Goal: Task Accomplishment & Management: Manage account settings

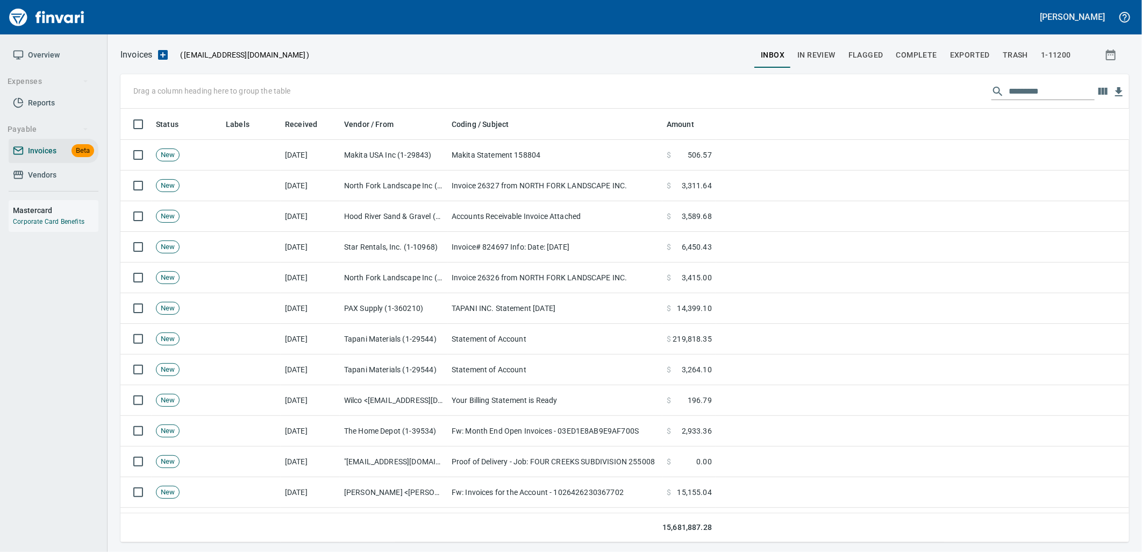
scroll to position [425, 991]
click at [1053, 77] on div "Drag a column heading here to group the table" at bounding box center [624, 91] width 1008 height 34
click at [1045, 87] on input "text" at bounding box center [1051, 91] width 86 height 17
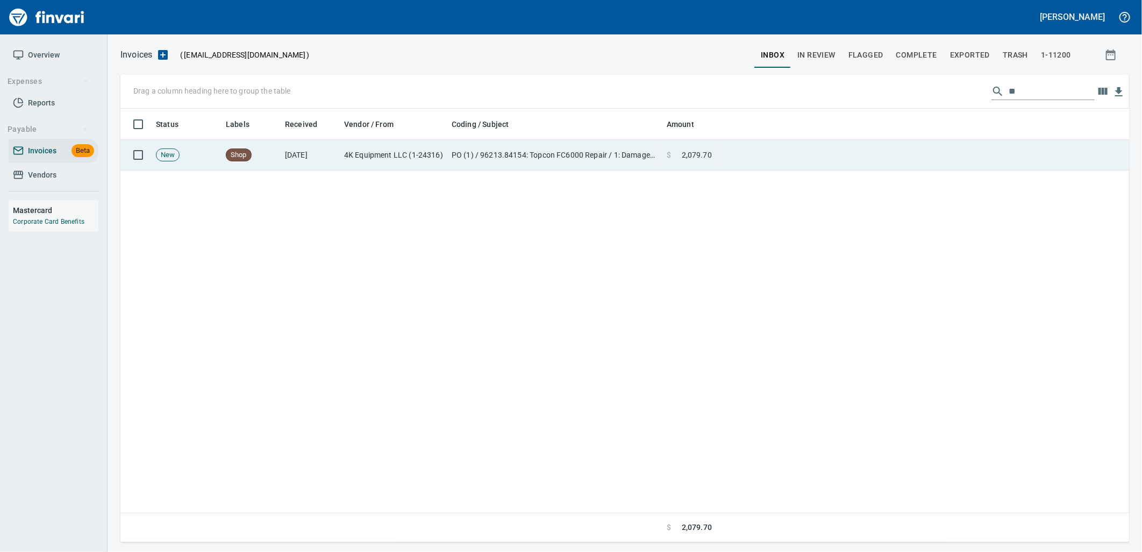
click at [570, 154] on td "PO (1) / 96213.84154: Topcon FC6000 Repair / 1: Damaged GPS Data Collector Scre…" at bounding box center [554, 155] width 215 height 31
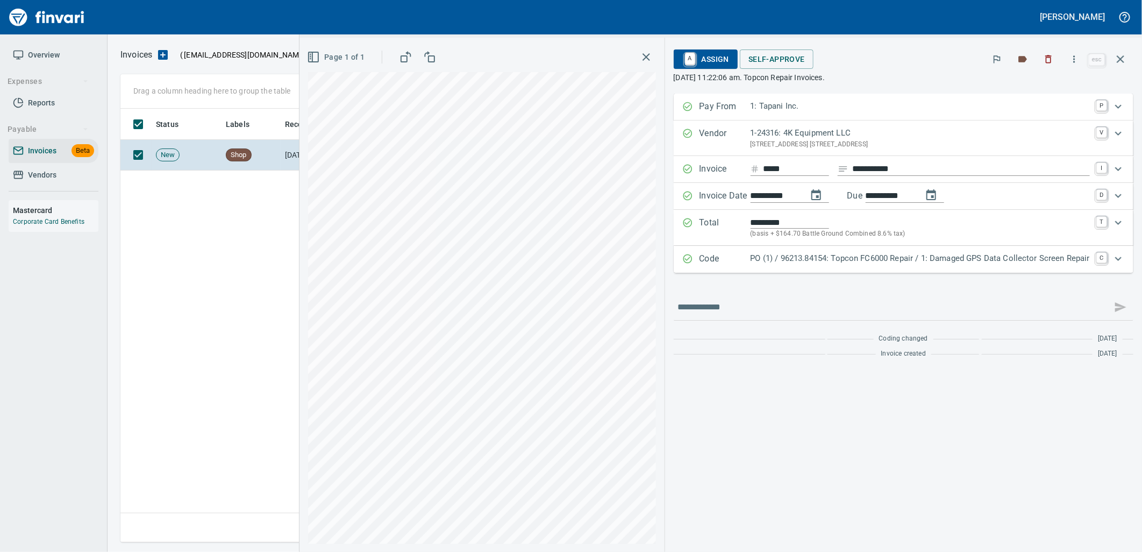
click at [818, 253] on p "PO (1) / 96213.84154: Topcon FC6000 Repair / 1: Damaged GPS Data Collector Scre…" at bounding box center [919, 258] width 339 height 12
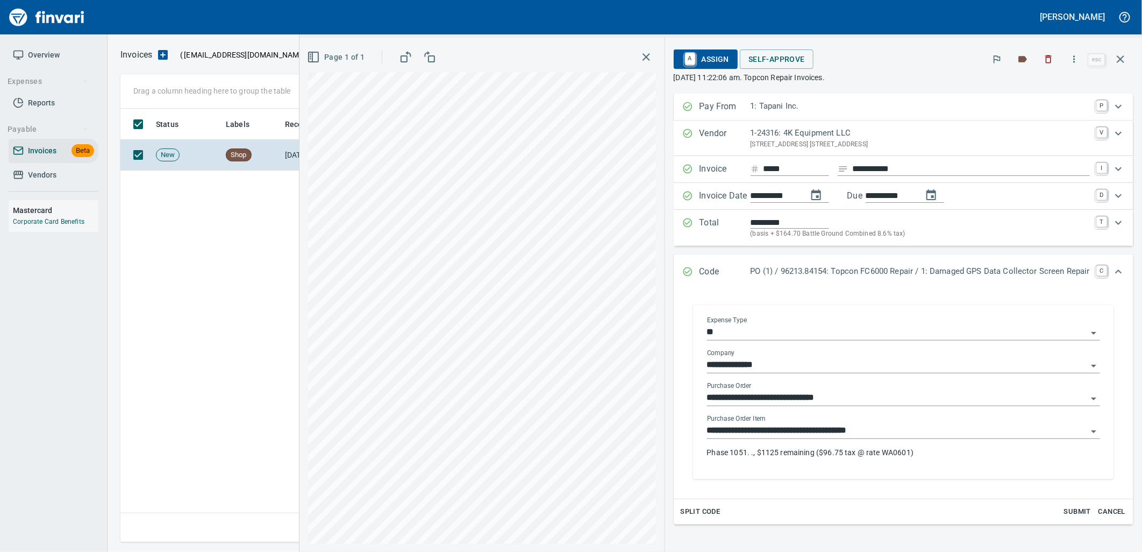
click at [879, 427] on input "**********" at bounding box center [897, 430] width 380 height 15
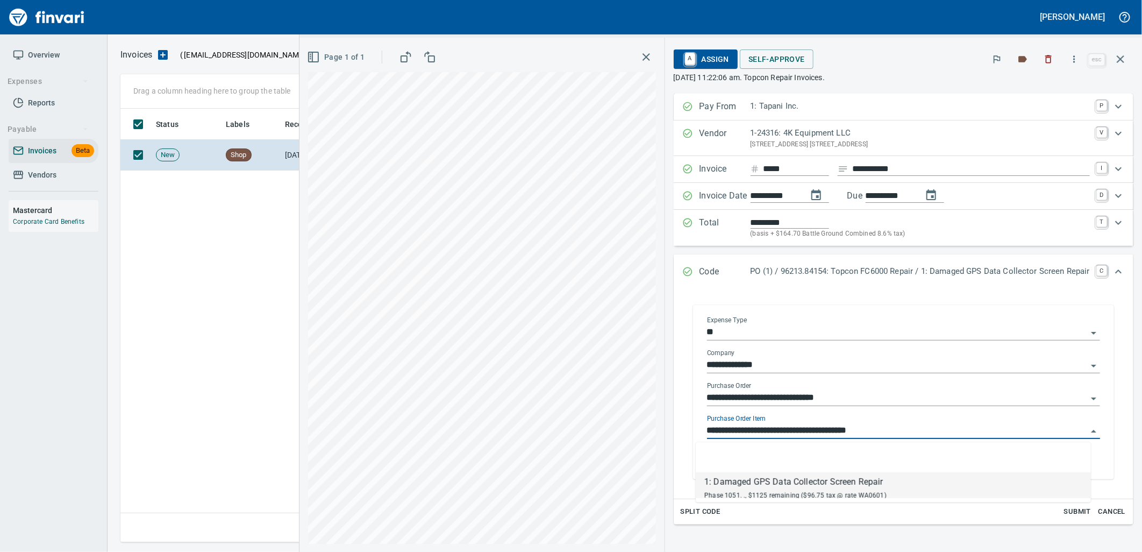
scroll to position [425, 999]
click at [893, 432] on input "**********" at bounding box center [897, 430] width 380 height 15
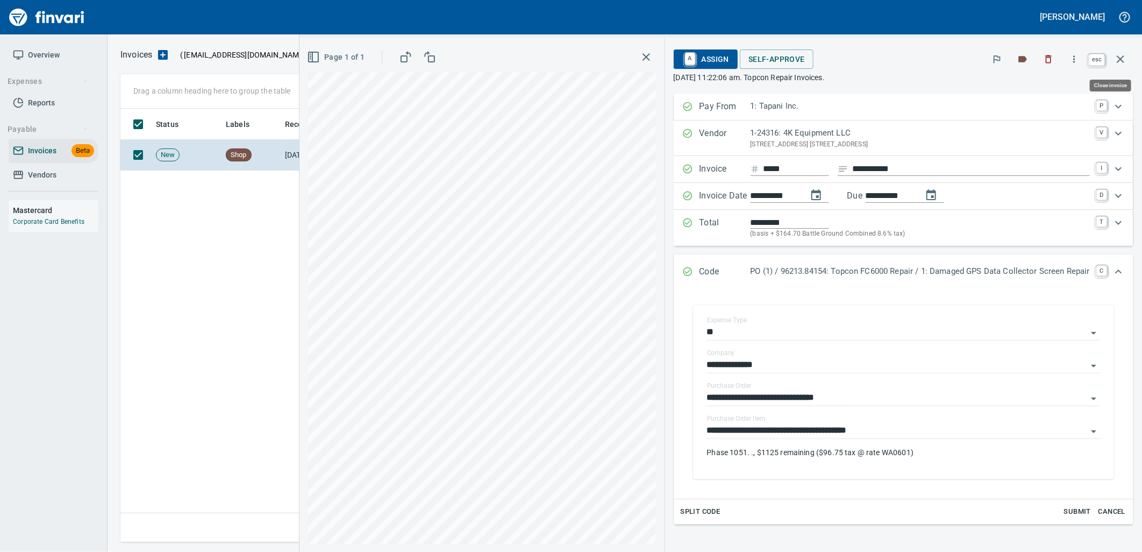
drag, startPoint x: 1114, startPoint y: 58, endPoint x: 1054, endPoint y: 90, distance: 68.3
click at [1114, 58] on icon "button" at bounding box center [1120, 59] width 13 height 13
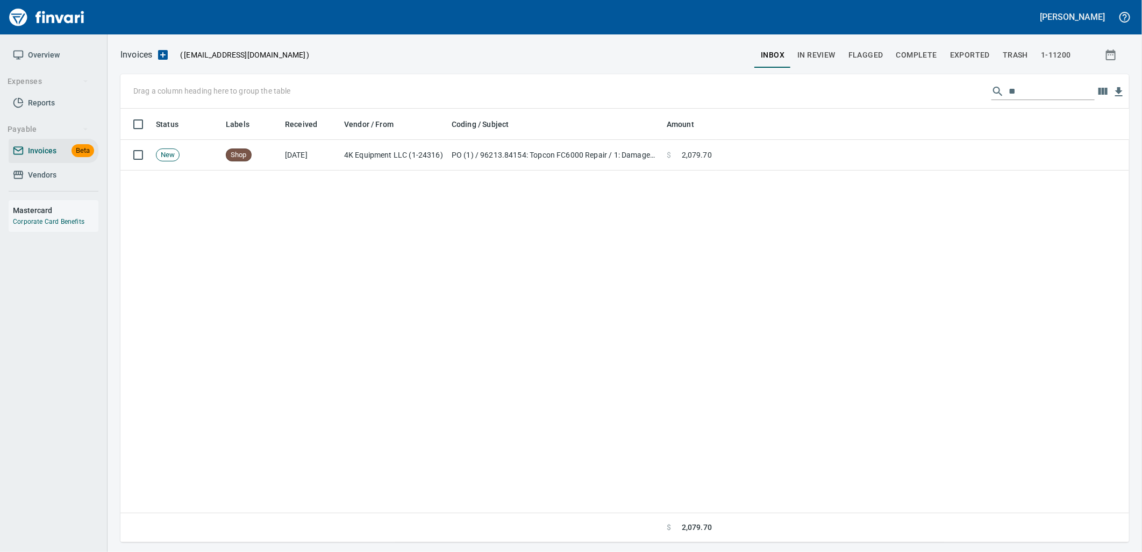
scroll to position [425, 999]
drag, startPoint x: 1052, startPoint y: 83, endPoint x: 892, endPoint y: 105, distance: 161.2
click at [892, 105] on div "Drag a column heading here to group the table **" at bounding box center [624, 91] width 1008 height 34
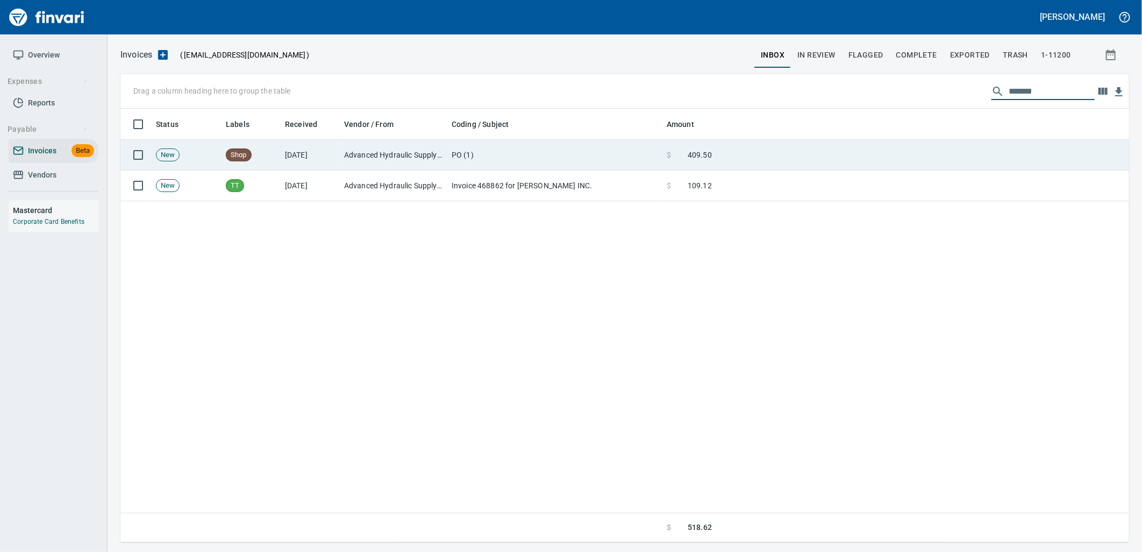
type input "*******"
click at [577, 143] on td "PO (1)" at bounding box center [554, 155] width 215 height 31
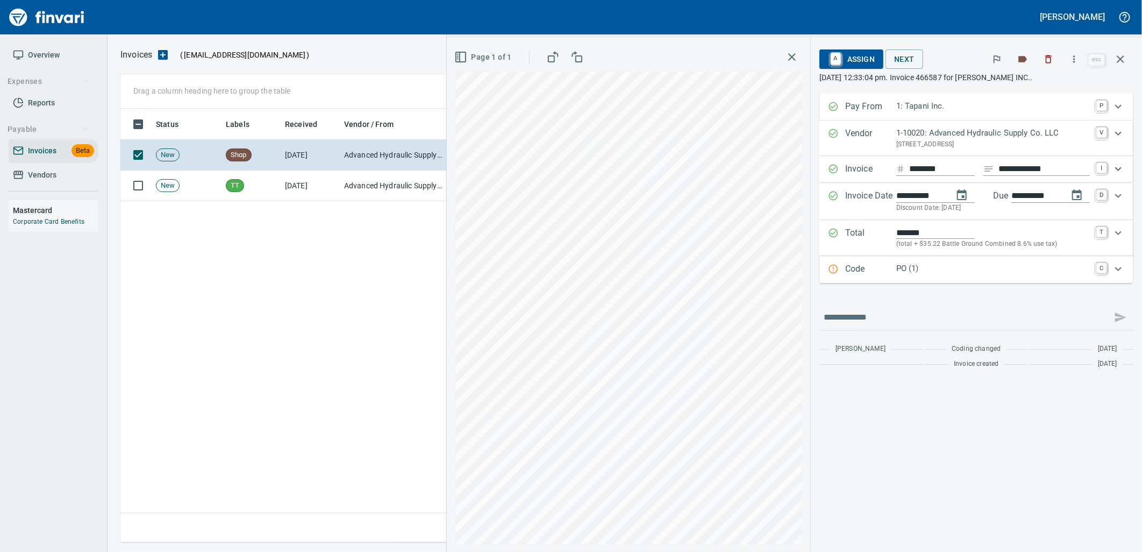
drag, startPoint x: 968, startPoint y: 266, endPoint x: 973, endPoint y: 298, distance: 32.1
click at [968, 266] on p "PO (1)" at bounding box center [993, 268] width 194 height 12
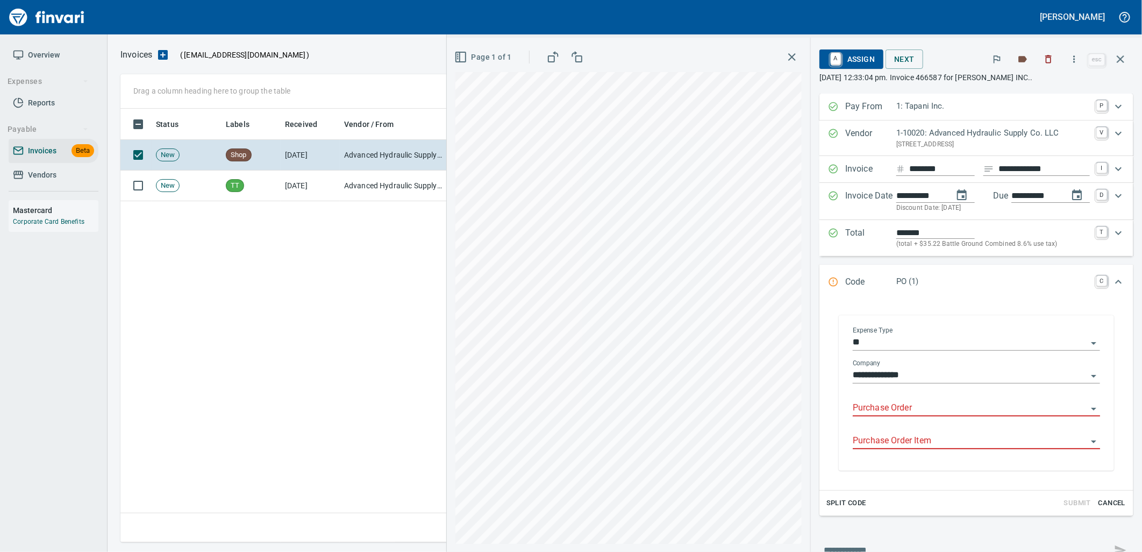
click at [904, 407] on input "Purchase Order" at bounding box center [970, 407] width 234 height 15
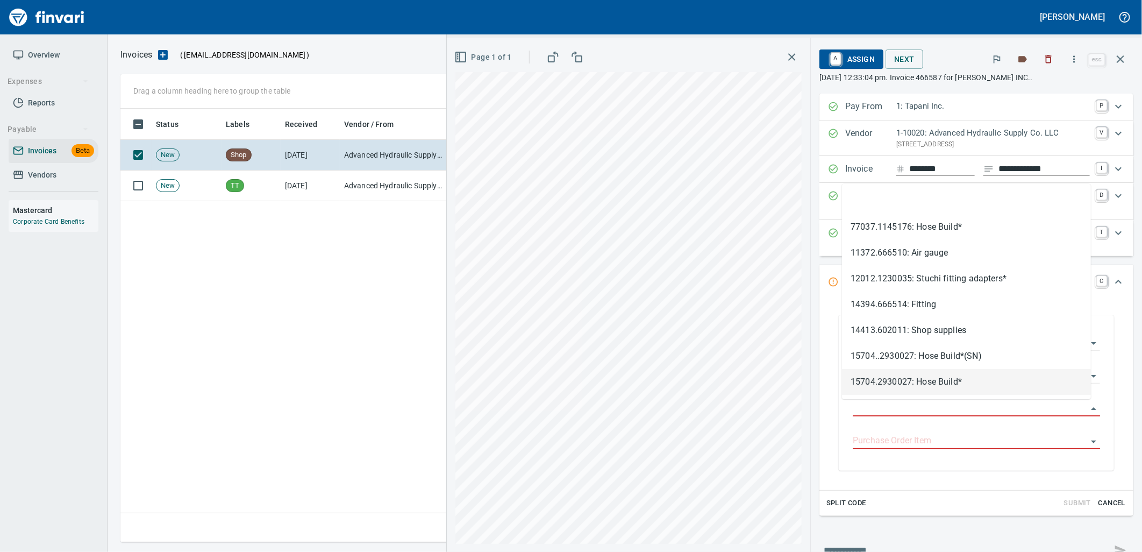
scroll to position [425, 999]
type input "**********"
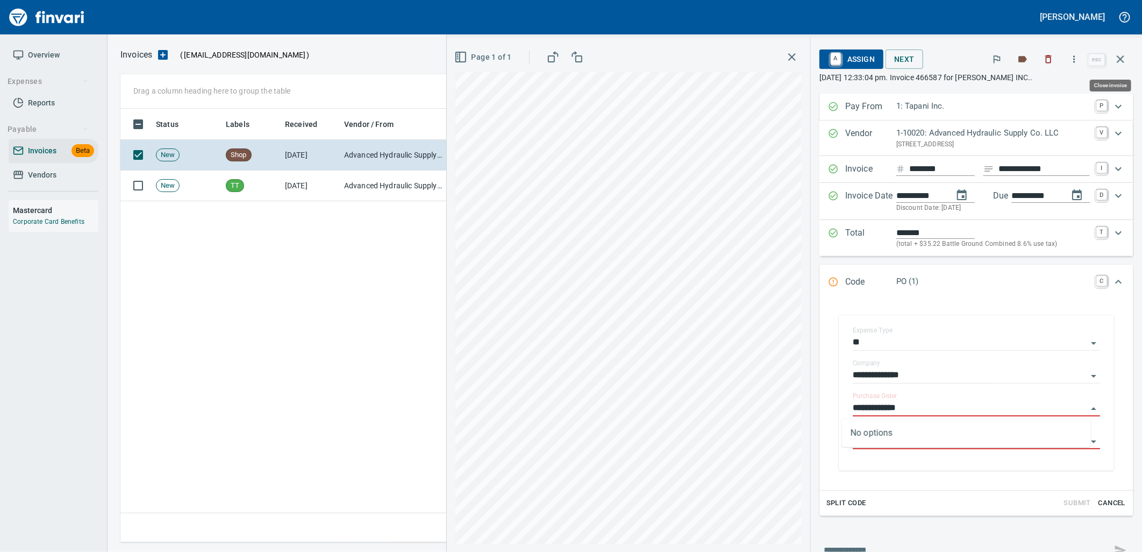
click at [1124, 58] on icon "button" at bounding box center [1120, 59] width 13 height 13
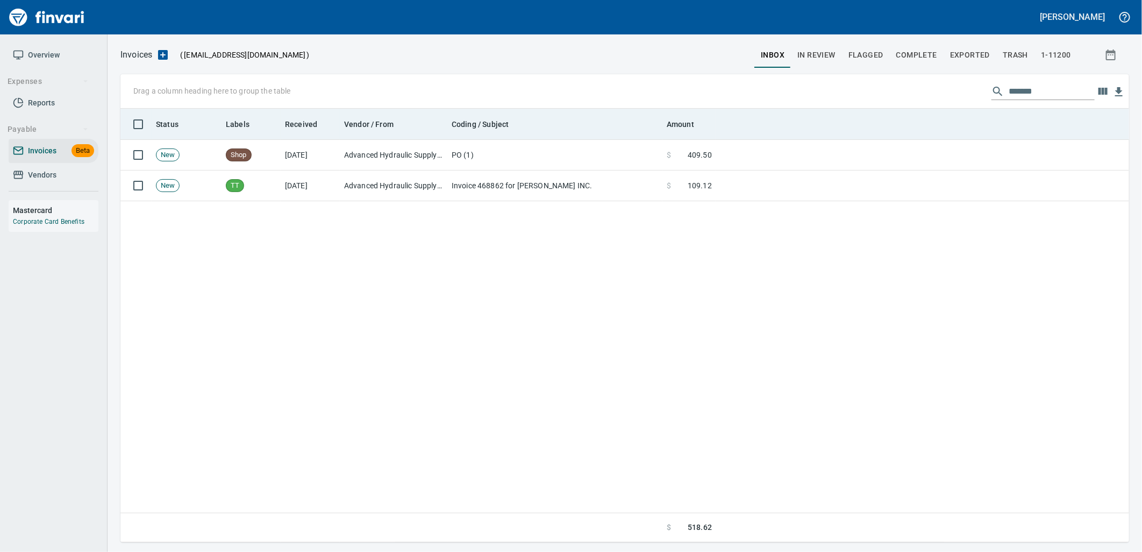
drag, startPoint x: 1063, startPoint y: 92, endPoint x: 791, endPoint y: 117, distance: 273.6
click at [823, 116] on div "Drag a column heading here to group the table ******* Status Labels Received Ve…" at bounding box center [624, 308] width 1008 height 468
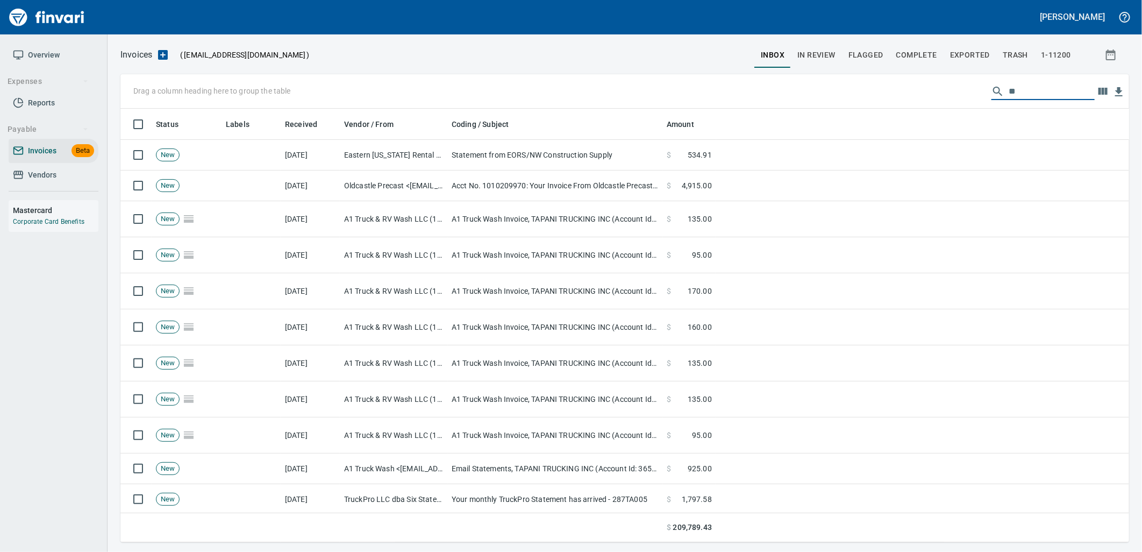
scroll to position [425, 991]
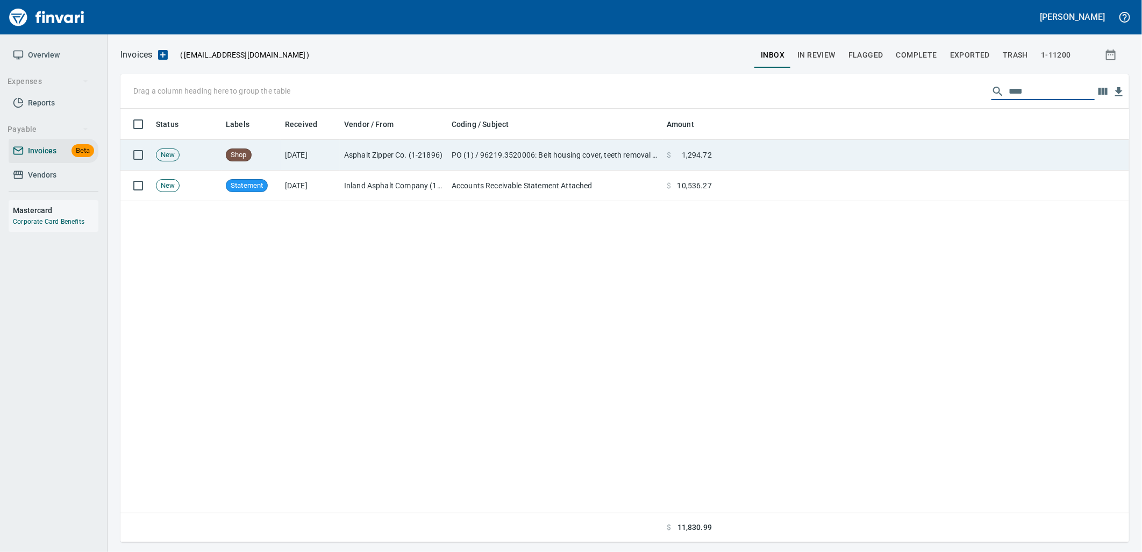
click at [713, 153] on td "$ 1,294.72" at bounding box center [689, 155] width 54 height 31
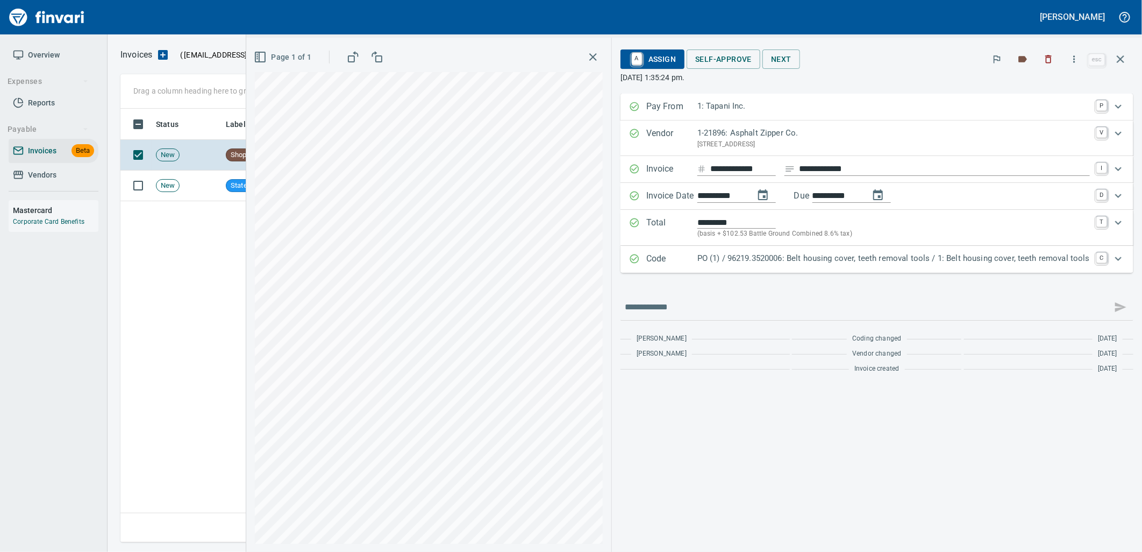
click at [865, 259] on p "PO (1) / 96219.3520006: Belt housing cover, teeth removal tools / 1: Belt housi…" at bounding box center [893, 258] width 392 height 12
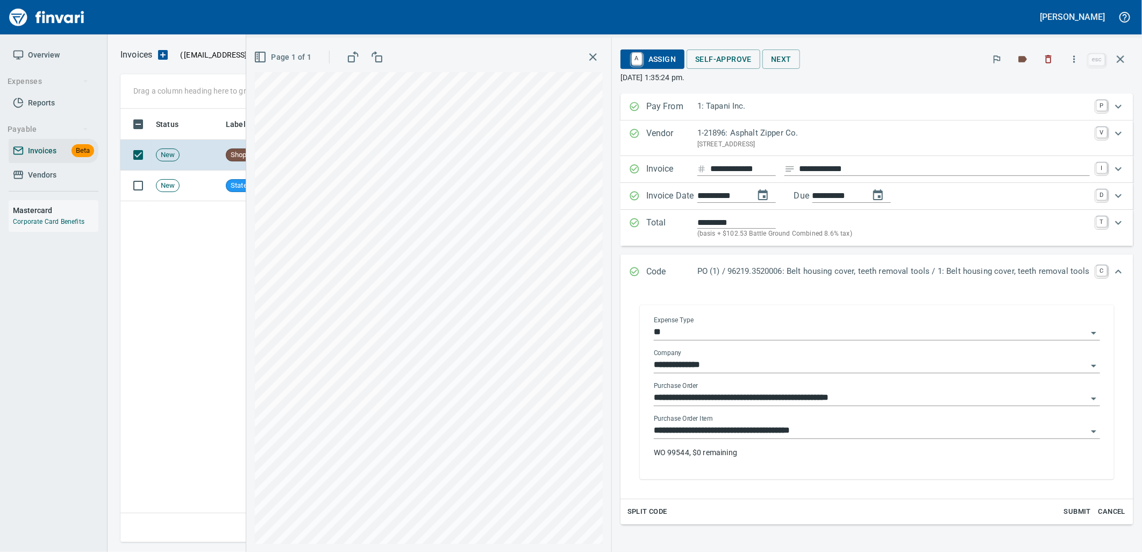
click at [821, 431] on input "**********" at bounding box center [870, 430] width 433 height 15
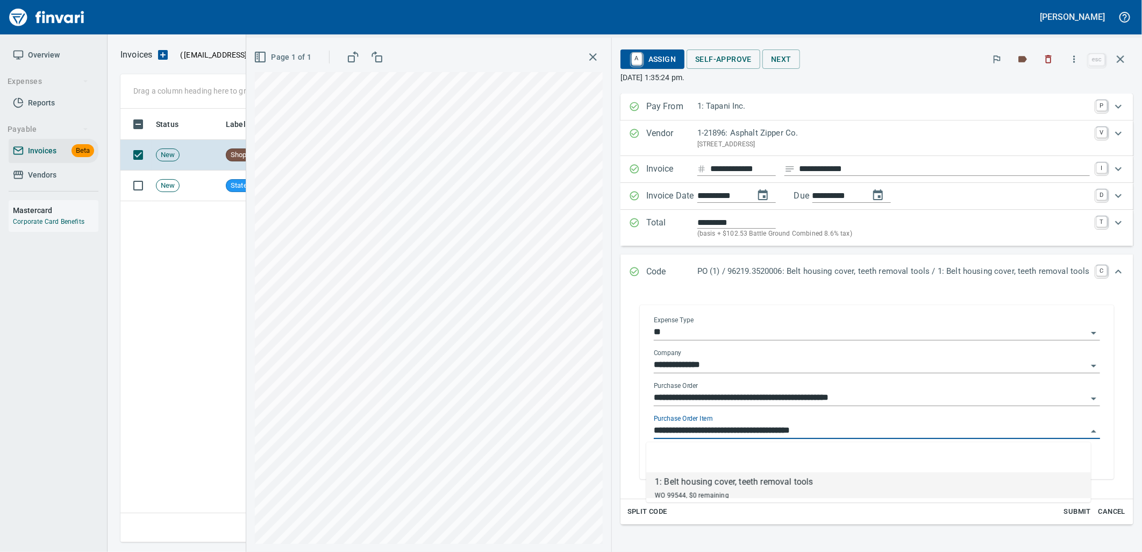
scroll to position [425, 999]
click at [1126, 61] on icon "button" at bounding box center [1120, 59] width 13 height 13
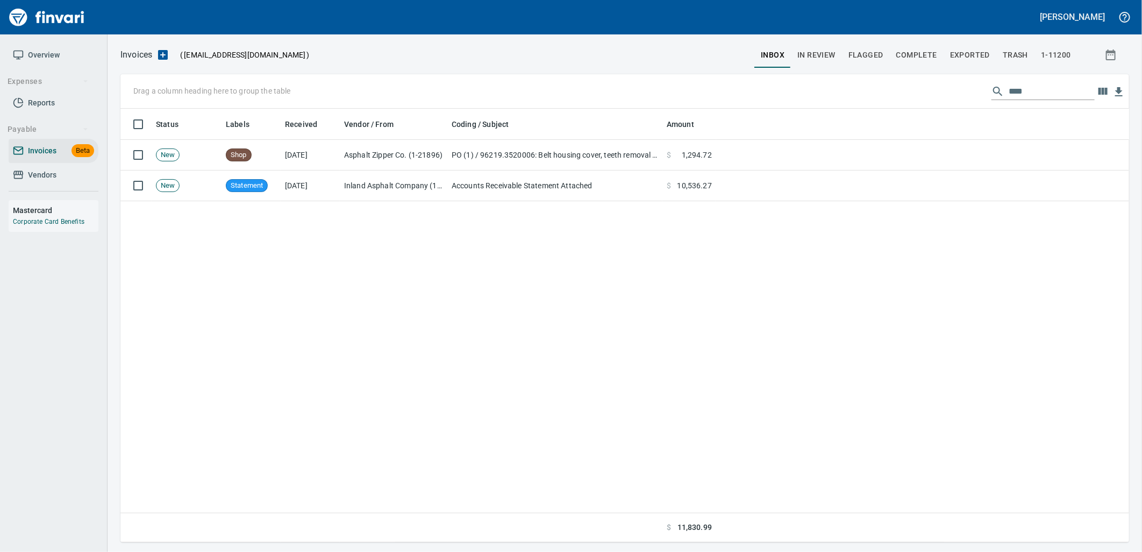
scroll to position [425, 999]
drag, startPoint x: 1035, startPoint y: 94, endPoint x: 952, endPoint y: 88, distance: 83.0
click at [953, 88] on div "Drag a column heading here to group the table ****" at bounding box center [624, 91] width 1008 height 34
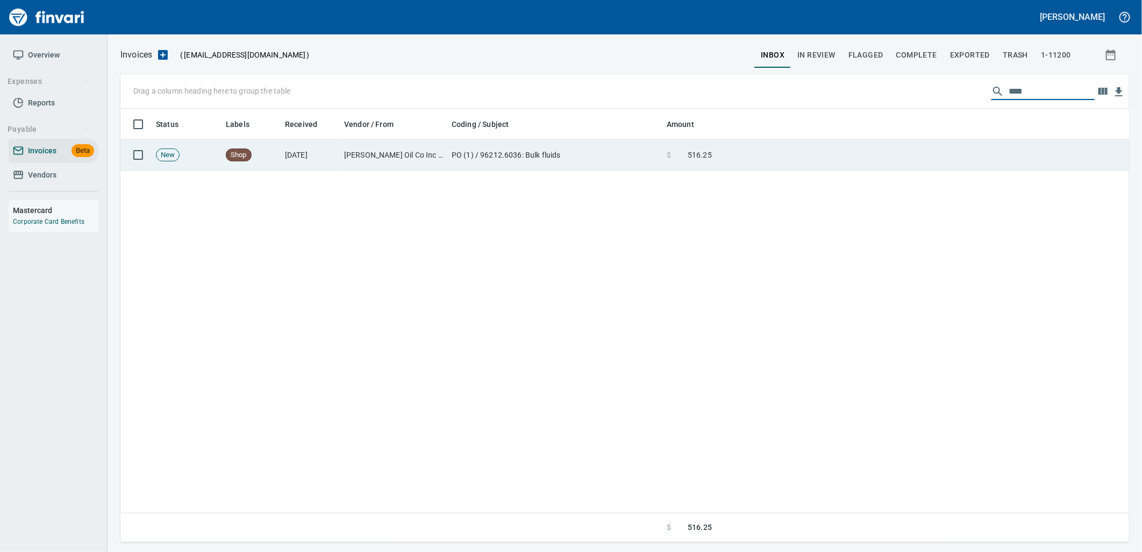
click at [470, 164] on td "PO (1) / 96212.6036: Bulk fluids" at bounding box center [554, 155] width 215 height 31
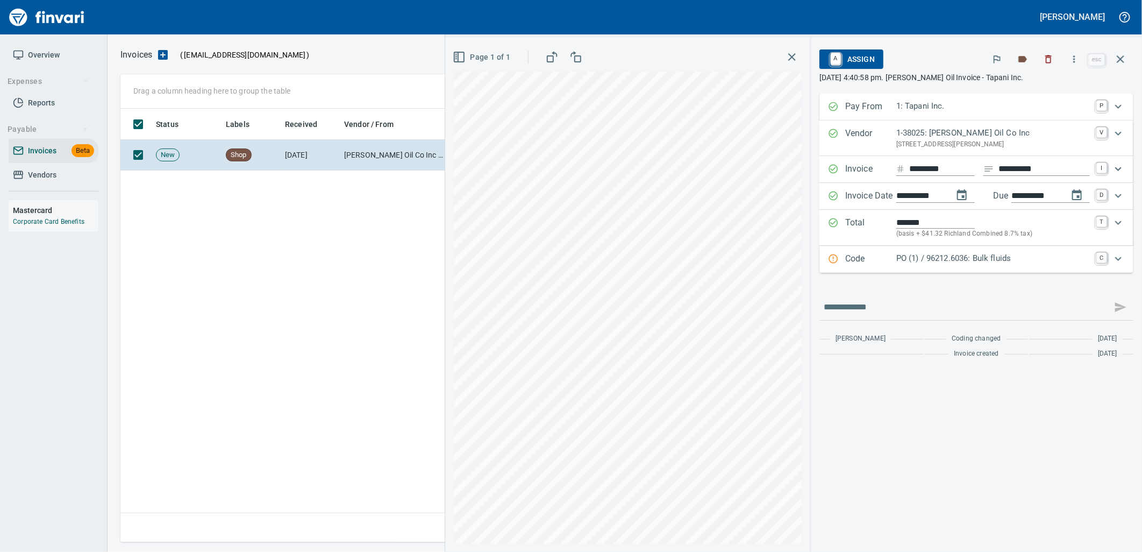
click at [970, 267] on div "Code PO (1) / 96212.6036: Bulk fluids C" at bounding box center [976, 259] width 314 height 27
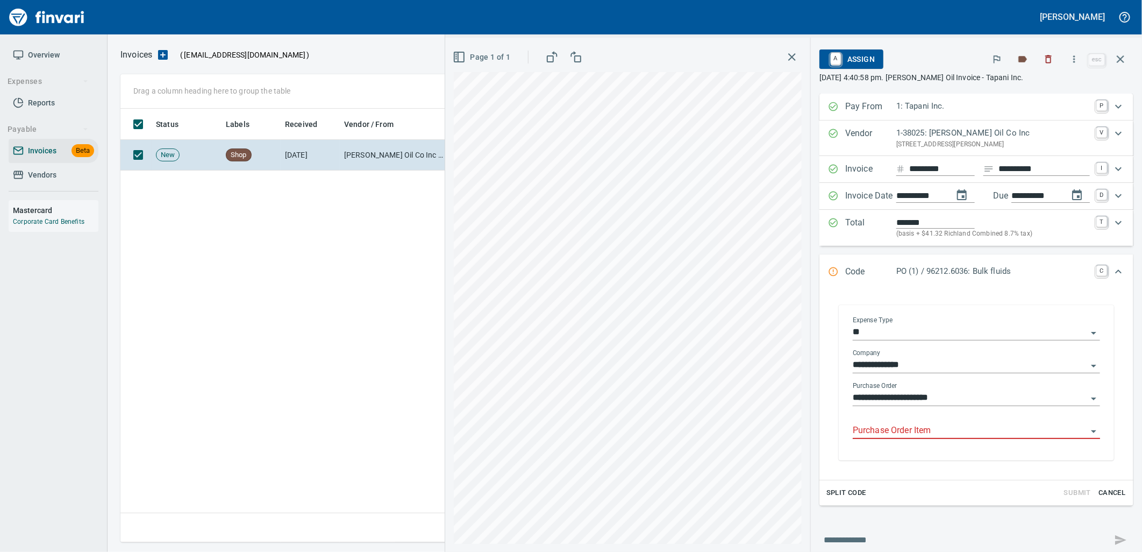
click at [924, 429] on input "Purchase Order Item" at bounding box center [970, 430] width 234 height 15
click at [1118, 61] on icon "button" at bounding box center [1121, 59] width 8 height 8
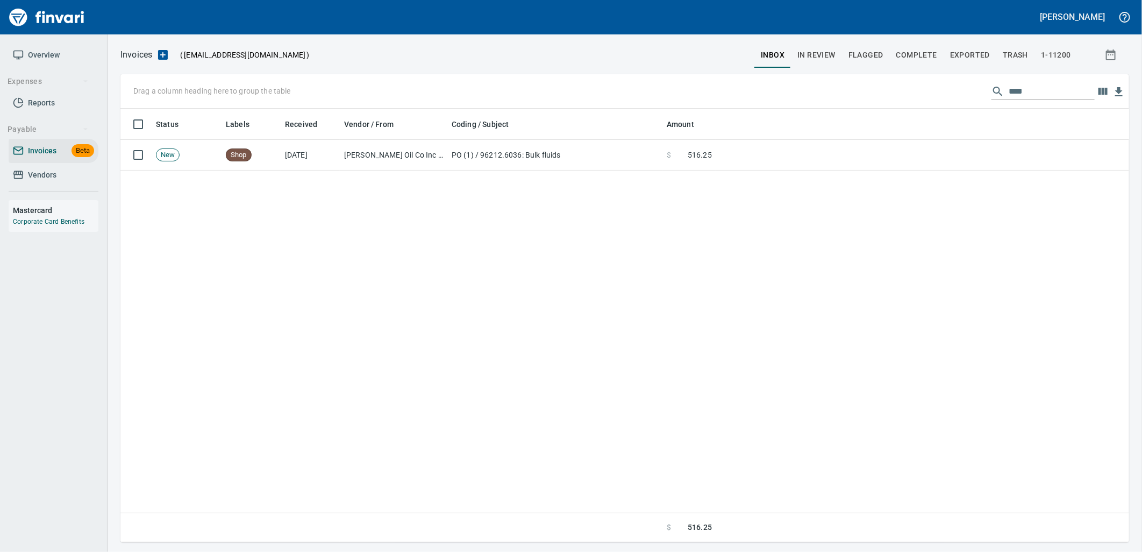
scroll to position [425, 999]
drag, startPoint x: 979, startPoint y: 89, endPoint x: 819, endPoint y: 86, distance: 160.2
click at [835, 89] on div "Drag a column heading here to group the table ****" at bounding box center [624, 91] width 1008 height 34
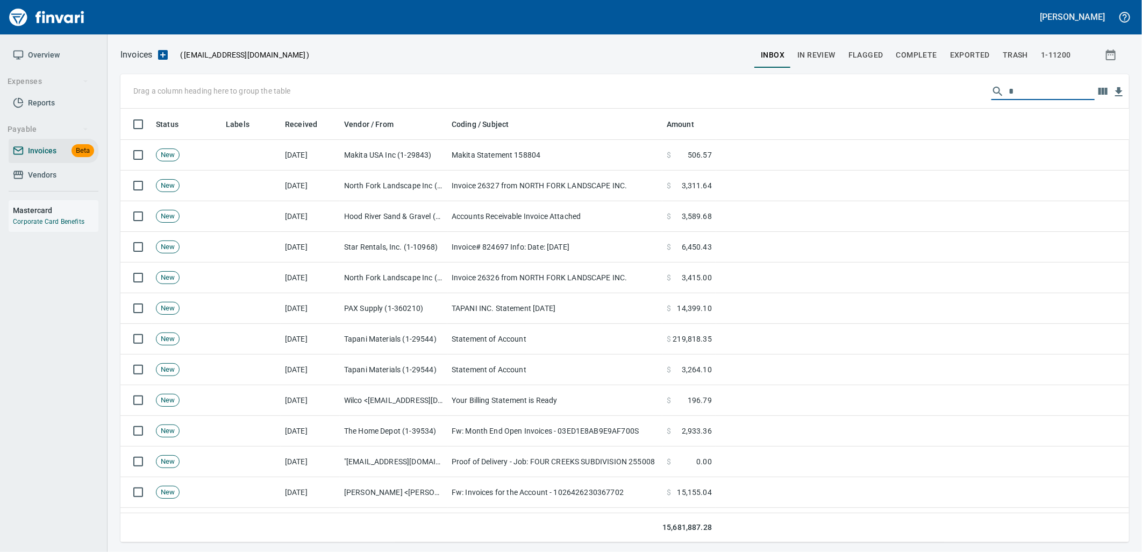
scroll to position [425, 991]
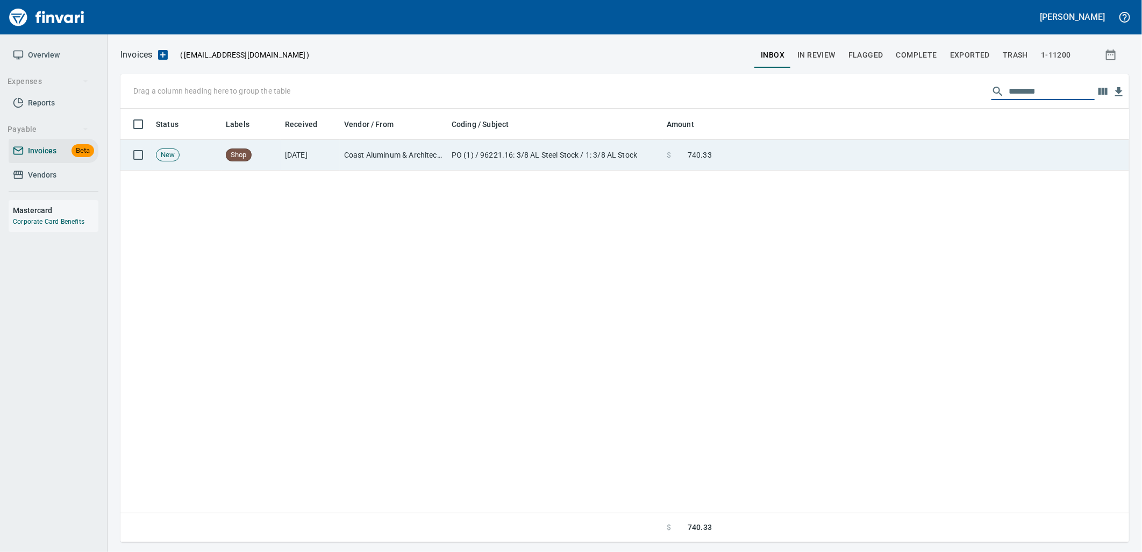
type input "********"
click at [738, 159] on td at bounding box center [922, 155] width 413 height 31
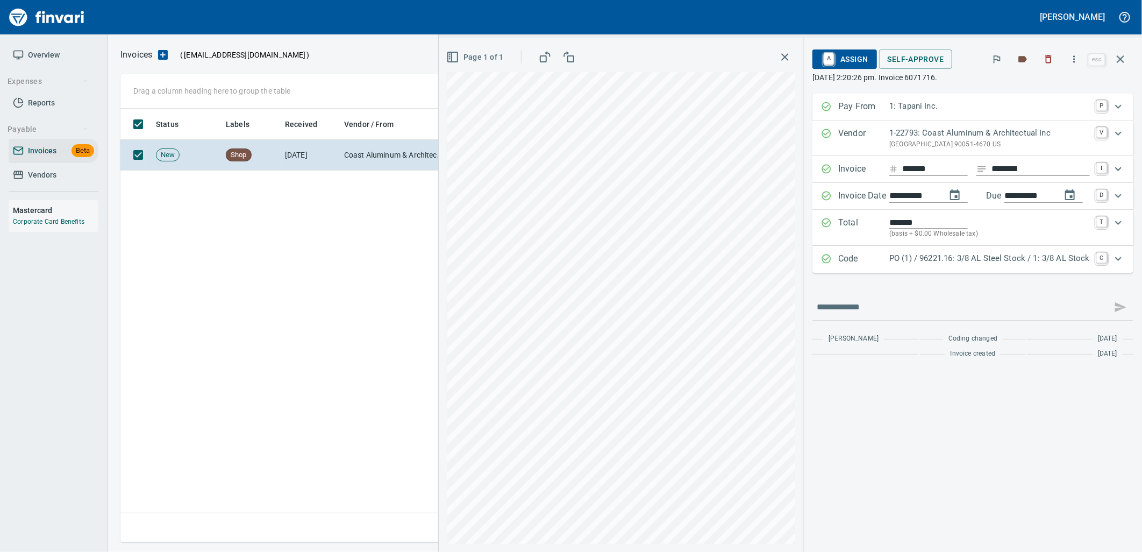
click at [928, 259] on p "PO (1) / 96221.16: 3/8 AL Steel Stock / 1: 3/8 AL Stock" at bounding box center [989, 258] width 201 height 12
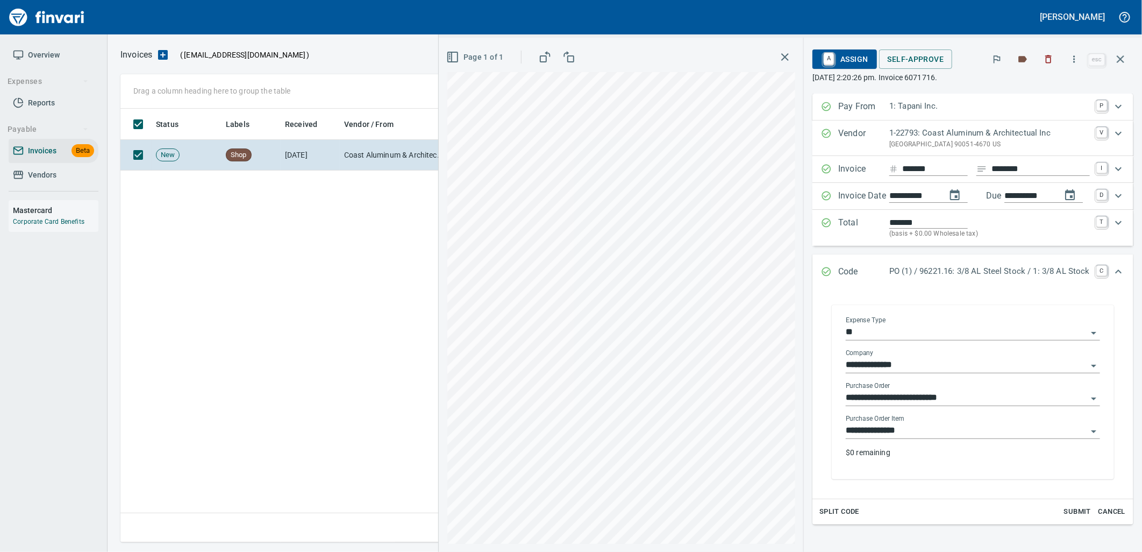
click at [904, 435] on input "**********" at bounding box center [966, 430] width 241 height 15
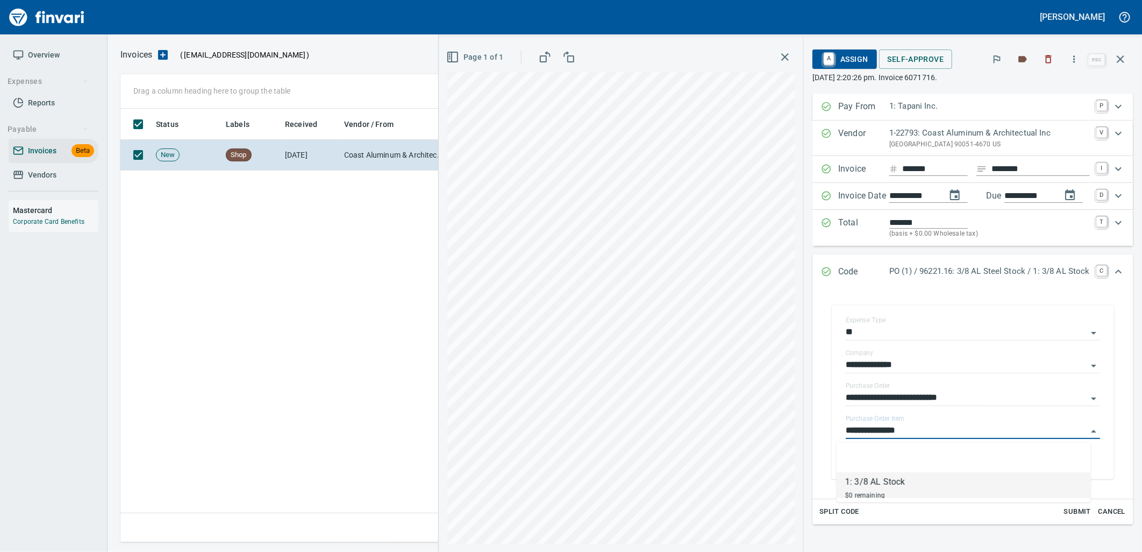
scroll to position [425, 999]
click at [840, 60] on span "A Assign" at bounding box center [844, 59] width 47 height 18
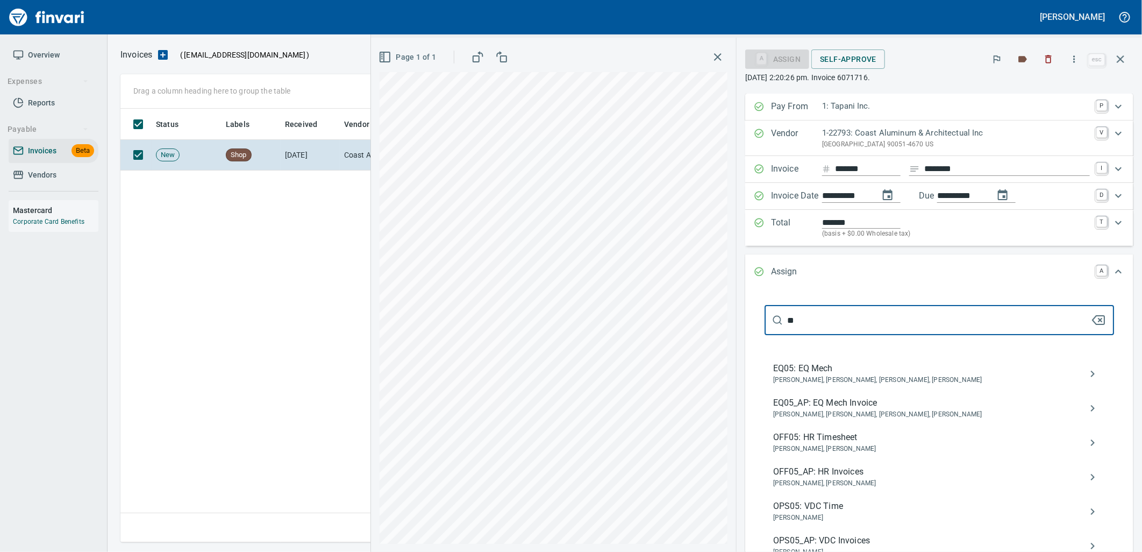
type input "**"
click at [858, 406] on span "EQ05_AP: EQ Mech Invoice" at bounding box center [930, 402] width 315 height 13
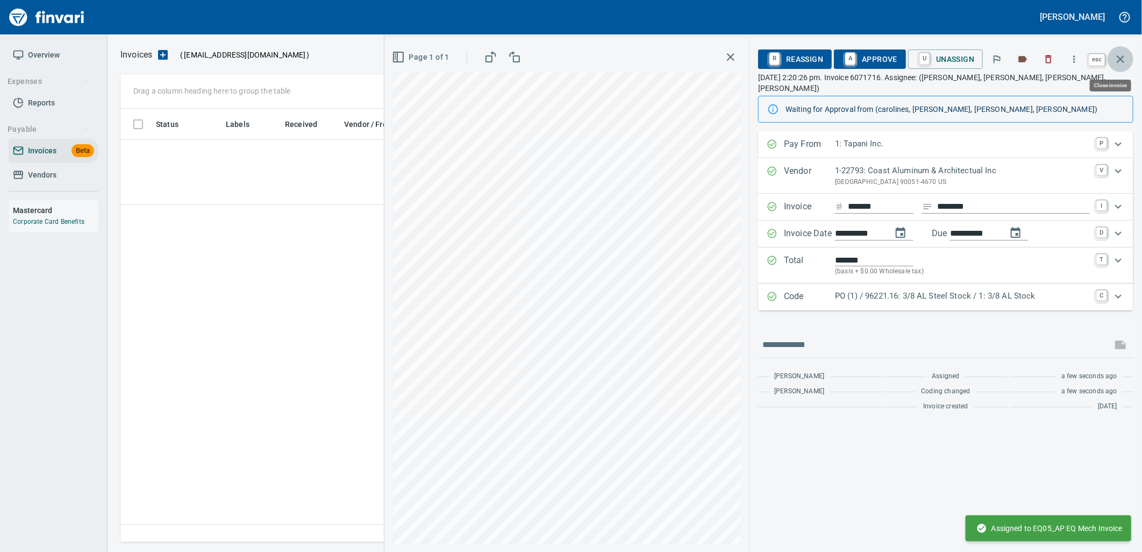
click at [1117, 51] on button "button" at bounding box center [1120, 59] width 26 height 26
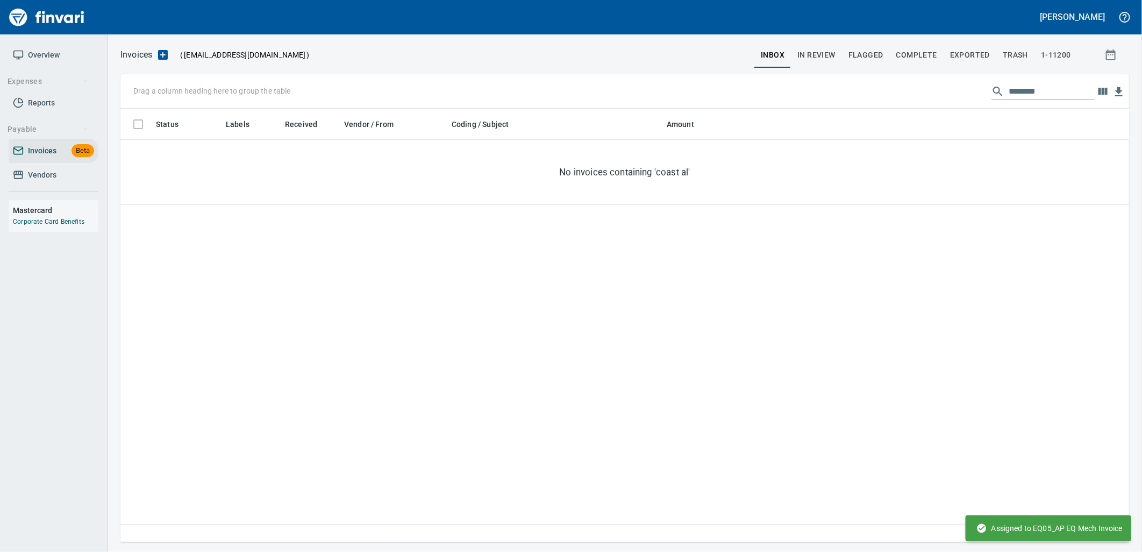
scroll to position [425, 999]
drag, startPoint x: 1049, startPoint y: 89, endPoint x: 871, endPoint y: 101, distance: 177.8
click at [894, 100] on div "Drag a column heading here to group the table ********" at bounding box center [624, 91] width 1008 height 34
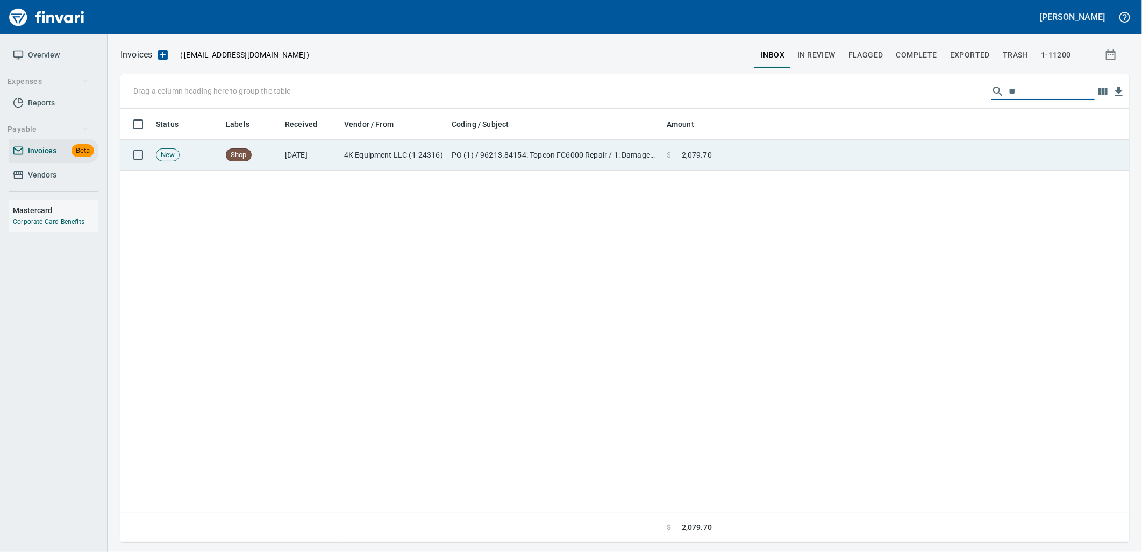
type input "**"
click at [699, 151] on span "2,079.70" at bounding box center [697, 154] width 30 height 11
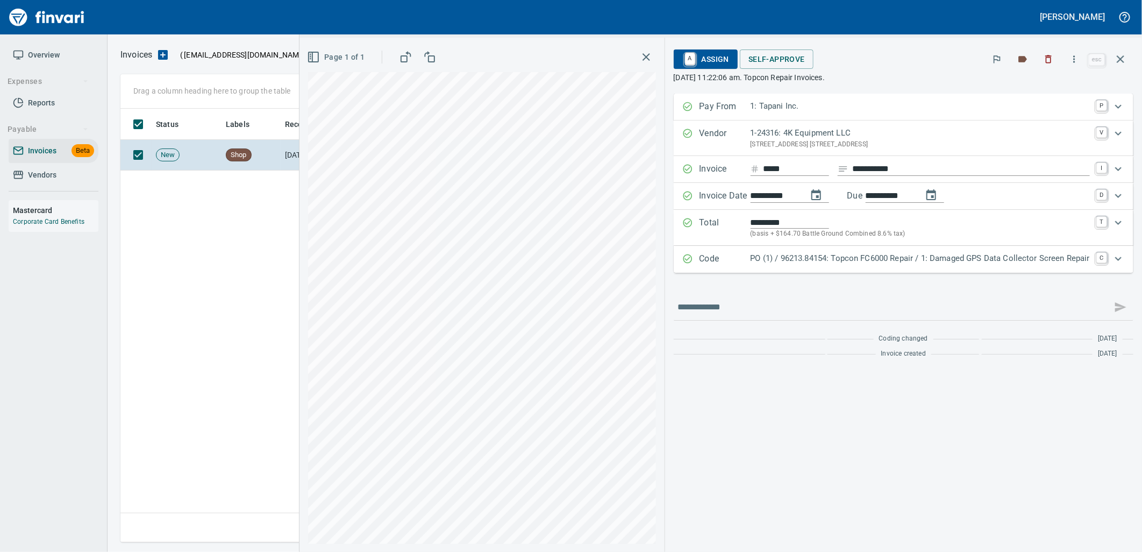
click at [710, 55] on span "A Assign" at bounding box center [705, 59] width 47 height 18
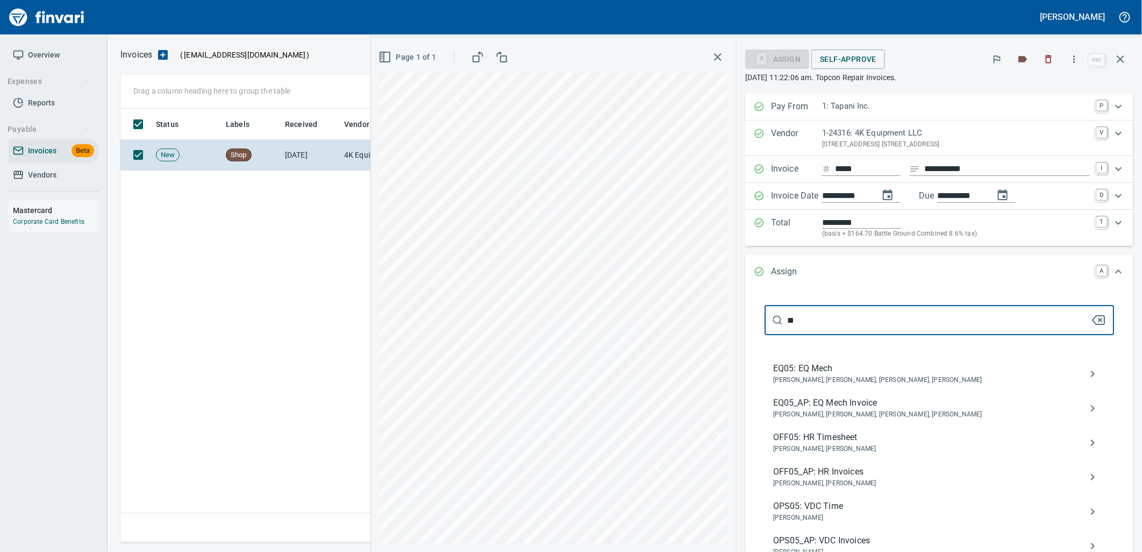
type input "**"
click at [893, 404] on span "EQ05_AP: EQ Mech Invoice" at bounding box center [930, 402] width 315 height 13
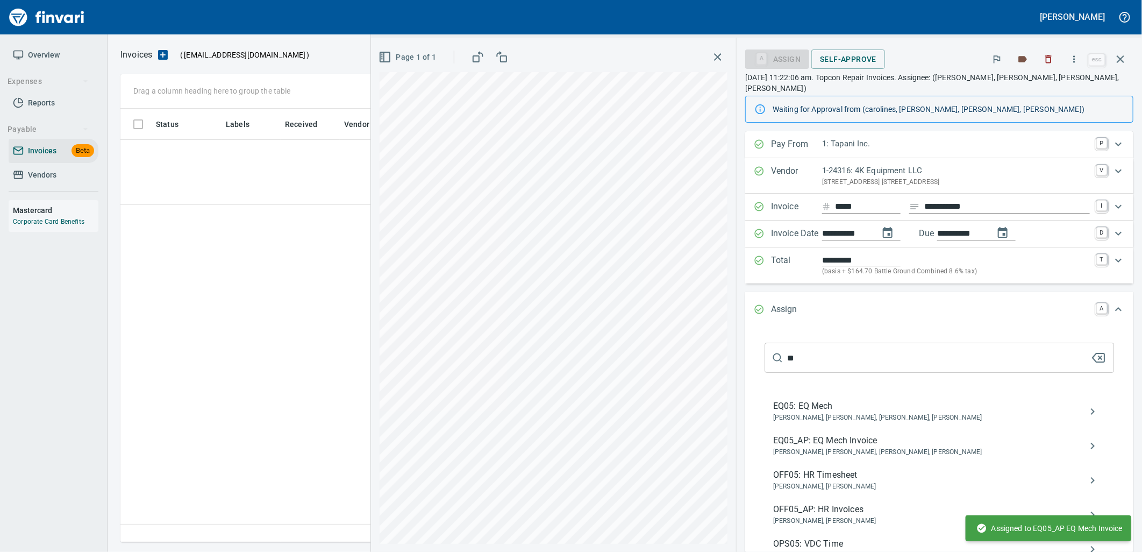
scroll to position [425, 999]
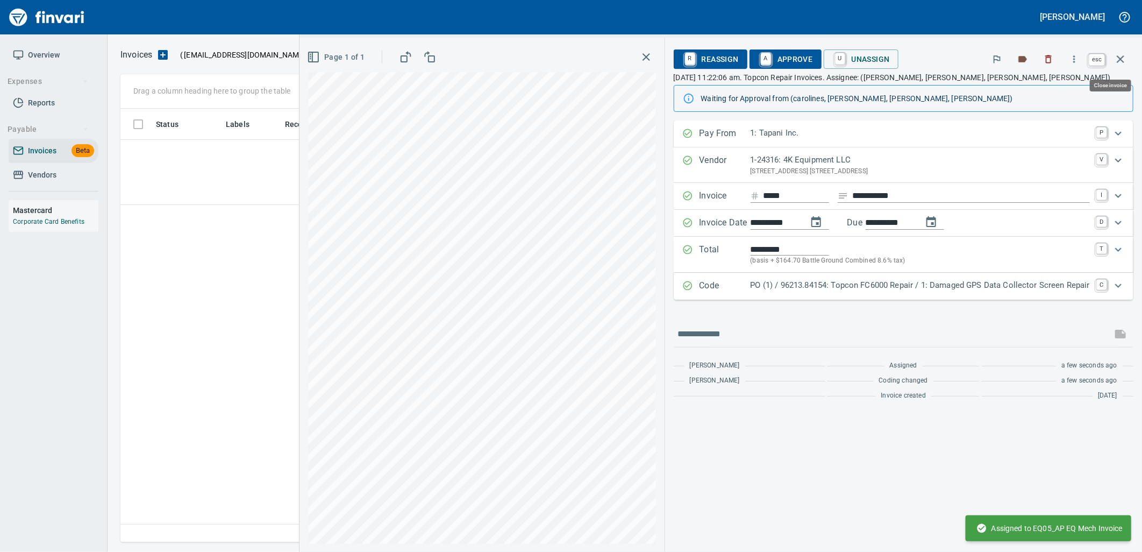
click at [1119, 62] on icon "button" at bounding box center [1120, 59] width 13 height 13
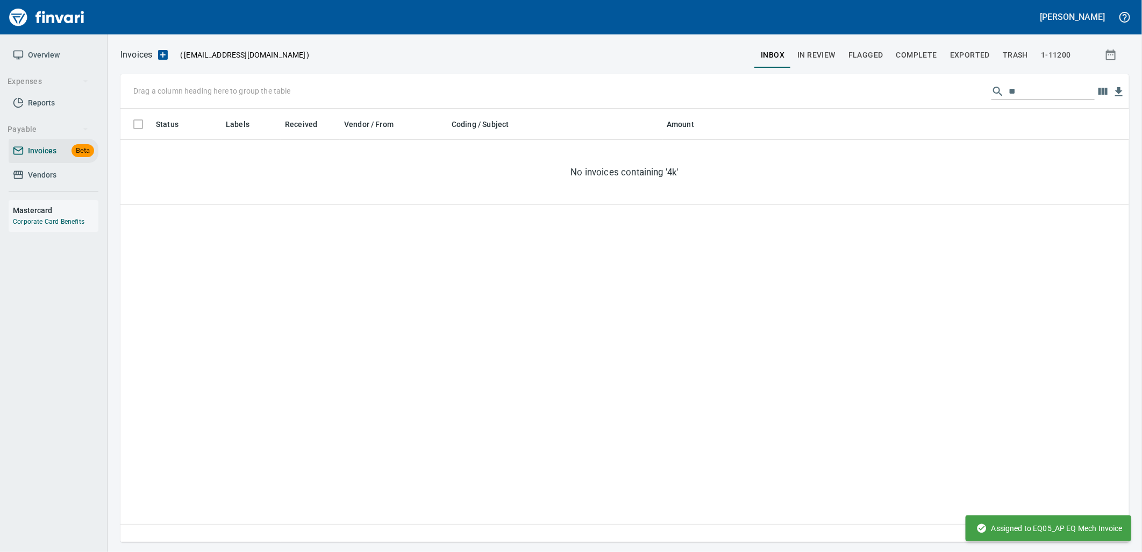
scroll to position [425, 999]
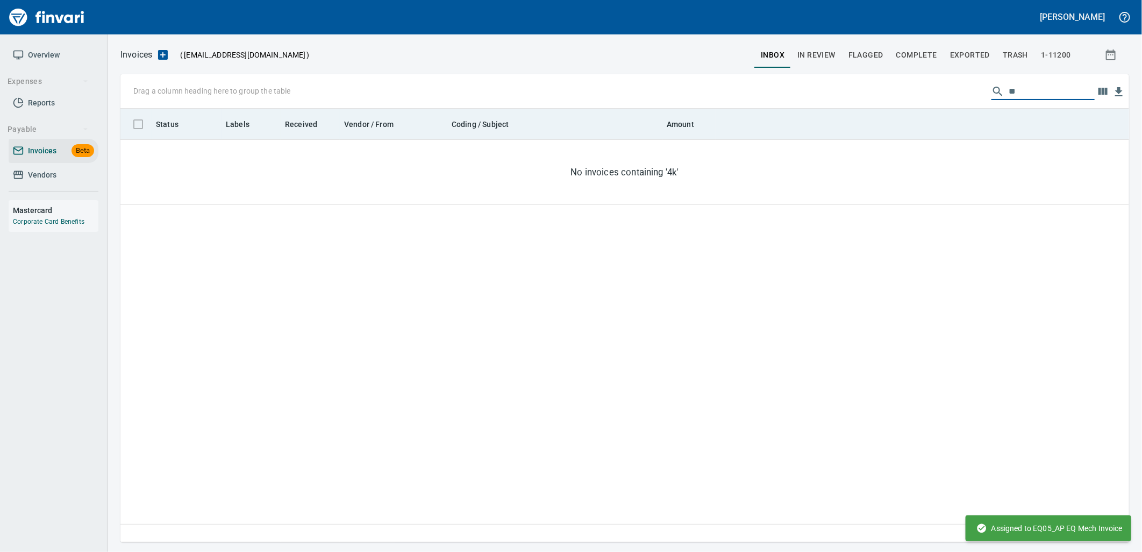
drag, startPoint x: 1057, startPoint y: 85, endPoint x: 927, endPoint y: 120, distance: 134.7
click at [934, 117] on div "Drag a column heading here to group the table ** Status Labels Received Vendor …" at bounding box center [624, 308] width 1008 height 468
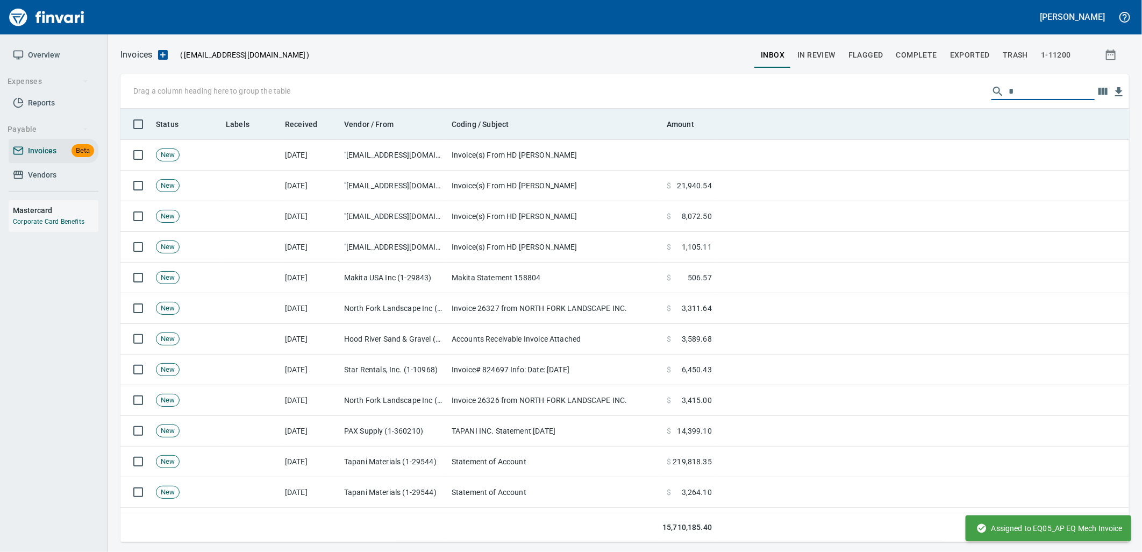
scroll to position [425, 991]
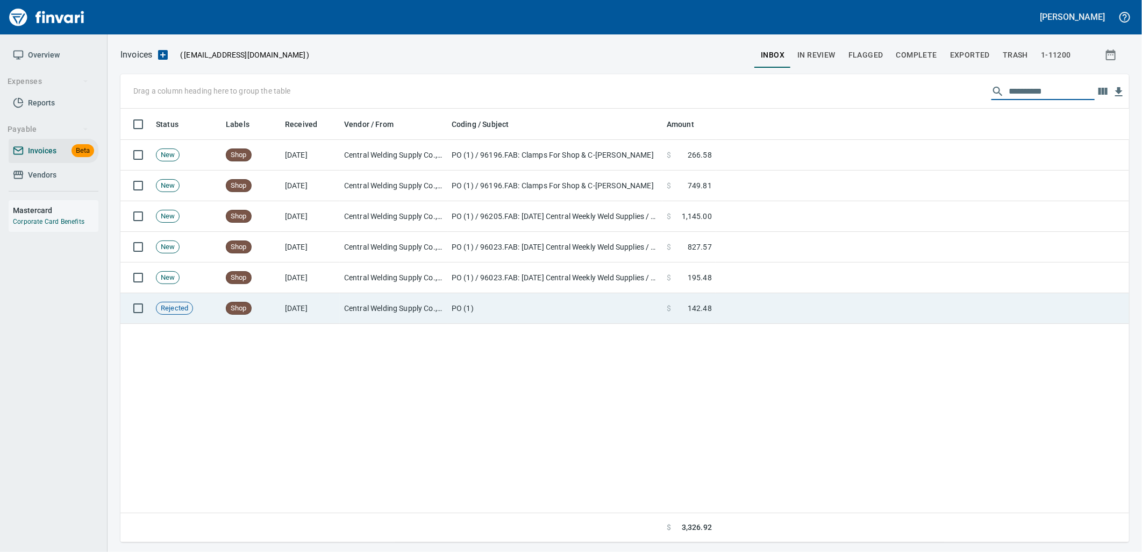
type input "**********"
click at [590, 318] on td "PO (1)" at bounding box center [554, 308] width 215 height 31
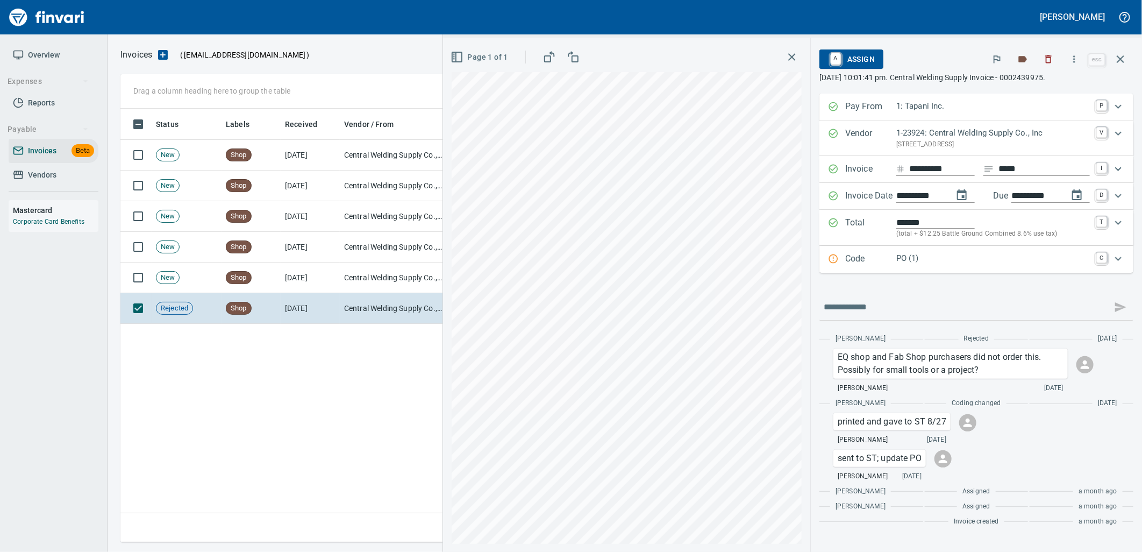
click at [844, 58] on span "A Assign" at bounding box center [851, 59] width 47 height 18
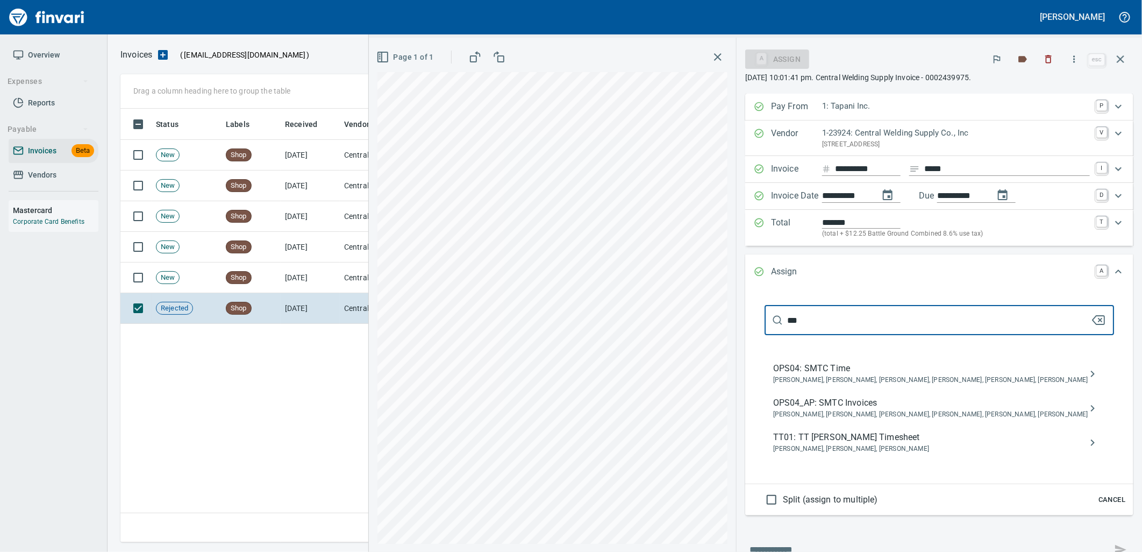
type input "***"
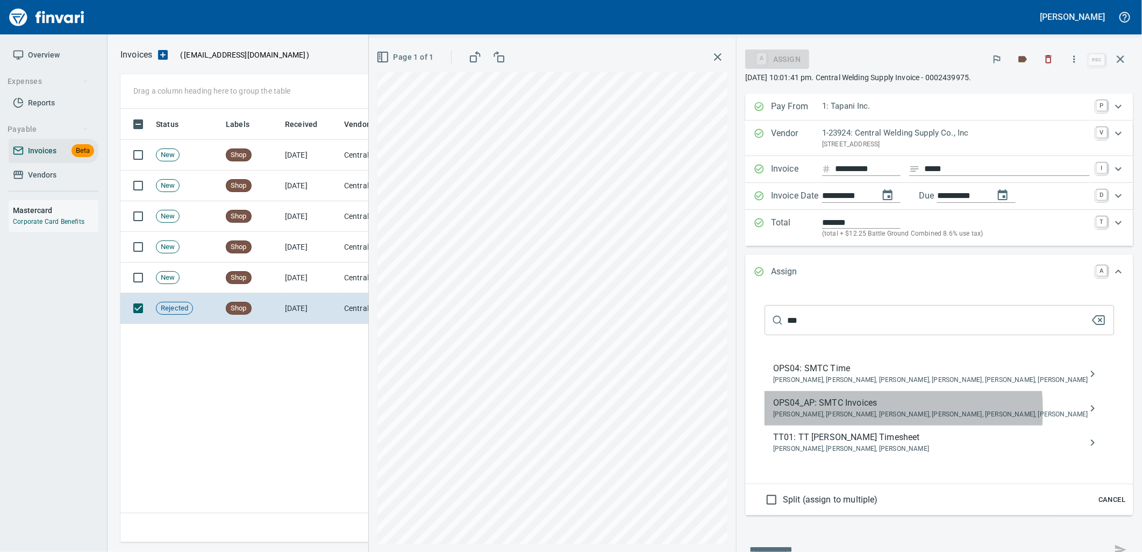
click at [885, 411] on span "[PERSON_NAME], [PERSON_NAME], [PERSON_NAME], [PERSON_NAME], [PERSON_NAME], [PER…" at bounding box center [930, 414] width 315 height 11
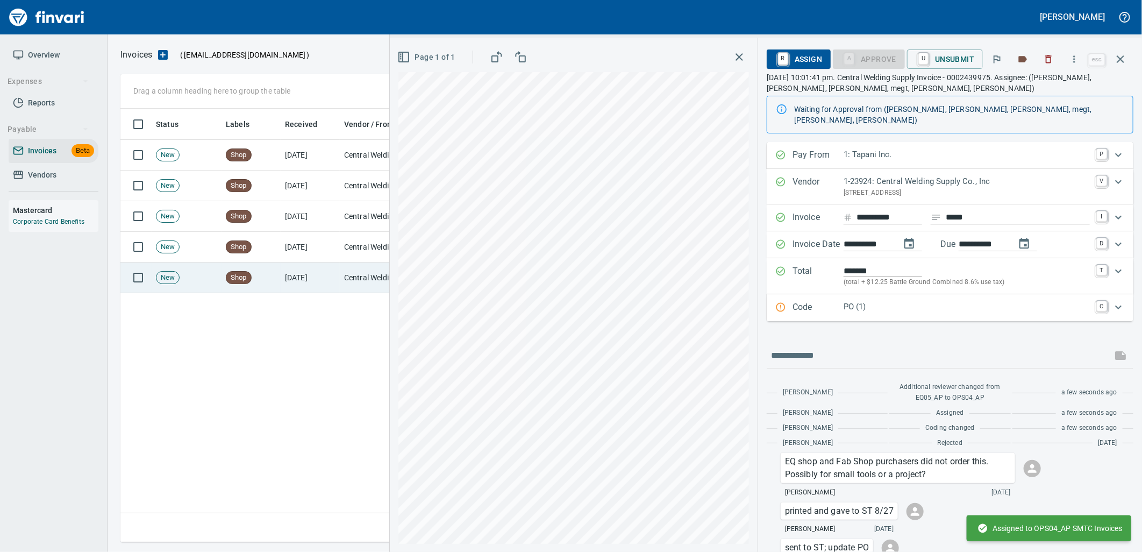
click at [334, 270] on td "[DATE]" at bounding box center [310, 277] width 59 height 31
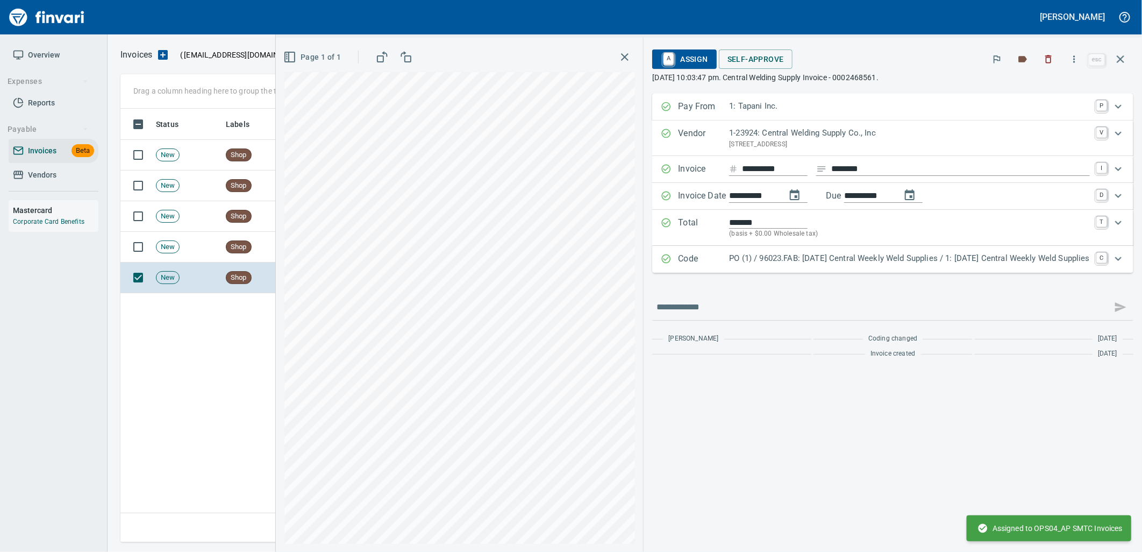
click at [862, 263] on p "PO (1) / 96023.FAB: [DATE] Central Weekly Weld Supplies / 1: [DATE] Central Wee…" at bounding box center [909, 258] width 361 height 12
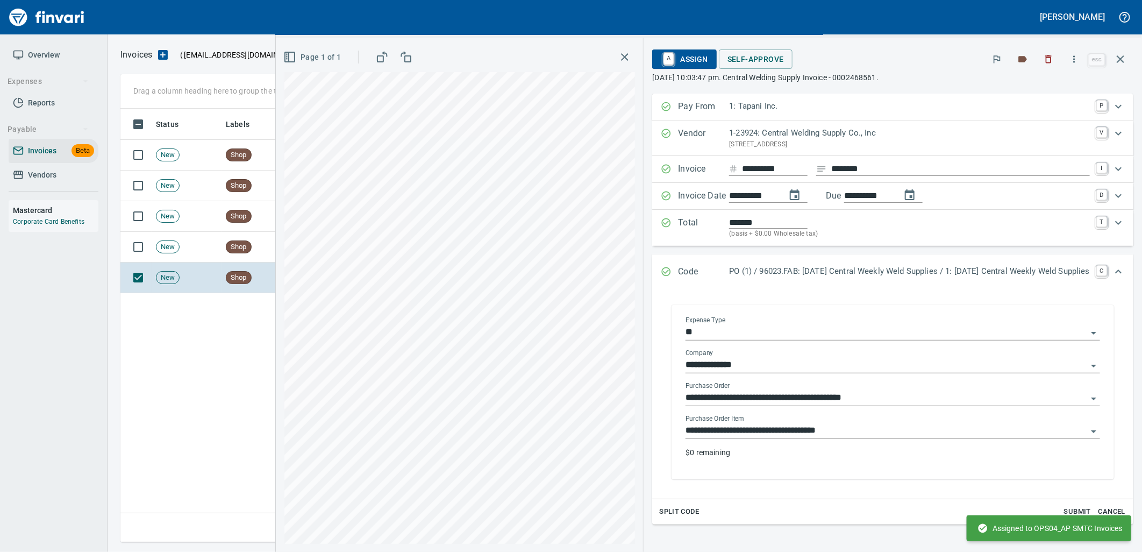
click at [834, 434] on input "**********" at bounding box center [886, 430] width 402 height 15
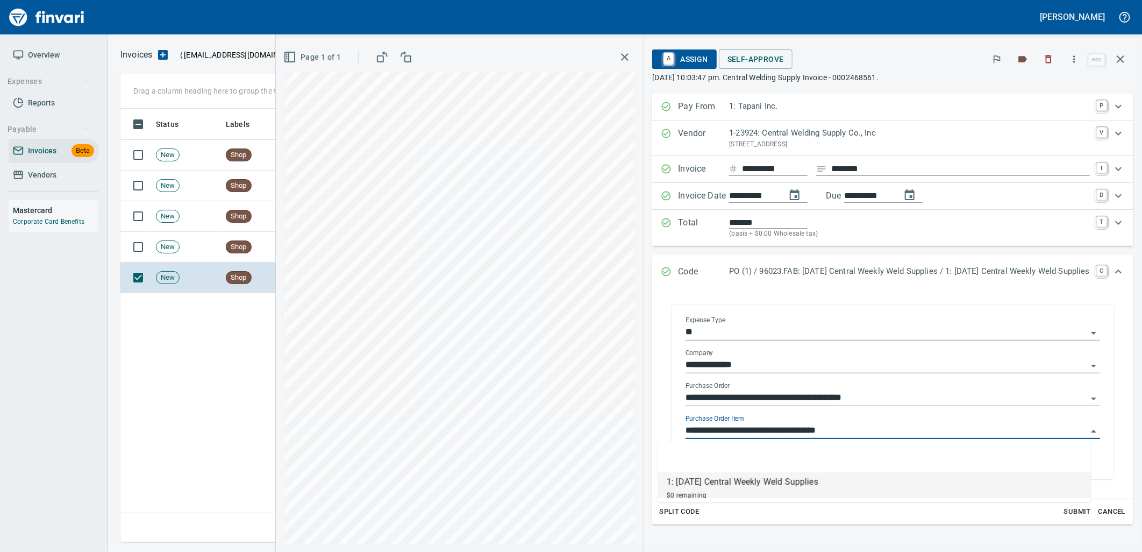
scroll to position [425, 999]
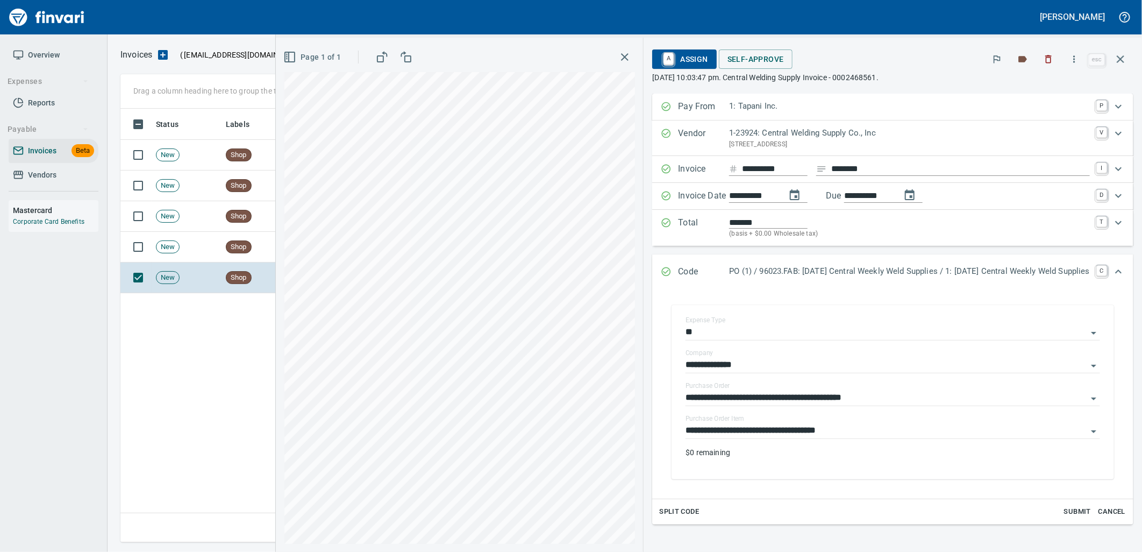
drag, startPoint x: 662, startPoint y: 51, endPoint x: 685, endPoint y: 56, distance: 23.3
click at [662, 51] on span "A Assign" at bounding box center [684, 59] width 47 height 18
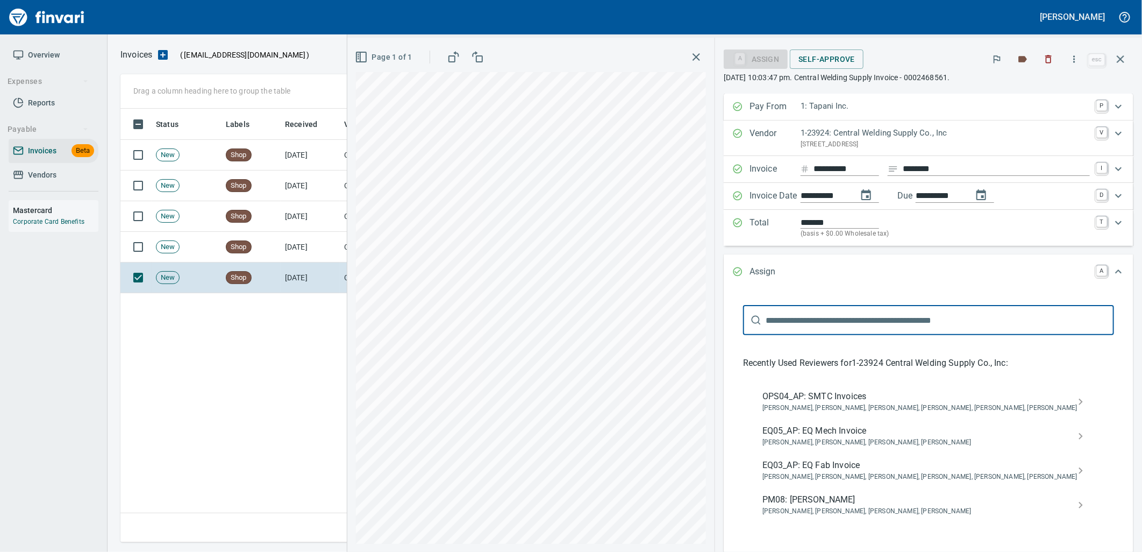
click at [849, 424] on div "EQ05_AP: EQ Mech Invoice [PERSON_NAME], [PERSON_NAME], [PERSON_NAME], [PERSON_N…" at bounding box center [928, 436] width 349 height 34
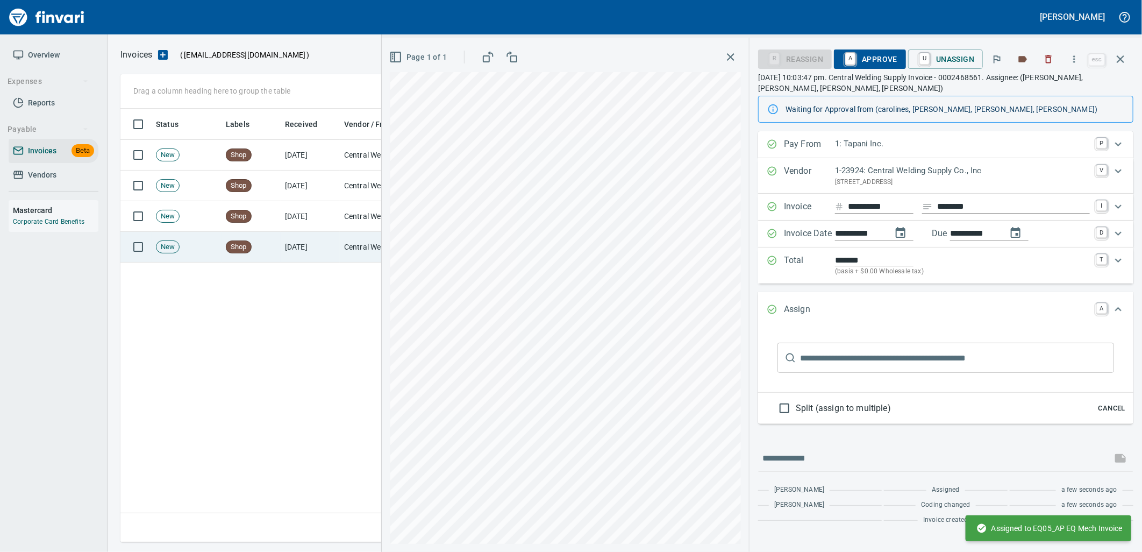
click at [299, 238] on td "[DATE]" at bounding box center [310, 247] width 59 height 31
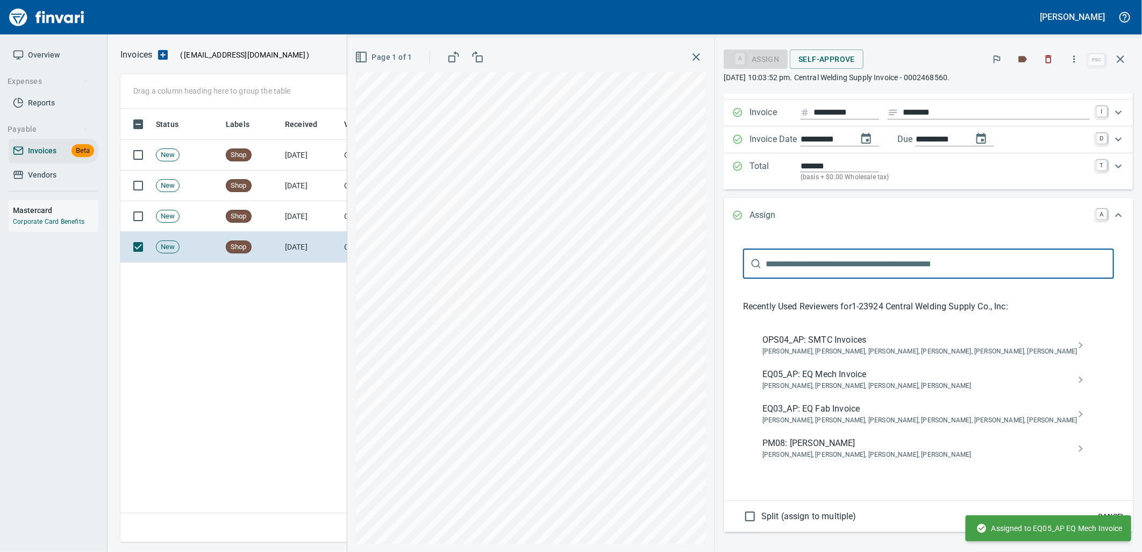
scroll to position [136, 0]
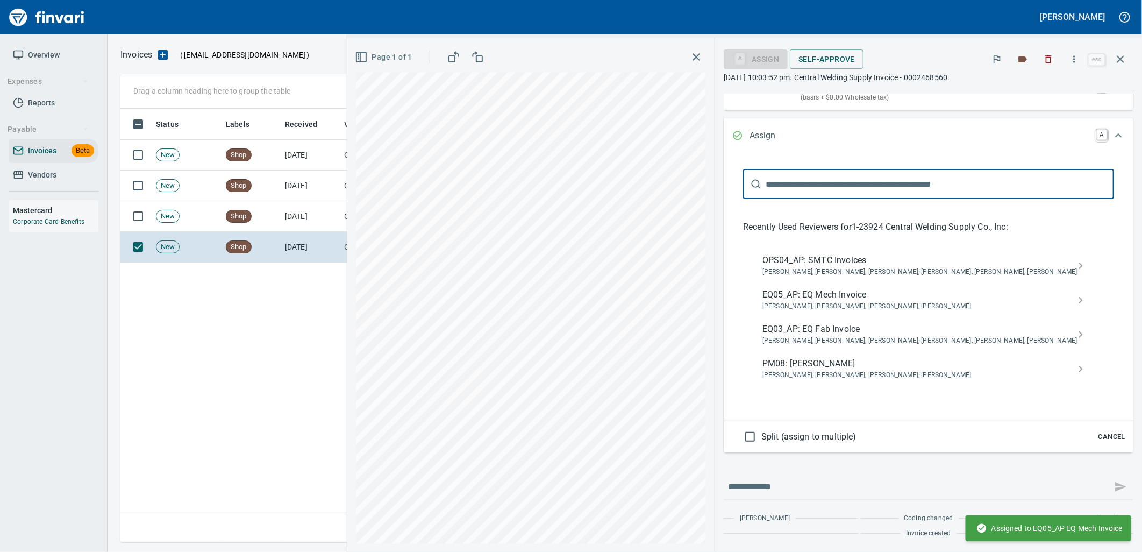
click at [1111, 434] on span "Cancel" at bounding box center [1111, 437] width 29 height 12
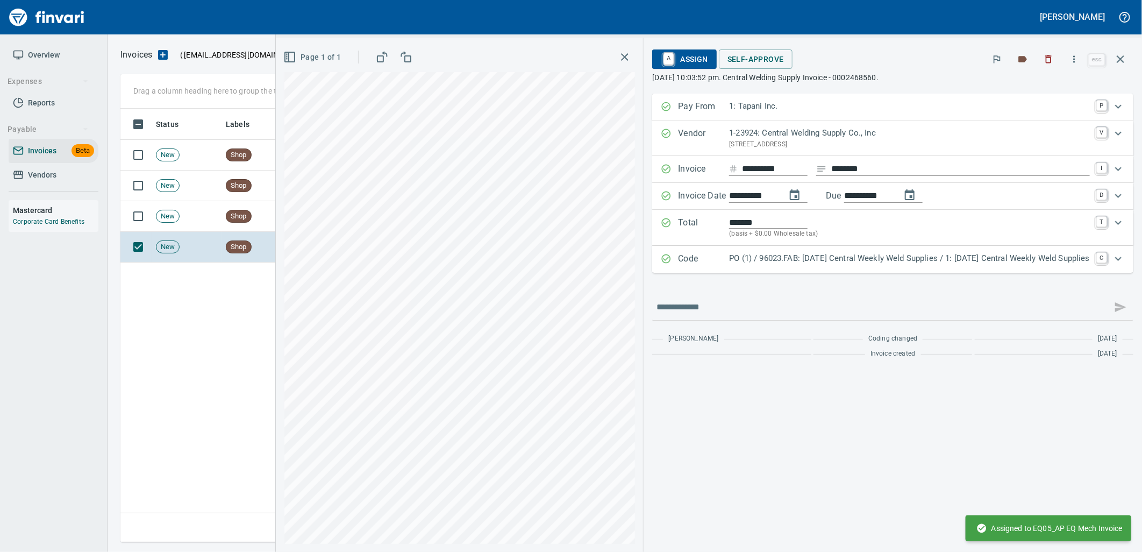
scroll to position [0, 0]
click at [887, 259] on p "PO (1) / 96023.FAB: [DATE] Central Weekly Weld Supplies / 1: [DATE] Central Wee…" at bounding box center [909, 258] width 361 height 12
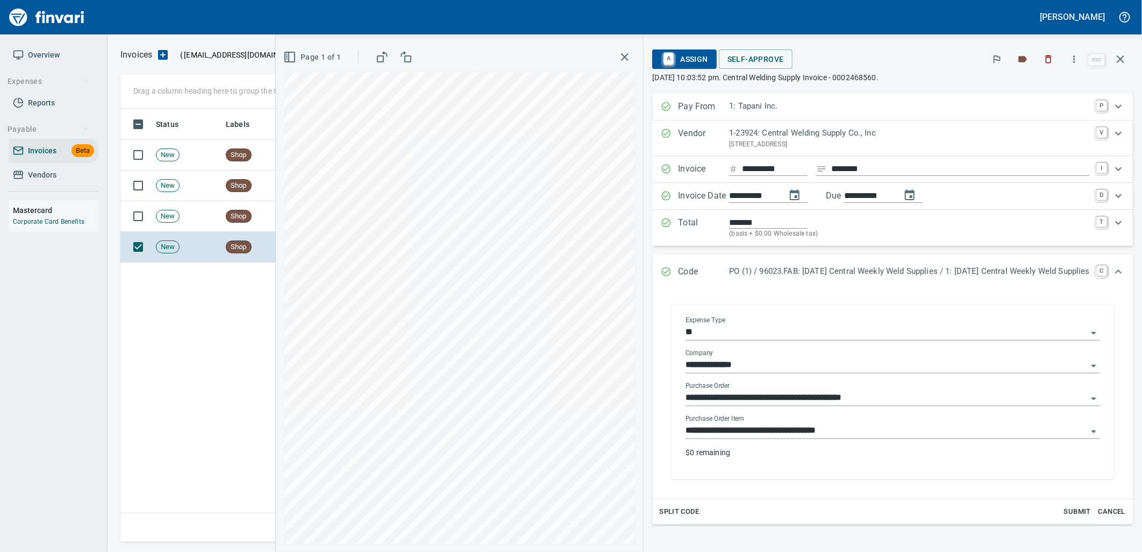
click at [847, 429] on input "**********" at bounding box center [886, 430] width 402 height 15
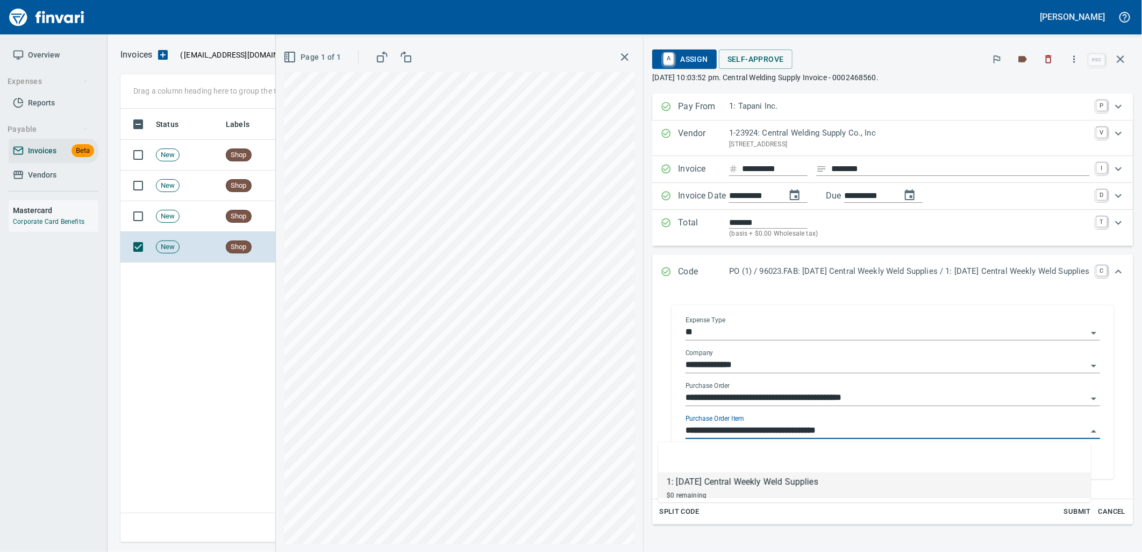
scroll to position [425, 999]
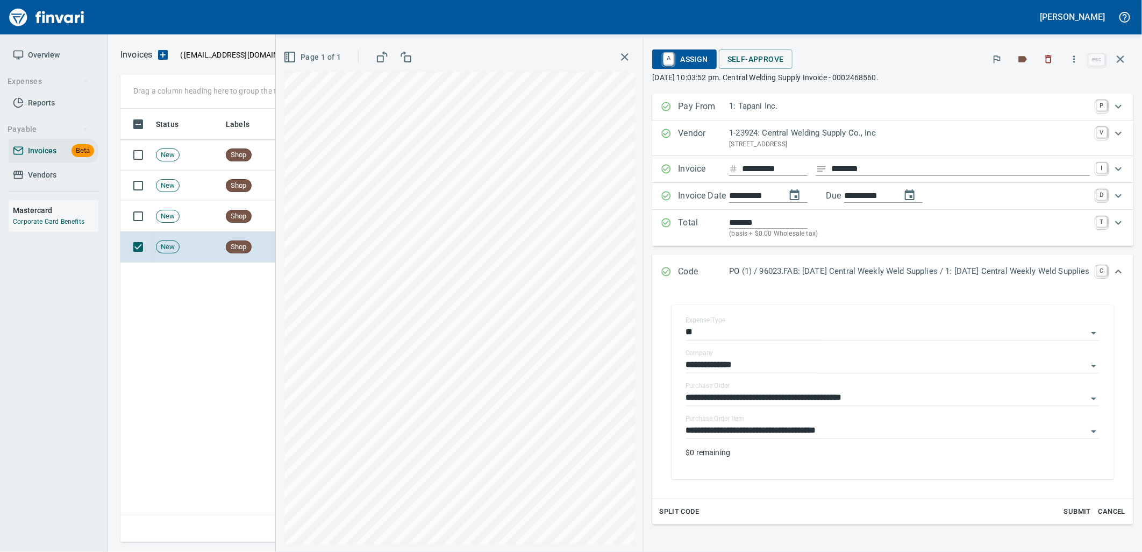
click at [668, 62] on span "A Assign" at bounding box center [684, 59] width 47 height 18
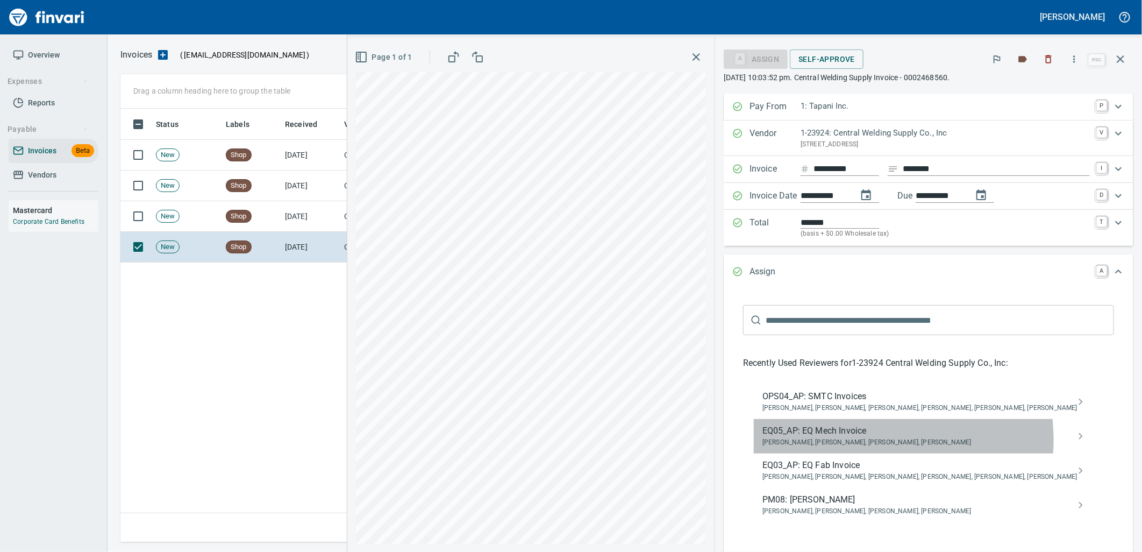
click at [893, 441] on span "[PERSON_NAME], [PERSON_NAME], [PERSON_NAME], [PERSON_NAME]" at bounding box center [919, 442] width 315 height 11
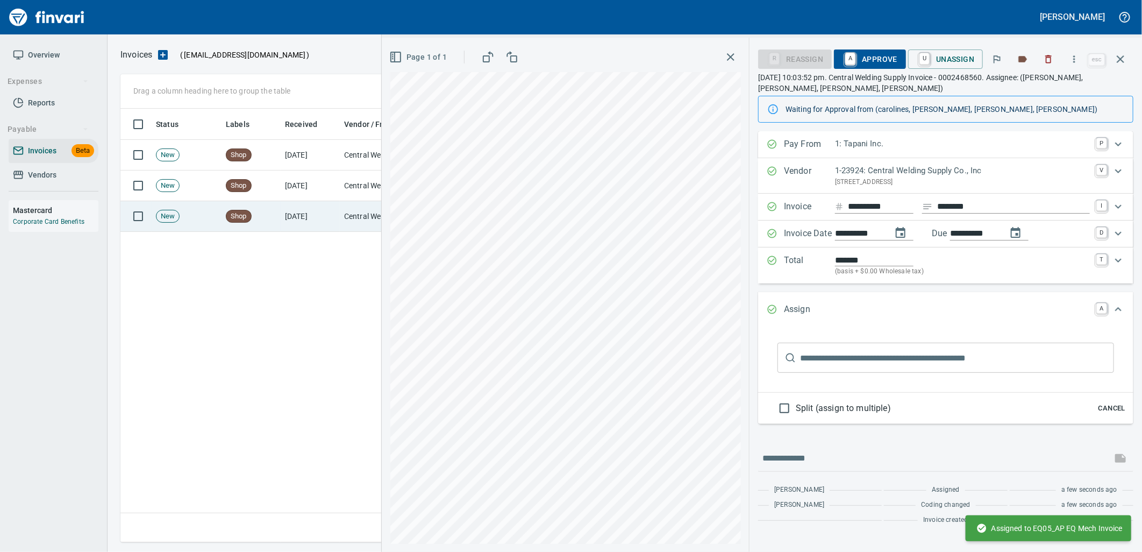
click at [288, 211] on td "[DATE]" at bounding box center [310, 216] width 59 height 31
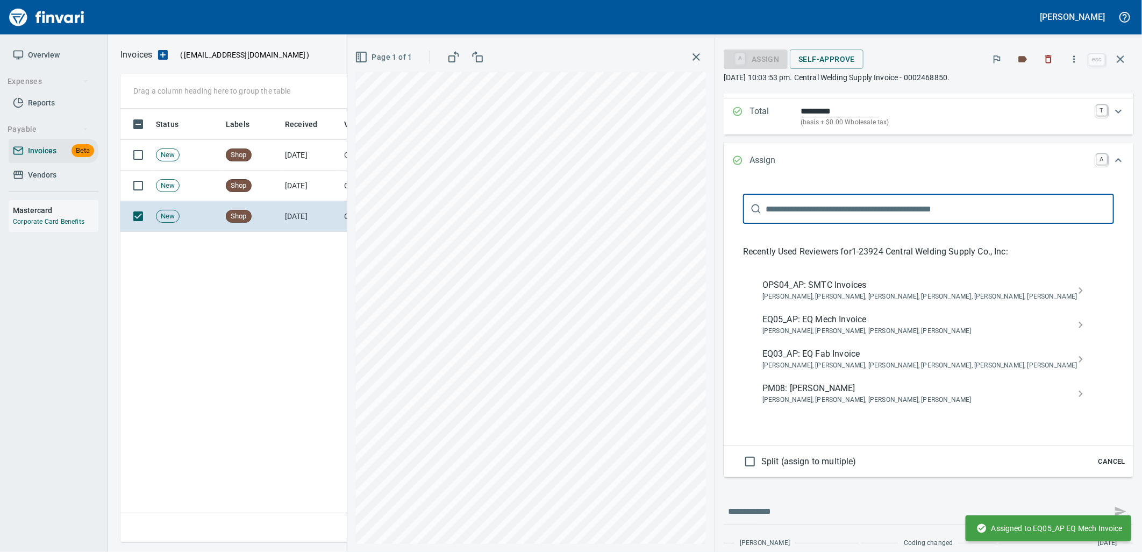
scroll to position [136, 0]
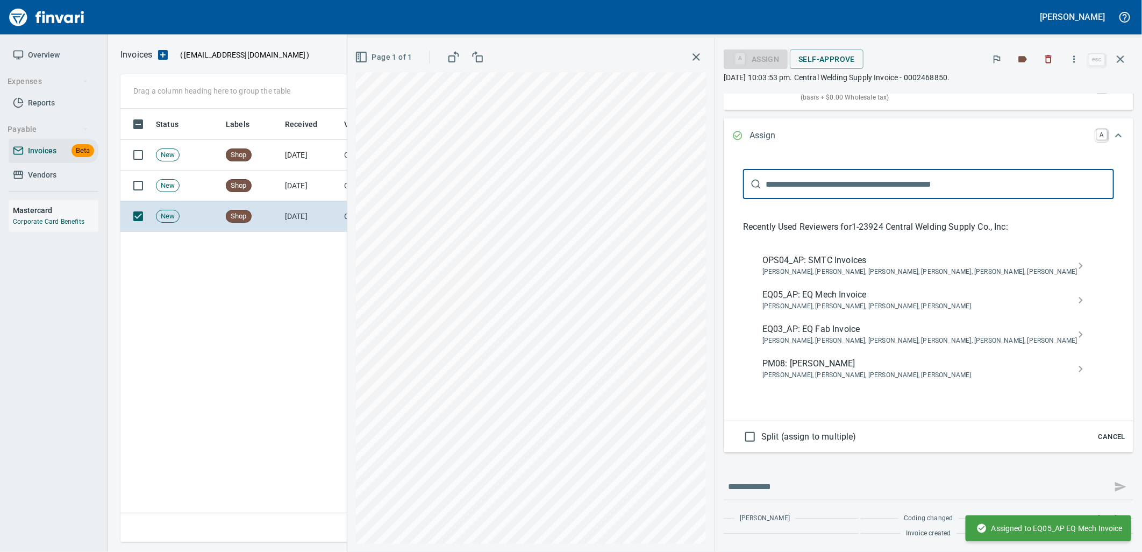
click at [1097, 437] on span "Cancel" at bounding box center [1111, 437] width 29 height 12
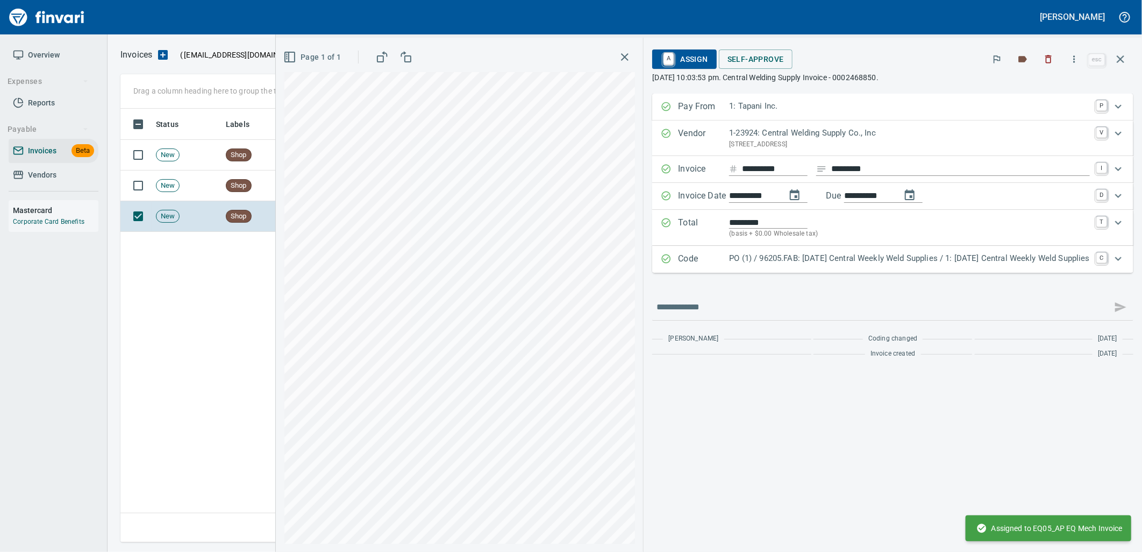
scroll to position [0, 0]
click at [879, 262] on p "PO (1) / 96205.FAB: [DATE] Central Weekly Weld Supplies / 1: [DATE] Central Wee…" at bounding box center [909, 258] width 361 height 12
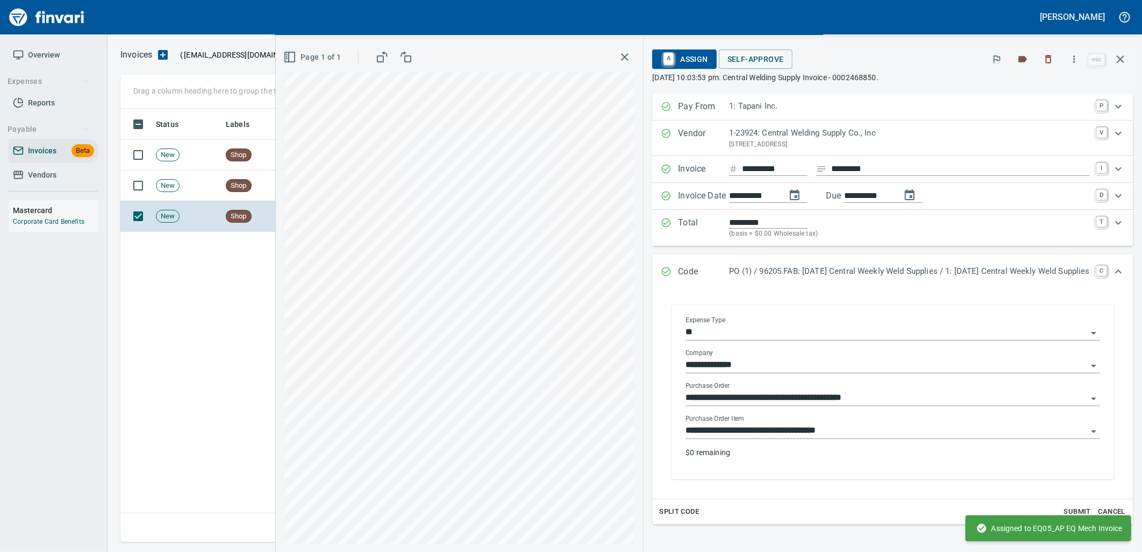
click at [813, 433] on input "**********" at bounding box center [886, 430] width 402 height 15
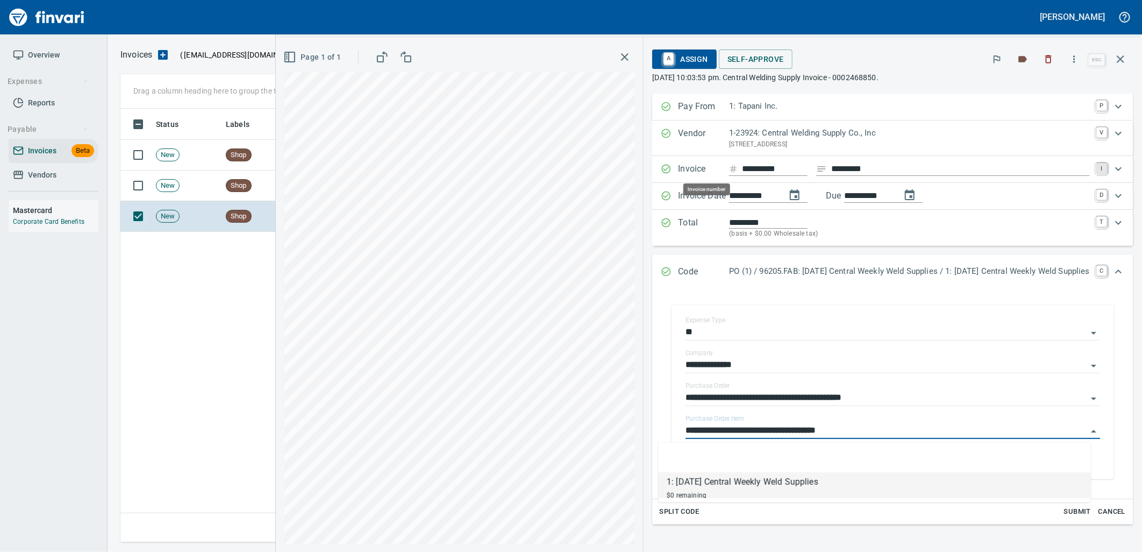
scroll to position [425, 999]
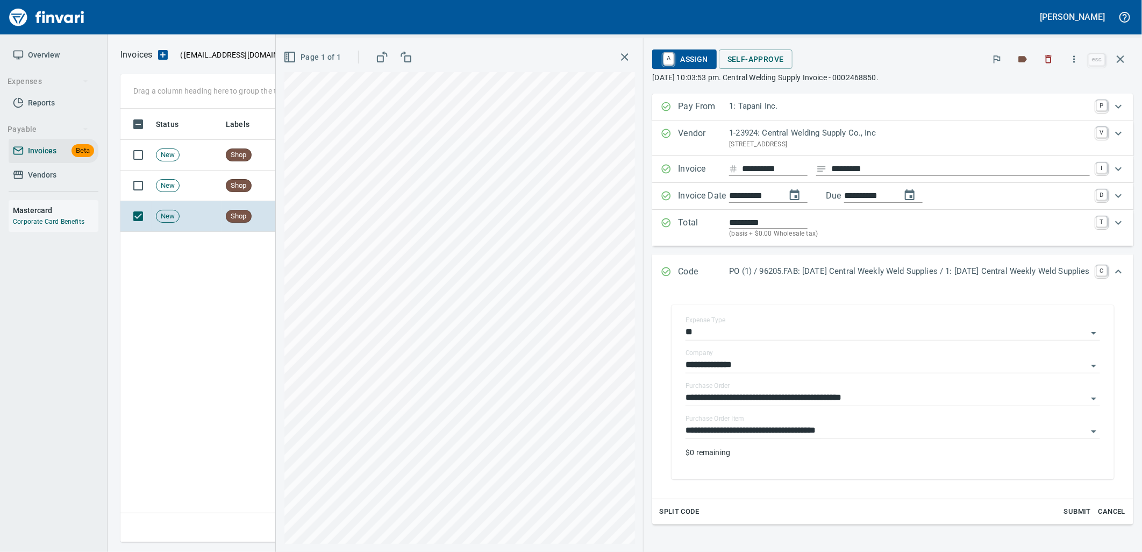
click at [664, 54] on span "A Assign" at bounding box center [684, 59] width 47 height 18
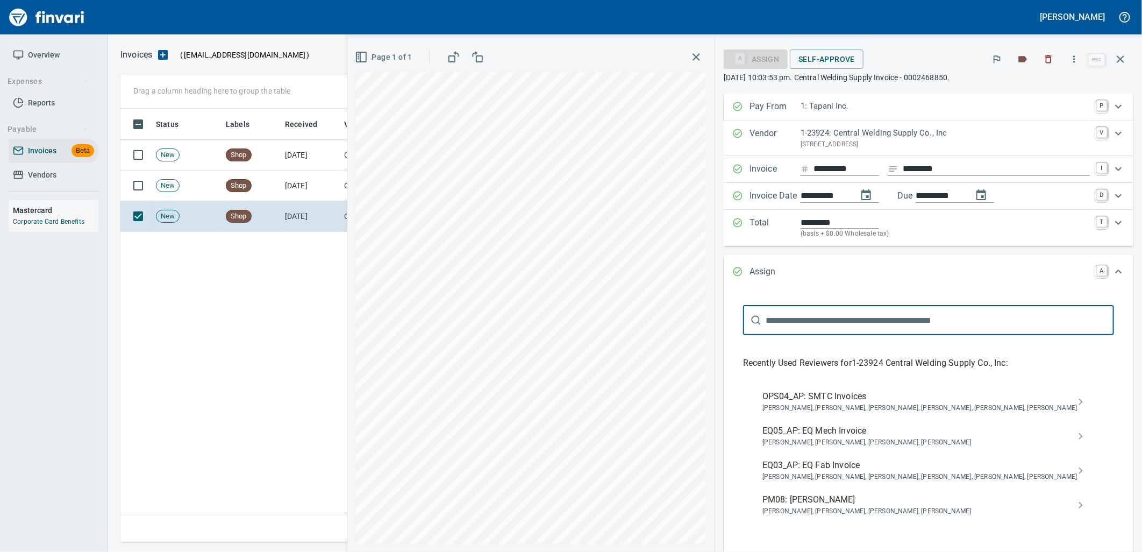
click at [837, 438] on span "[PERSON_NAME], [PERSON_NAME], [PERSON_NAME], [PERSON_NAME]" at bounding box center [919, 442] width 315 height 11
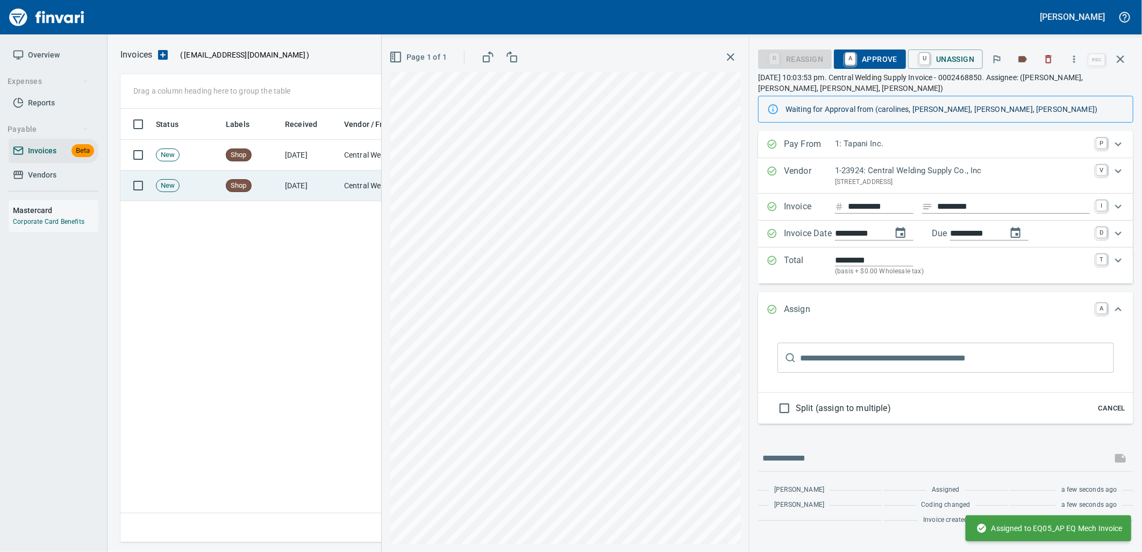
click at [290, 186] on td "[DATE]" at bounding box center [310, 185] width 59 height 31
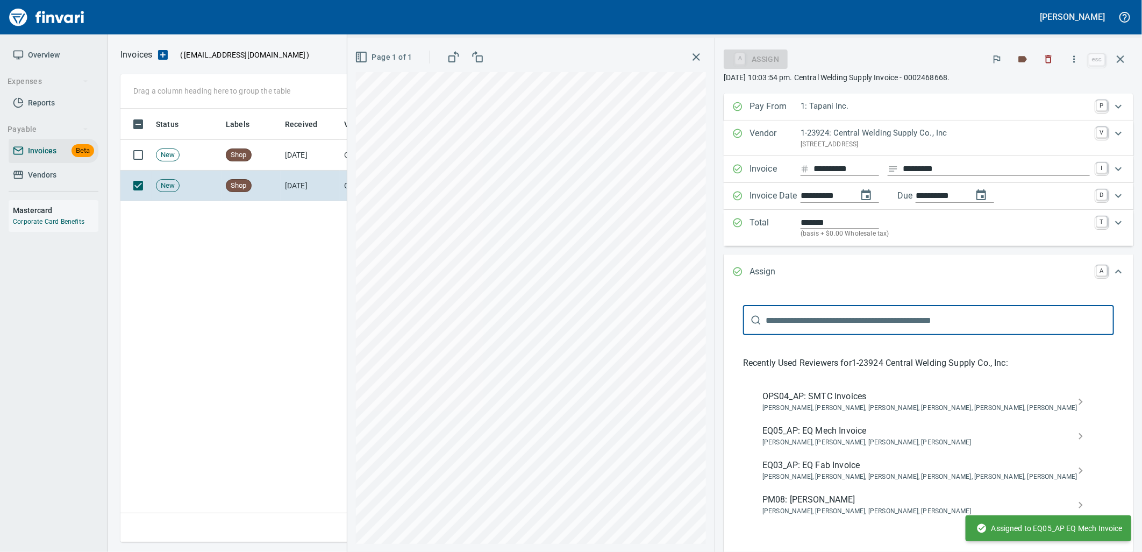
scroll to position [136, 0]
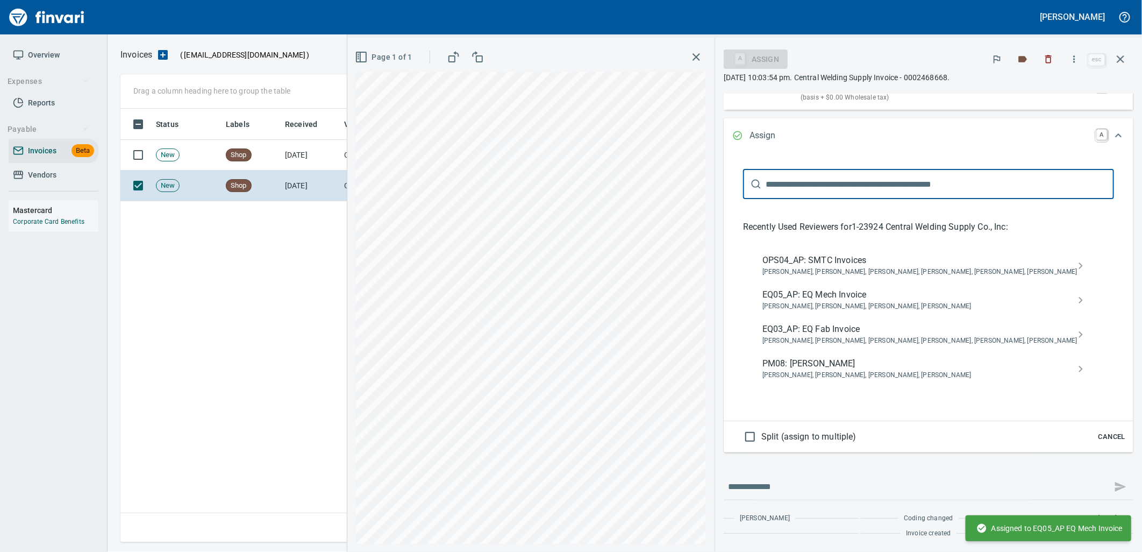
click at [1099, 433] on span "Cancel" at bounding box center [1111, 437] width 29 height 12
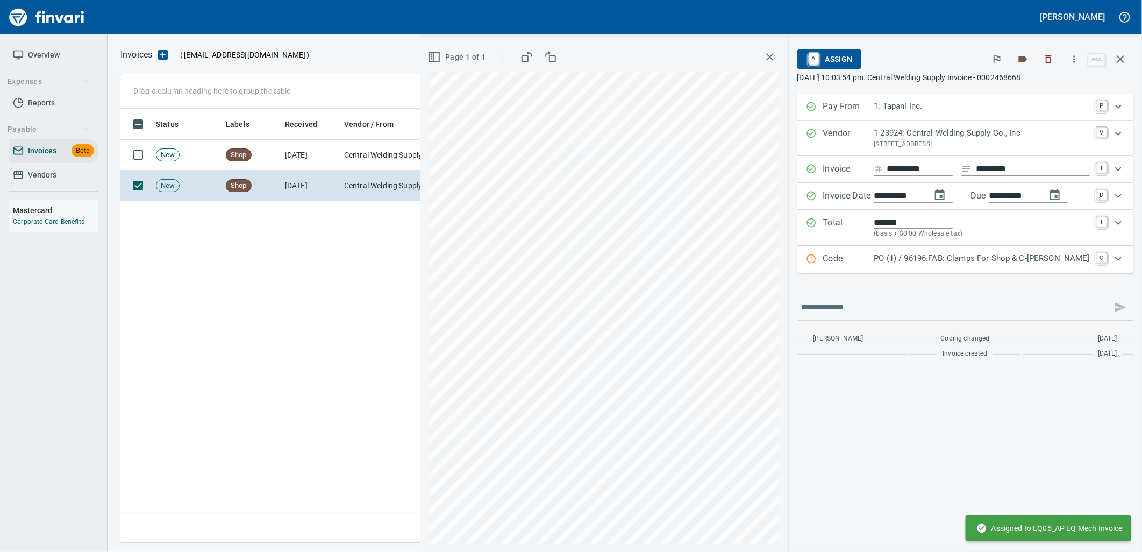
scroll to position [0, 0]
click at [965, 266] on div "PO (1) / 96196.FAB: Clamps For Shop & C-[PERSON_NAME]" at bounding box center [982, 259] width 216 height 14
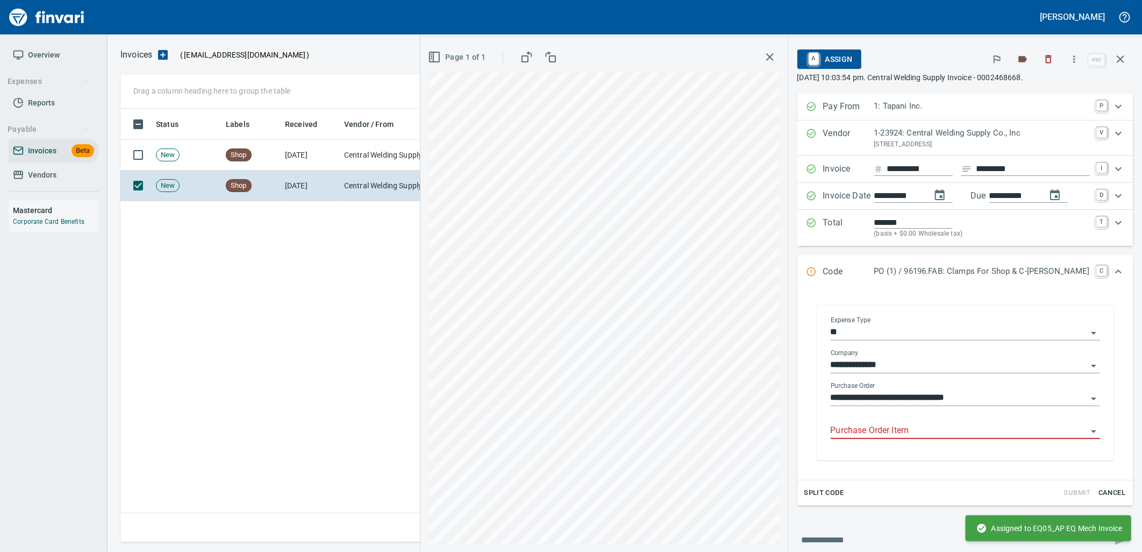
click at [928, 429] on input "Purchase Order Item" at bounding box center [959, 430] width 256 height 15
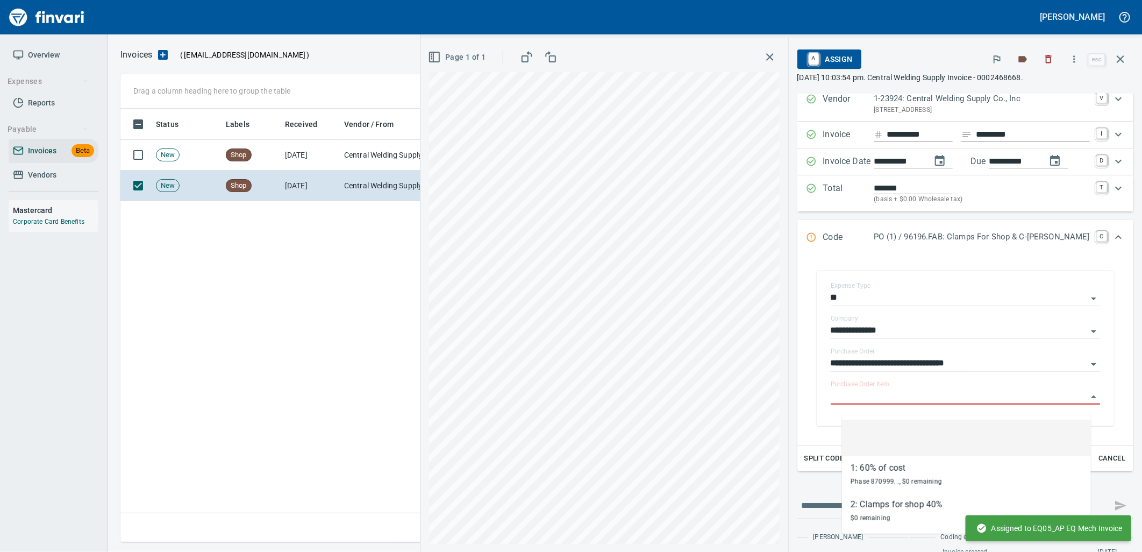
scroll to position [54, 0]
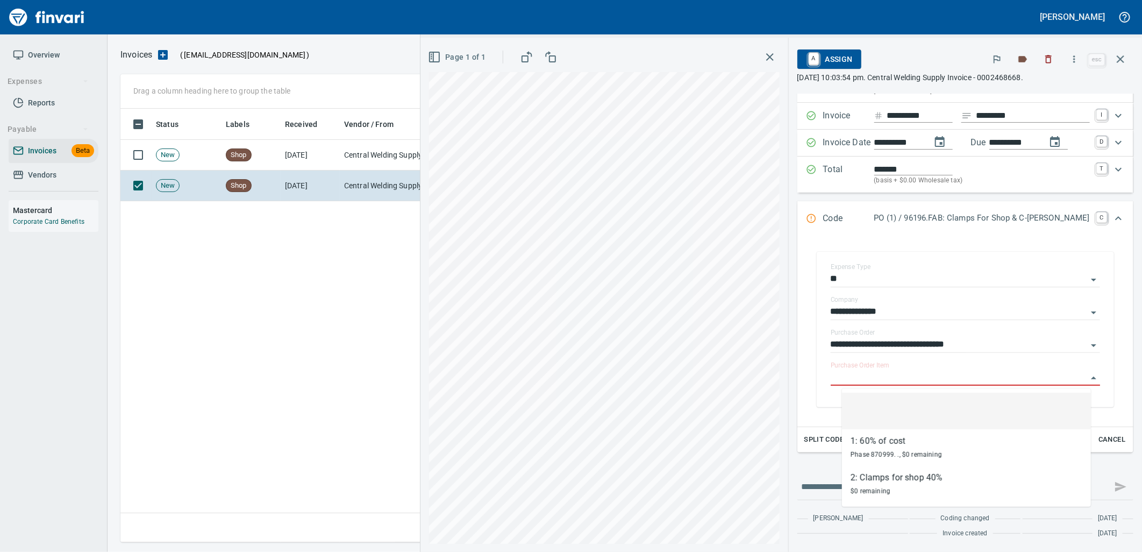
click at [819, 54] on link "A" at bounding box center [814, 59] width 10 height 12
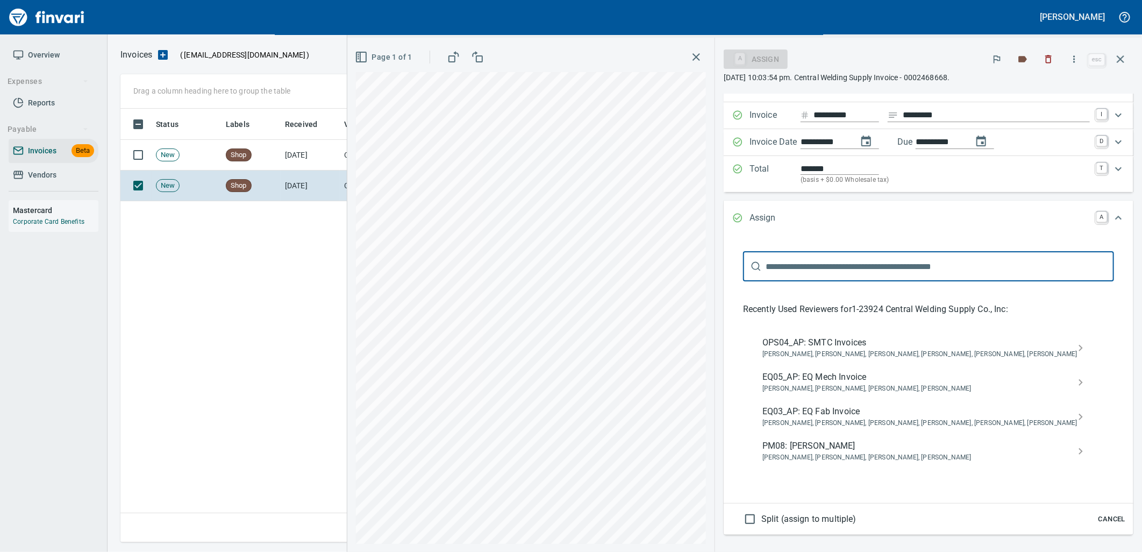
scroll to position [33, 0]
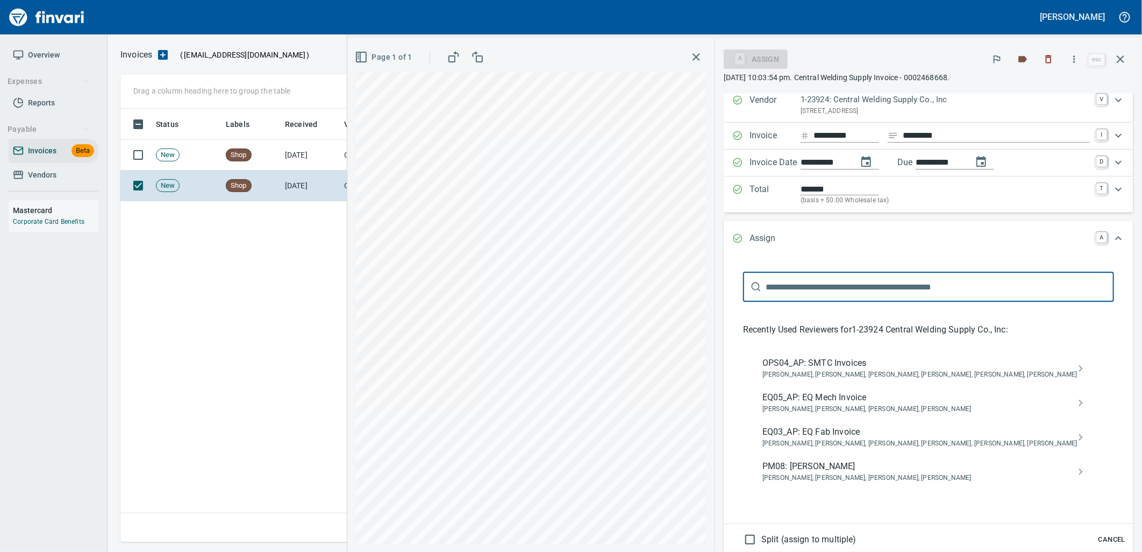
click at [879, 400] on span "EQ05_AP: EQ Mech Invoice" at bounding box center [919, 397] width 315 height 13
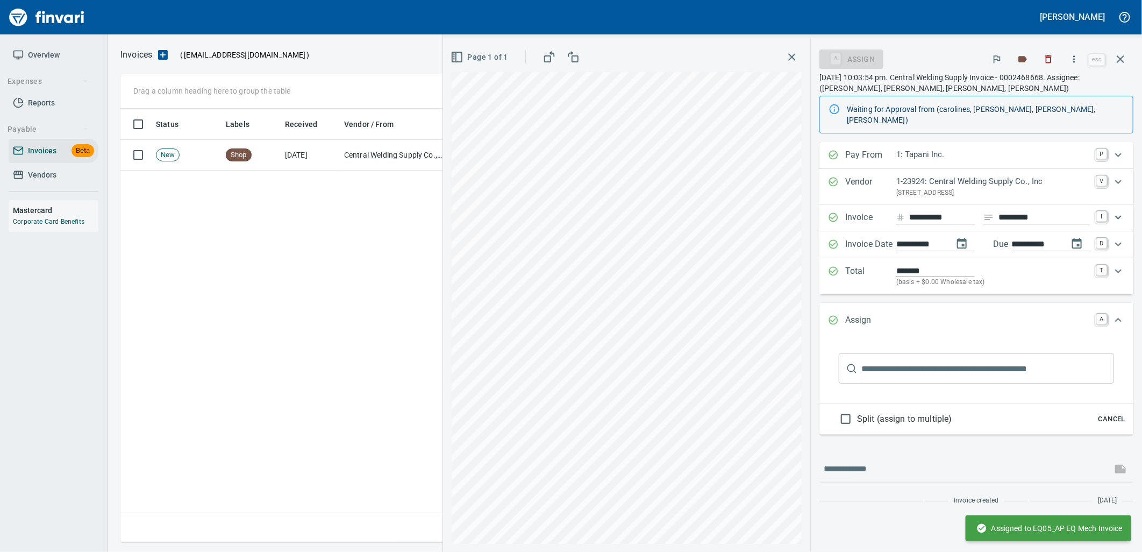
scroll to position [0, 0]
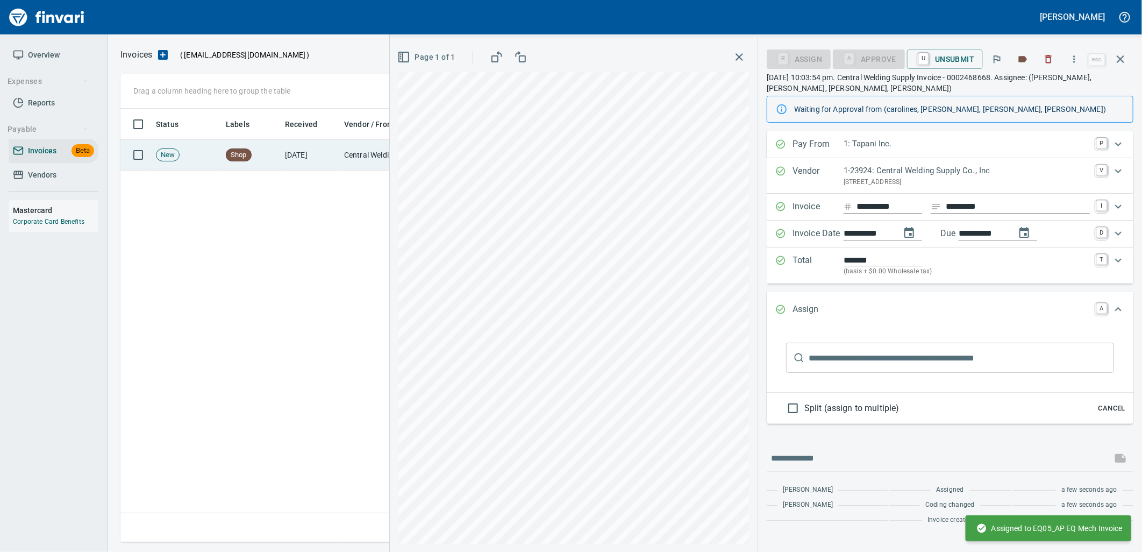
click at [321, 146] on td "[DATE]" at bounding box center [310, 155] width 59 height 31
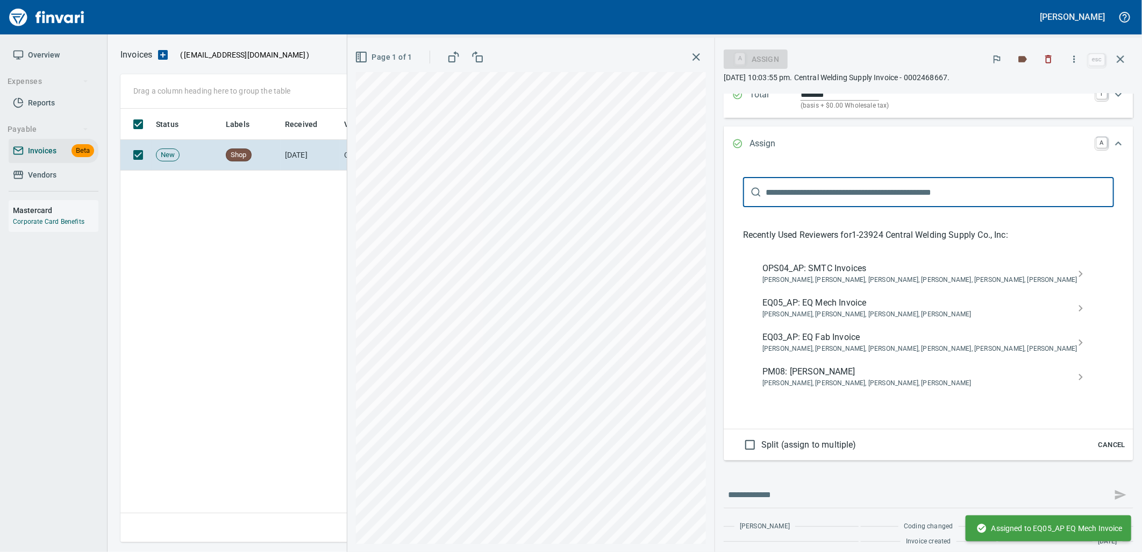
scroll to position [136, 0]
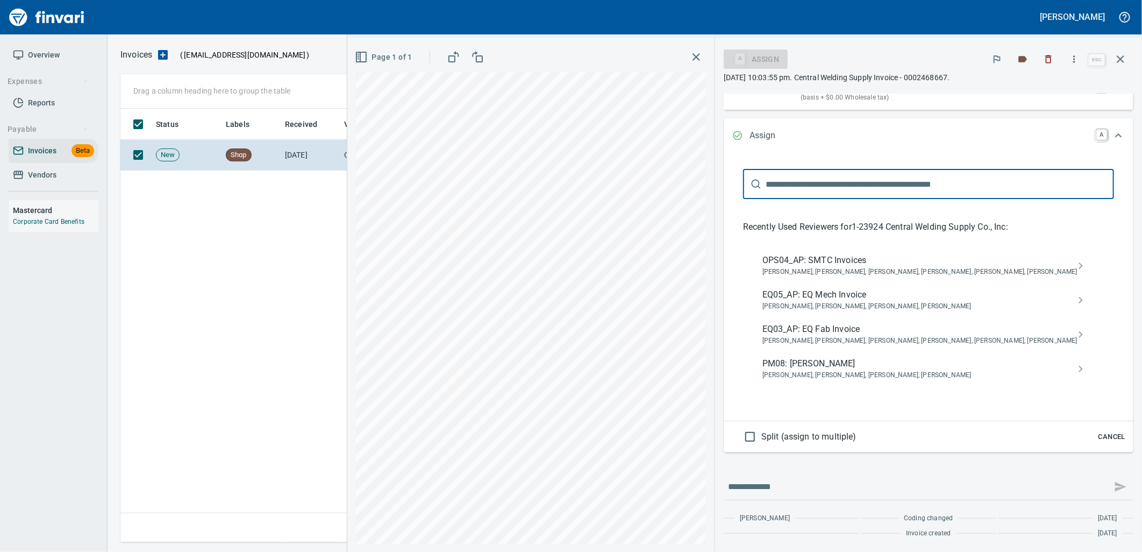
click at [1097, 432] on span "Cancel" at bounding box center [1111, 437] width 29 height 12
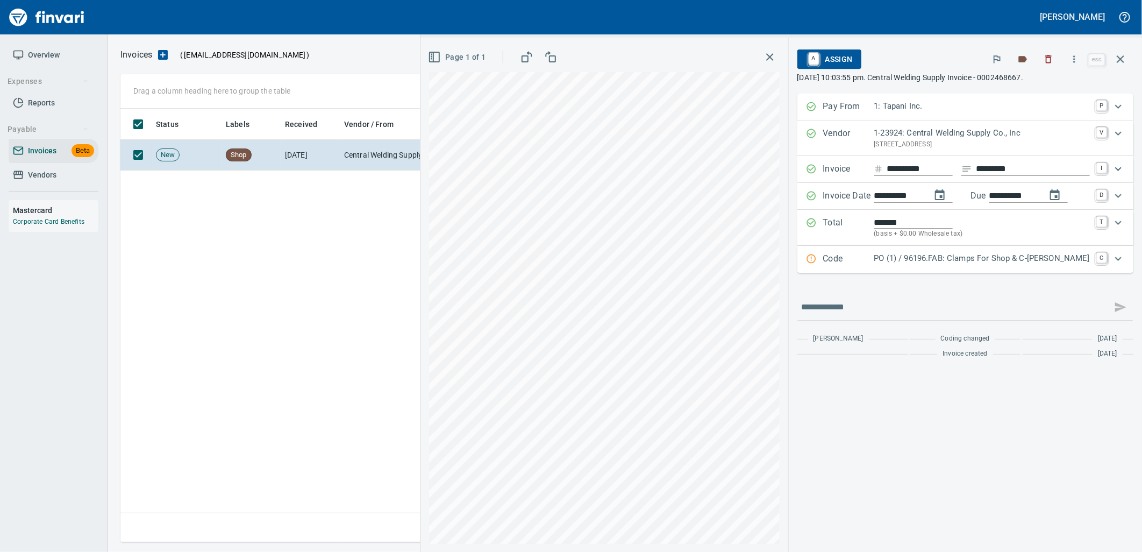
scroll to position [0, 0]
click at [914, 264] on p "PO (1) / 96196.FAB: Clamps For Shop & C-[PERSON_NAME]" at bounding box center [982, 258] width 216 height 12
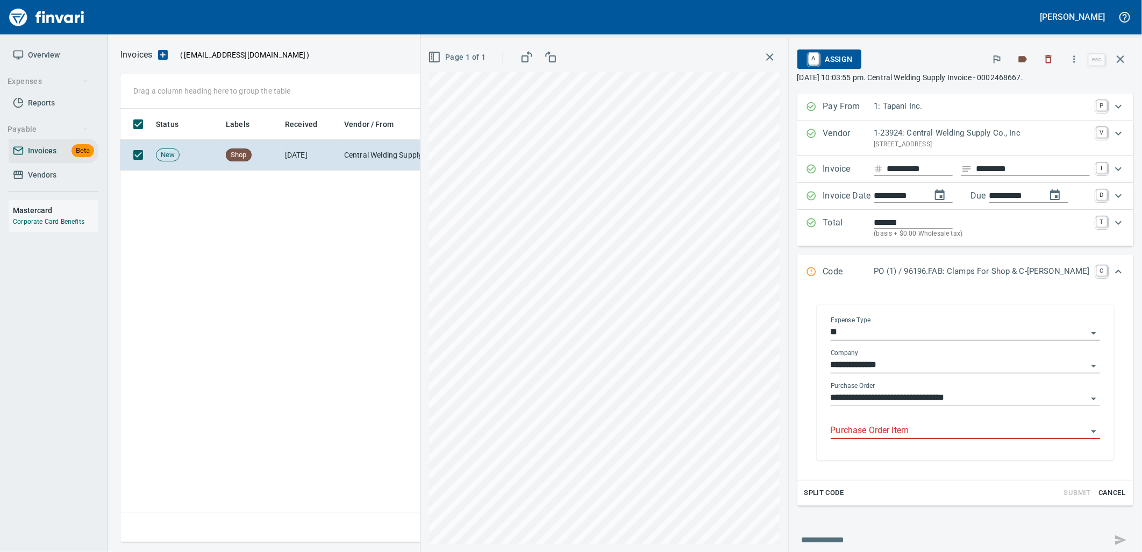
click at [917, 432] on input "Purchase Order Item" at bounding box center [959, 430] width 256 height 15
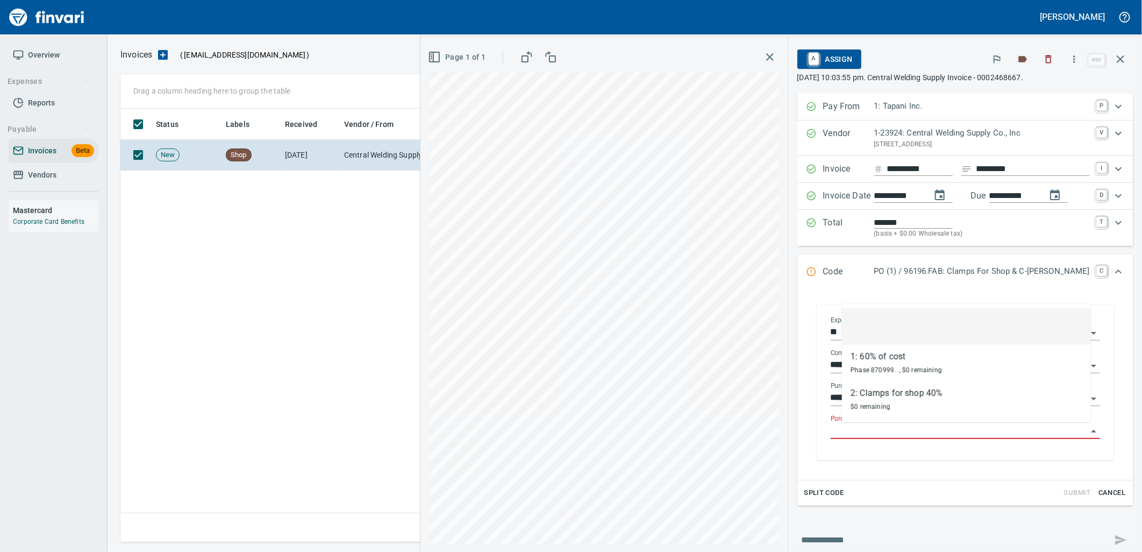
scroll to position [425, 999]
click at [852, 66] on span "A Assign" at bounding box center [829, 59] width 47 height 18
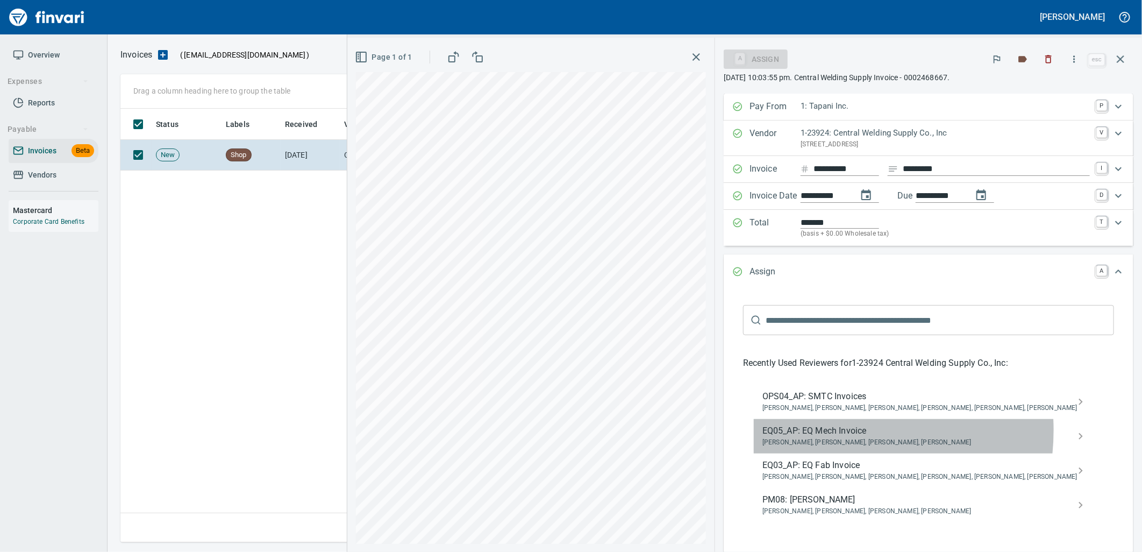
click at [863, 431] on span "EQ05_AP: EQ Mech Invoice" at bounding box center [919, 430] width 315 height 13
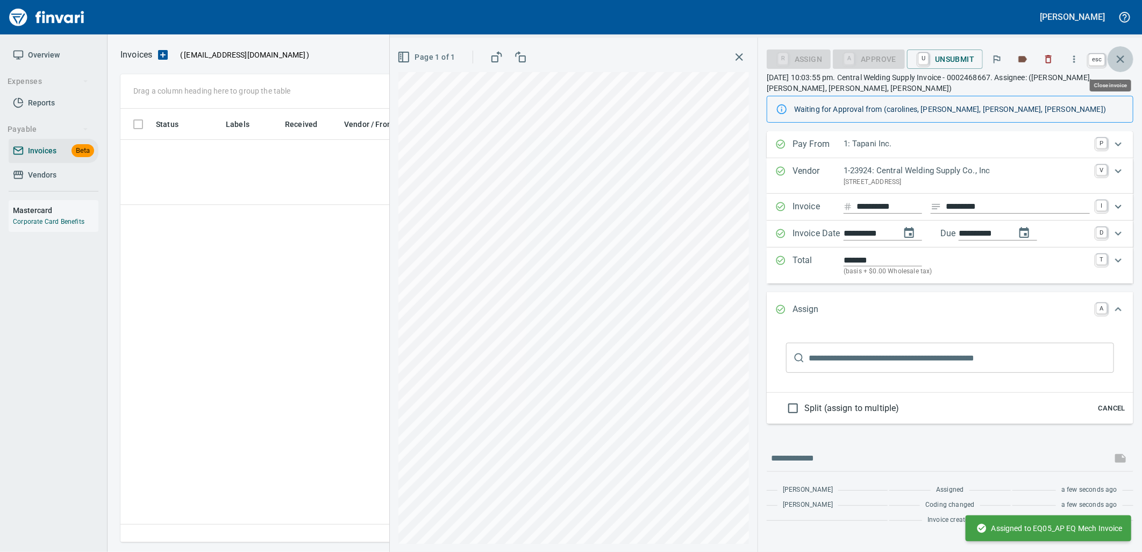
click at [1119, 62] on icon "button" at bounding box center [1120, 59] width 13 height 13
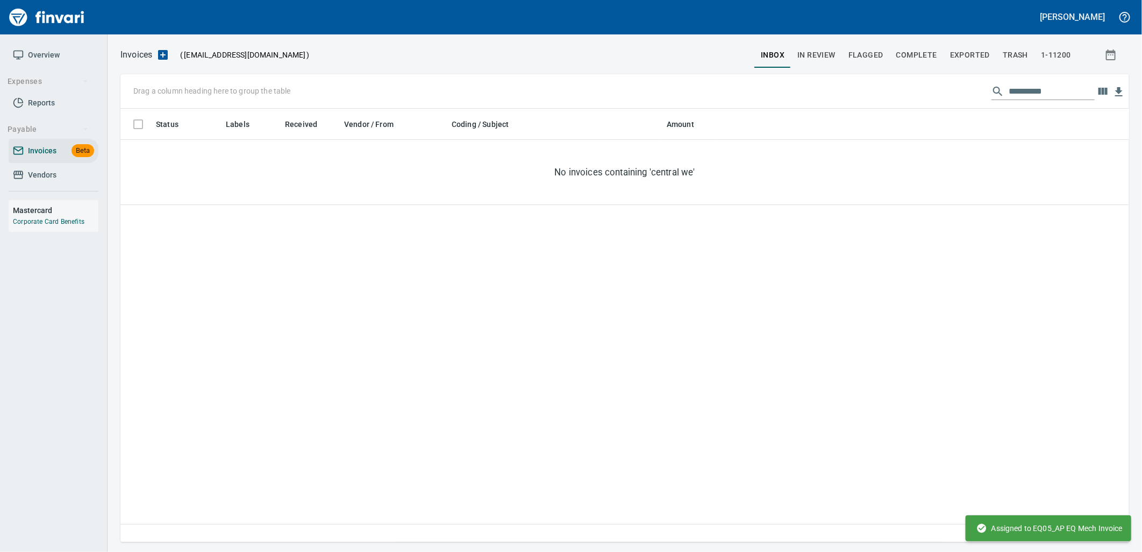
drag, startPoint x: 1047, startPoint y: 87, endPoint x: 786, endPoint y: 91, distance: 260.8
click at [798, 91] on div "**********" at bounding box center [624, 91] width 1008 height 34
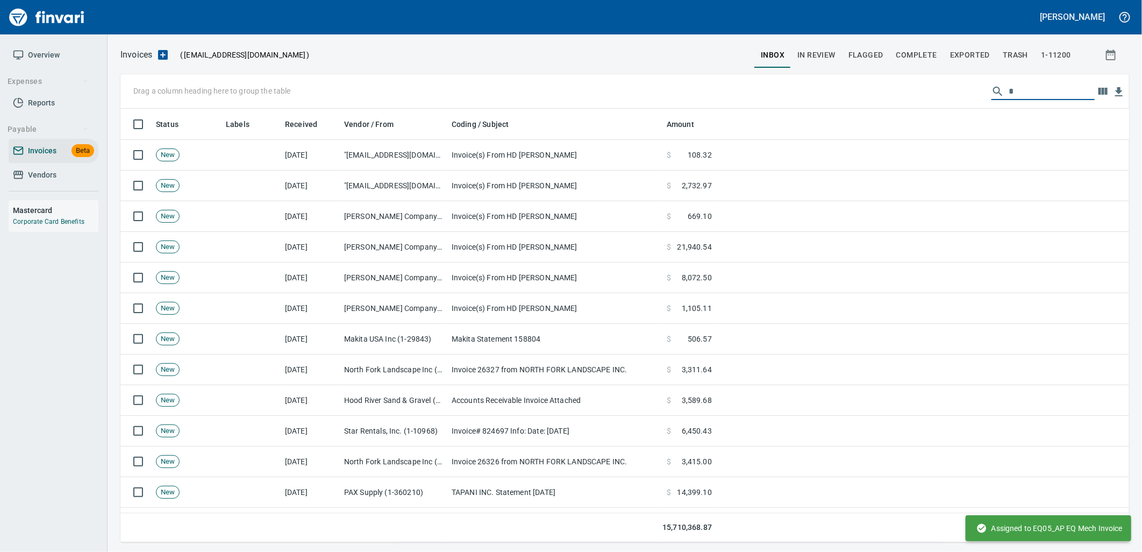
scroll to position [425, 991]
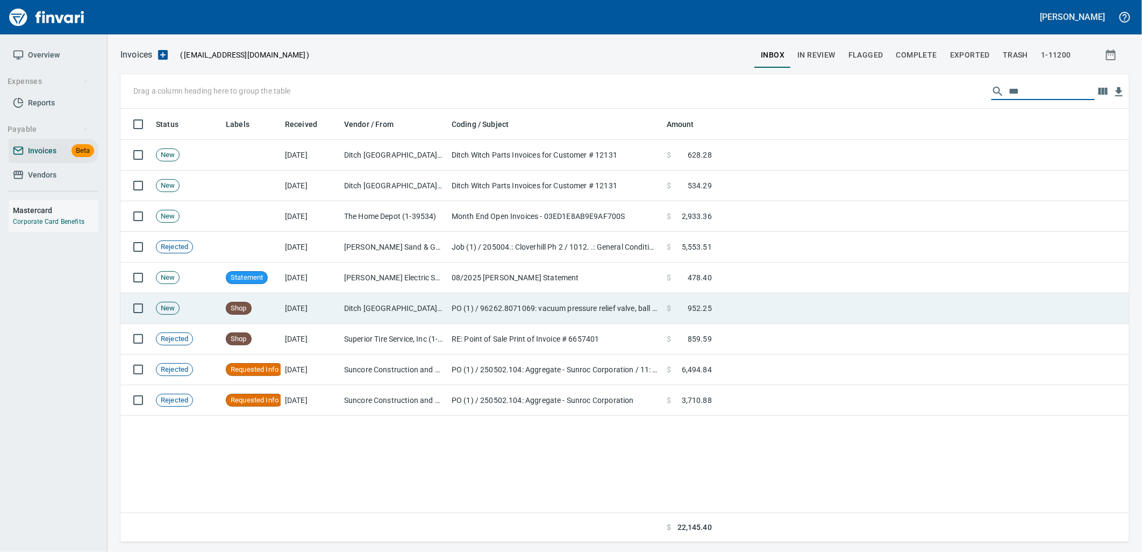
type input "***"
click at [374, 308] on td "Ditch [GEOGRAPHIC_DATA] (1-10309)" at bounding box center [394, 308] width 108 height 31
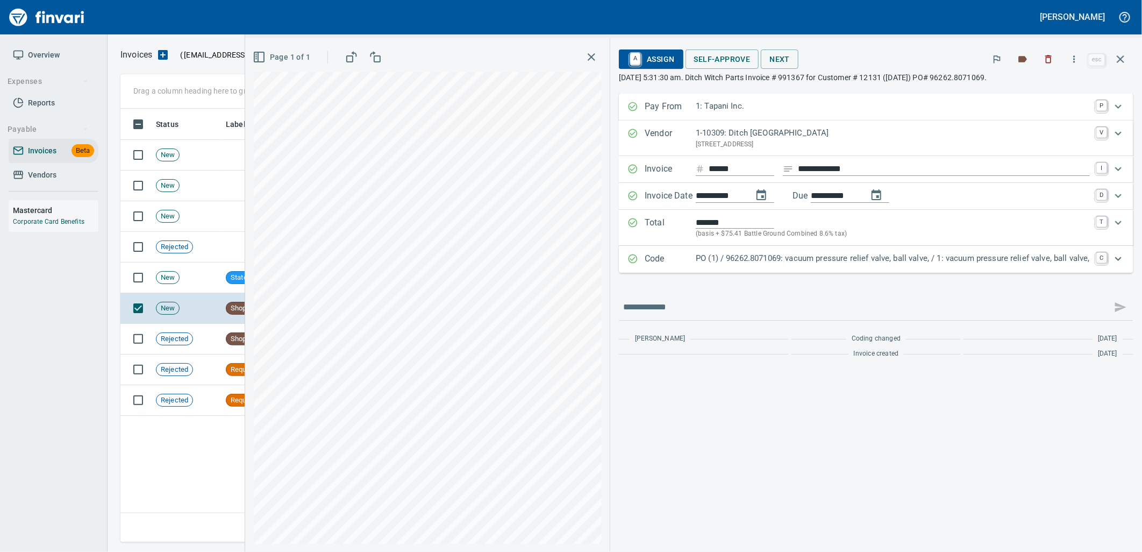
click at [801, 254] on p "PO (1) / 96262.8071069: vacuum pressure relief valve, ball valve, / 1: vacuum p…" at bounding box center [893, 258] width 394 height 12
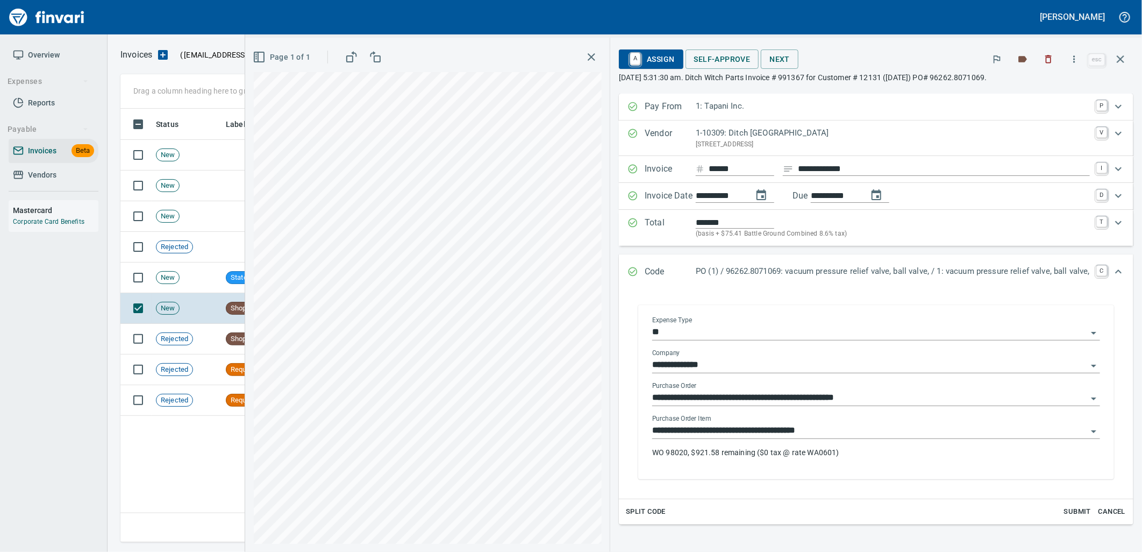
click at [829, 436] on input "**********" at bounding box center [869, 430] width 435 height 15
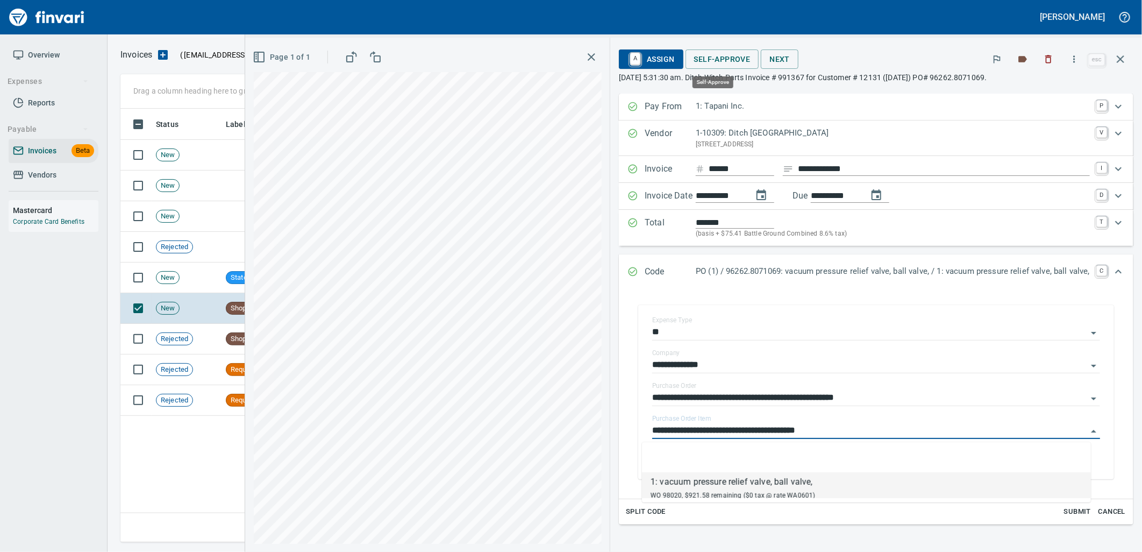
scroll to position [425, 999]
click at [657, 56] on span "A Assign" at bounding box center [650, 59] width 47 height 18
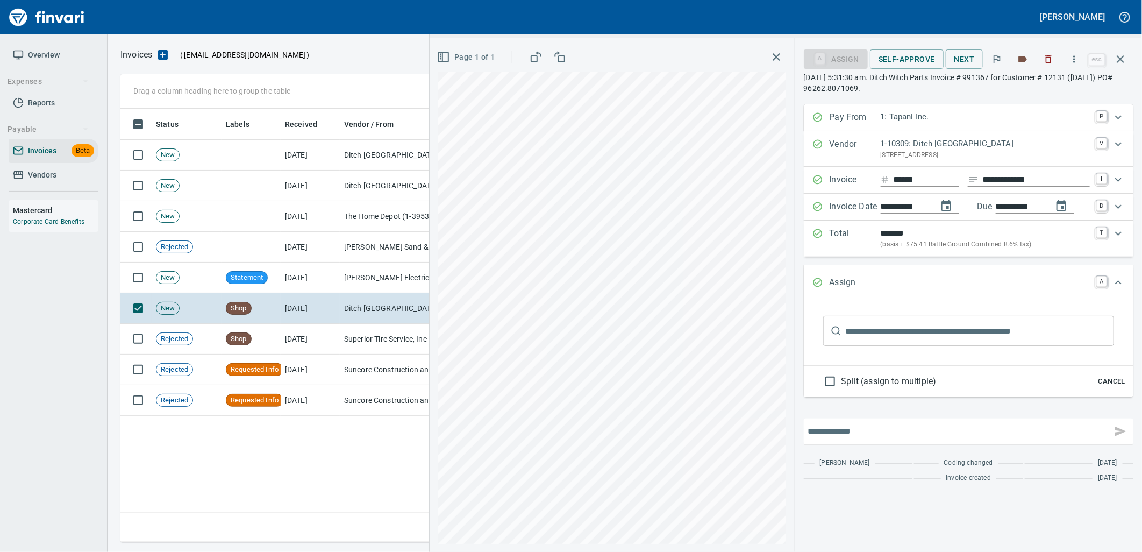
click at [925, 432] on input "text" at bounding box center [957, 431] width 299 height 17
type input "**********"
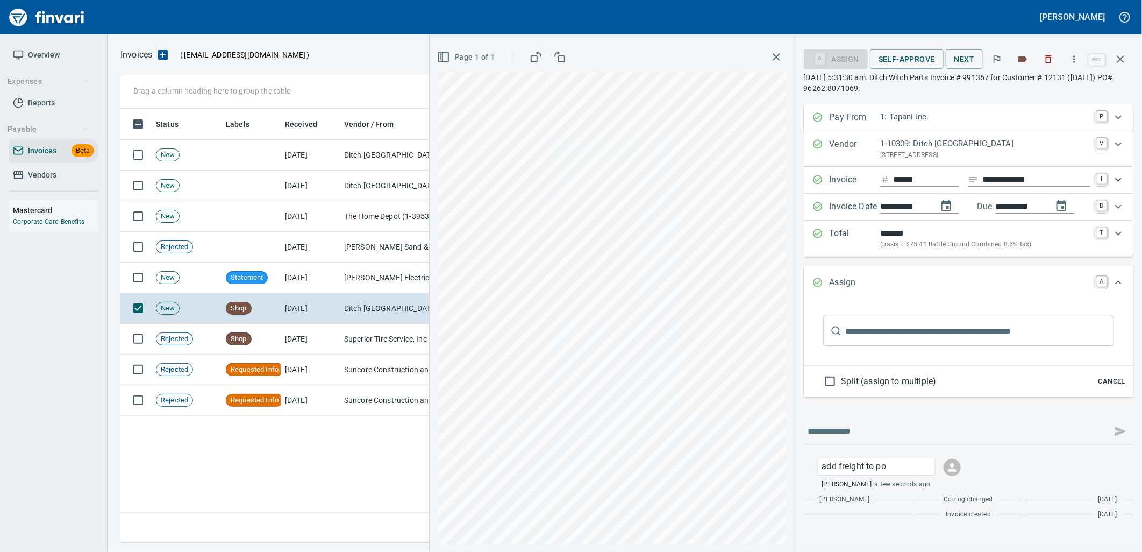
click at [1048, 324] on input "text" at bounding box center [980, 331] width 268 height 30
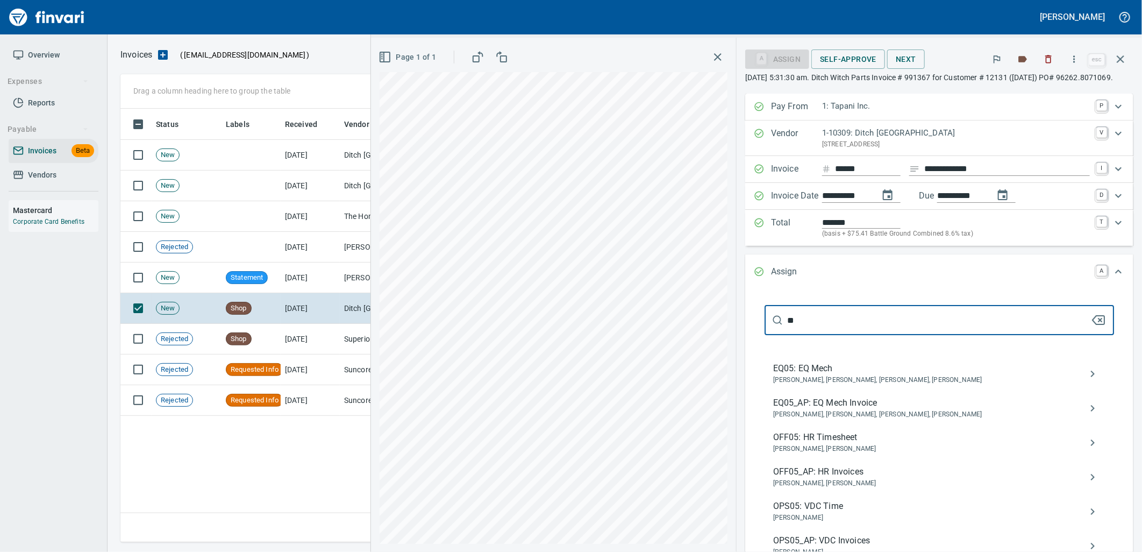
type input "**"
click at [879, 420] on span "[PERSON_NAME], [PERSON_NAME], [PERSON_NAME], [PERSON_NAME]" at bounding box center [930, 414] width 315 height 11
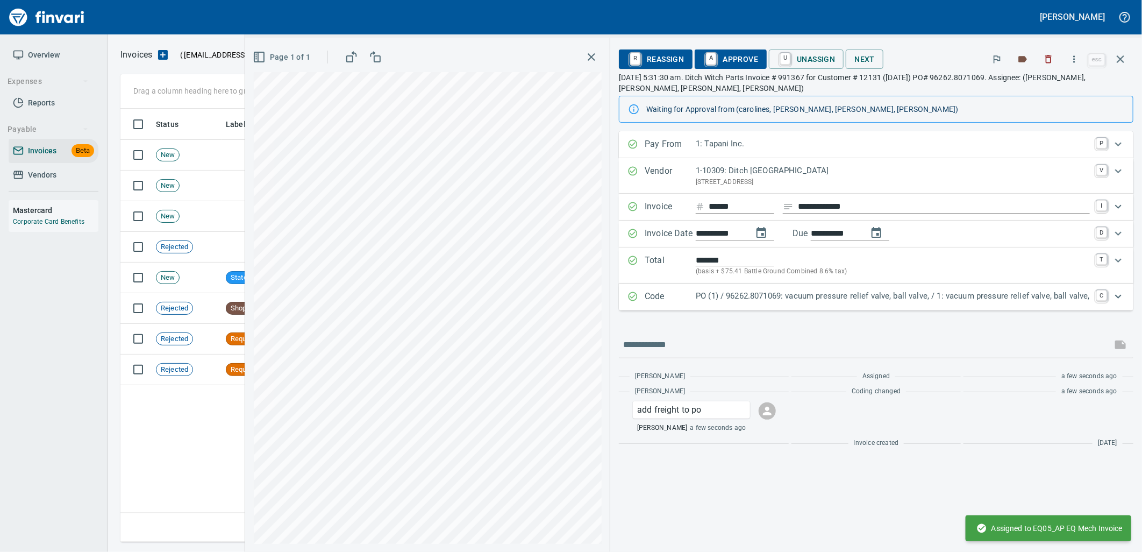
click at [1125, 59] on icon "button" at bounding box center [1120, 59] width 13 height 13
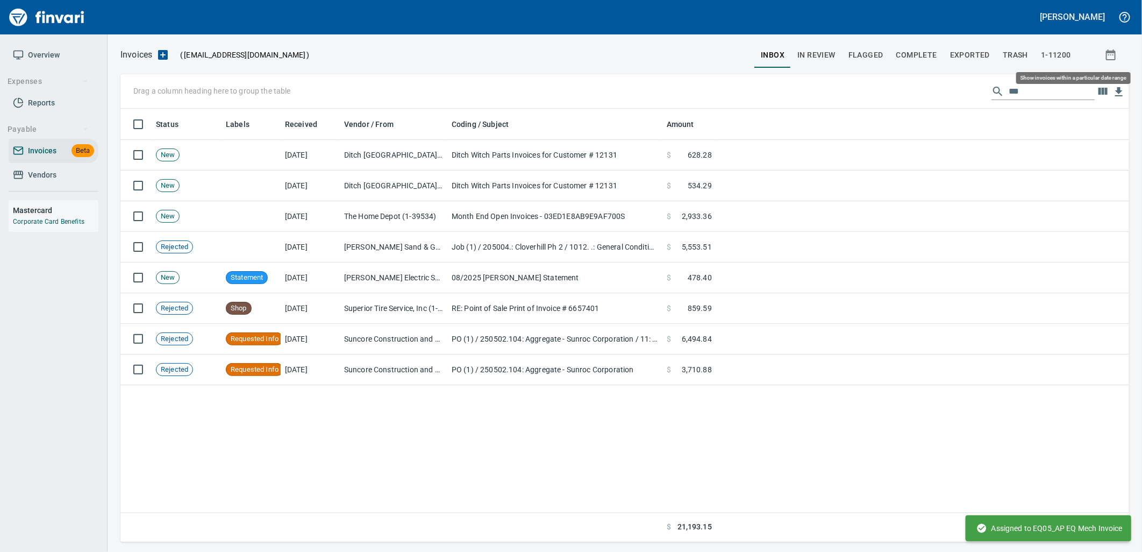
scroll to position [425, 999]
drag, startPoint x: 1016, startPoint y: 98, endPoint x: 921, endPoint y: 105, distance: 95.4
click at [922, 105] on div "Drag a column heading here to group the table ***" at bounding box center [624, 91] width 1008 height 34
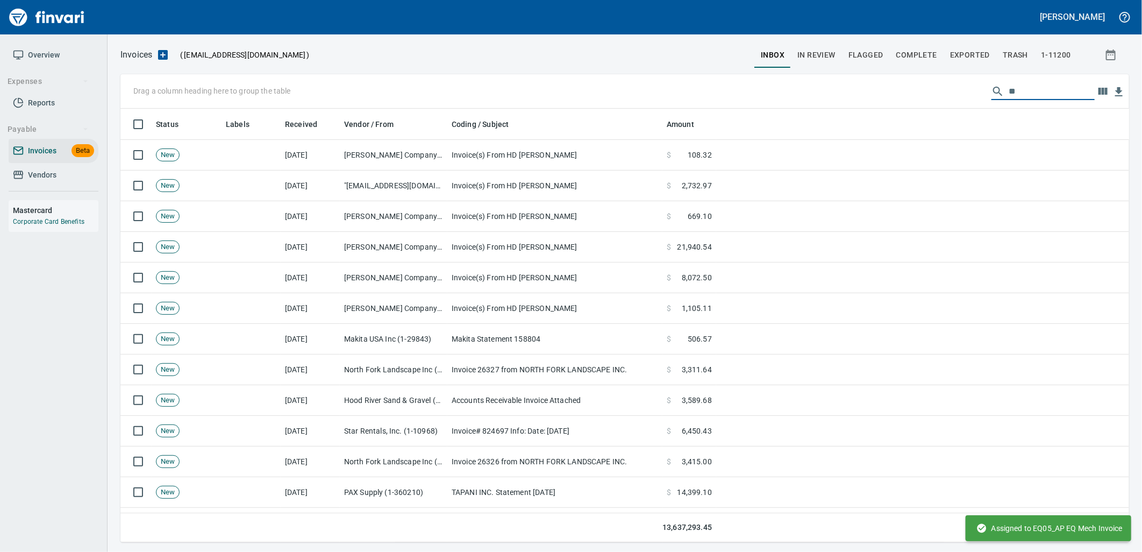
scroll to position [425, 991]
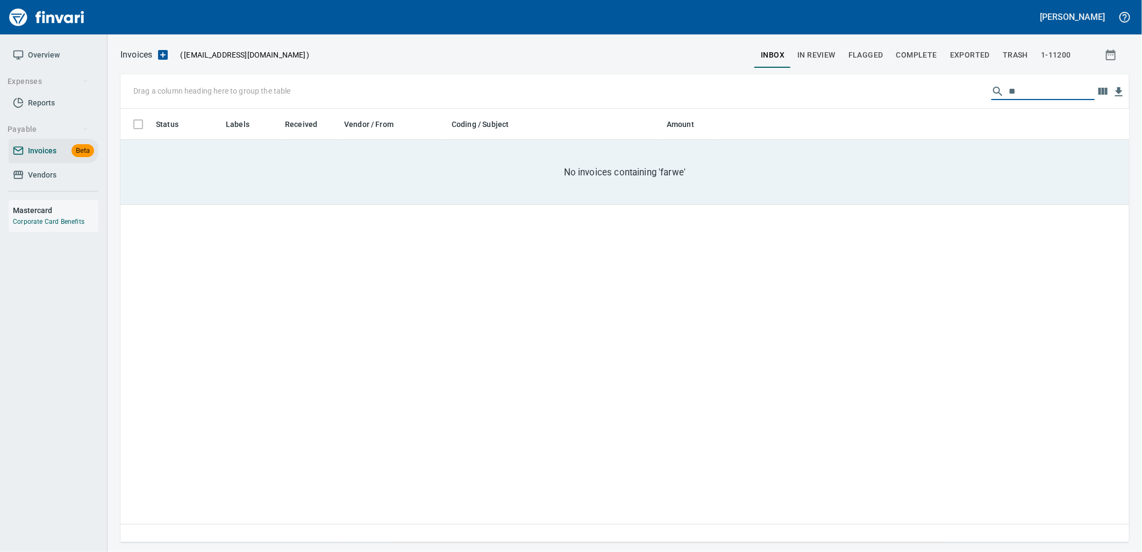
type input "*"
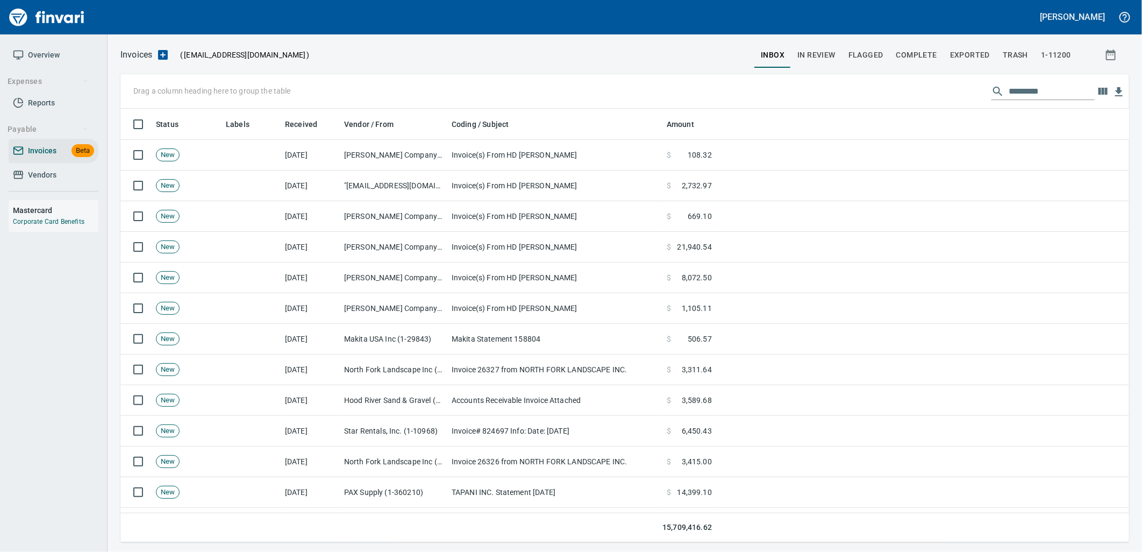
click at [1050, 93] on input "text" at bounding box center [1051, 91] width 86 height 17
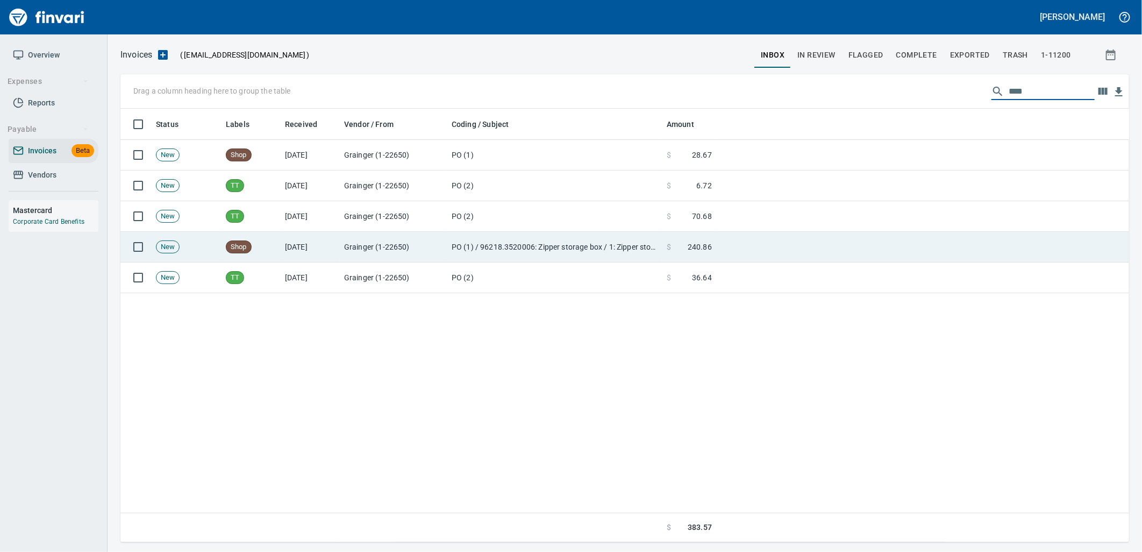
type input "****"
click at [620, 240] on td "PO (1) / 96218.3520006: Zipper storage box / 1: Zipper storage box" at bounding box center [554, 247] width 215 height 31
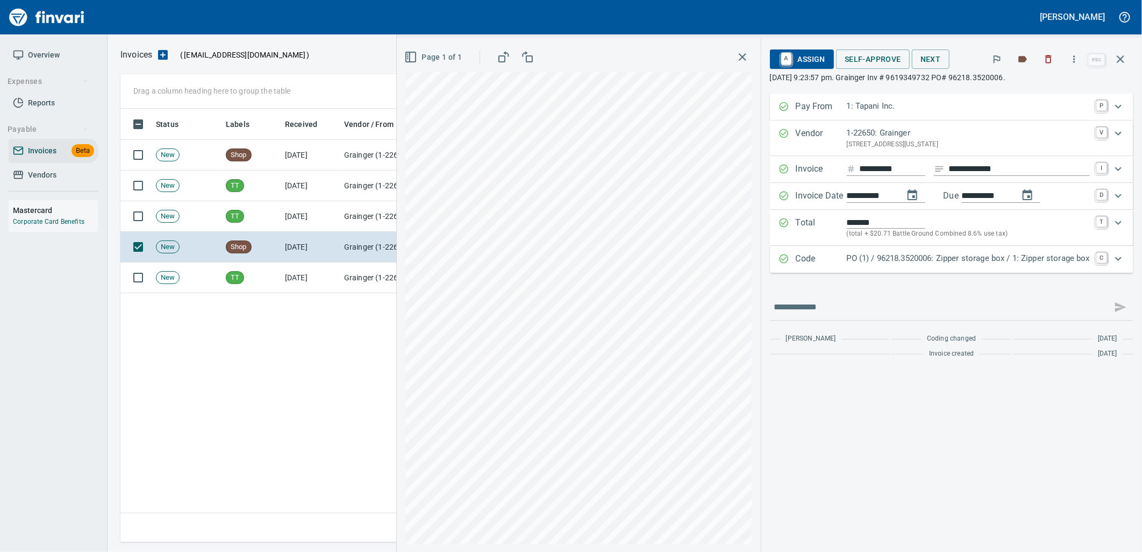
click at [860, 267] on div "Code PO (1) / 96218.3520006: Zipper storage box / 1: Zipper storage box C" at bounding box center [951, 259] width 363 height 27
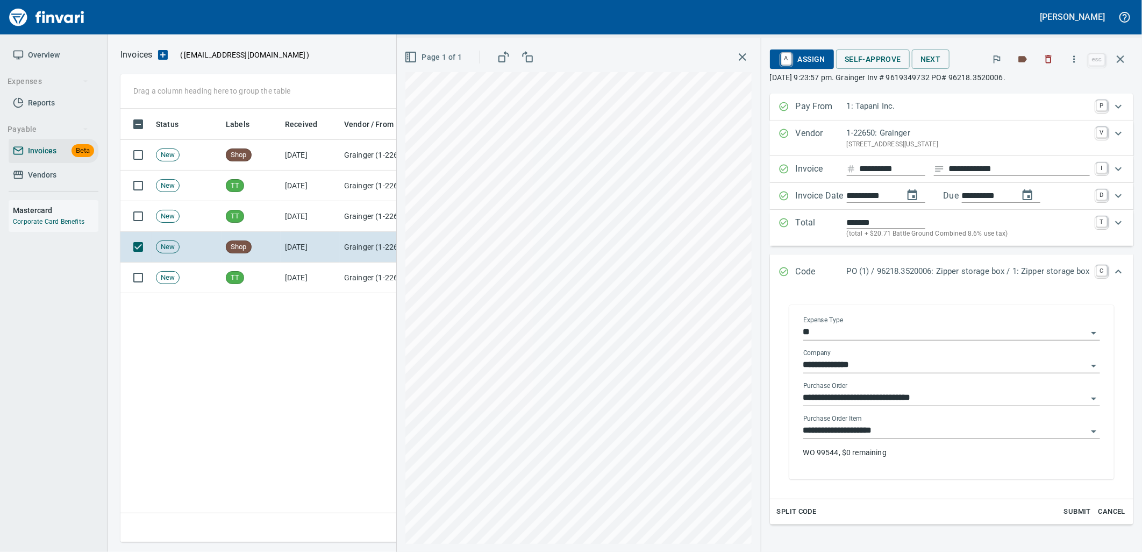
click at [886, 432] on input "**********" at bounding box center [945, 430] width 284 height 15
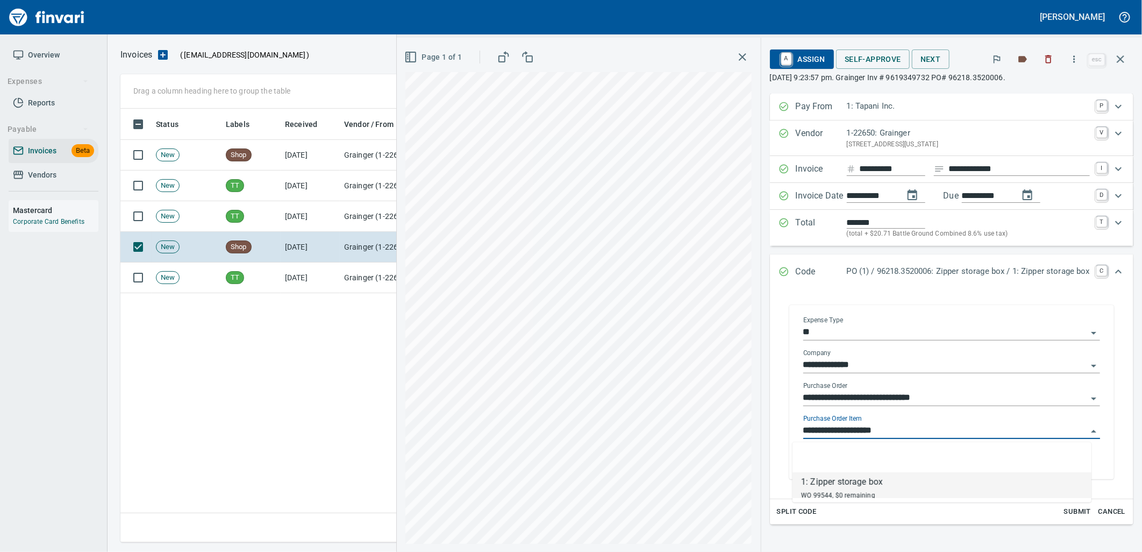
scroll to position [425, 999]
click at [798, 63] on span "A Assign" at bounding box center [801, 59] width 47 height 18
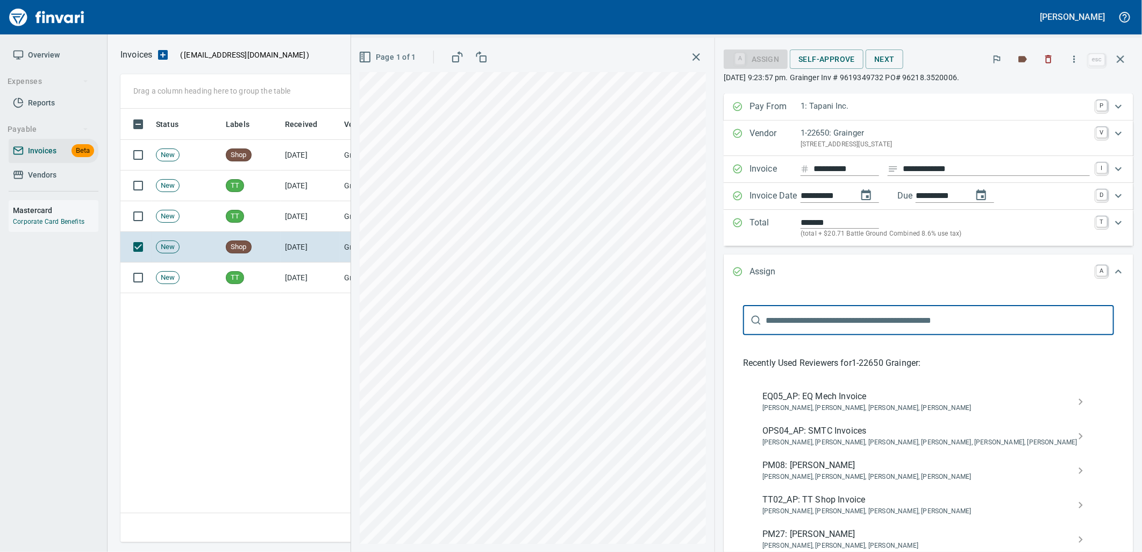
click at [885, 406] on span "[PERSON_NAME], [PERSON_NAME], [PERSON_NAME], [PERSON_NAME]" at bounding box center [919, 408] width 315 height 11
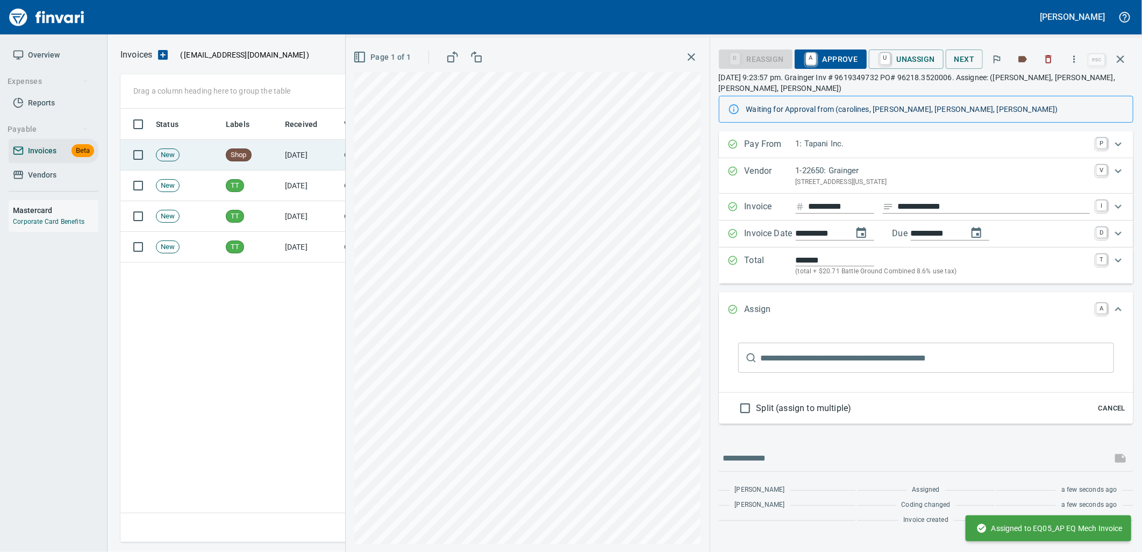
click at [328, 161] on td "[DATE]" at bounding box center [310, 155] width 59 height 31
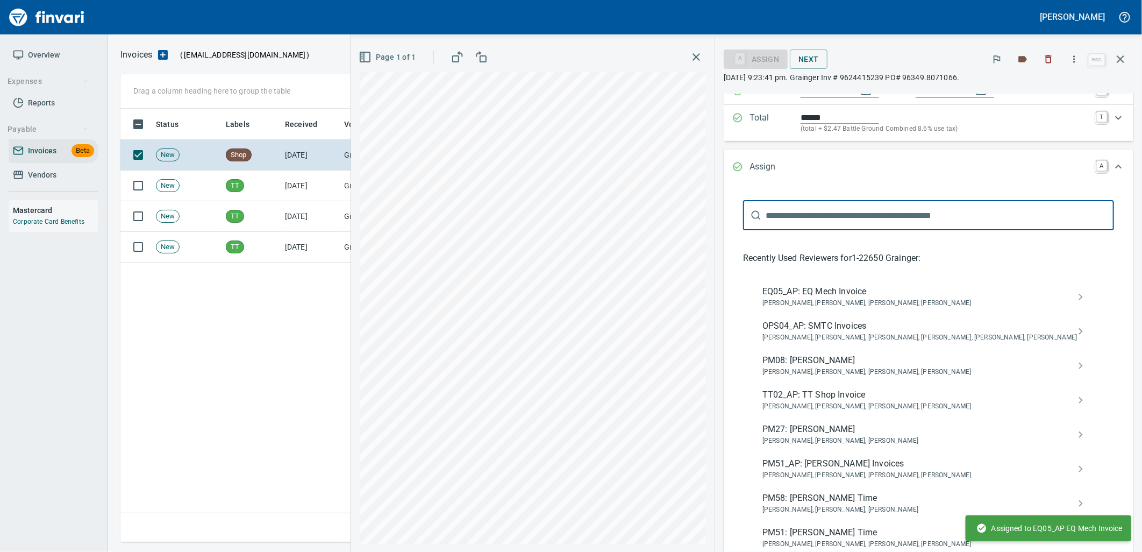
scroll to position [273, 0]
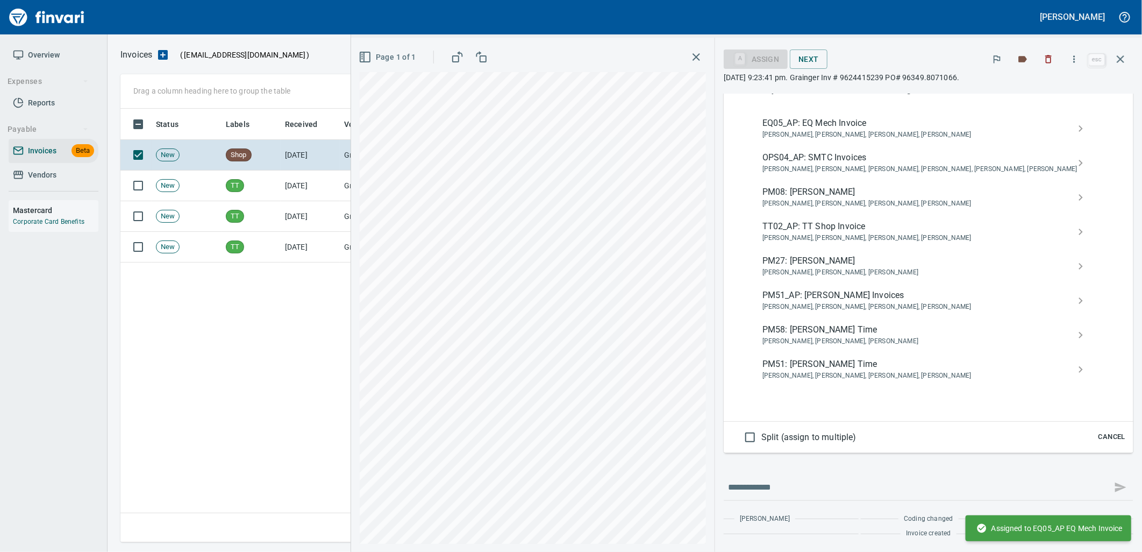
click at [1097, 438] on span "Cancel" at bounding box center [1111, 437] width 29 height 12
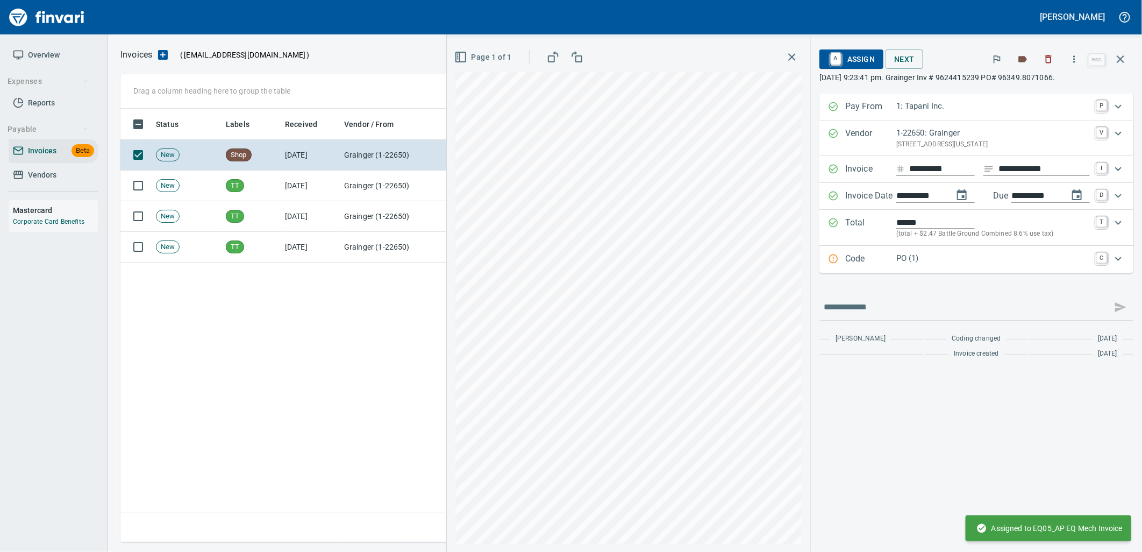
scroll to position [0, 0]
click at [954, 264] on p "PO (1)" at bounding box center [993, 258] width 194 height 12
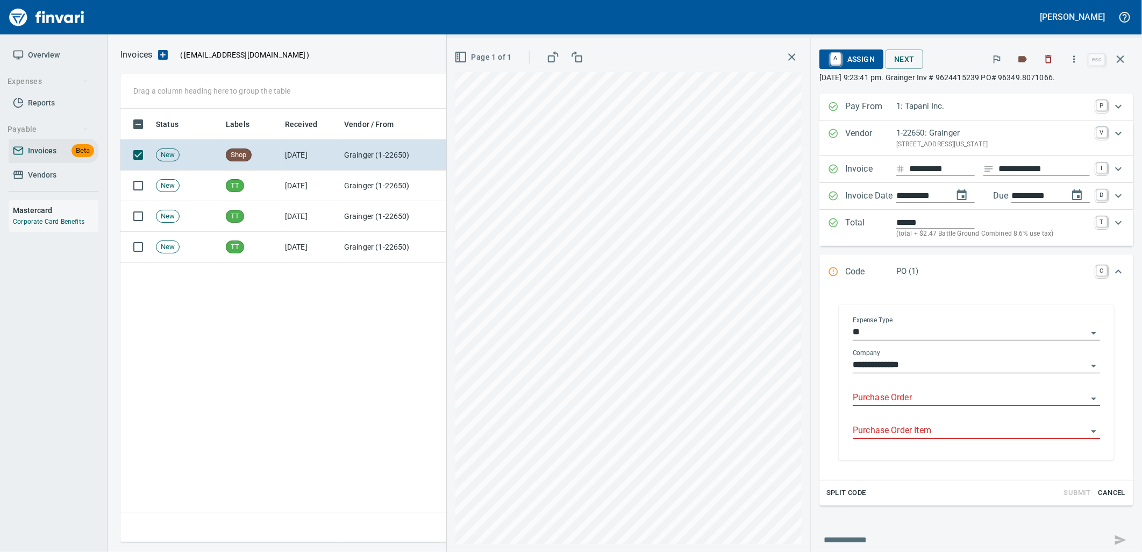
click at [910, 404] on input "Purchase Order" at bounding box center [970, 397] width 234 height 15
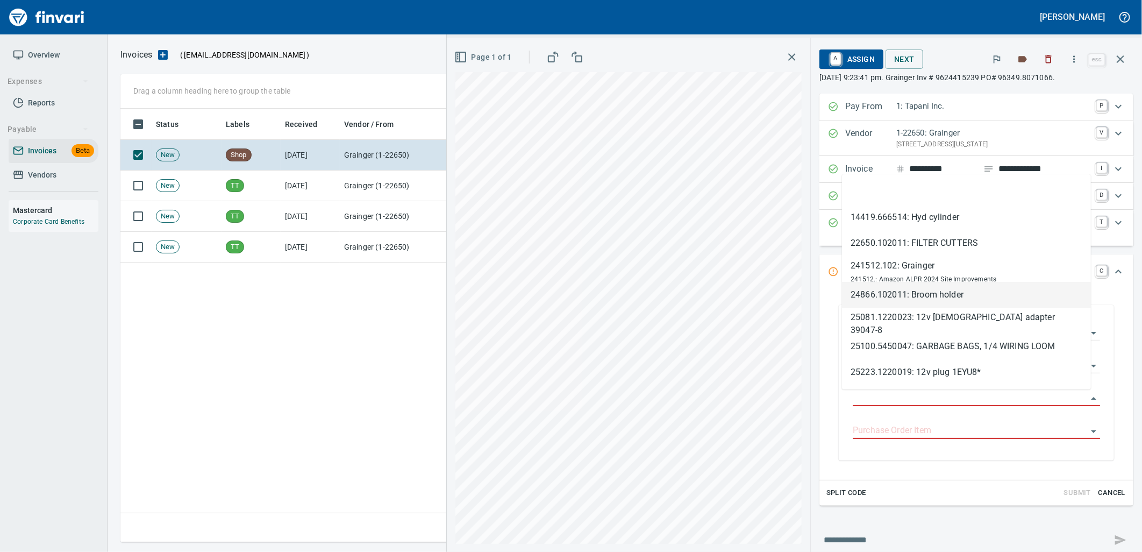
scroll to position [425, 999]
type input "**********"
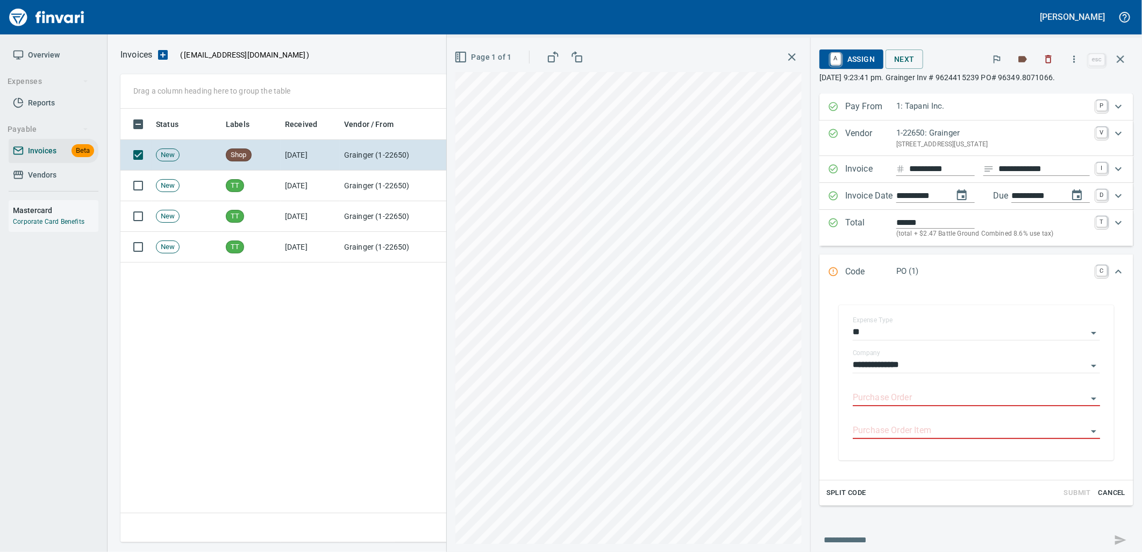
click at [1124, 61] on icon "button" at bounding box center [1120, 59] width 13 height 13
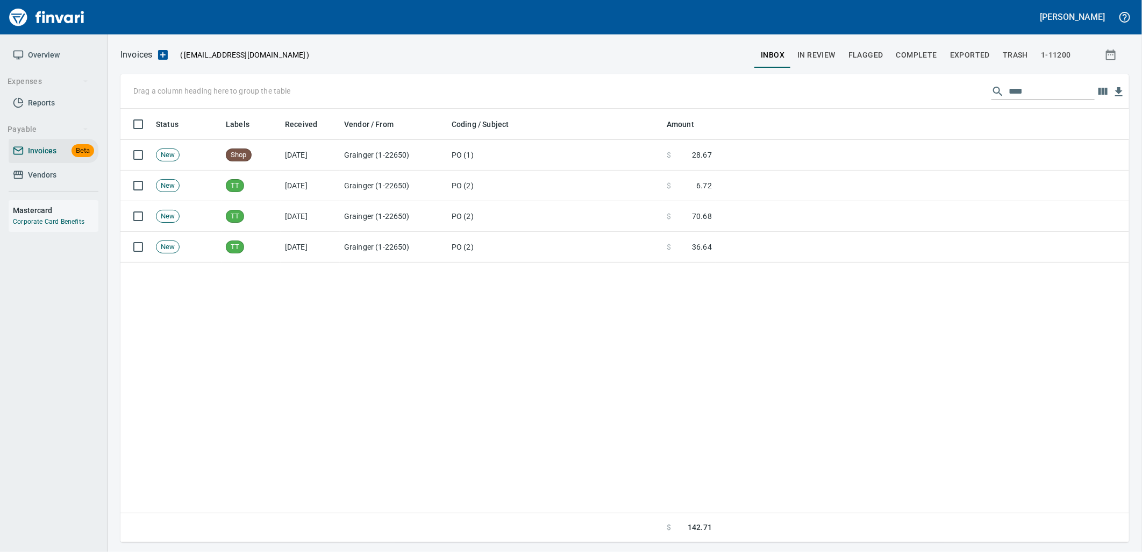
scroll to position [425, 999]
drag, startPoint x: 1035, startPoint y: 92, endPoint x: 950, endPoint y: 100, distance: 85.3
click at [950, 100] on div "Drag a column heading here to group the table ****" at bounding box center [624, 91] width 1008 height 34
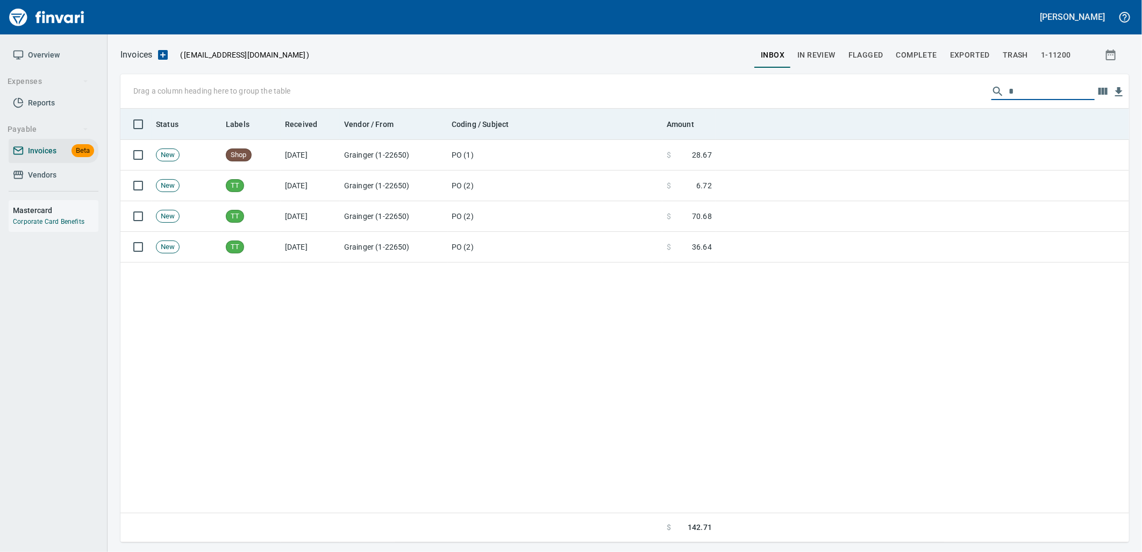
scroll to position [425, 991]
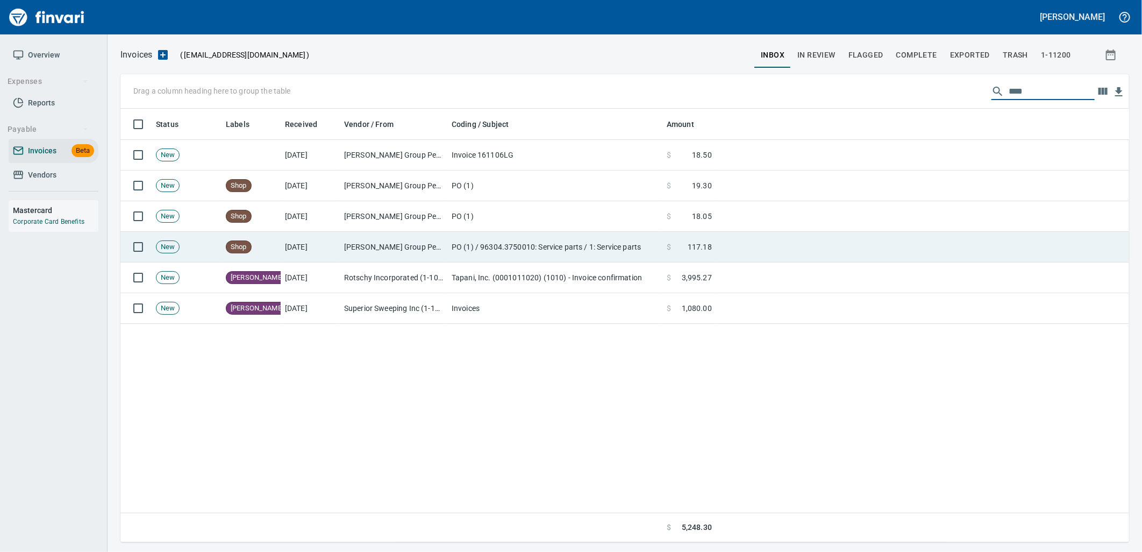
type input "****"
click at [541, 248] on td "PO (1) / 96304.3750010: Service parts / 1: Service parts" at bounding box center [554, 247] width 215 height 31
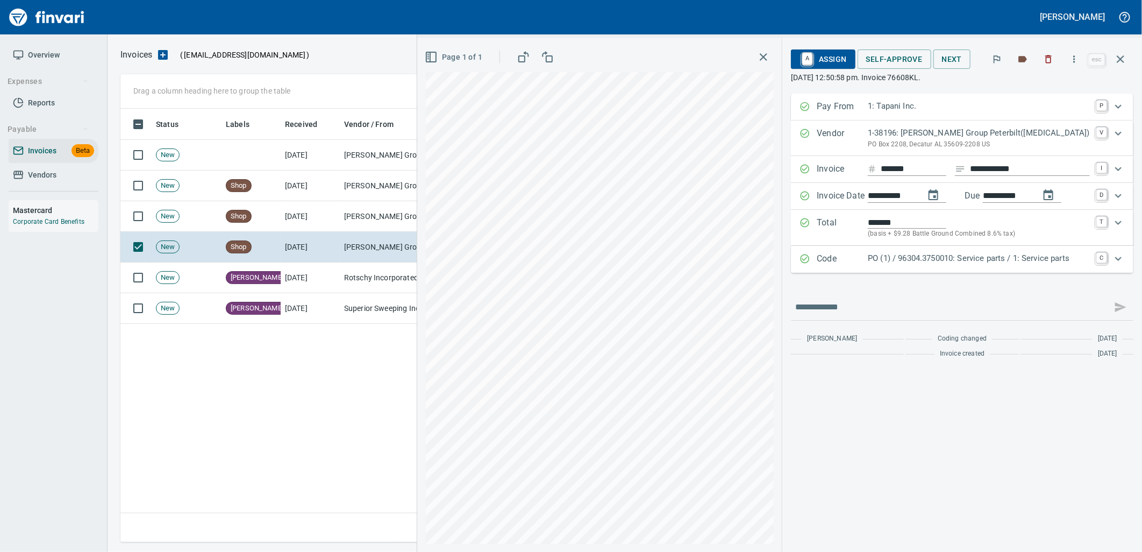
click at [939, 273] on div "Code PO (1) / 96304.3750010: Service parts / 1: Service parts C" at bounding box center [962, 259] width 342 height 27
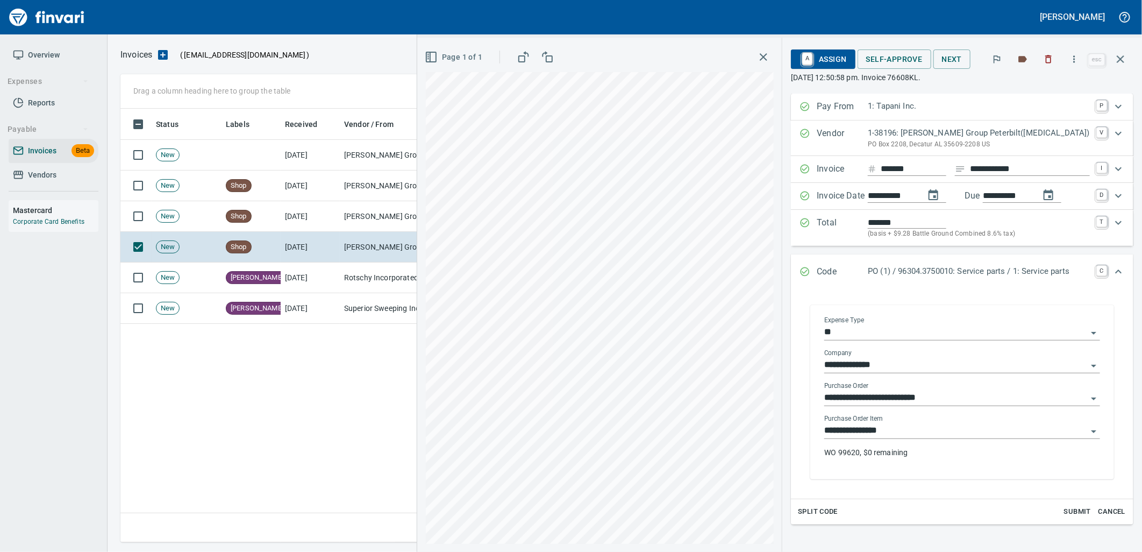
click at [908, 434] on input "**********" at bounding box center [955, 430] width 263 height 15
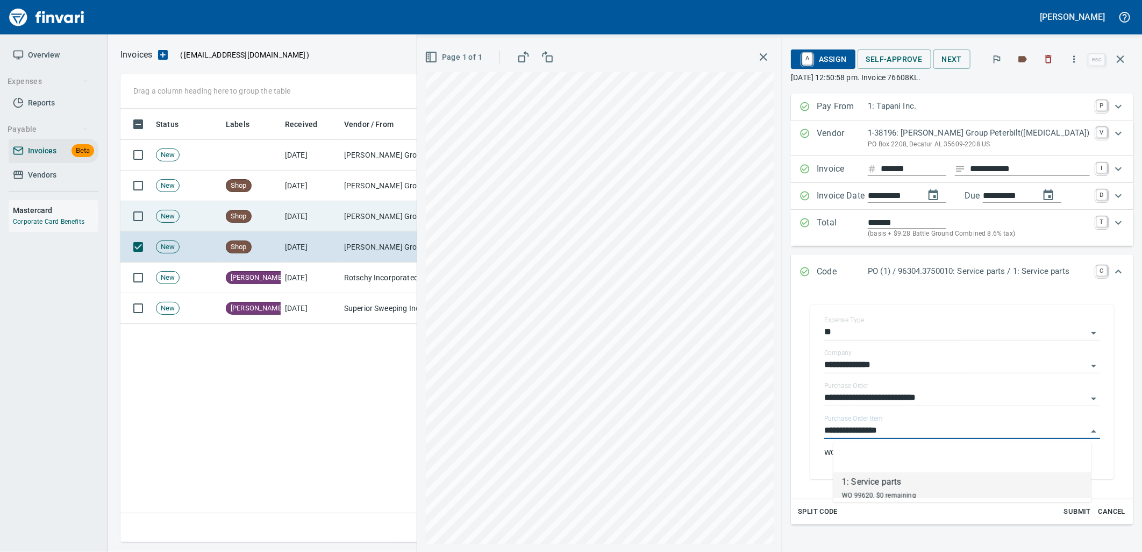
click at [398, 226] on td "[PERSON_NAME] Group Peterbilt([MEDICAL_DATA]) (1-38196)" at bounding box center [394, 216] width 108 height 31
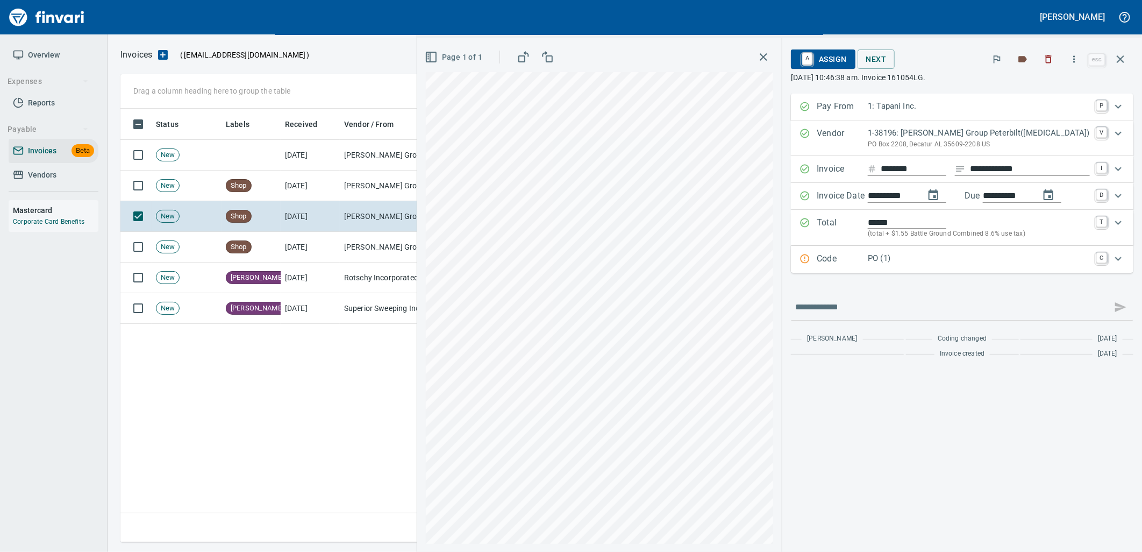
drag, startPoint x: 932, startPoint y: 260, endPoint x: 935, endPoint y: 371, distance: 111.3
click at [932, 260] on p "PO (1)" at bounding box center [979, 258] width 222 height 12
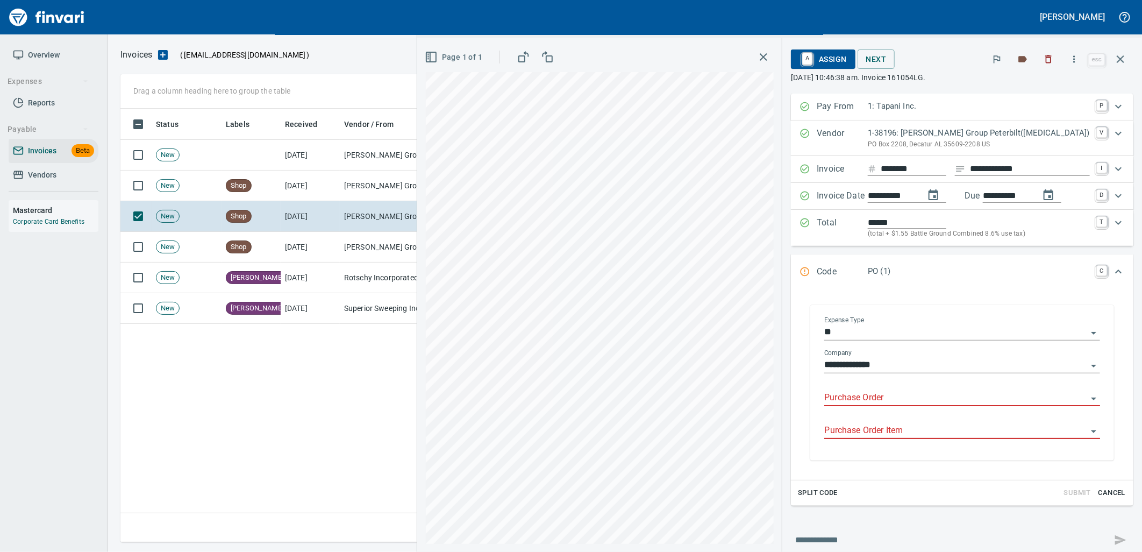
click at [911, 404] on input "Purchase Order" at bounding box center [955, 397] width 263 height 15
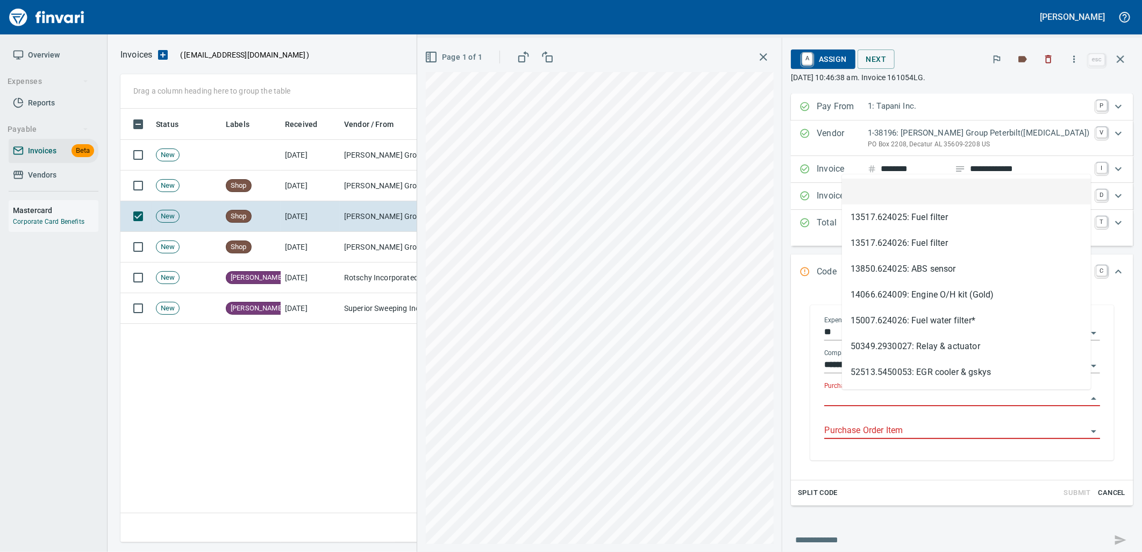
scroll to position [425, 999]
type input "**********"
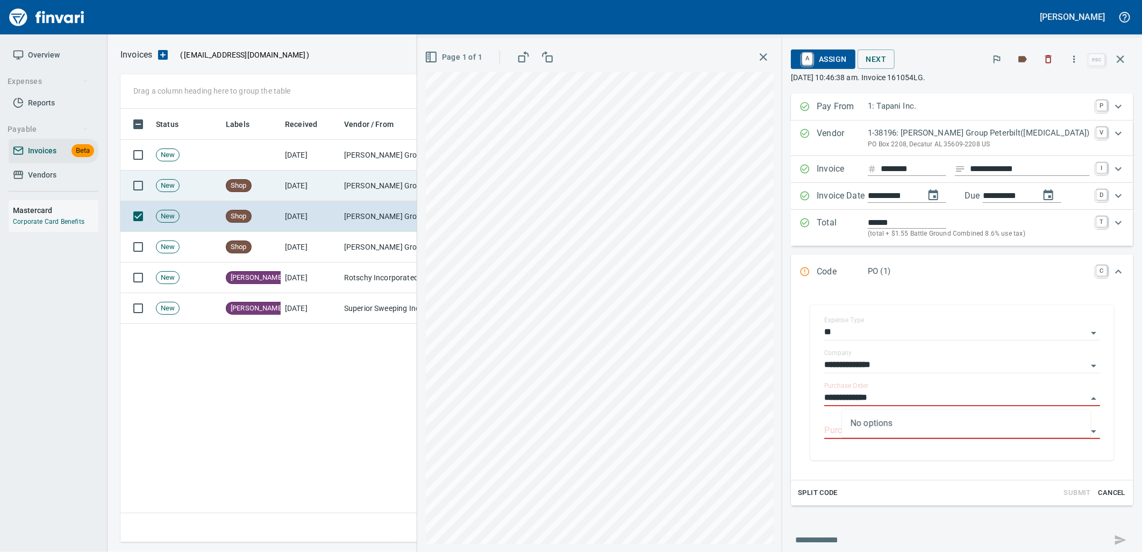
click at [336, 180] on td "[DATE]" at bounding box center [310, 185] width 59 height 31
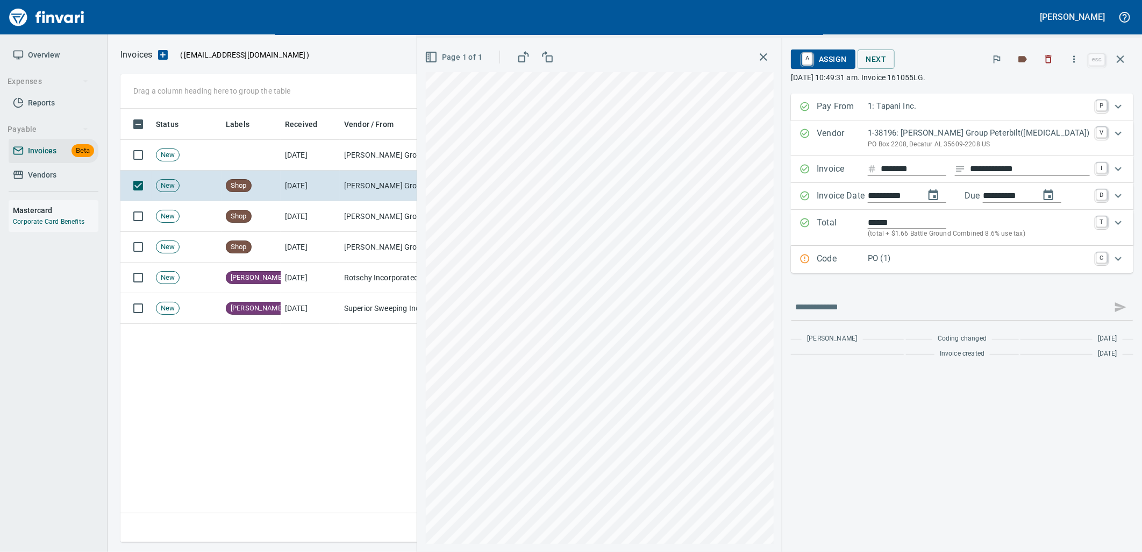
click at [918, 262] on p "PO (1)" at bounding box center [979, 258] width 222 height 12
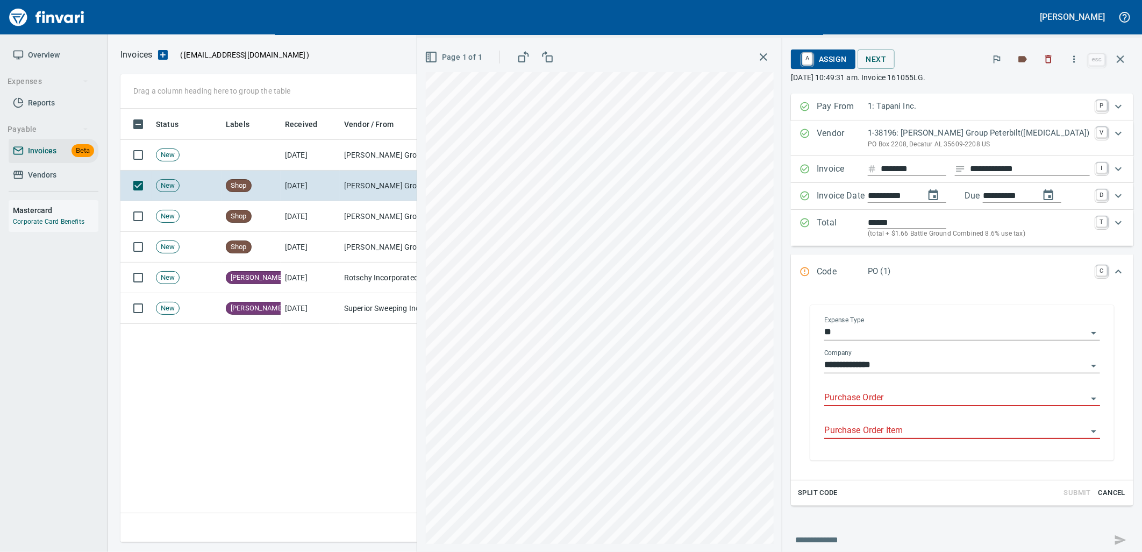
click at [899, 400] on input "Purchase Order" at bounding box center [955, 397] width 263 height 15
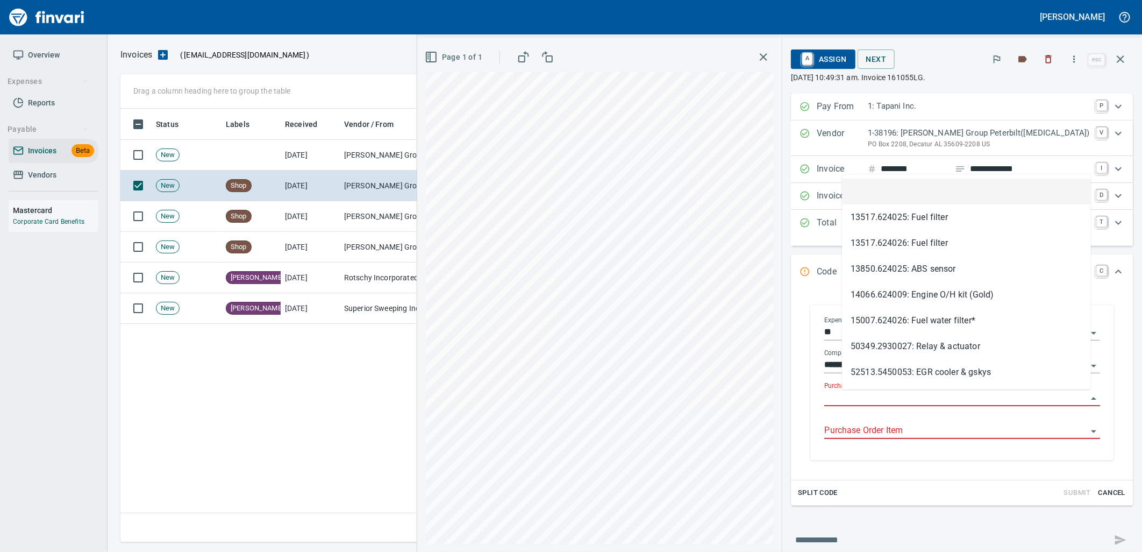
scroll to position [425, 999]
type input "**********"
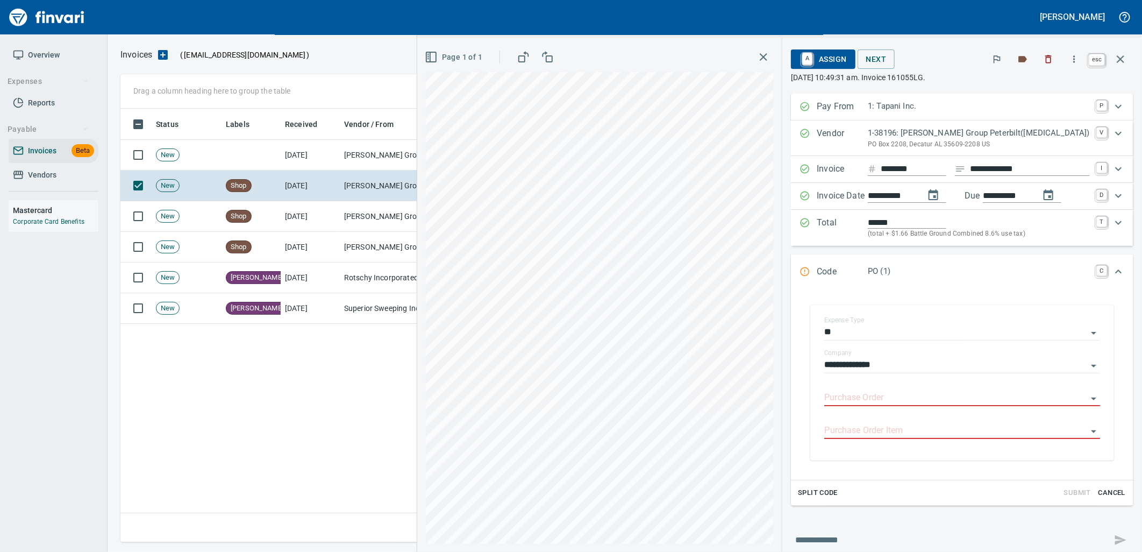
drag, startPoint x: 1125, startPoint y: 68, endPoint x: 1077, endPoint y: 90, distance: 52.7
click at [1125, 68] on button "button" at bounding box center [1120, 59] width 26 height 26
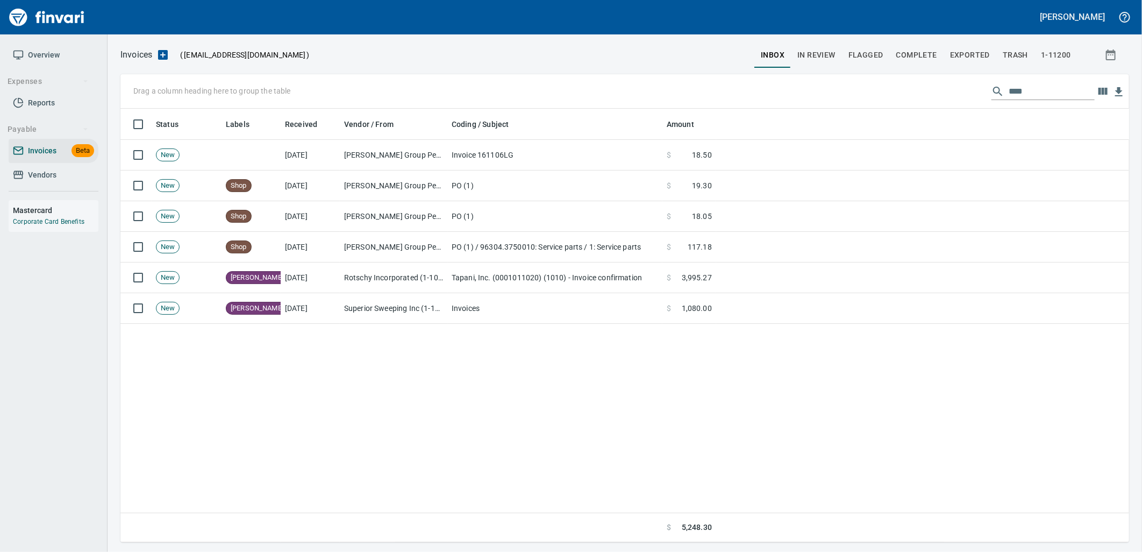
scroll to position [425, 999]
drag, startPoint x: 982, startPoint y: 97, endPoint x: 802, endPoint y: 97, distance: 180.1
click at [834, 99] on div "Drag a column heading here to group the table ****" at bounding box center [624, 91] width 1008 height 34
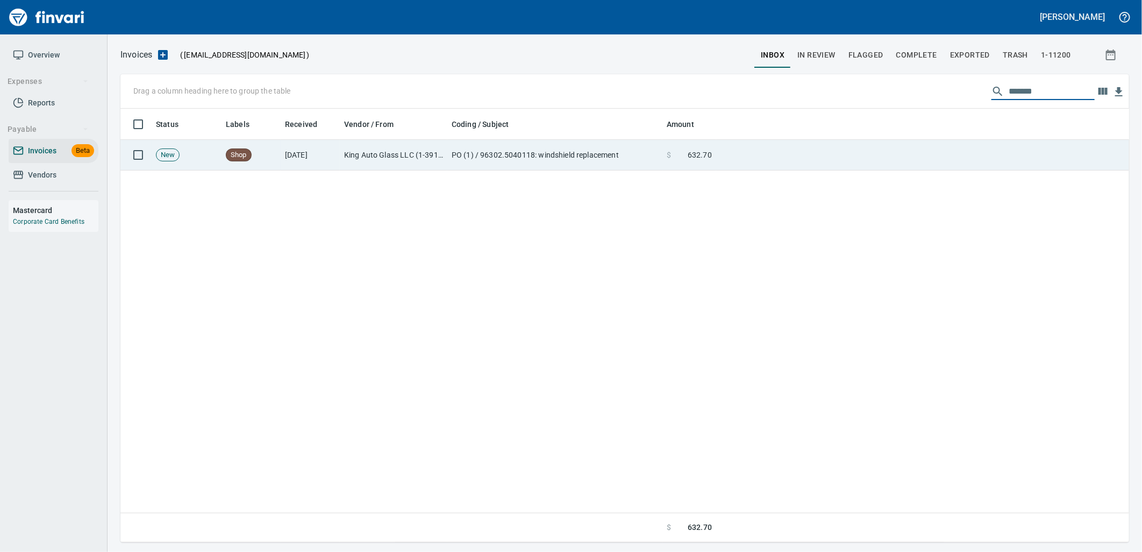
drag, startPoint x: 568, startPoint y: 144, endPoint x: 578, endPoint y: 143, distance: 10.3
click at [568, 144] on td "PO (1) / 96302.5040118: windshield replacement" at bounding box center [554, 155] width 215 height 31
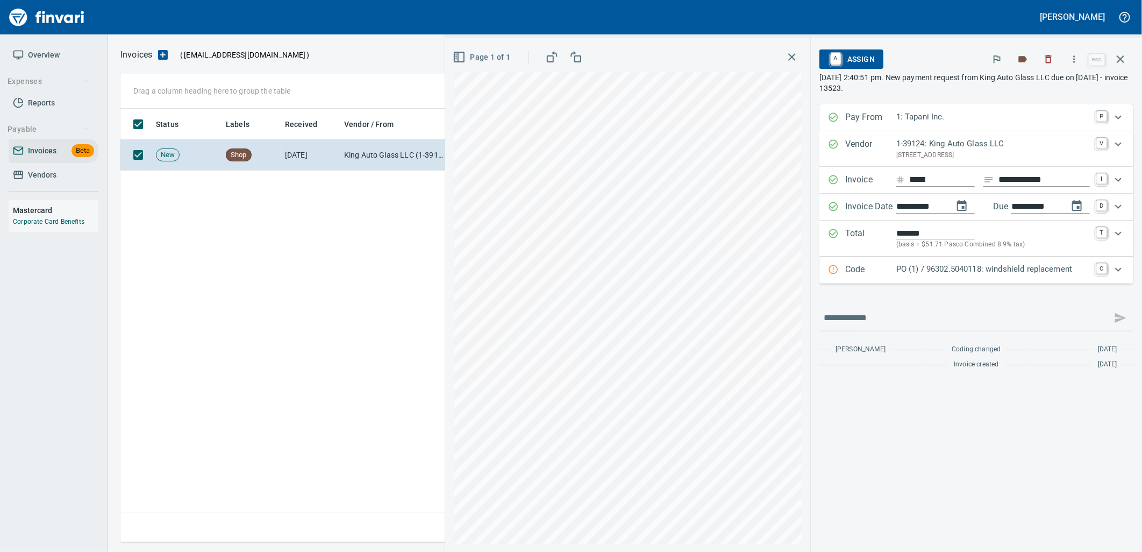
click at [1022, 273] on p "PO (1) / 96302.5040118: windshield replacement" at bounding box center [993, 269] width 194 height 12
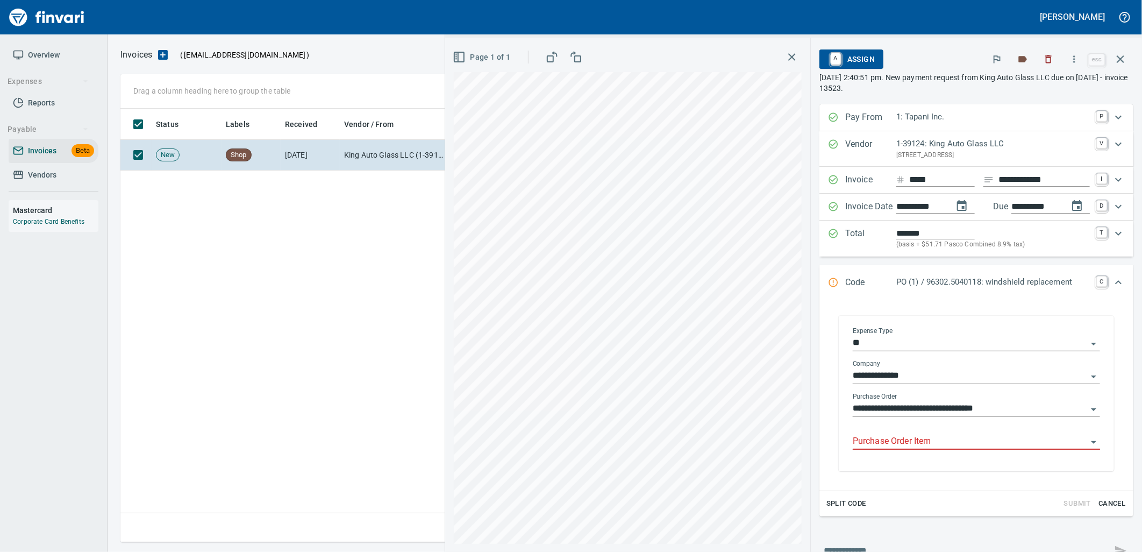
click at [976, 443] on input "Purchase Order Item" at bounding box center [970, 441] width 234 height 15
drag, startPoint x: 1125, startPoint y: 65, endPoint x: 1083, endPoint y: 73, distance: 42.7
click at [1125, 65] on icon "button" at bounding box center [1120, 59] width 13 height 13
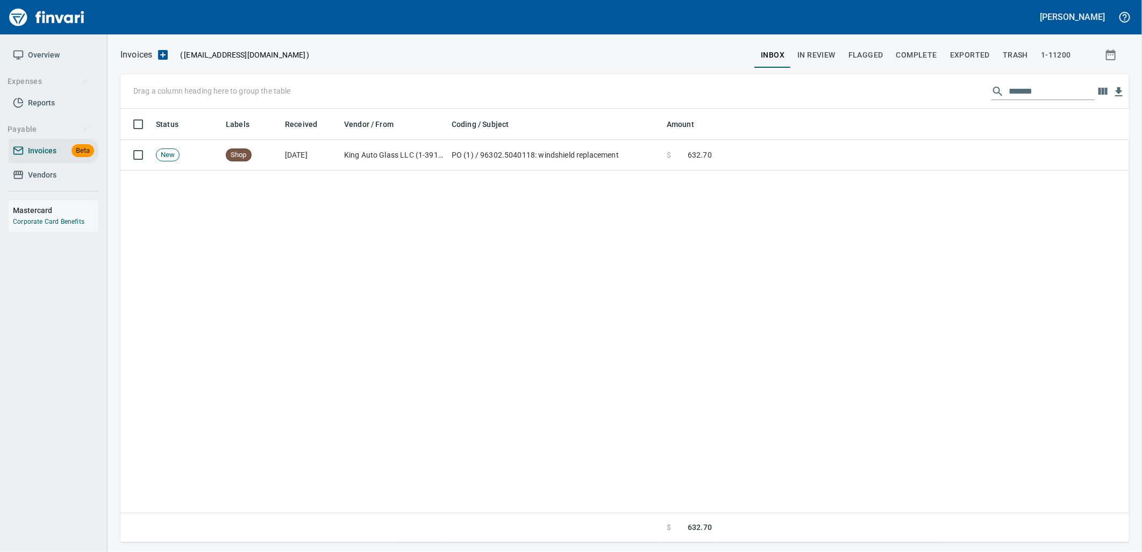
scroll to position [425, 999]
drag, startPoint x: 1056, startPoint y: 87, endPoint x: 927, endPoint y: 97, distance: 130.0
click at [932, 97] on div "Drag a column heading here to group the table *******" at bounding box center [624, 91] width 1008 height 34
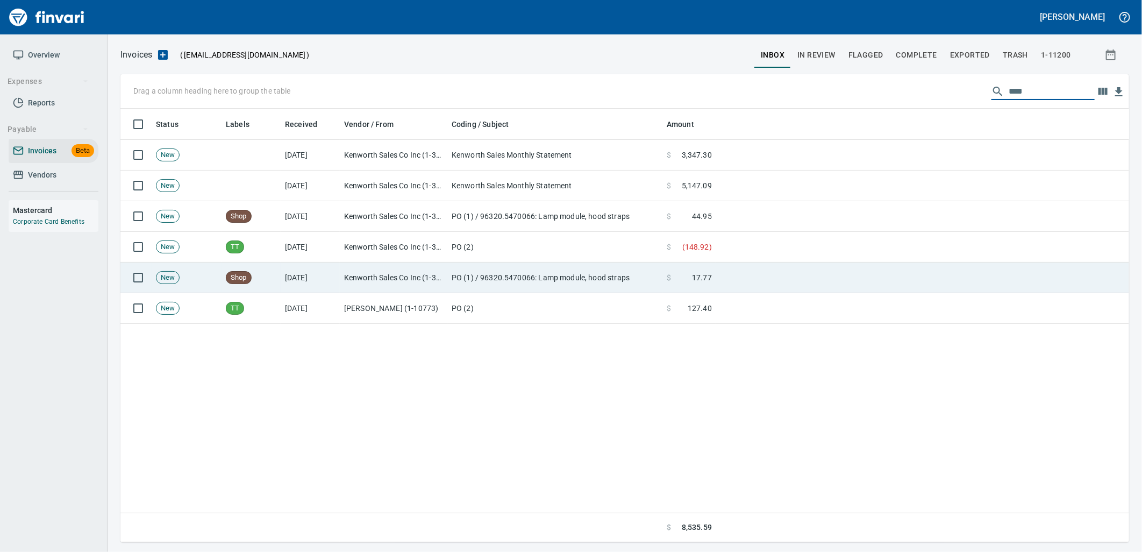
click at [543, 281] on td "PO (1) / 96320.5470066: Lamp module, hood straps" at bounding box center [554, 277] width 215 height 31
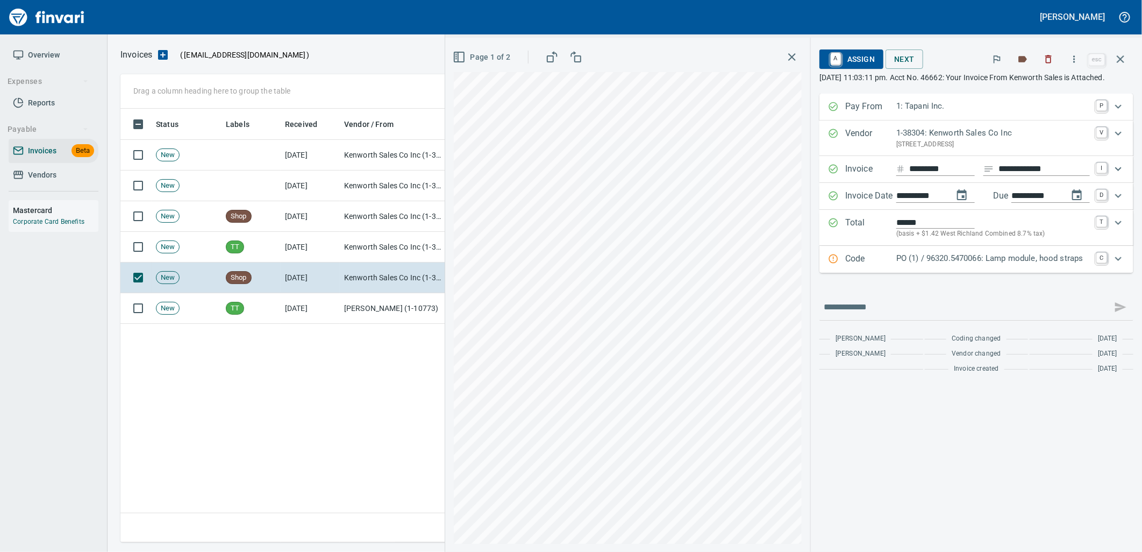
click at [886, 266] on p "Code" at bounding box center [870, 259] width 51 height 14
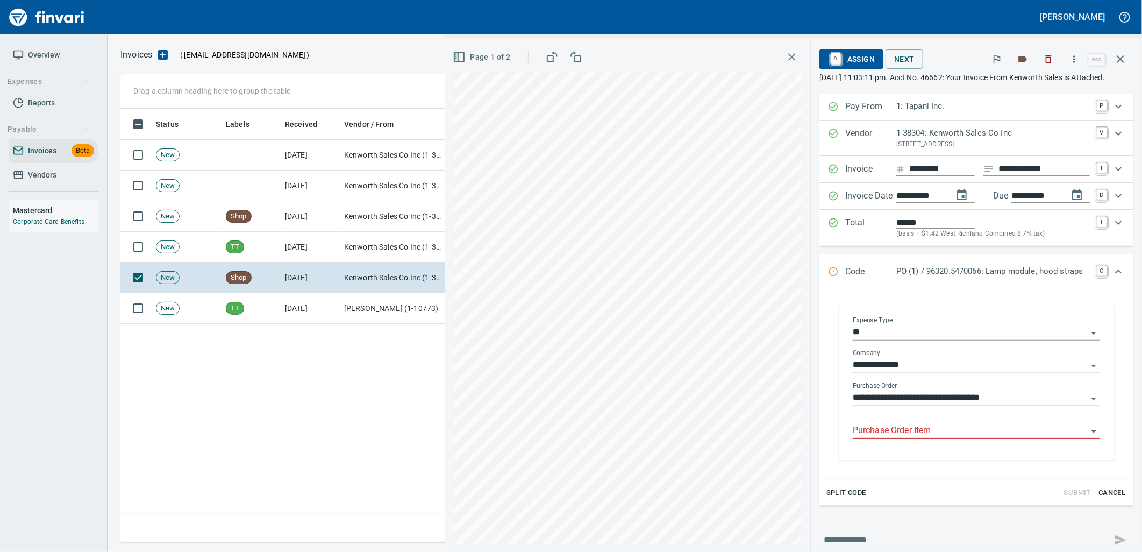
click at [915, 438] on input "Purchase Order Item" at bounding box center [970, 430] width 234 height 15
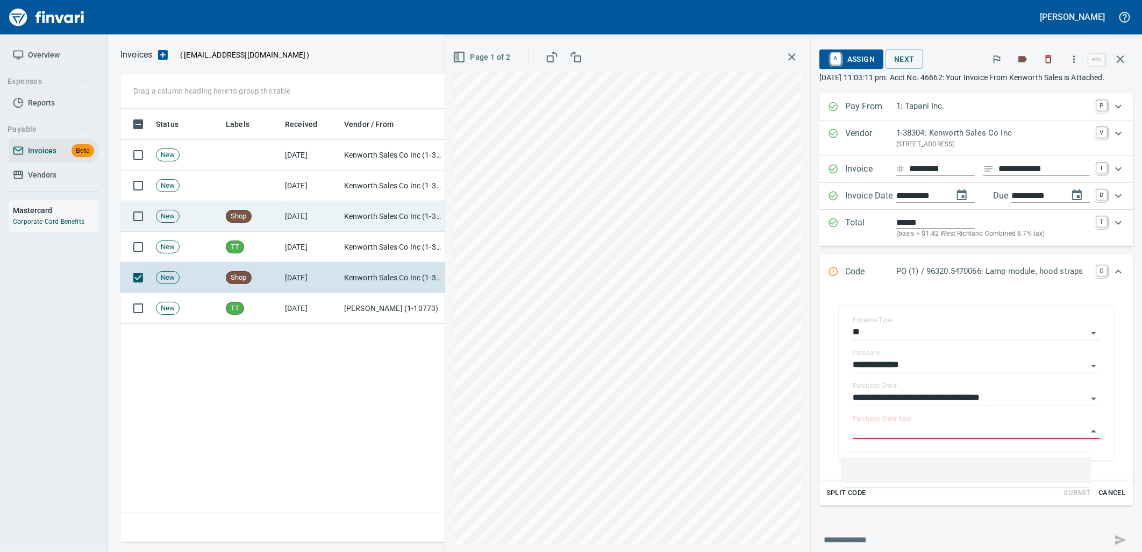
click at [335, 223] on td "[DATE]" at bounding box center [310, 216] width 59 height 31
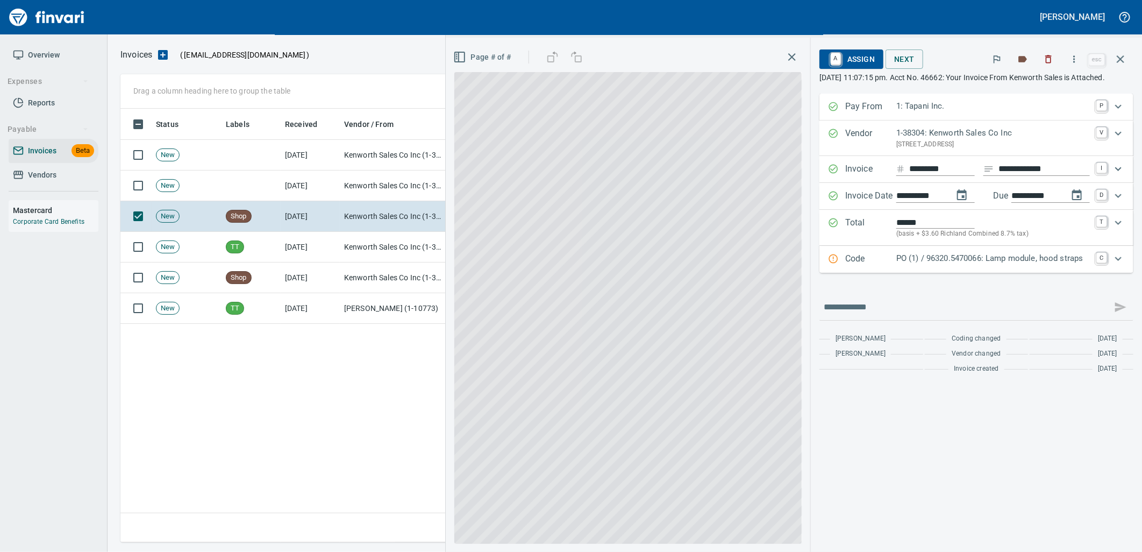
click at [975, 266] on div "PO (1) / 96320.5470066: Lamp module, hood straps" at bounding box center [993, 259] width 194 height 14
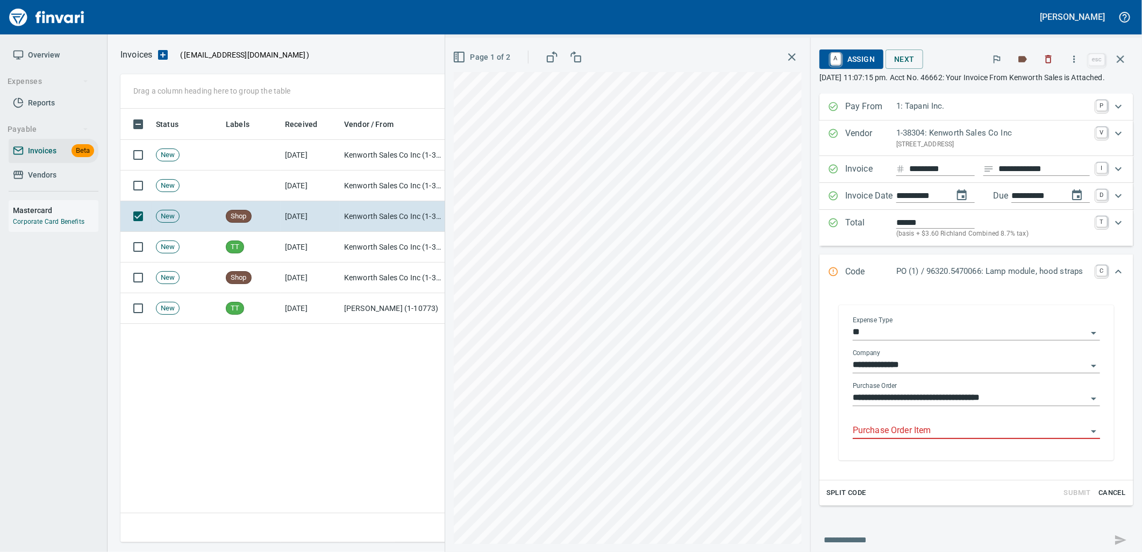
click at [941, 436] on input "Purchase Order Item" at bounding box center [970, 430] width 234 height 15
click at [1122, 62] on icon "button" at bounding box center [1121, 59] width 8 height 8
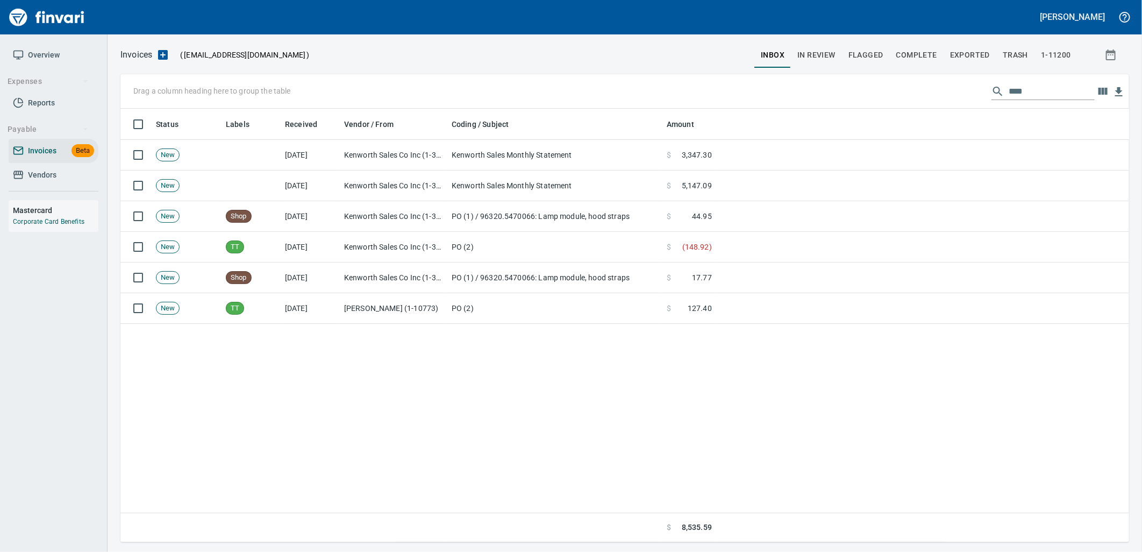
scroll to position [425, 999]
drag, startPoint x: 1056, startPoint y: 92, endPoint x: 898, endPoint y: 101, distance: 157.7
click at [898, 101] on div "Drag a column heading here to group the table ****" at bounding box center [624, 91] width 1008 height 34
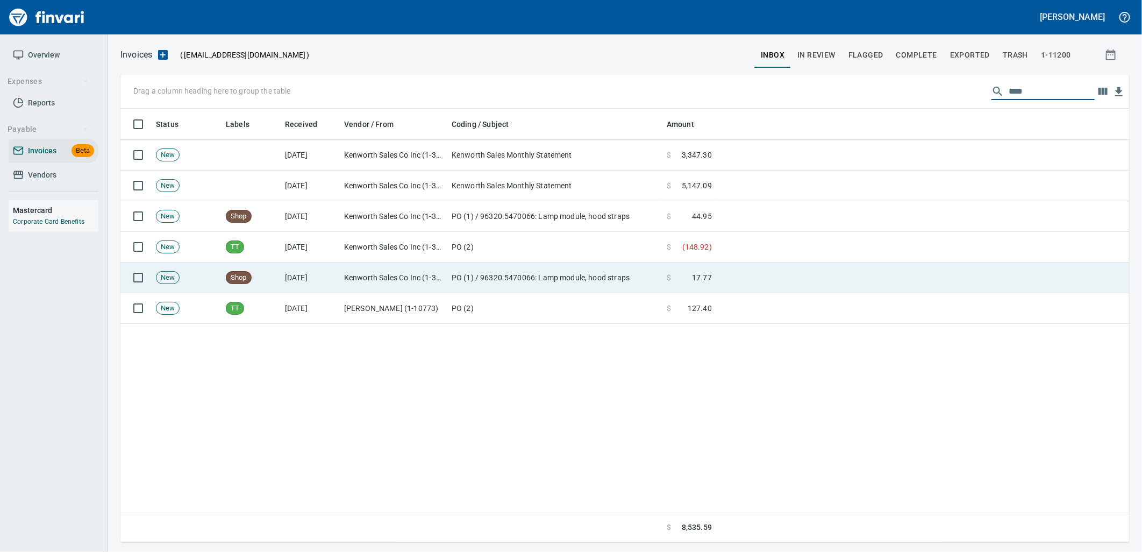
click at [480, 288] on td "PO (1) / 96320.5470066: Lamp module, hood straps" at bounding box center [554, 277] width 215 height 31
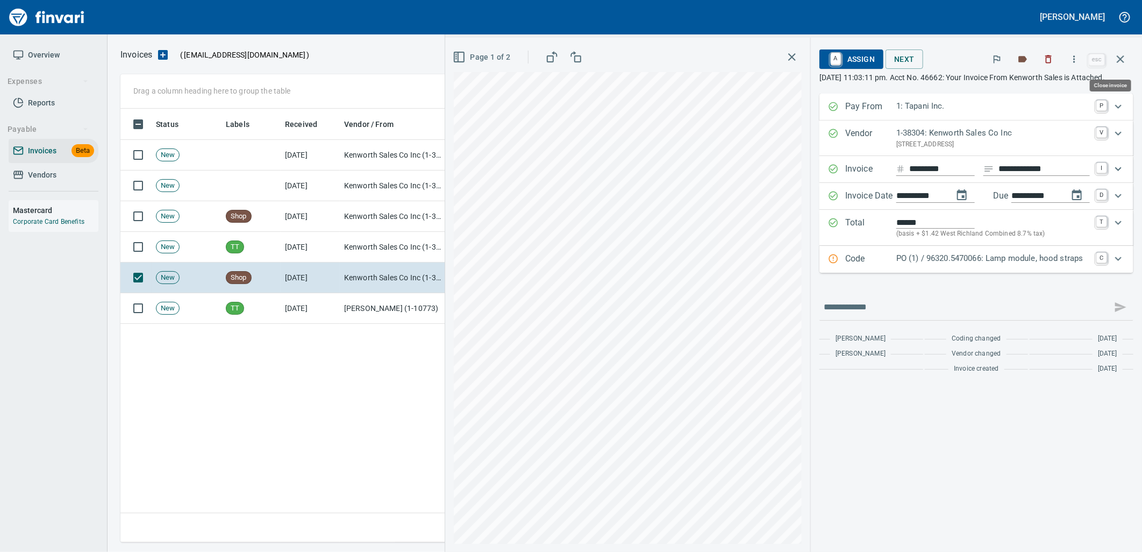
click at [1124, 54] on icon "button" at bounding box center [1120, 59] width 13 height 13
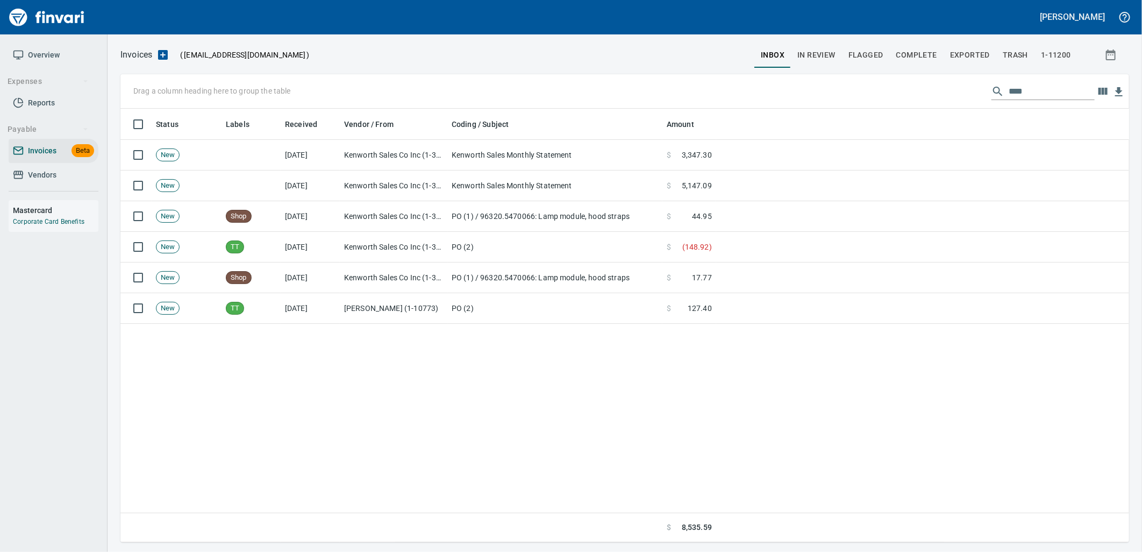
scroll to position [425, 999]
drag, startPoint x: 1040, startPoint y: 87, endPoint x: 972, endPoint y: 98, distance: 69.1
click at [973, 98] on div "Drag a column heading here to group the table ****" at bounding box center [624, 91] width 1008 height 34
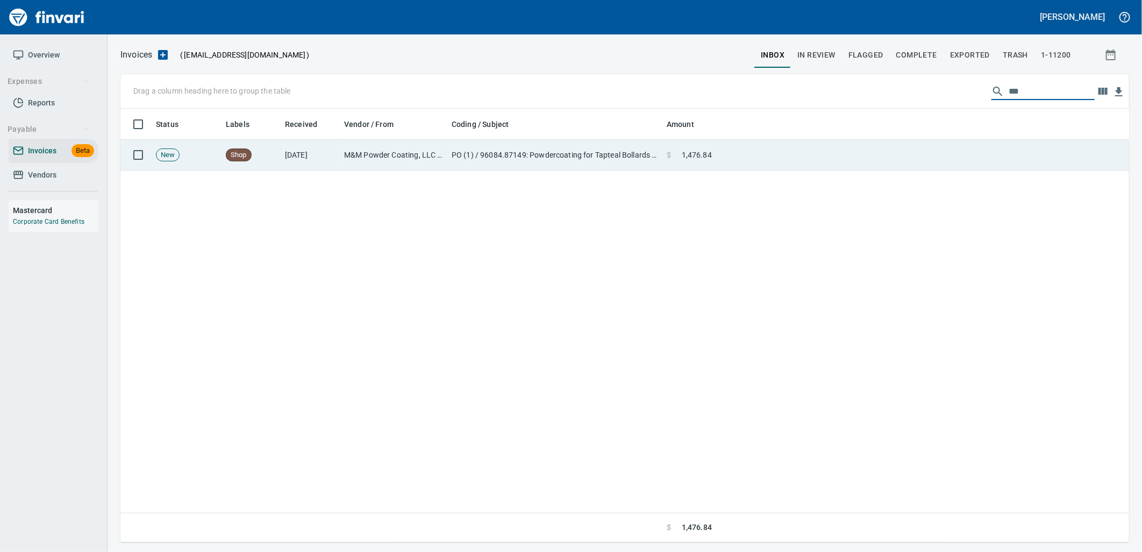
type input "***"
click at [850, 163] on td at bounding box center [922, 155] width 413 height 31
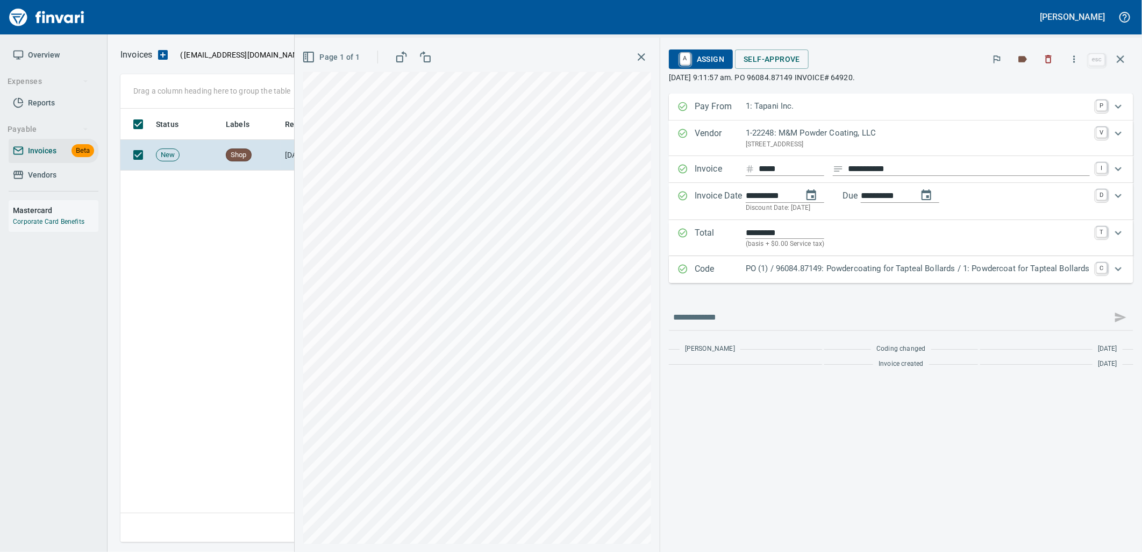
click at [939, 262] on div "Code PO (1) / 96084.87149: Powdercoating for Tapteal Bollards / 1: Powdercoat f…" at bounding box center [901, 269] width 464 height 27
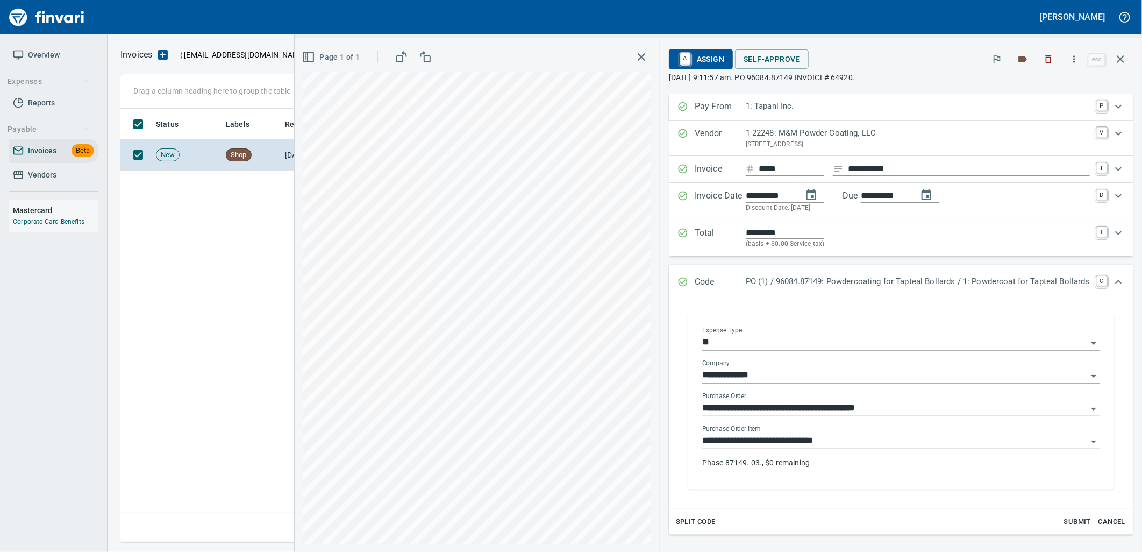
click at [835, 445] on input "**********" at bounding box center [894, 440] width 385 height 15
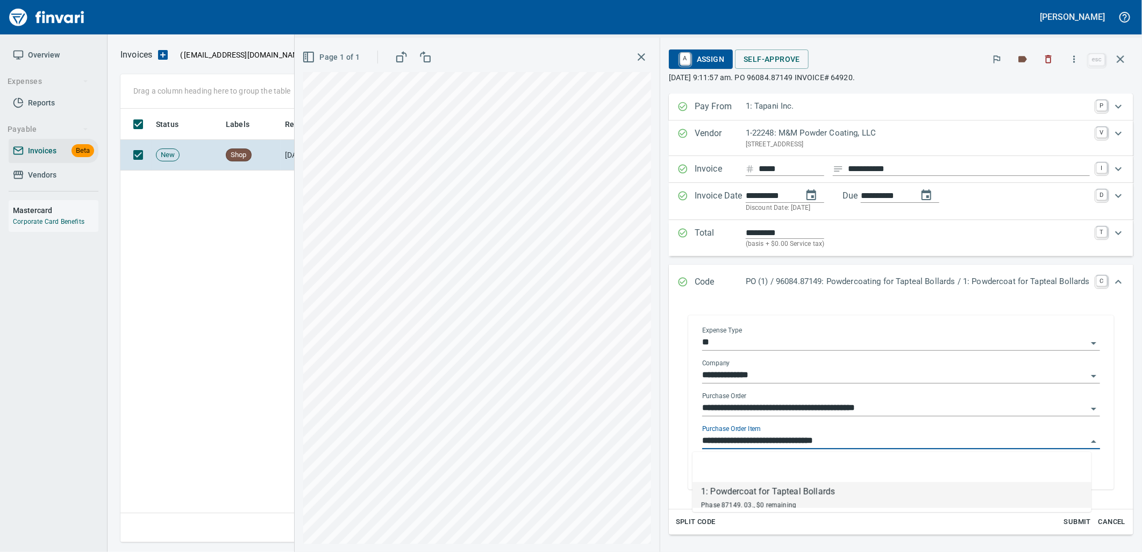
scroll to position [425, 999]
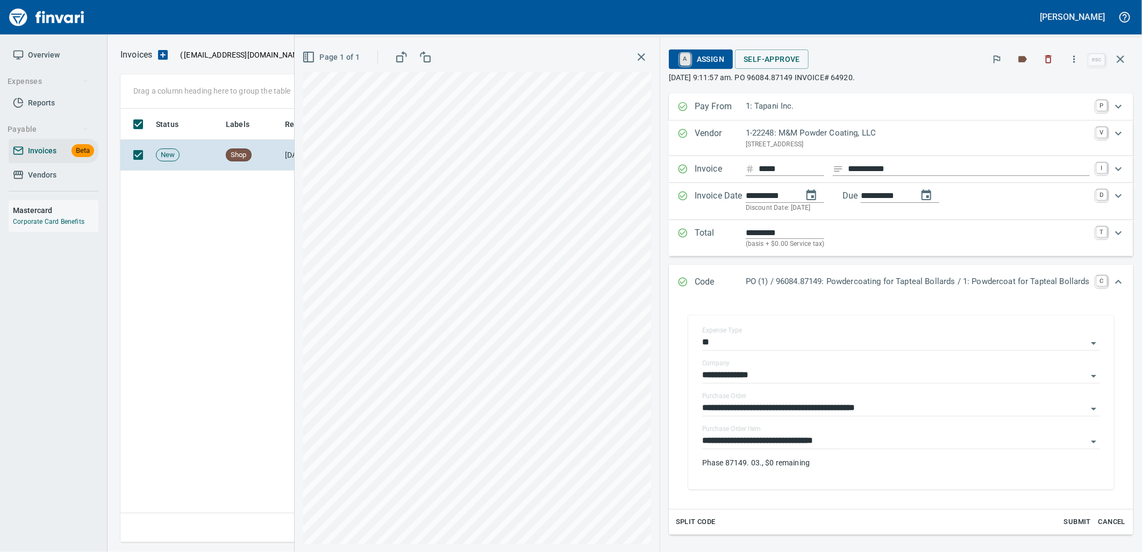
click at [682, 62] on link "A" at bounding box center [685, 59] width 10 height 12
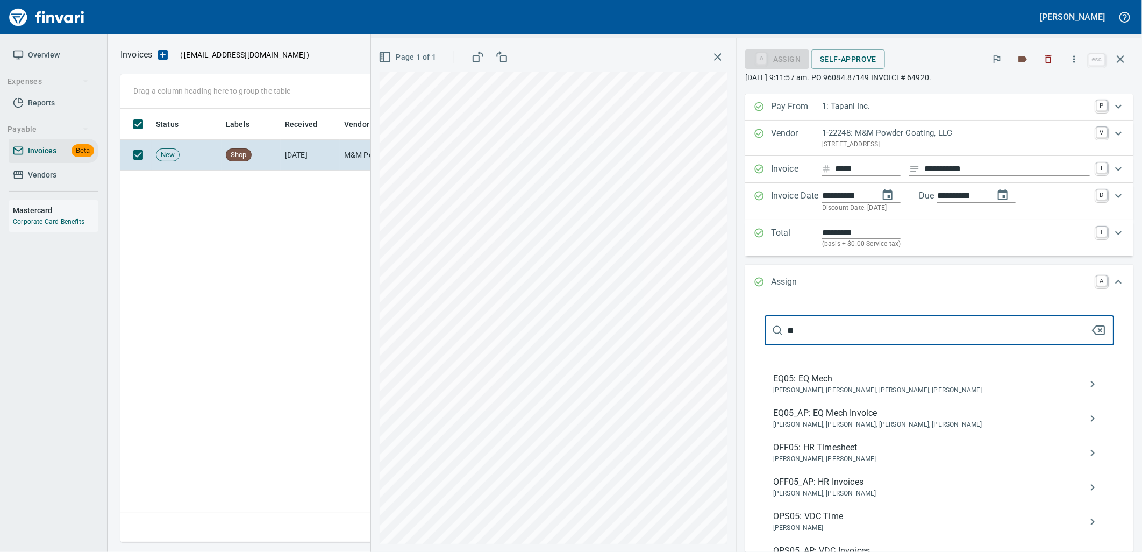
type input "**"
click at [889, 409] on span "EQ05_AP: EQ Mech Invoice" at bounding box center [930, 412] width 315 height 13
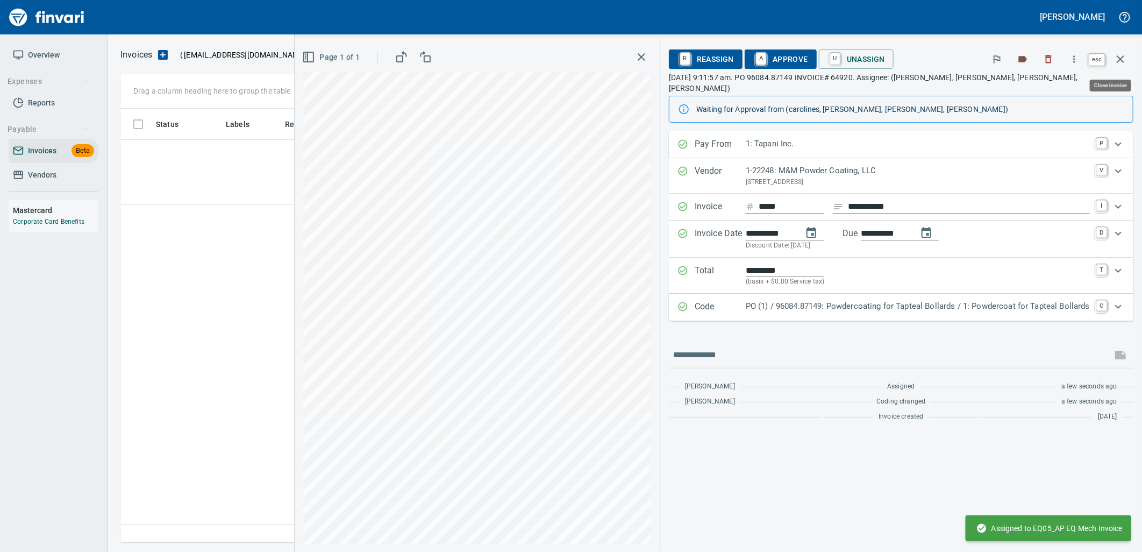
click at [1116, 56] on icon "button" at bounding box center [1120, 59] width 13 height 13
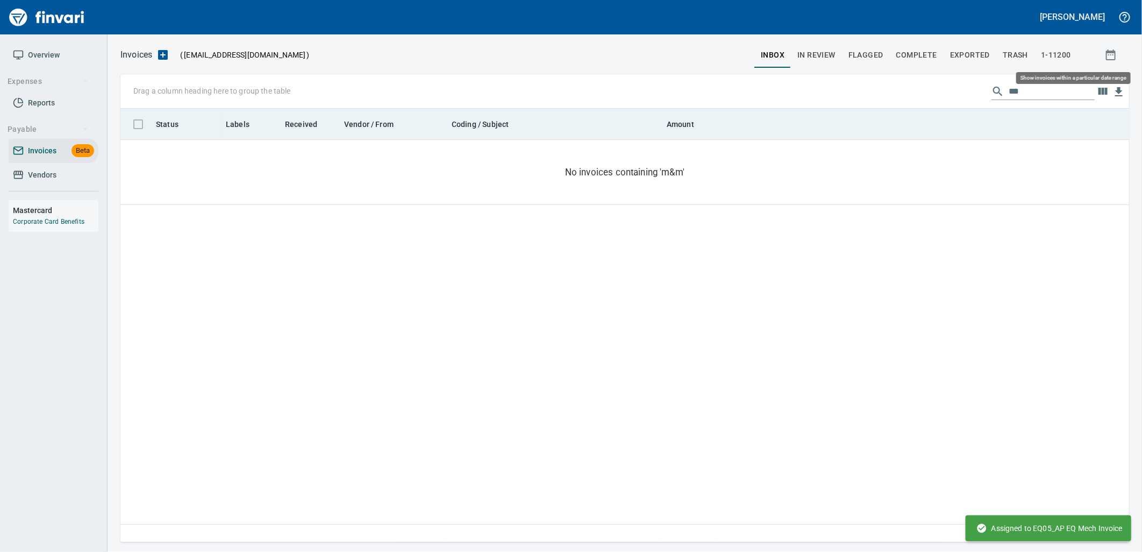
scroll to position [425, 999]
drag, startPoint x: 1043, startPoint y: 95, endPoint x: 883, endPoint y: 121, distance: 161.8
click at [908, 118] on div "Drag a column heading here to group the table *** Status Labels Received Vendor…" at bounding box center [624, 308] width 1008 height 468
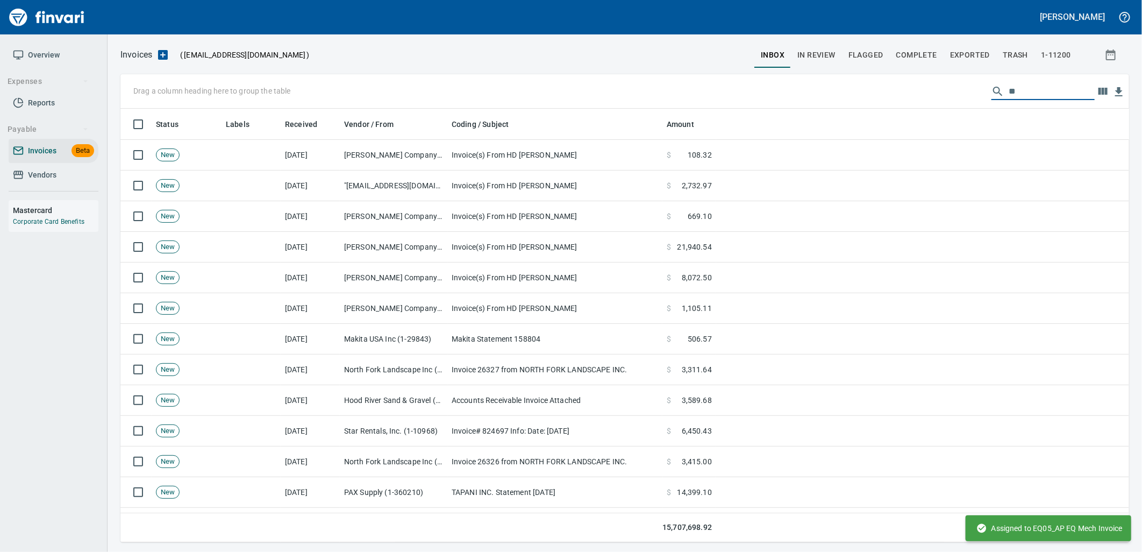
scroll to position [425, 991]
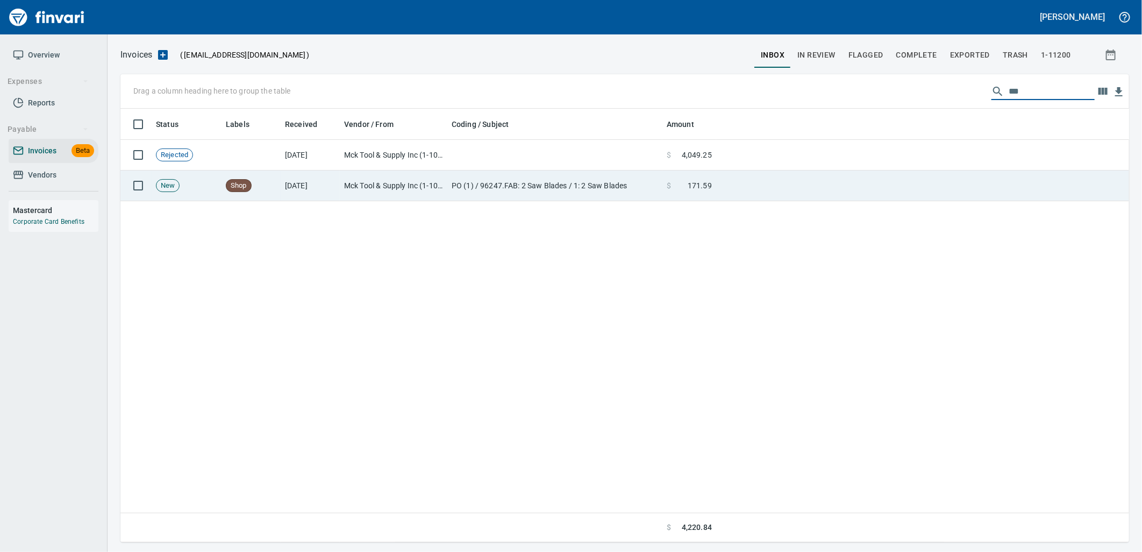
type input "***"
click at [588, 187] on td "PO (1) / 96247.FAB: 2 Saw Blades / 1: 2 Saw Blades" at bounding box center [554, 185] width 215 height 31
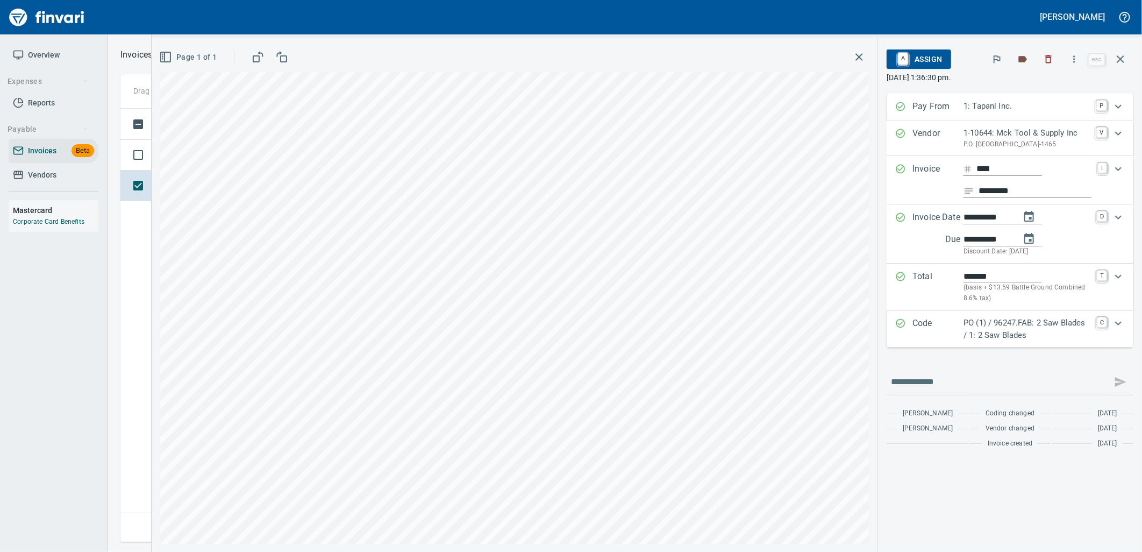
click at [1012, 334] on p "PO (1) / 96247.FAB: 2 Saw Blades / 1: 2 Saw Blades" at bounding box center [1026, 329] width 127 height 24
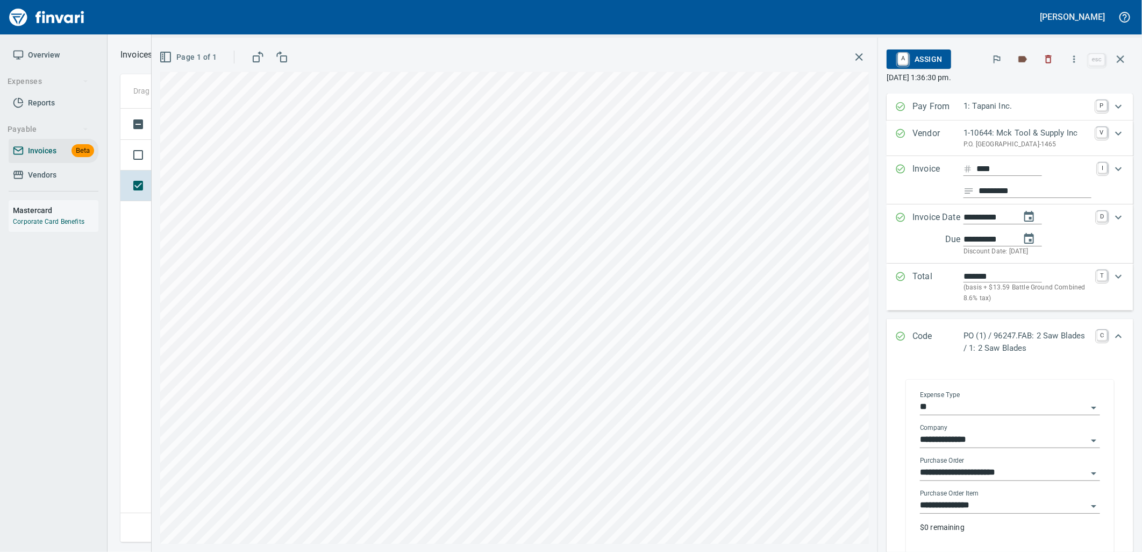
click at [991, 513] on input "**********" at bounding box center [1003, 505] width 167 height 15
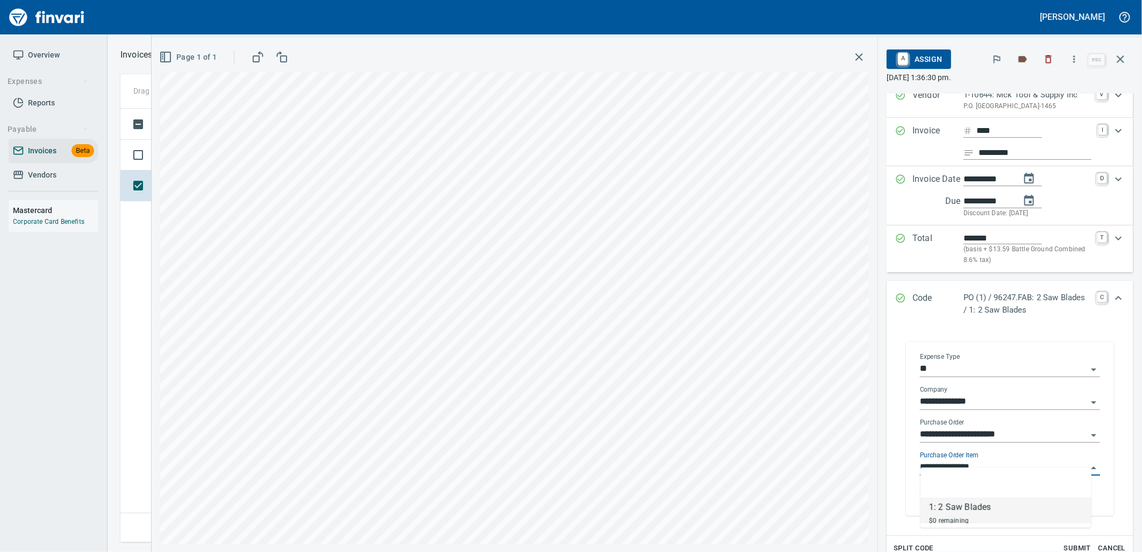
scroll to position [60, 0]
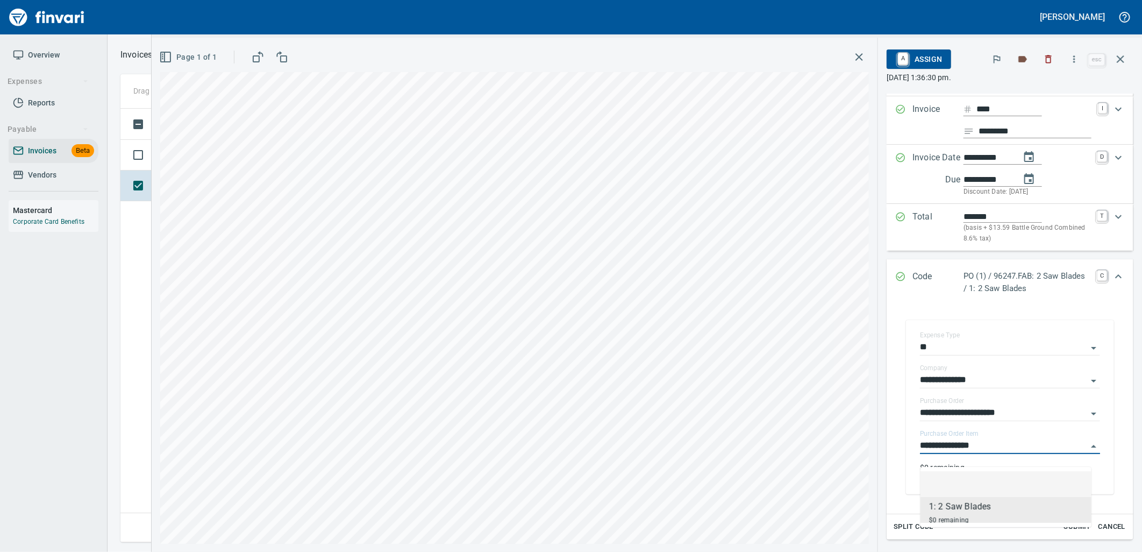
click at [918, 56] on span "A Assign" at bounding box center [918, 59] width 47 height 18
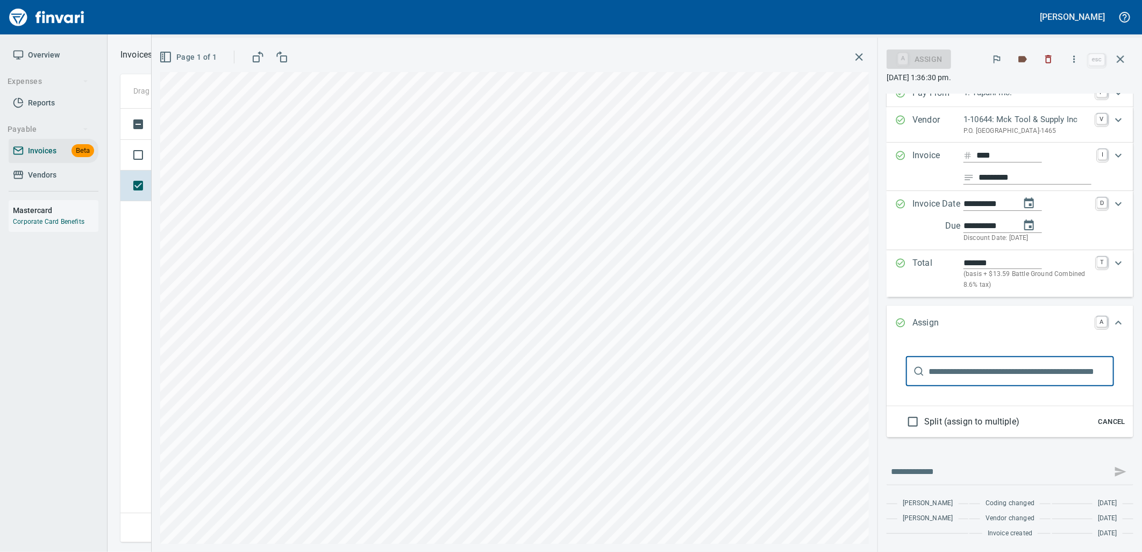
scroll to position [425, 999]
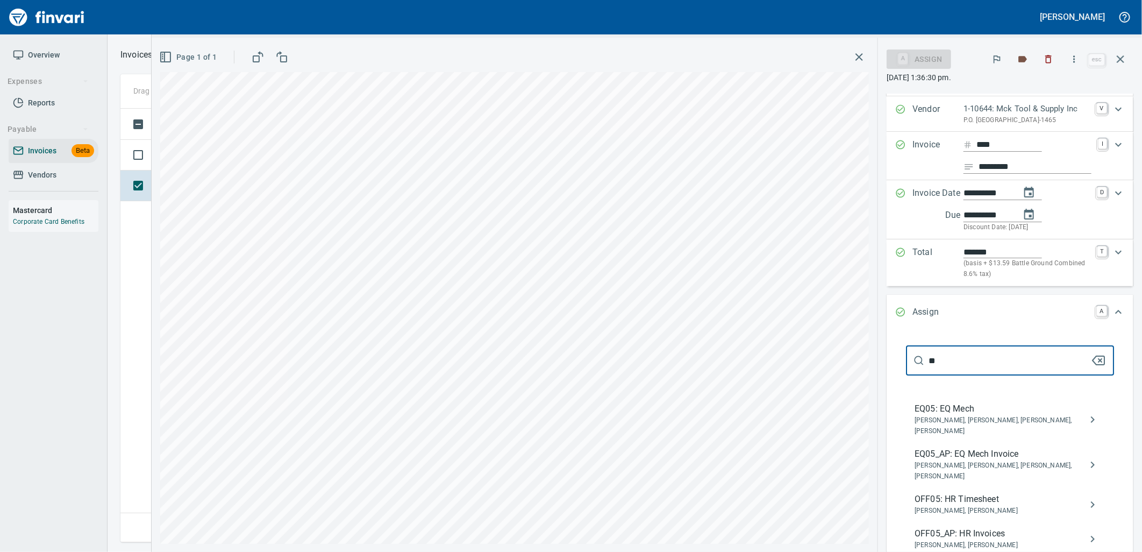
type input "**"
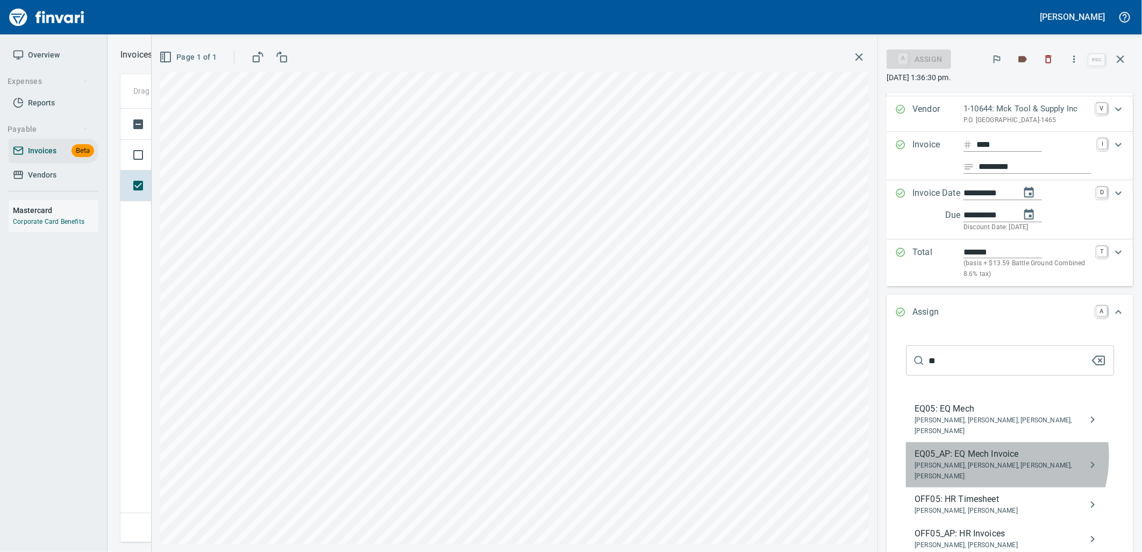
click at [975, 460] on span "EQ05_AP: EQ Mech Invoice" at bounding box center [1001, 453] width 174 height 13
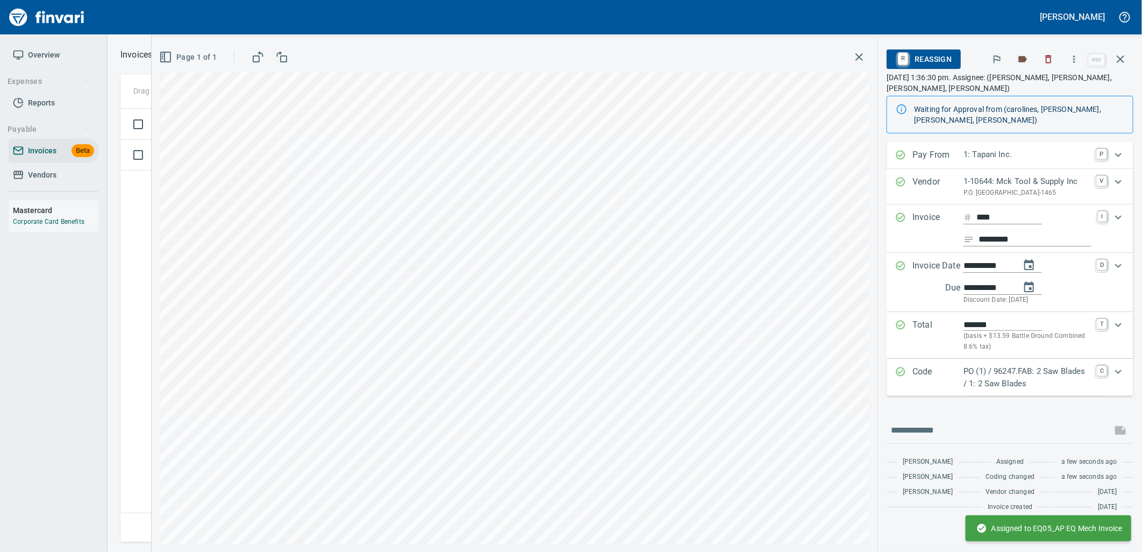
scroll to position [0, 0]
click at [1125, 60] on icon "button" at bounding box center [1120, 59] width 13 height 13
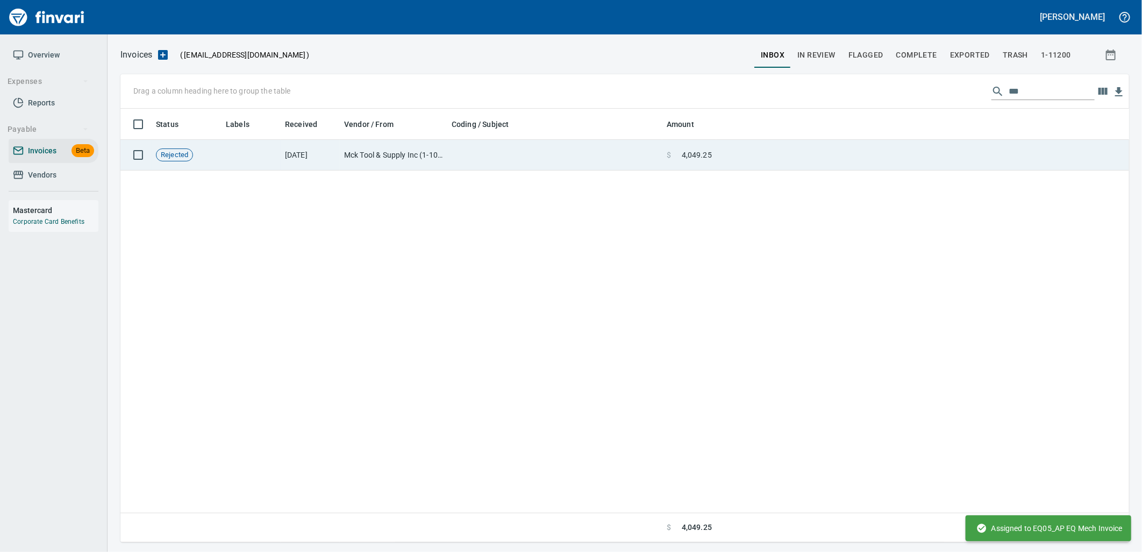
click at [759, 164] on td at bounding box center [922, 155] width 413 height 31
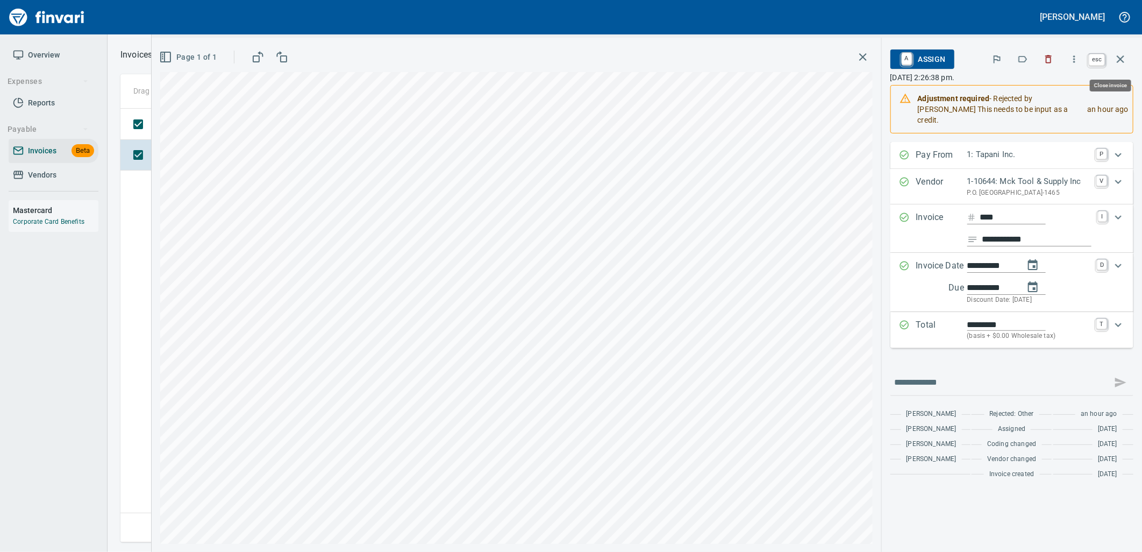
click at [1119, 56] on icon "button" at bounding box center [1120, 59] width 13 height 13
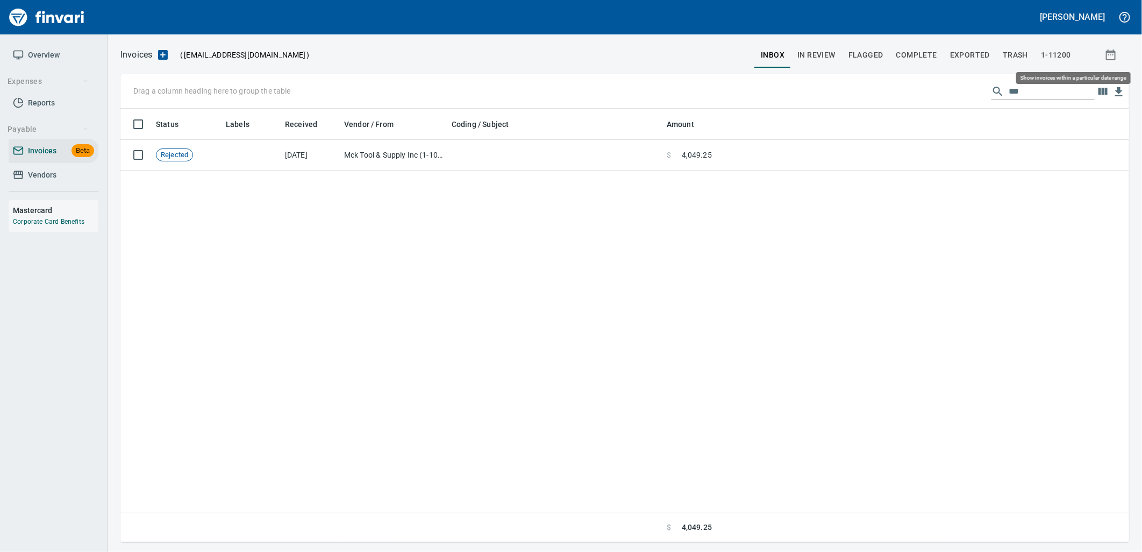
scroll to position [425, 1000]
drag, startPoint x: 1032, startPoint y: 89, endPoint x: 995, endPoint y: 92, distance: 37.3
click at [995, 92] on div "***" at bounding box center [1042, 91] width 103 height 17
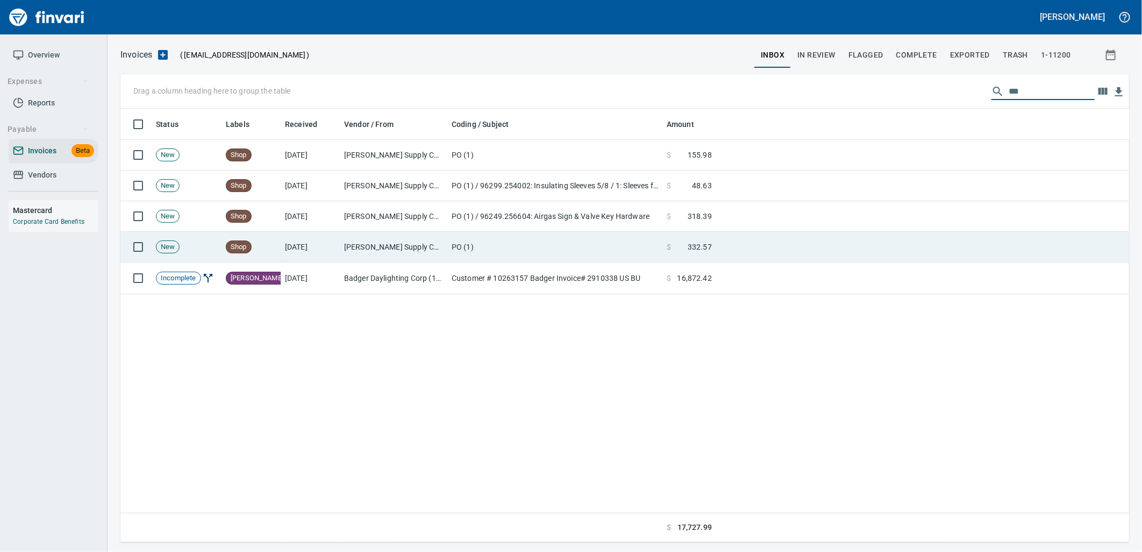
type input "***"
click at [495, 259] on td "PO (1)" at bounding box center [554, 247] width 215 height 31
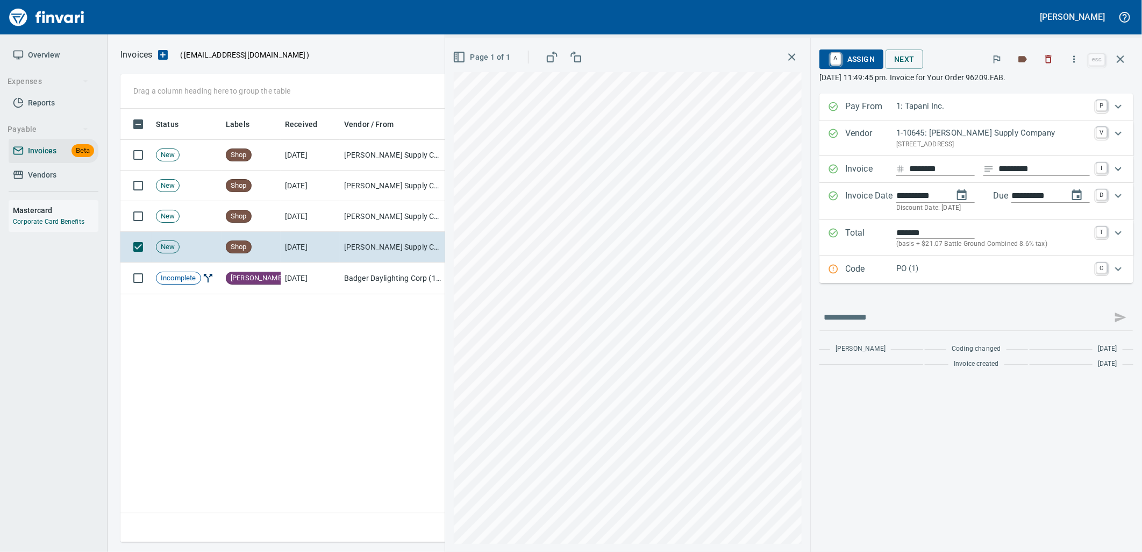
click at [931, 277] on div "Code PO (1) C" at bounding box center [976, 269] width 314 height 27
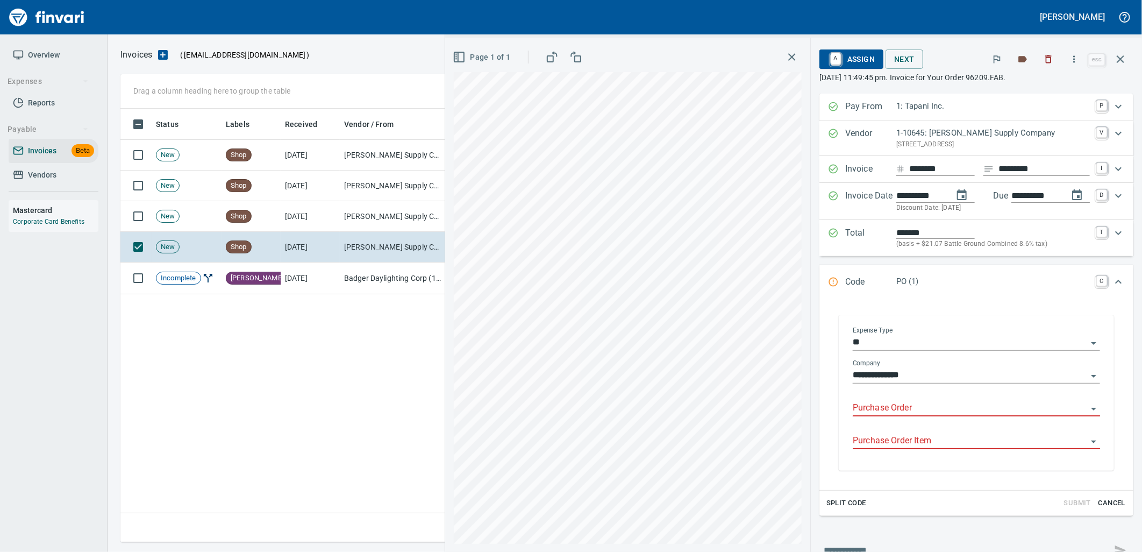
click at [912, 415] on input "Purchase Order" at bounding box center [970, 407] width 234 height 15
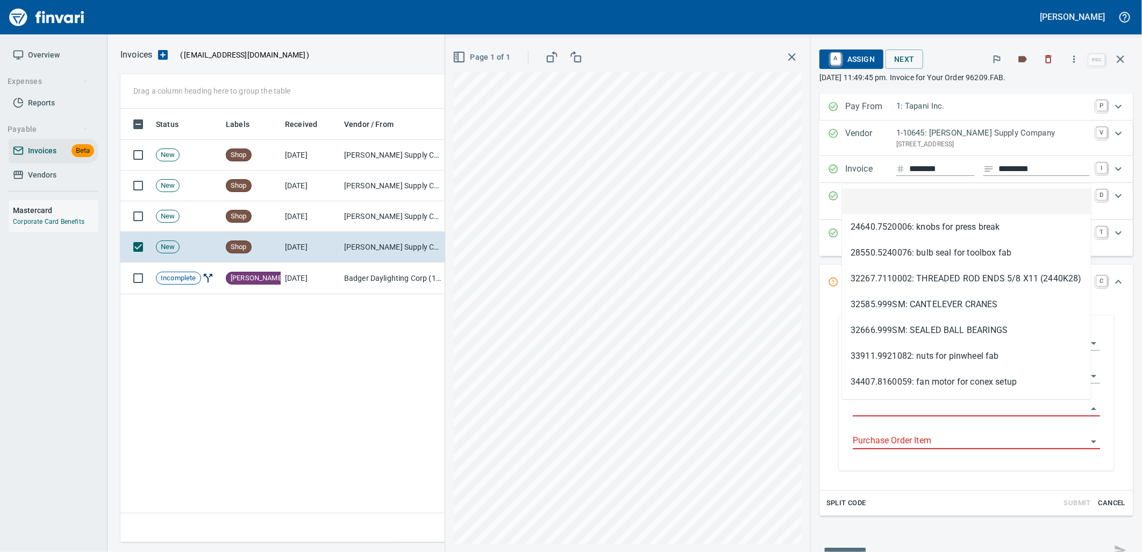
scroll to position [425, 999]
type input "*********"
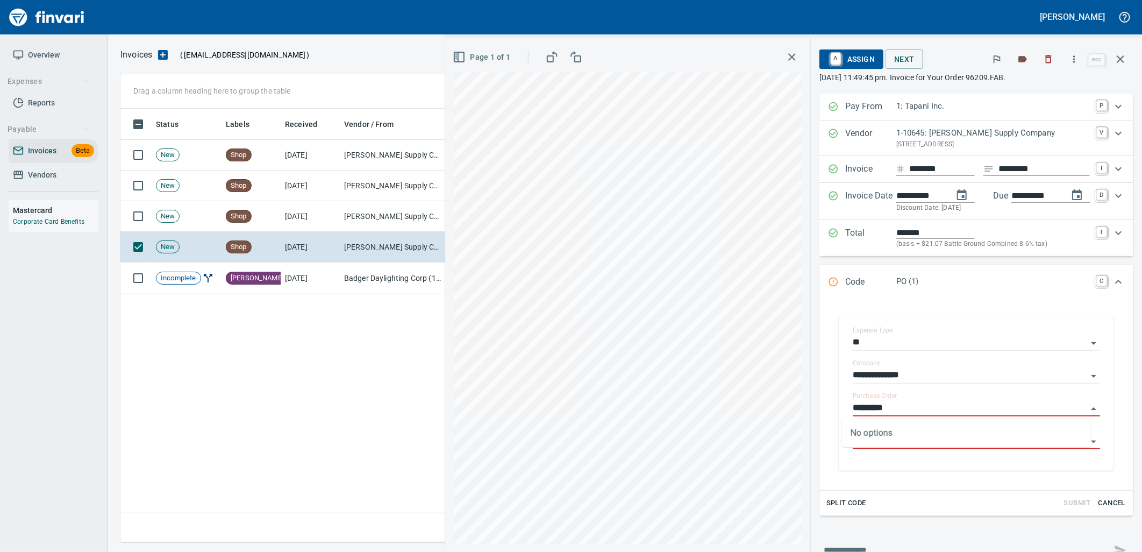
click at [838, 55] on span "A Assign" at bounding box center [851, 59] width 47 height 18
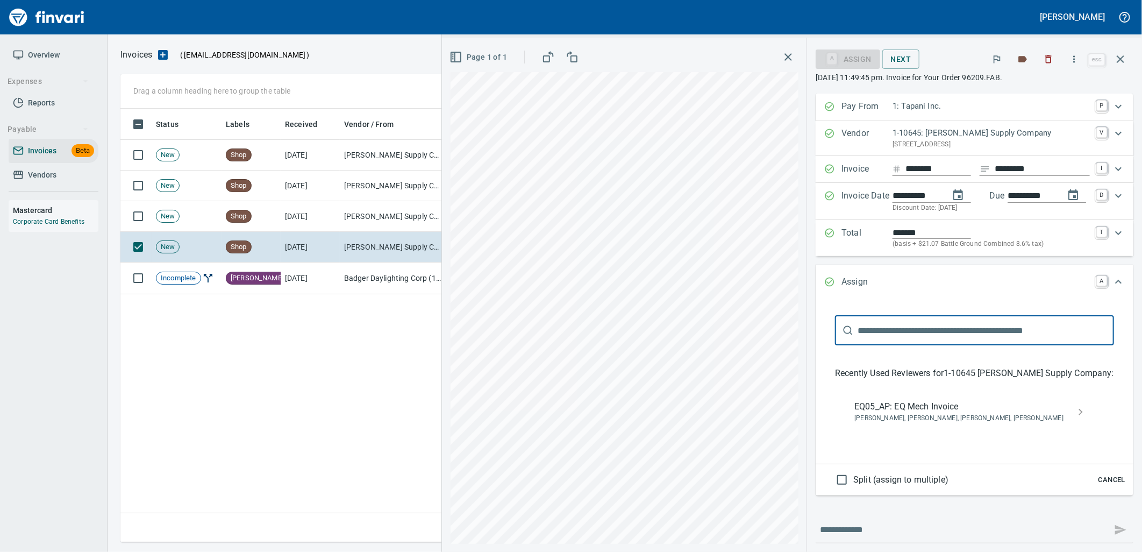
click at [899, 416] on span "[PERSON_NAME], [PERSON_NAME], [PERSON_NAME], [PERSON_NAME]" at bounding box center [965, 418] width 223 height 11
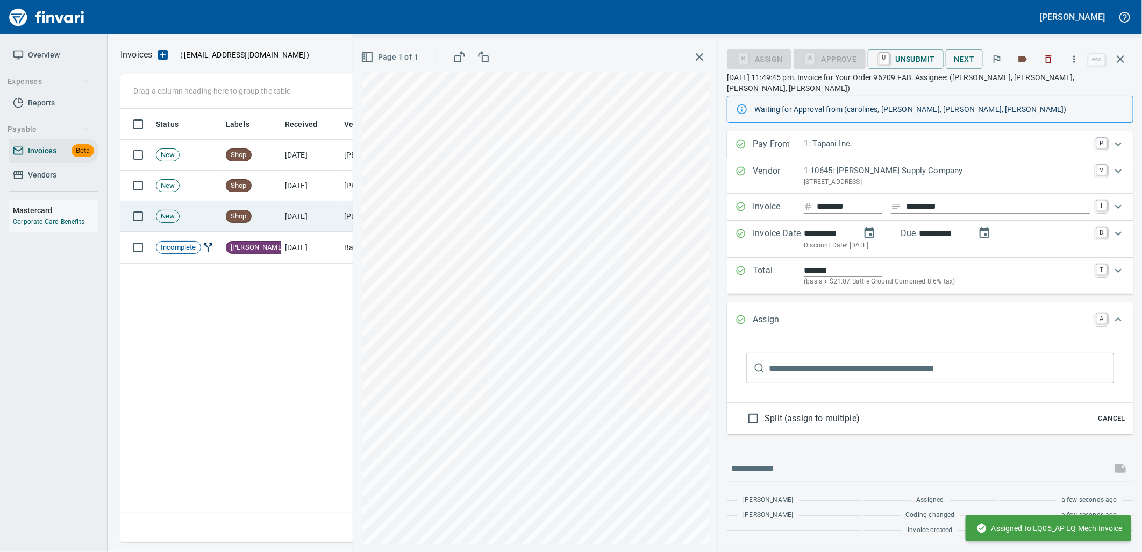
click at [274, 215] on td "Shop" at bounding box center [250, 216] width 59 height 31
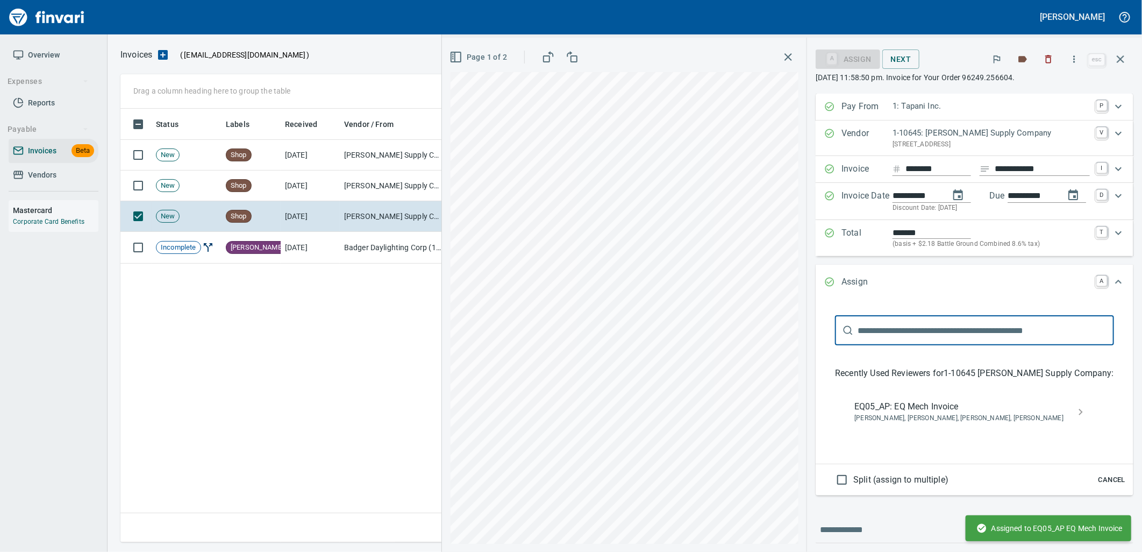
click at [1099, 484] on span "Cancel" at bounding box center [1111, 480] width 29 height 12
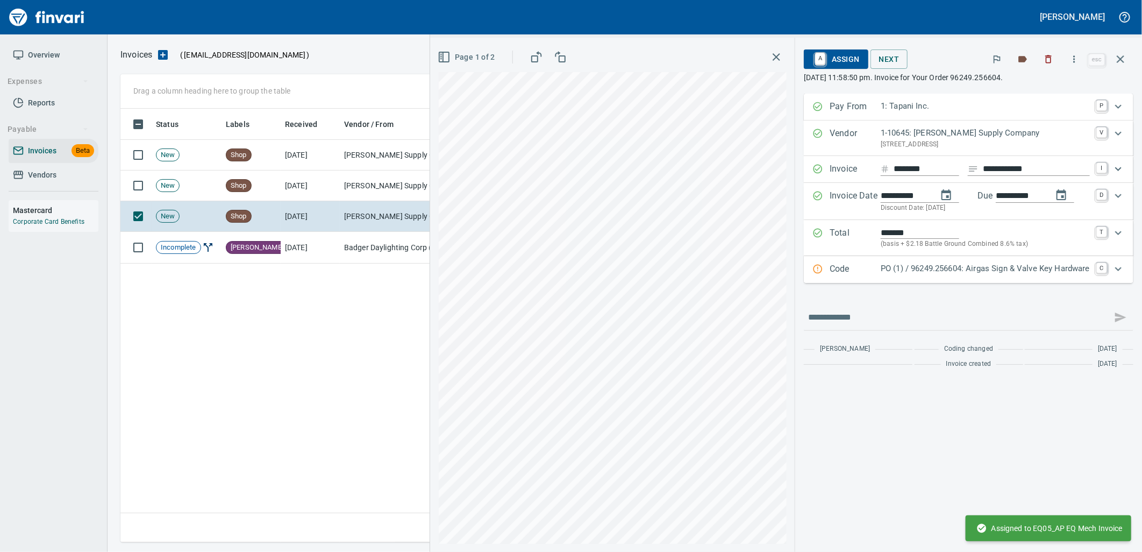
click at [957, 271] on p "PO (1) / 96249.256604: Airgas Sign & Valve Key Hardware" at bounding box center [985, 268] width 209 height 12
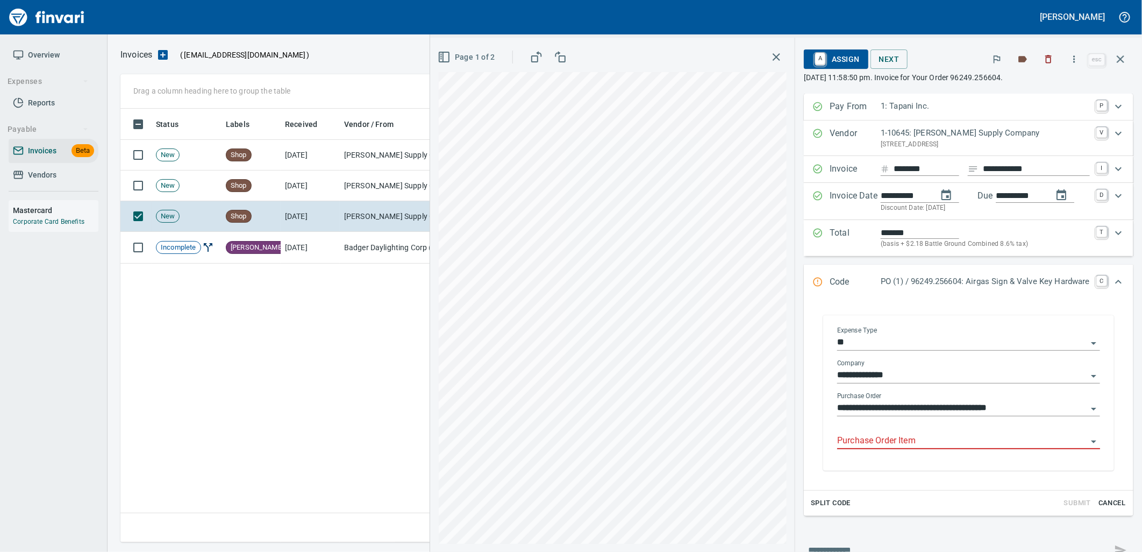
click at [943, 446] on input "Purchase Order Item" at bounding box center [962, 440] width 250 height 15
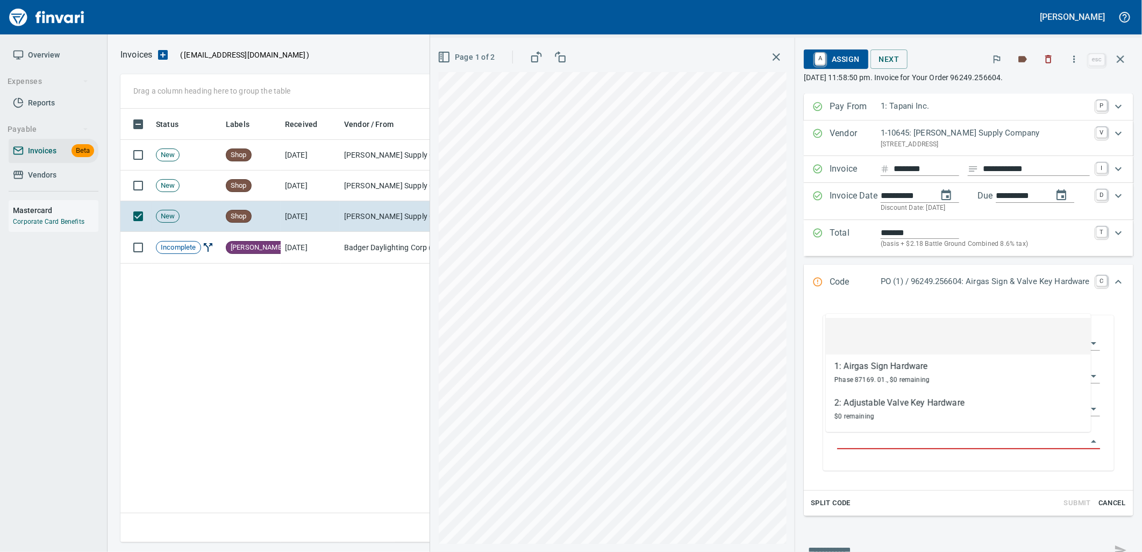
scroll to position [425, 999]
click at [826, 57] on span "A Assign" at bounding box center [835, 59] width 47 height 18
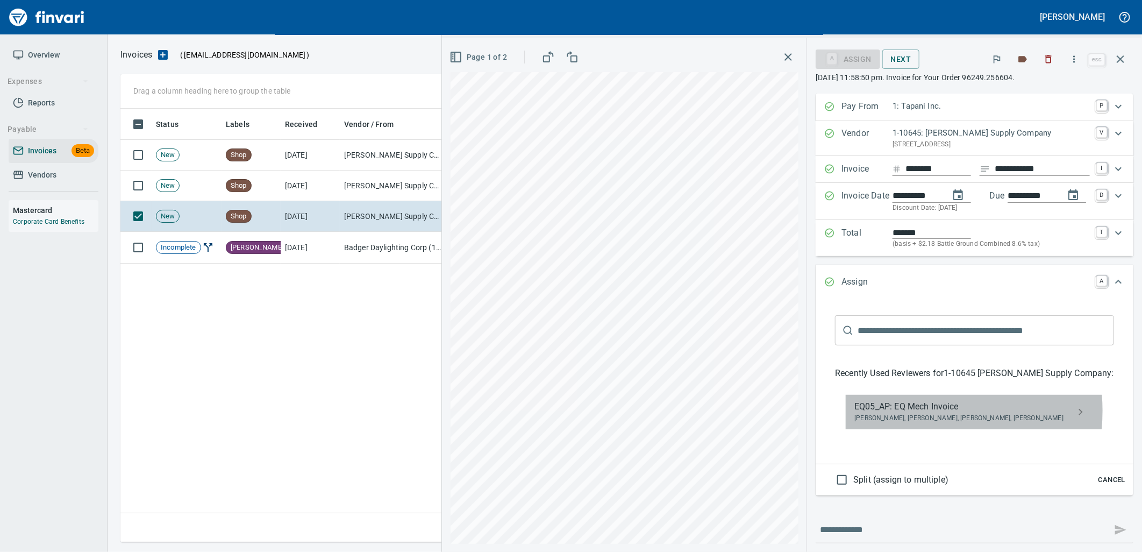
click at [894, 411] on span "EQ05_AP: EQ Mech Invoice" at bounding box center [965, 406] width 223 height 13
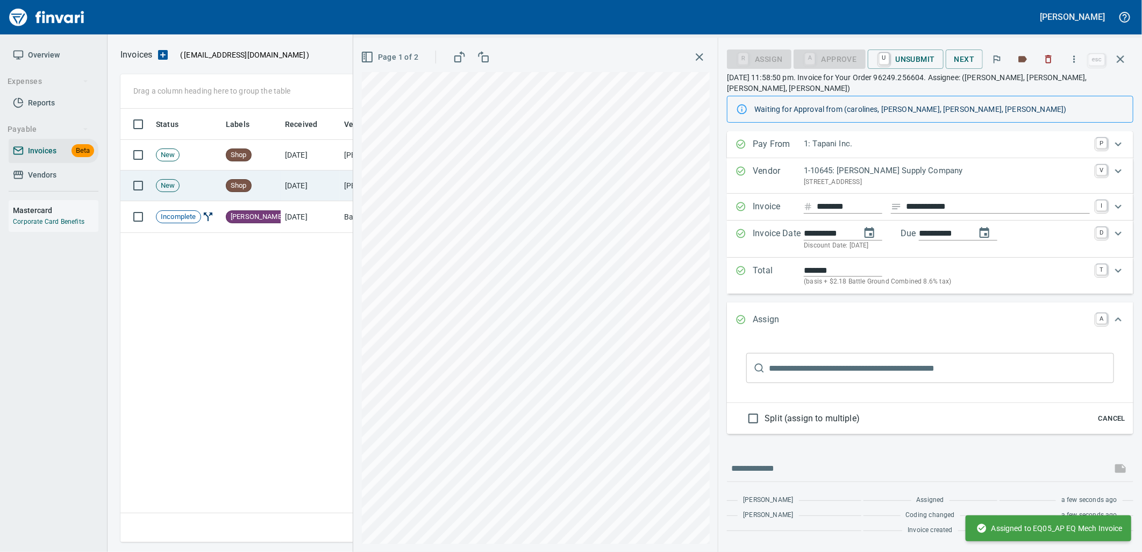
click at [303, 192] on td "[DATE]" at bounding box center [310, 185] width 59 height 31
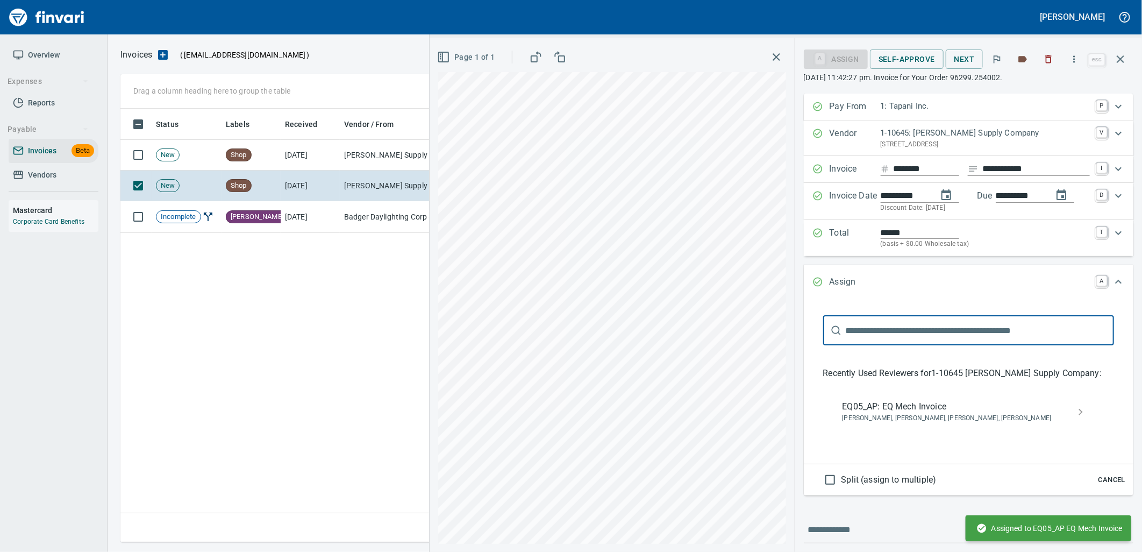
click at [1098, 481] on span "Cancel" at bounding box center [1111, 480] width 29 height 12
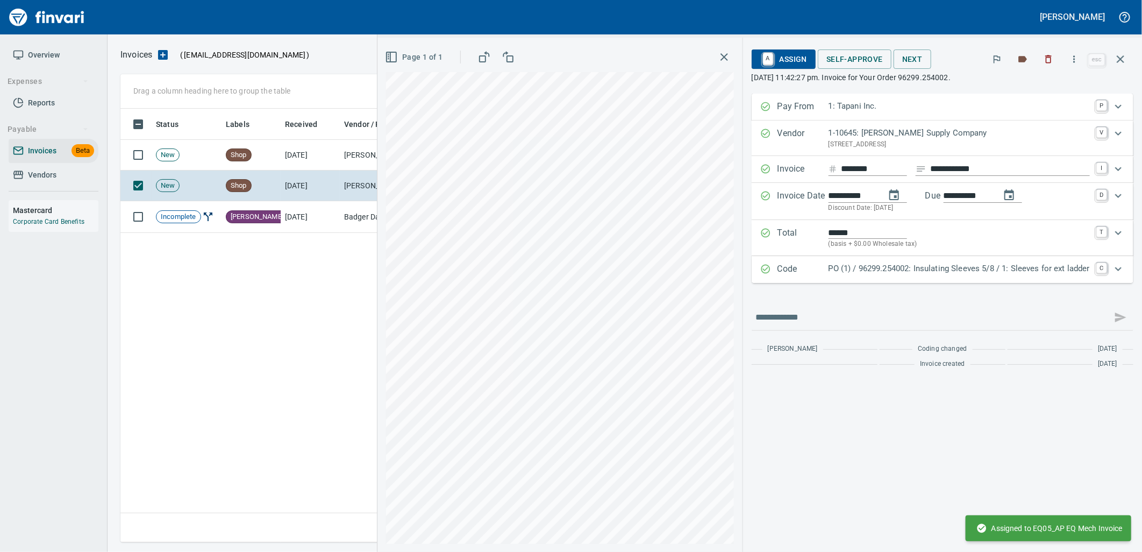
click at [948, 282] on div "Code PO (1) / 96299.254002: Insulating Sleeves 5/8 / 1: Sleeves for ext ladder C" at bounding box center [943, 269] width 382 height 27
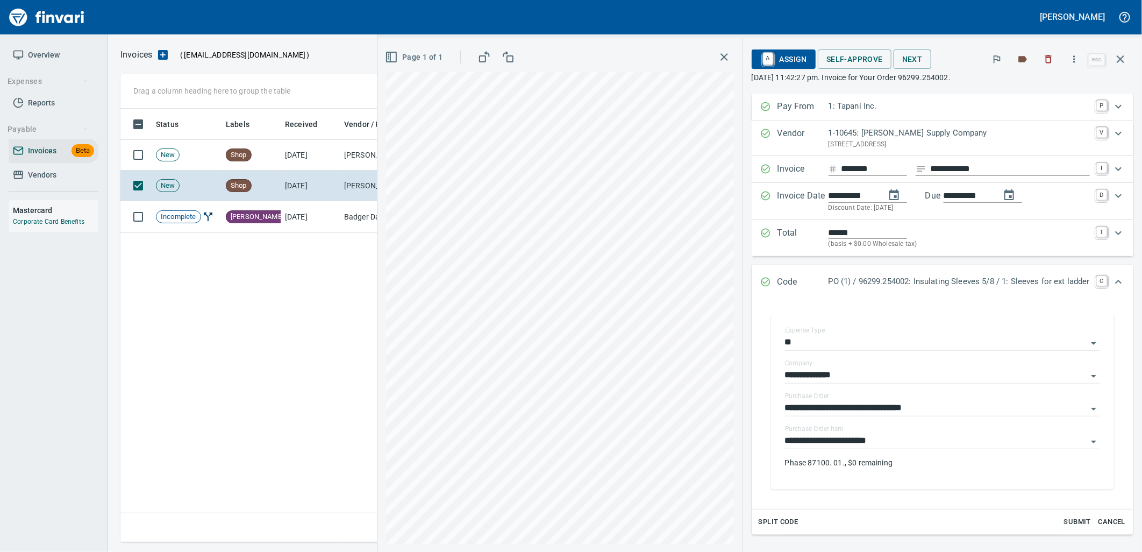
click at [894, 443] on input "**********" at bounding box center [936, 440] width 302 height 15
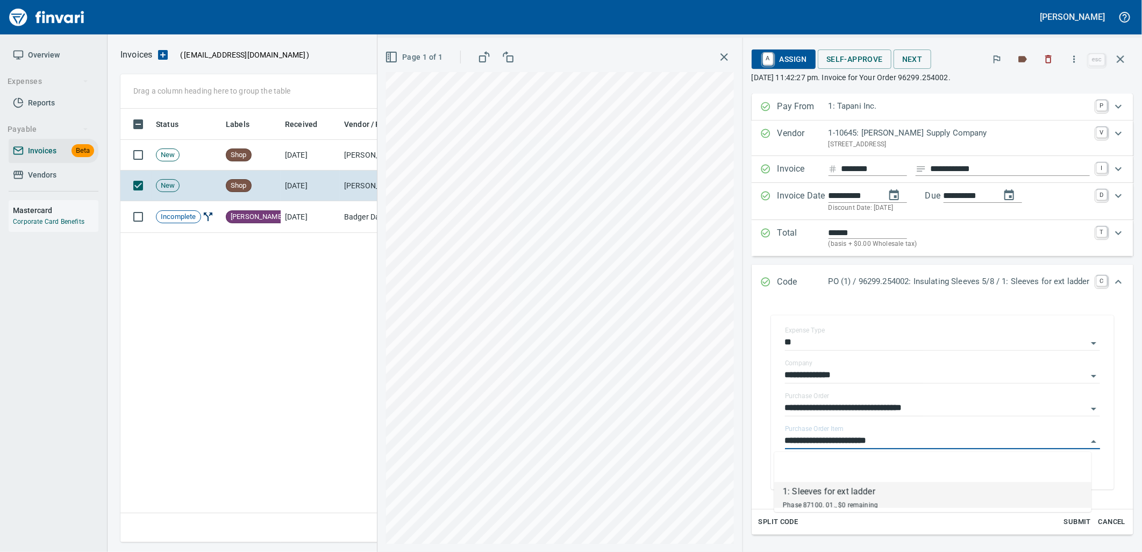
scroll to position [425, 999]
click at [337, 161] on td "[DATE]" at bounding box center [310, 155] width 59 height 31
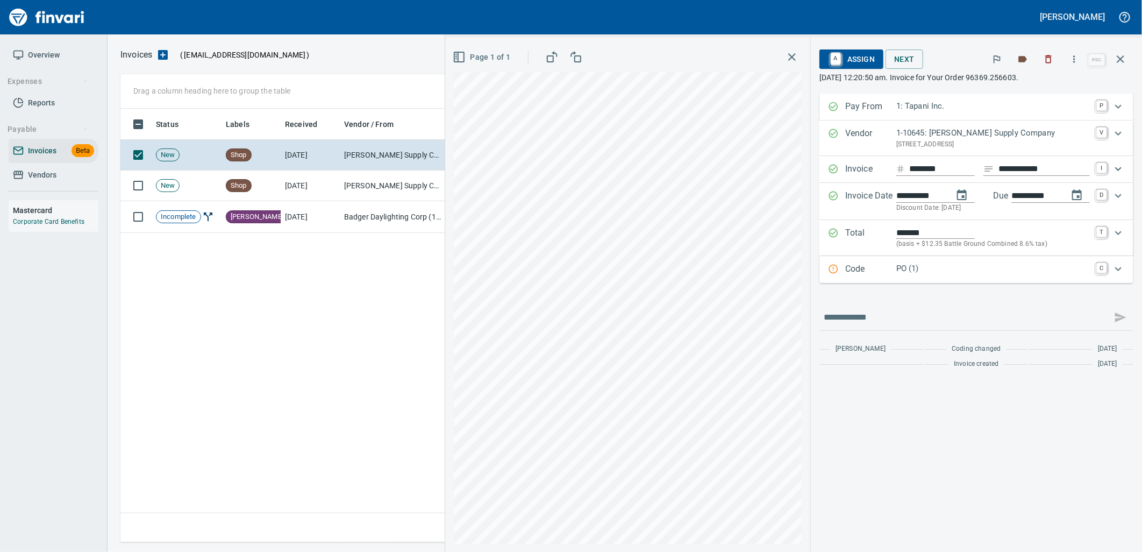
click at [936, 270] on p "PO (1)" at bounding box center [993, 268] width 194 height 12
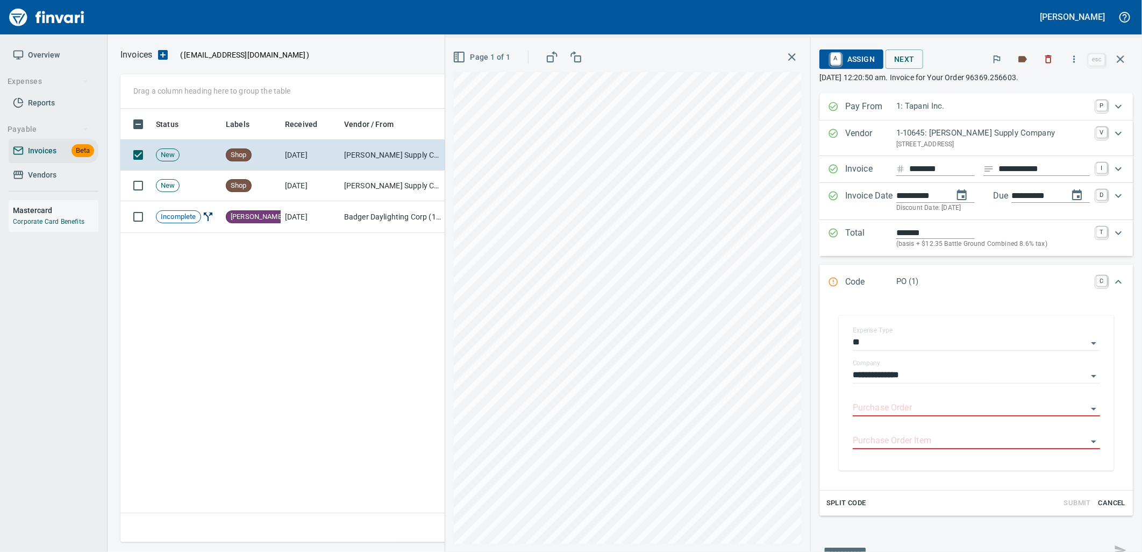
click at [914, 409] on input "Purchase Order" at bounding box center [970, 407] width 234 height 15
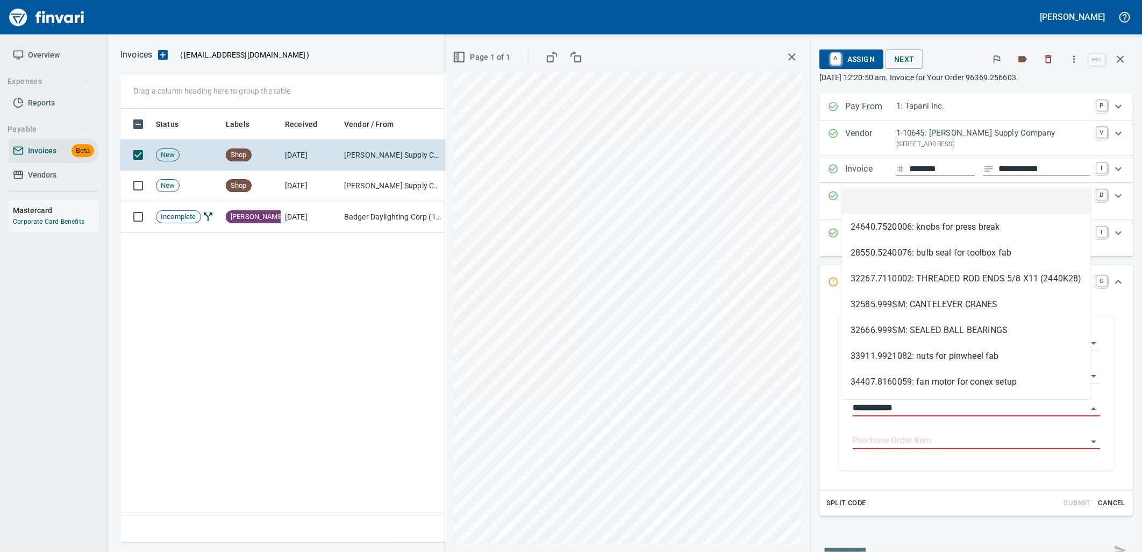
scroll to position [425, 999]
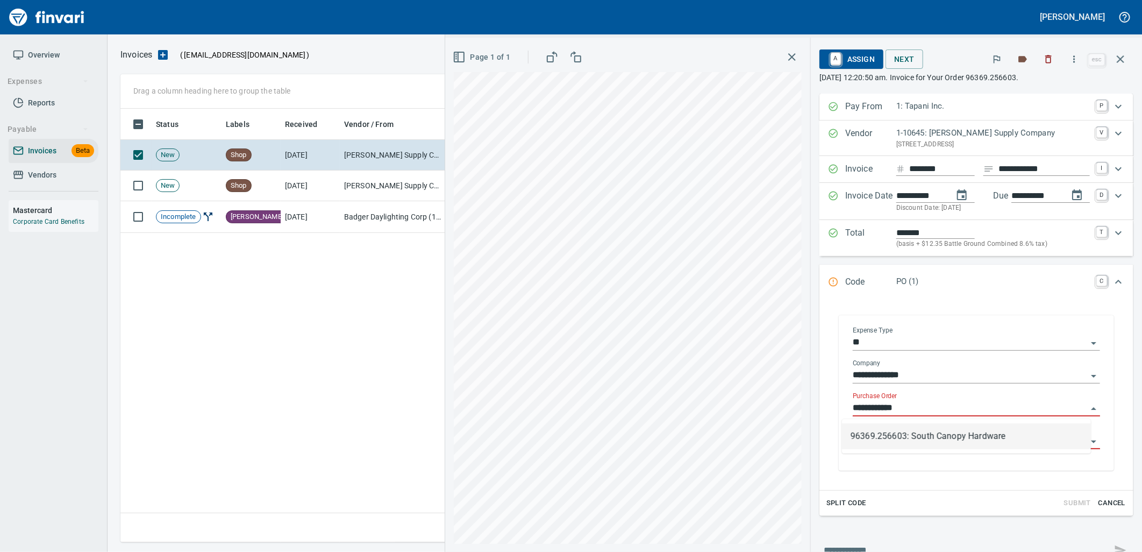
click at [906, 436] on li "96369.256603: South Canopy Hardware" at bounding box center [966, 436] width 249 height 26
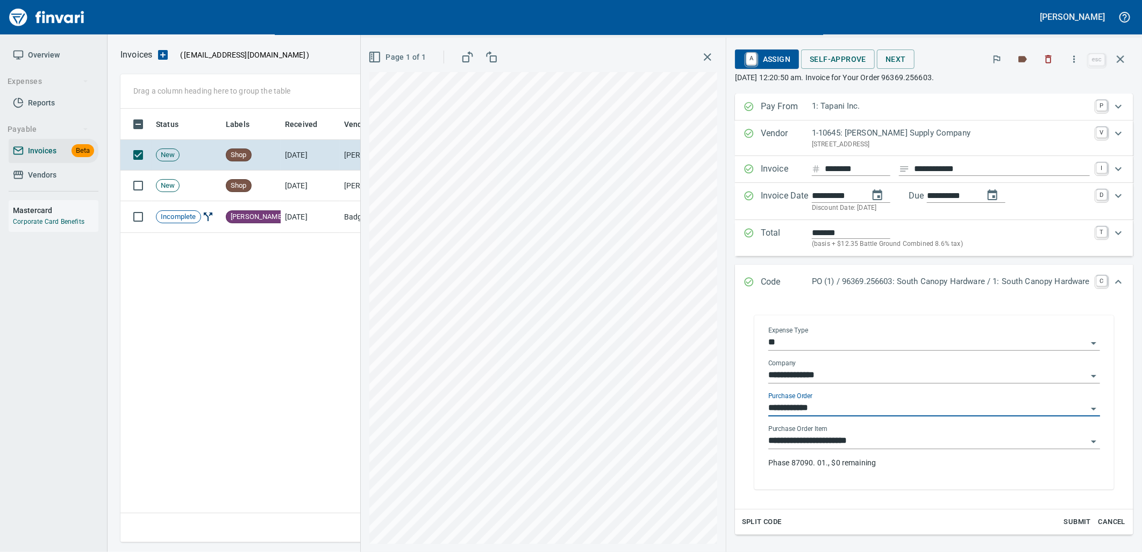
type input "**********"
click at [924, 445] on input "**********" at bounding box center [927, 440] width 319 height 15
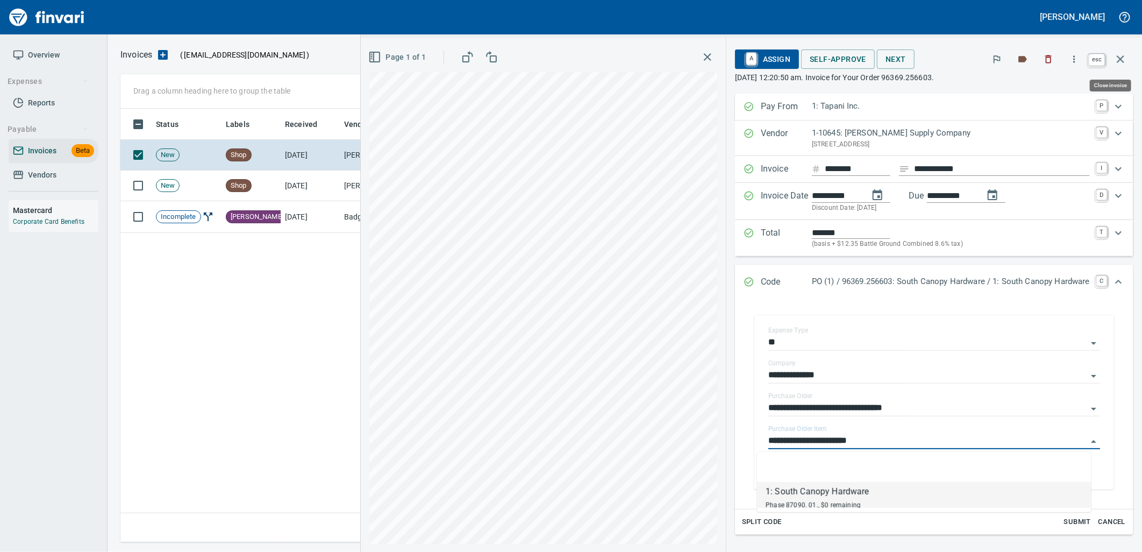
click at [1119, 53] on icon "button" at bounding box center [1120, 59] width 13 height 13
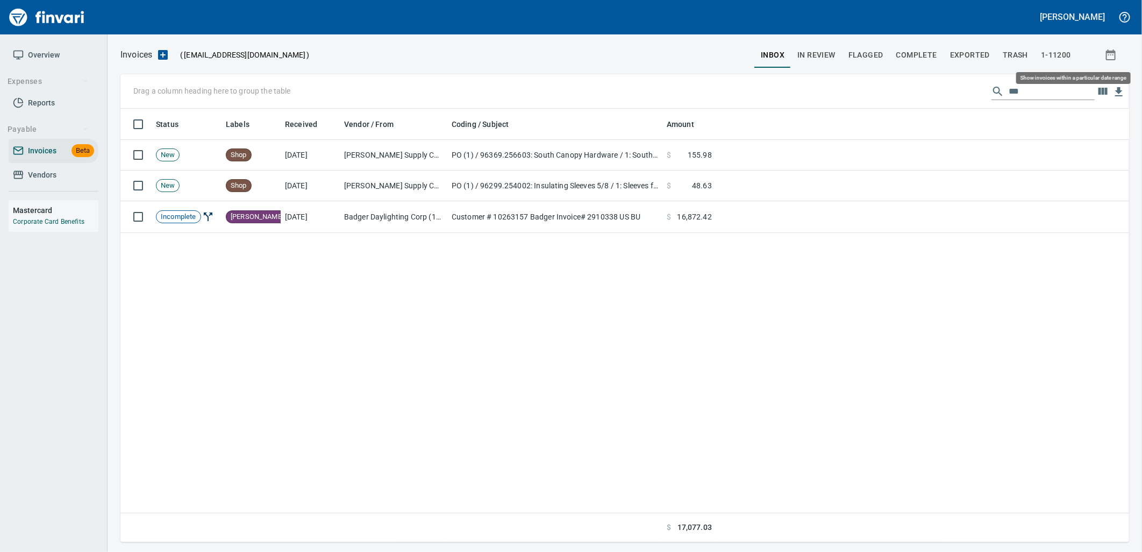
scroll to position [425, 999]
drag, startPoint x: 1041, startPoint y: 90, endPoint x: 896, endPoint y: 105, distance: 145.9
click at [901, 104] on div "Drag a column heading here to group the table ***" at bounding box center [624, 91] width 1008 height 34
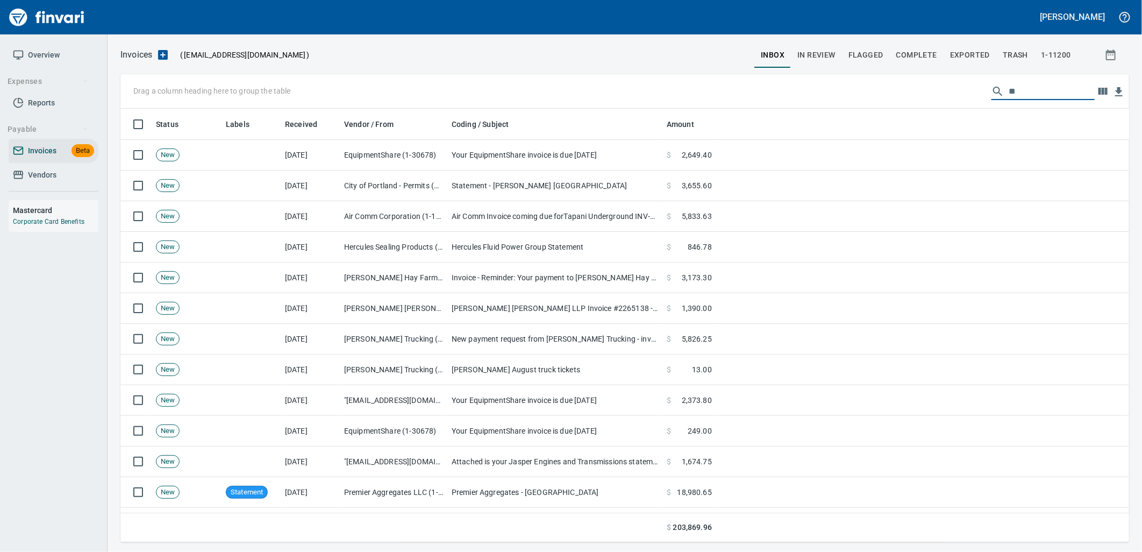
type input "*"
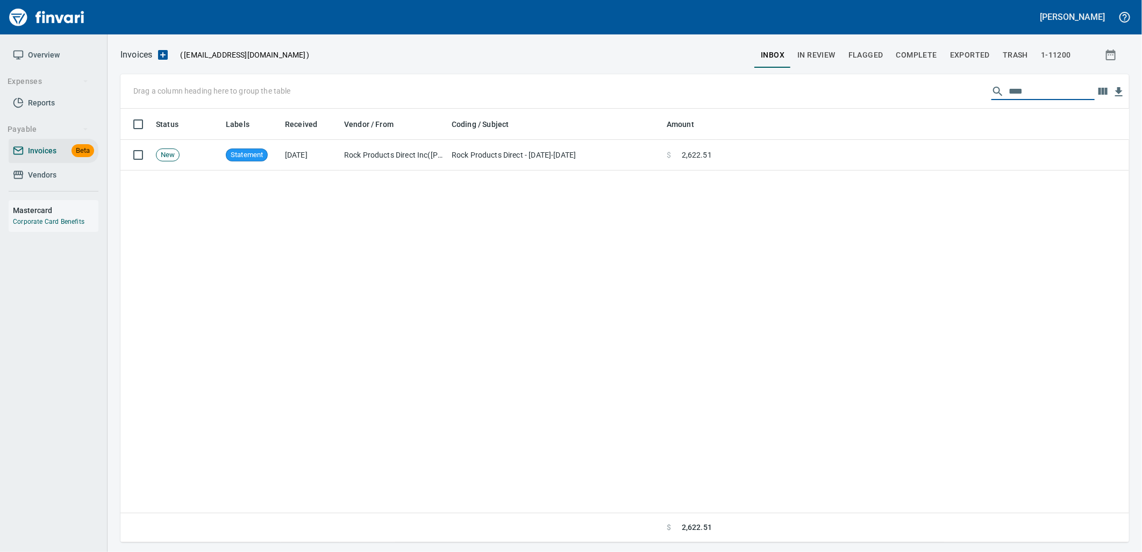
drag, startPoint x: 1049, startPoint y: 94, endPoint x: 805, endPoint y: 103, distance: 244.2
click at [813, 103] on div "Drag a column heading here to group the table ****" at bounding box center [624, 91] width 1008 height 34
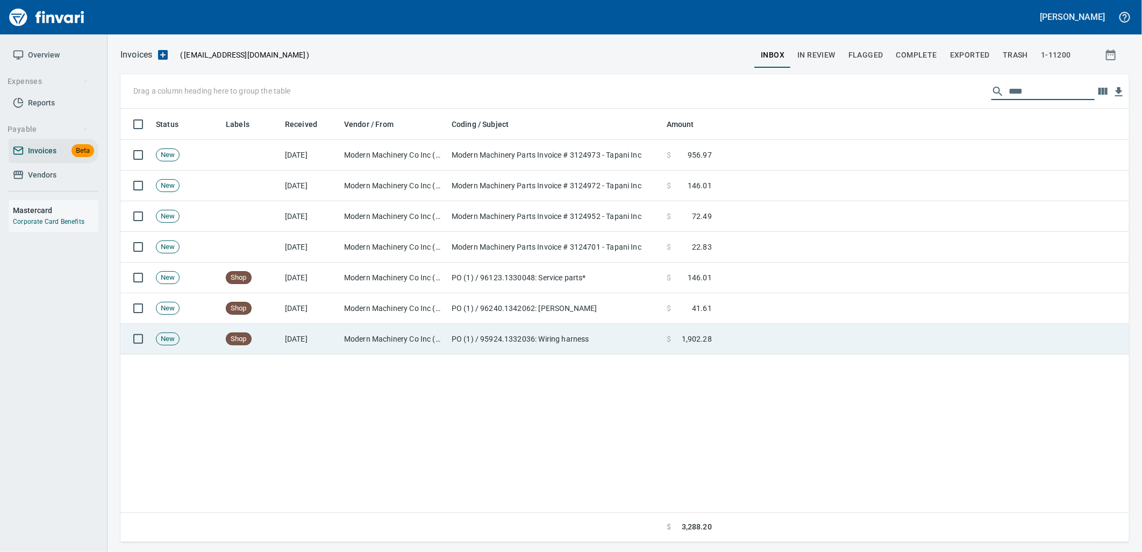
type input "****"
click at [563, 334] on td "PO (1) / 95924.1332036: Wiring harness" at bounding box center [554, 339] width 215 height 31
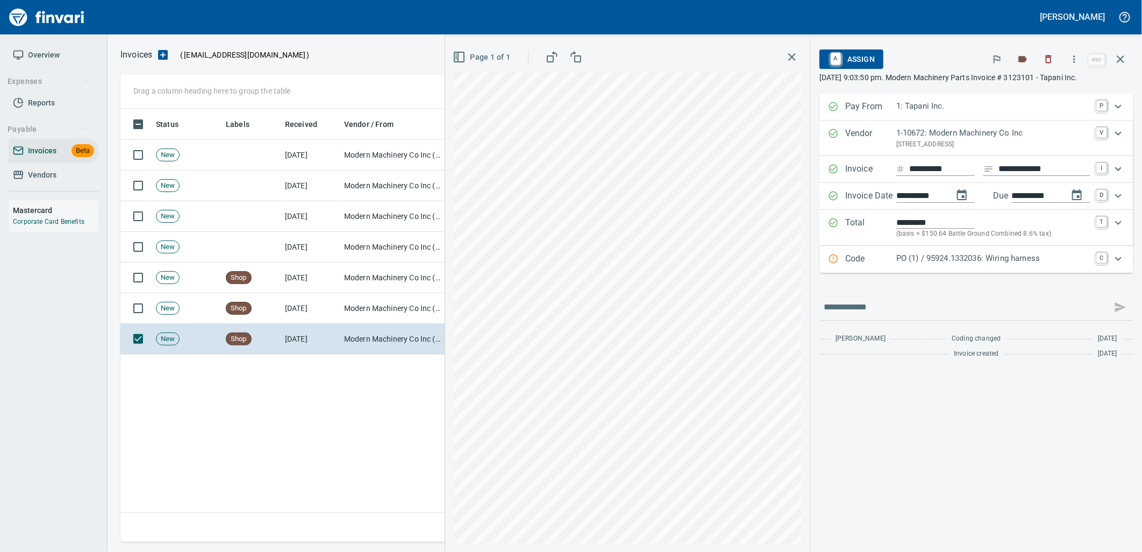
click at [1038, 254] on p "PO (1) / 95924.1332036: Wiring harness" at bounding box center [993, 258] width 194 height 12
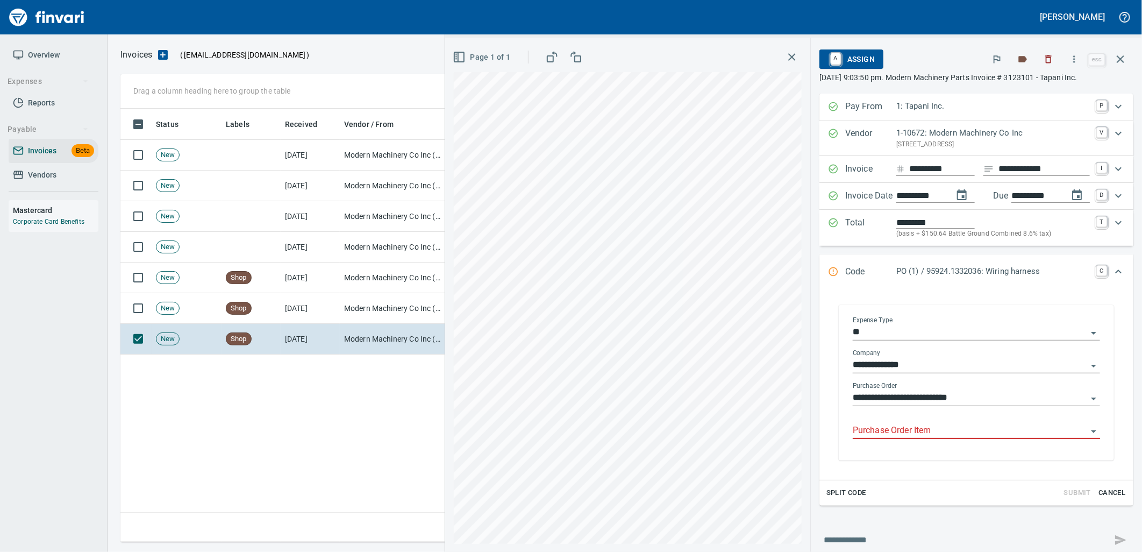
click at [920, 433] on input "Purchase Order Item" at bounding box center [970, 430] width 234 height 15
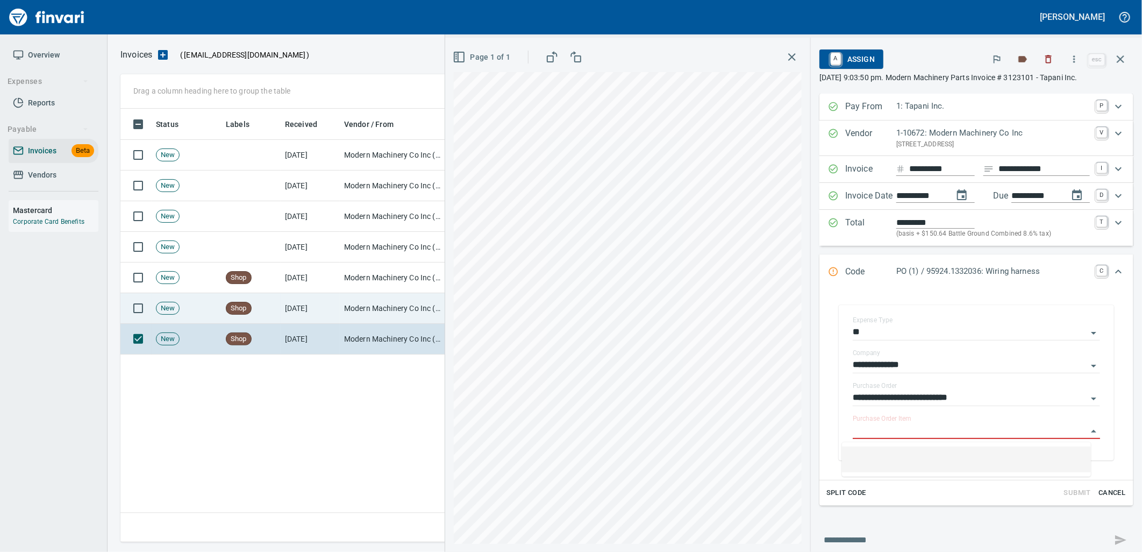
click at [267, 300] on td "Shop" at bounding box center [250, 308] width 59 height 31
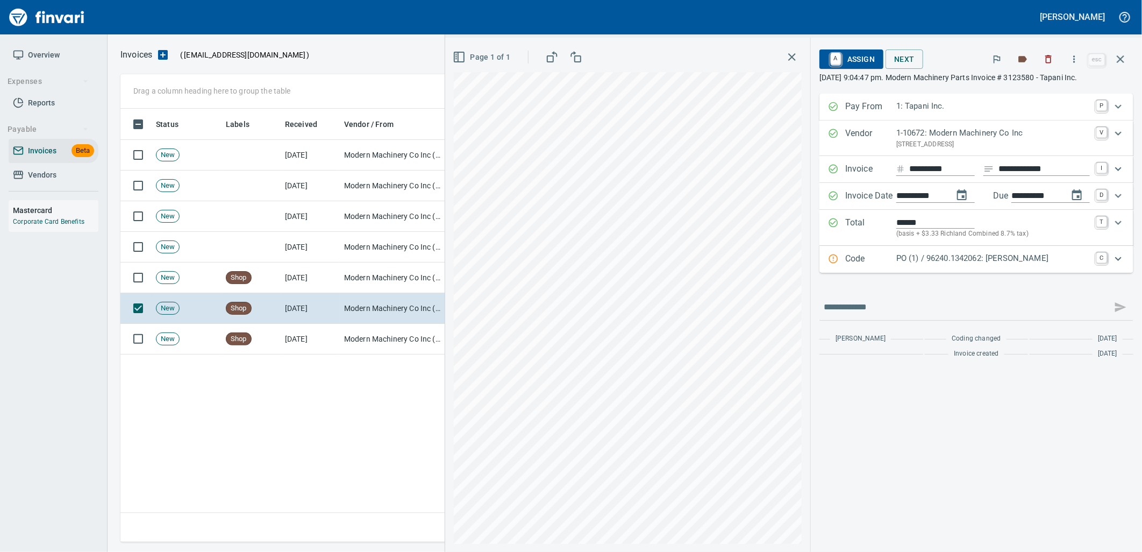
click at [950, 259] on p "PO (1) / 96240.1342062: [PERSON_NAME]" at bounding box center [993, 258] width 194 height 12
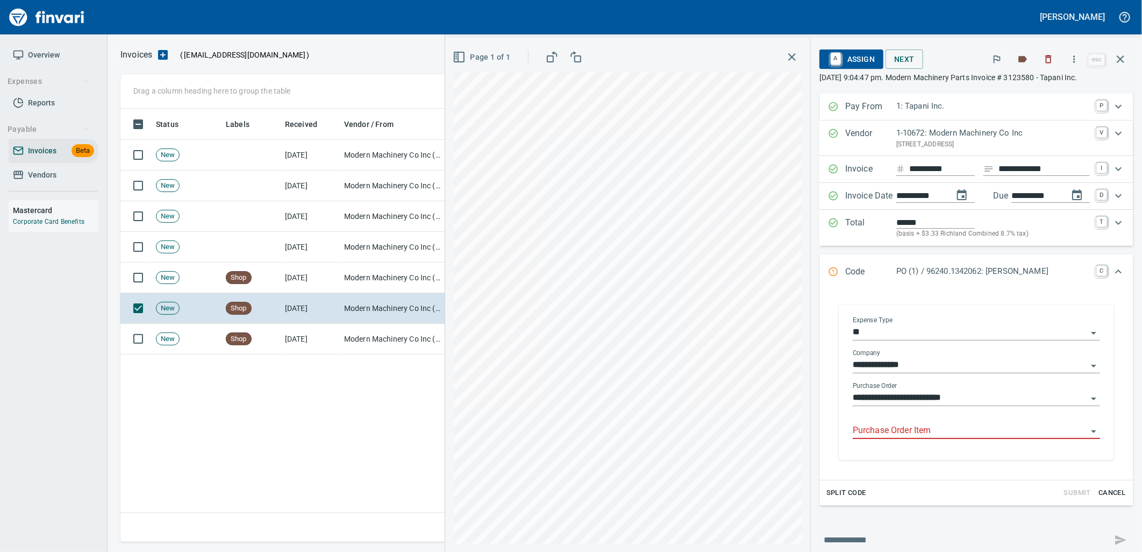
click at [906, 428] on input "Purchase Order Item" at bounding box center [970, 430] width 234 height 15
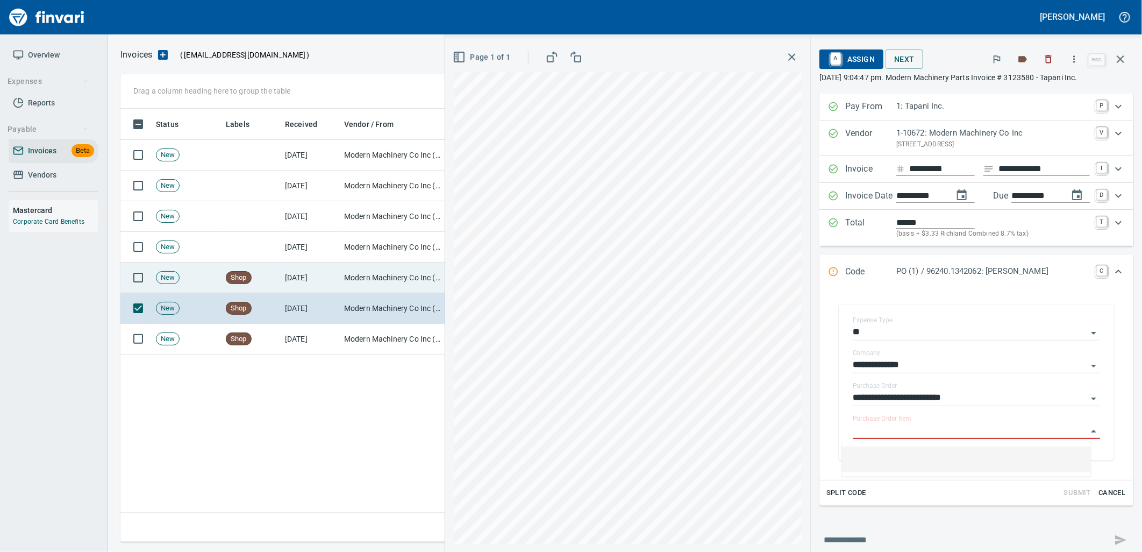
scroll to position [425, 999]
click at [307, 280] on td "[DATE]" at bounding box center [310, 277] width 59 height 31
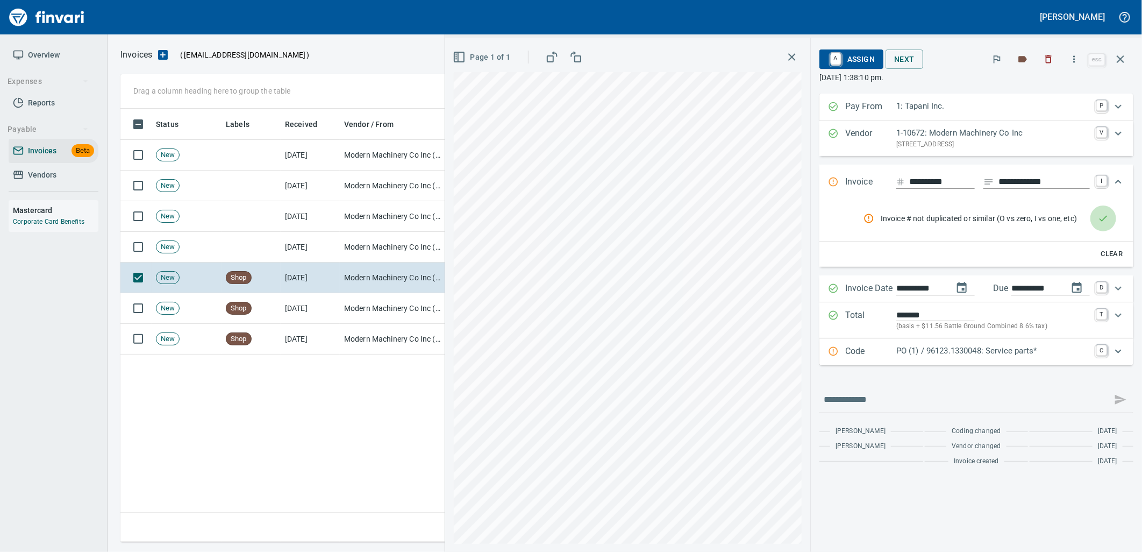
click at [1103, 220] on icon "rules from agents" at bounding box center [1103, 219] width 8 height 6
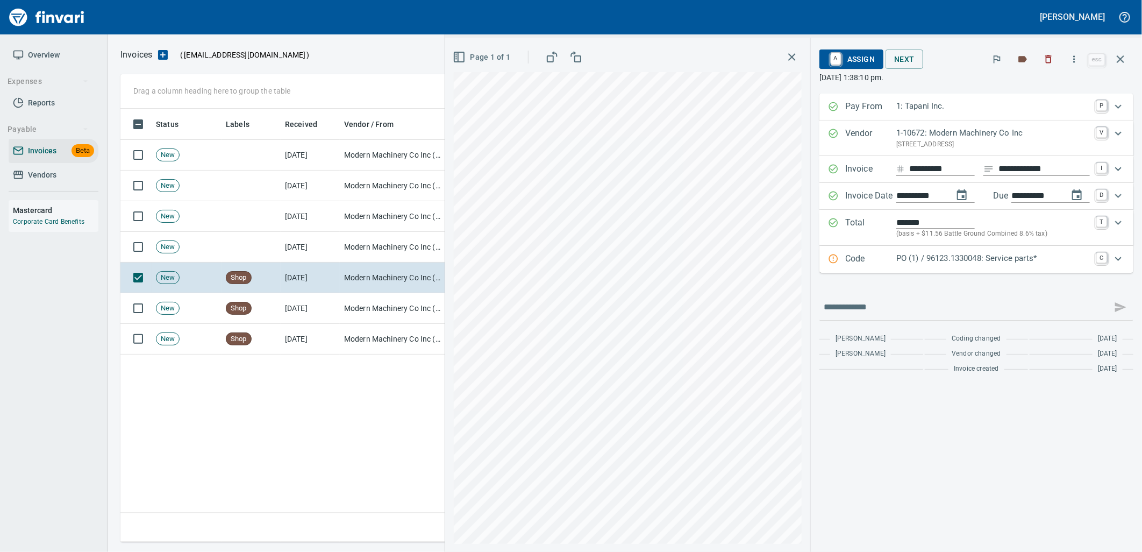
click at [1049, 262] on p "PO (1) / 96123.1330048: Service parts*" at bounding box center [993, 258] width 194 height 12
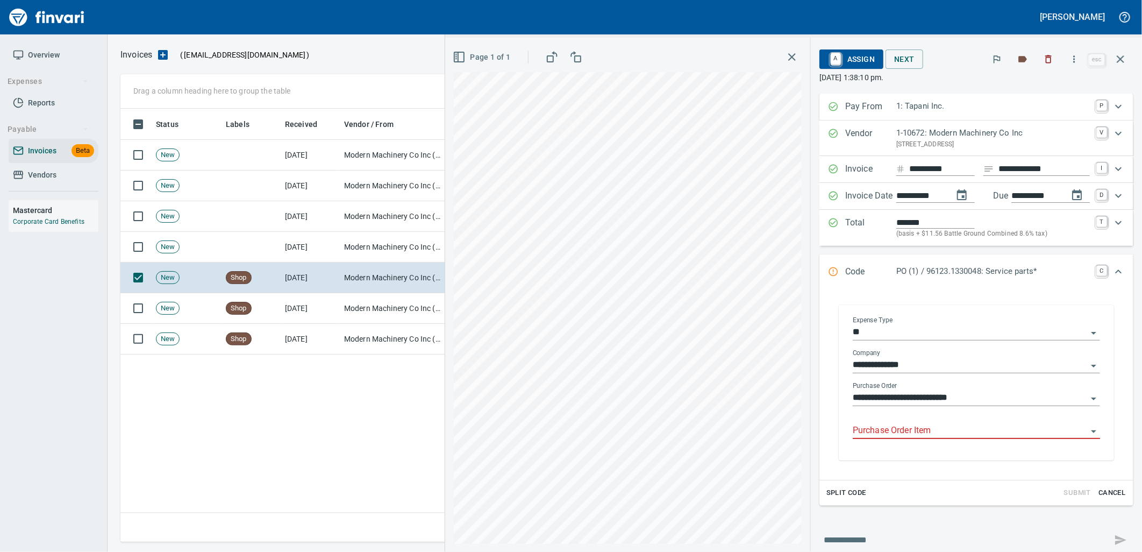
click at [939, 432] on input "Purchase Order Item" at bounding box center [970, 430] width 234 height 15
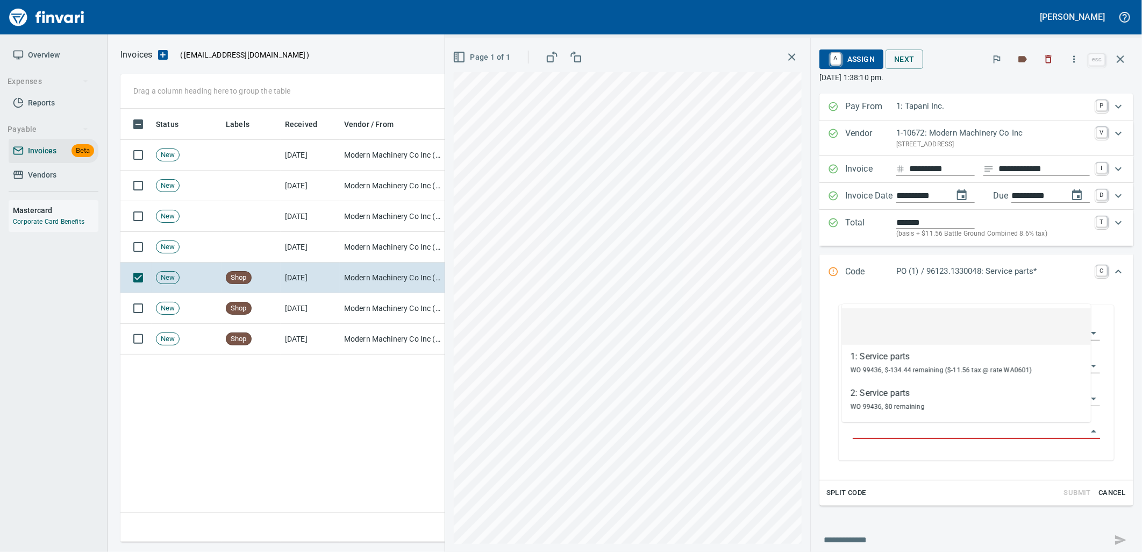
scroll to position [425, 999]
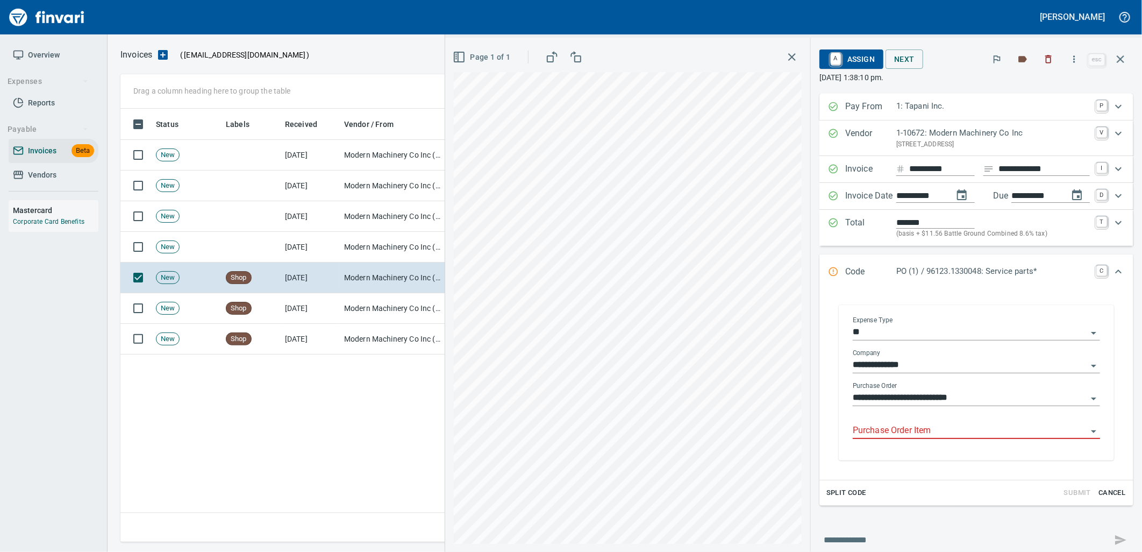
click at [922, 436] on input "Purchase Order Item" at bounding box center [970, 430] width 234 height 15
click at [1051, 56] on icon "button" at bounding box center [1049, 59] width 6 height 8
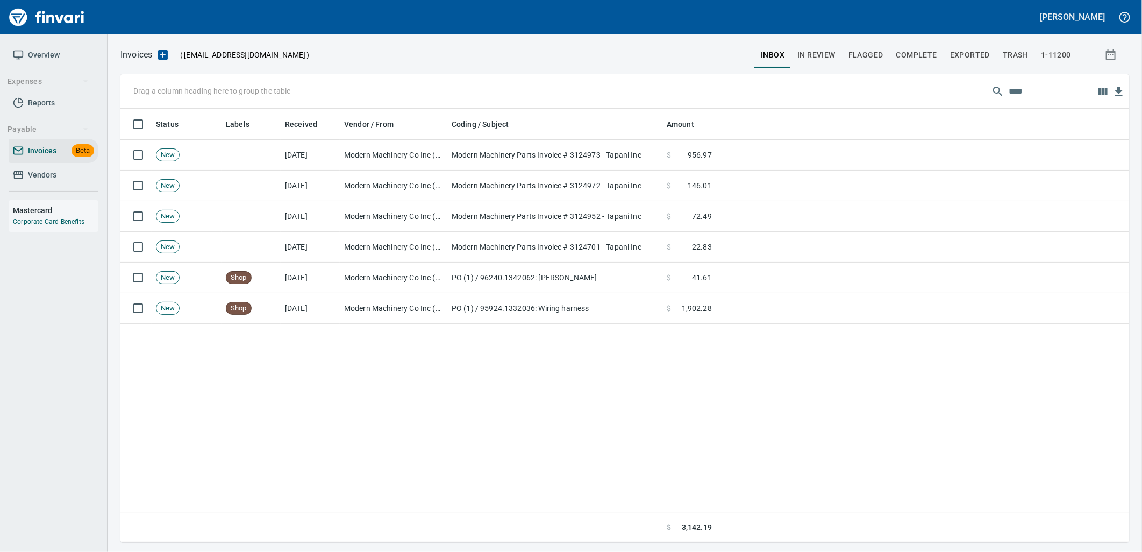
scroll to position [425, 999]
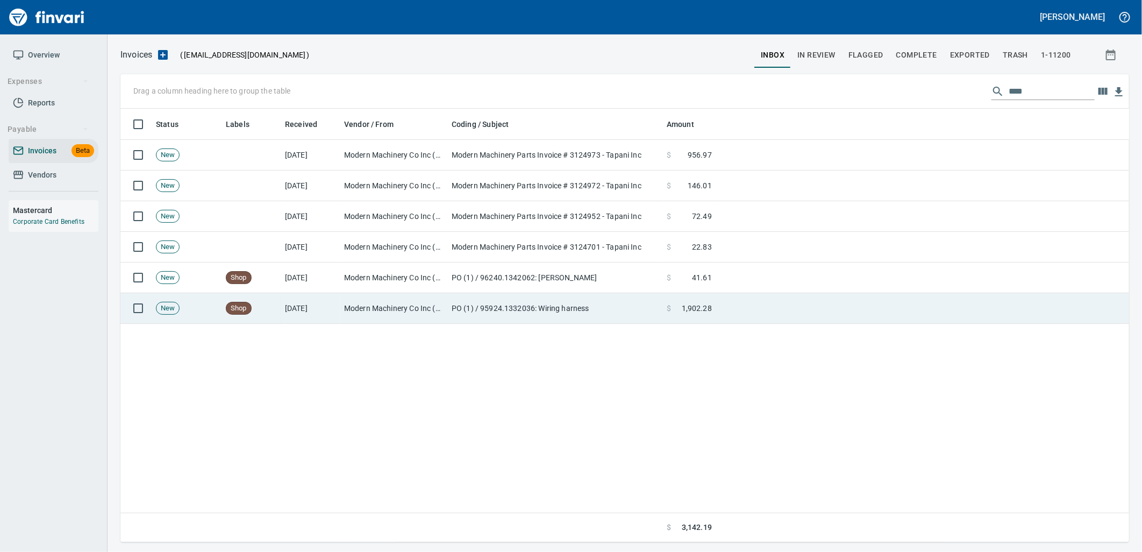
click at [416, 298] on td "Modern Machinery Co Inc (1-10672)" at bounding box center [394, 308] width 108 height 31
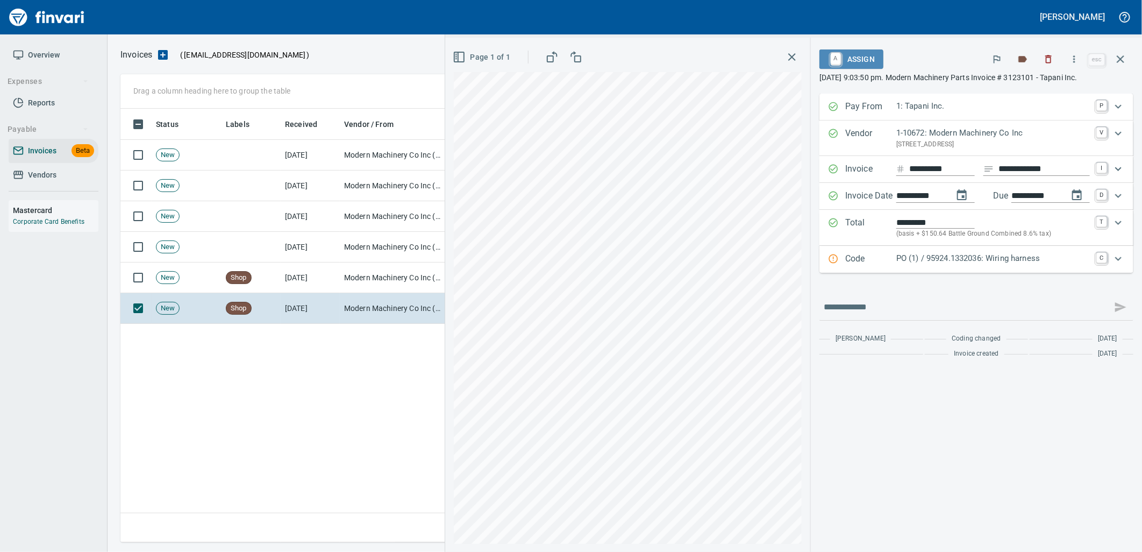
click at [855, 61] on span "A Assign" at bounding box center [851, 59] width 47 height 18
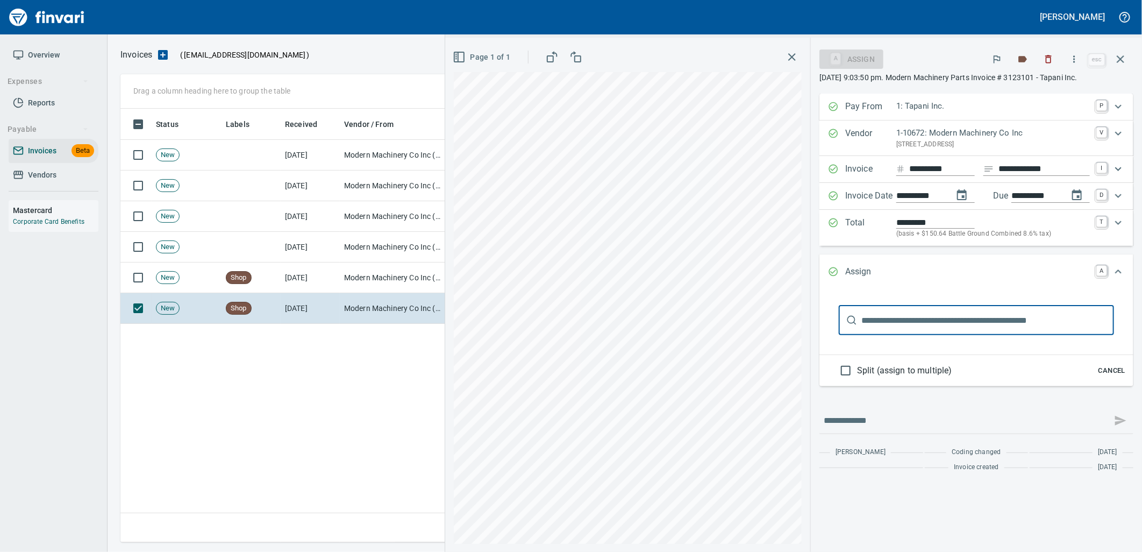
scroll to position [425, 999]
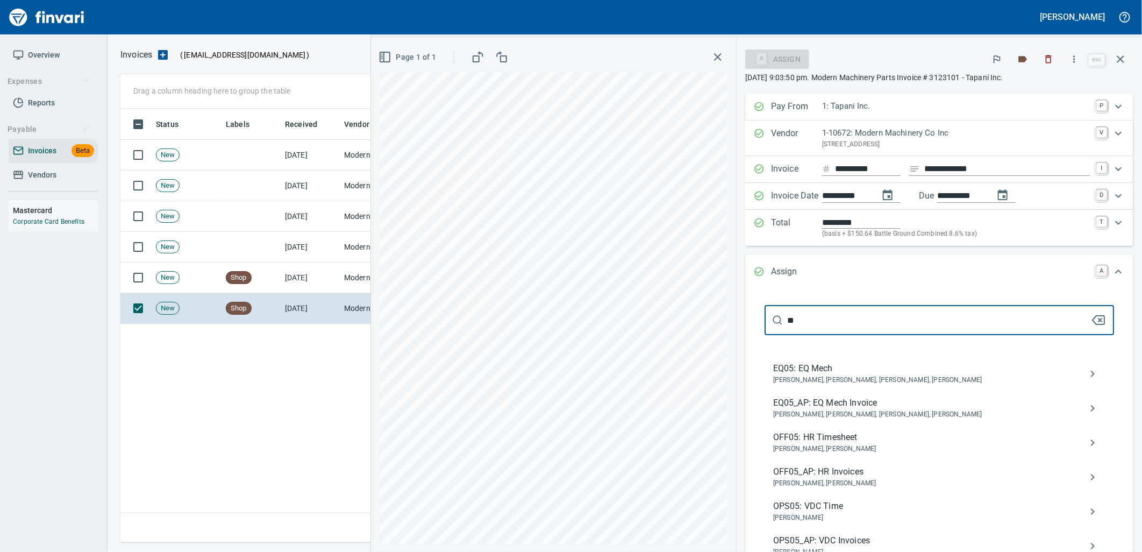
type input "**"
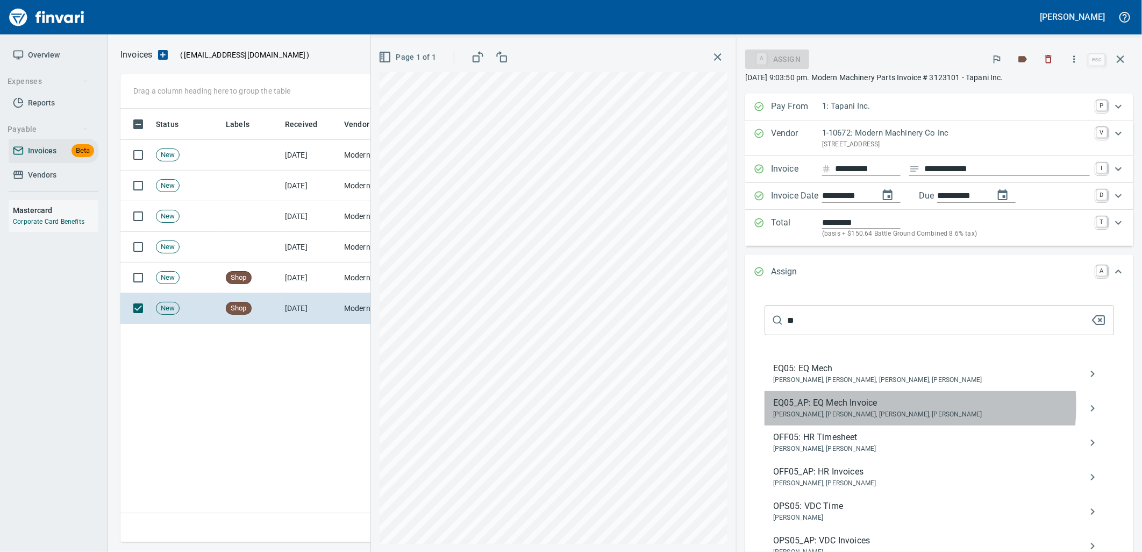
click at [882, 406] on span "EQ05_AP: EQ Mech Invoice" at bounding box center [930, 402] width 315 height 13
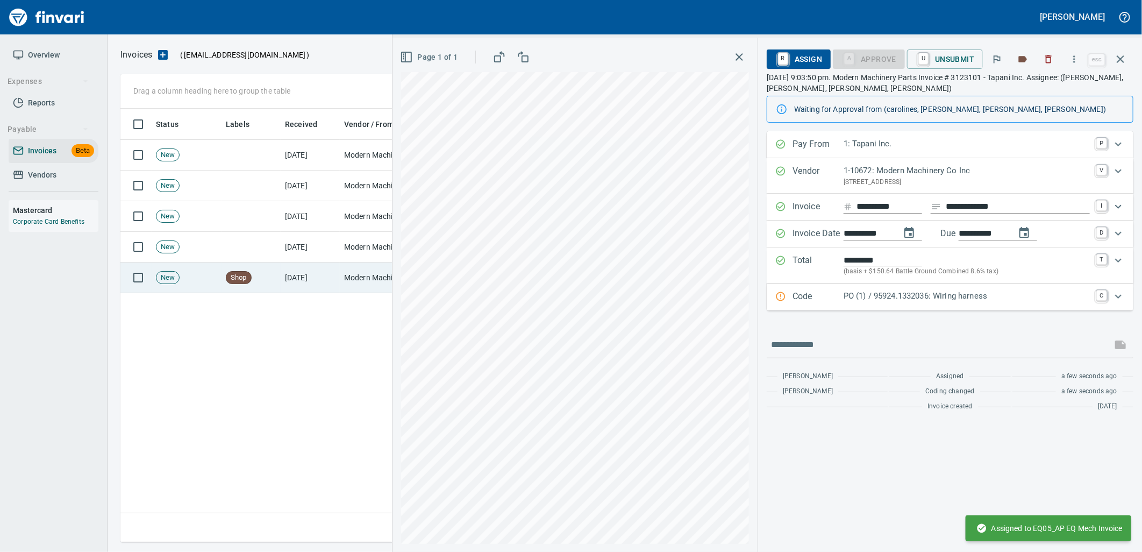
click at [258, 281] on td "Shop" at bounding box center [250, 277] width 59 height 31
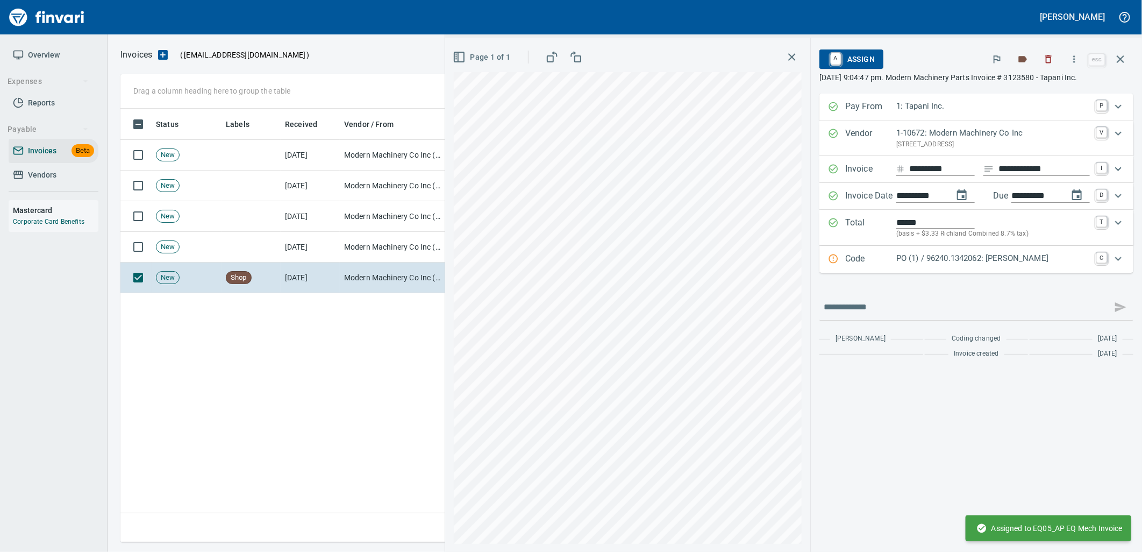
click at [949, 256] on p "PO (1) / 96240.1342062: [PERSON_NAME]" at bounding box center [993, 258] width 194 height 12
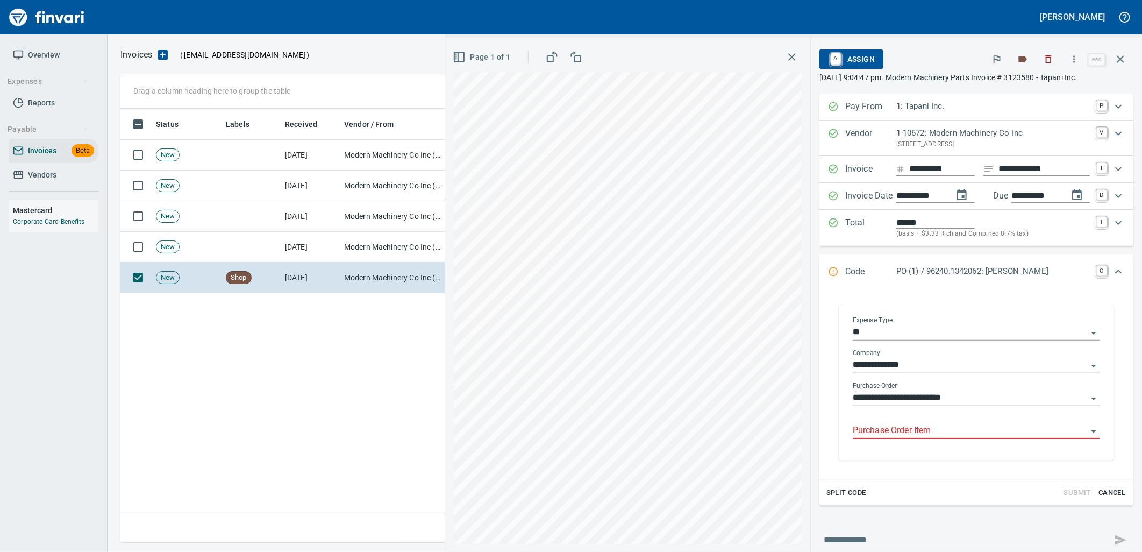
click at [940, 431] on input "Purchase Order Item" at bounding box center [970, 430] width 234 height 15
click at [857, 51] on span "A Assign" at bounding box center [851, 59] width 47 height 18
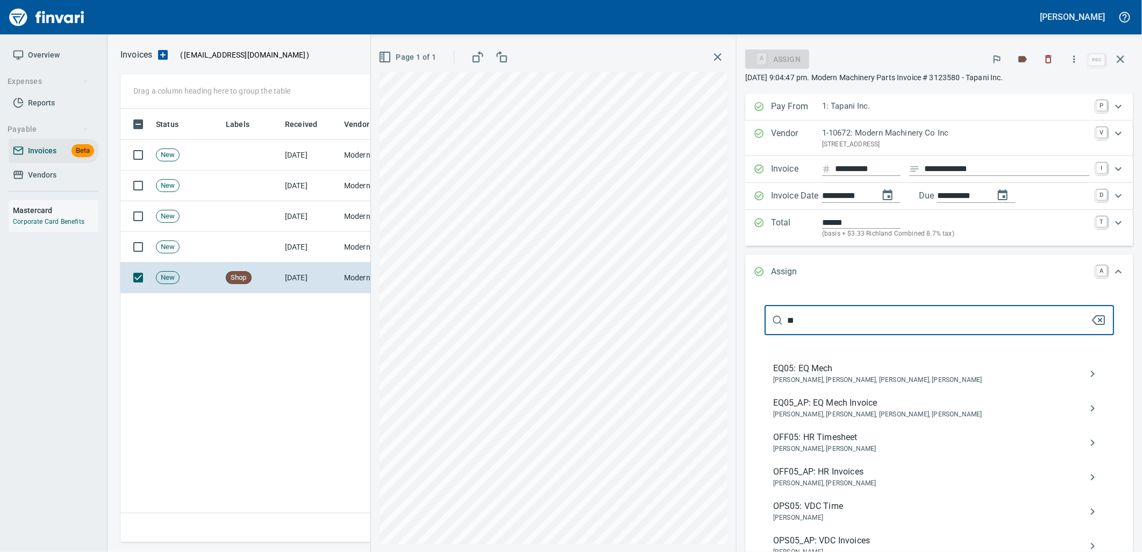
type input "**"
click at [893, 402] on span "EQ05_AP: EQ Mech Invoice" at bounding box center [930, 402] width 315 height 13
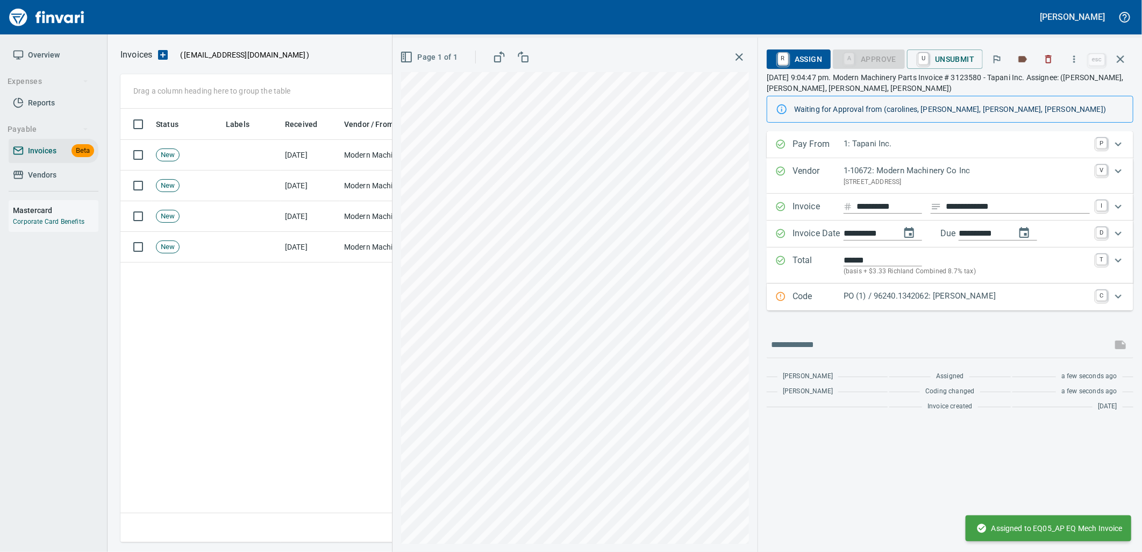
click at [1119, 60] on icon "button" at bounding box center [1121, 59] width 8 height 8
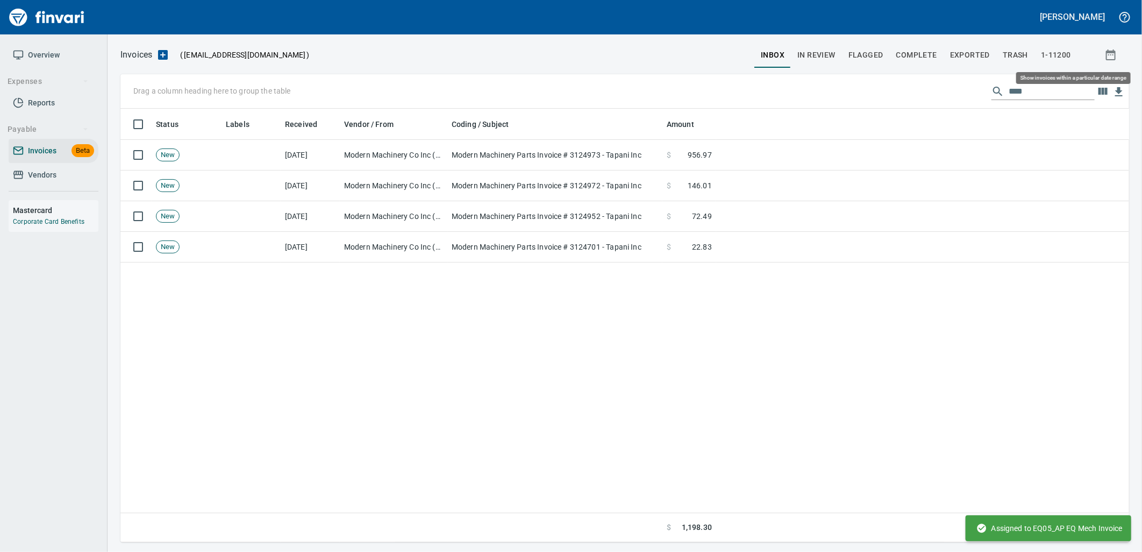
scroll to position [425, 999]
click at [1023, 96] on input "****" at bounding box center [1051, 91] width 86 height 17
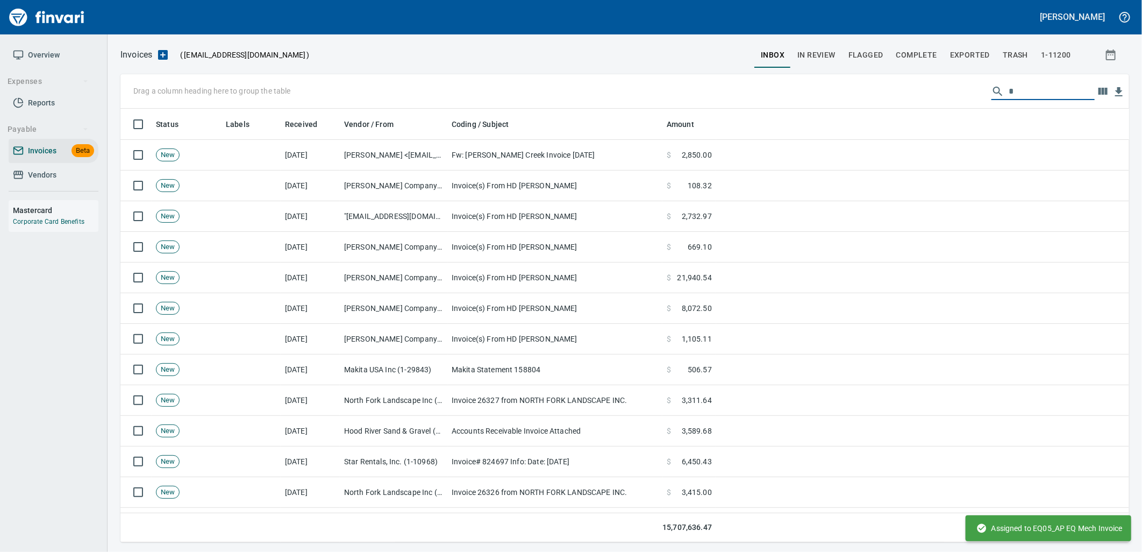
scroll to position [425, 991]
type input "*"
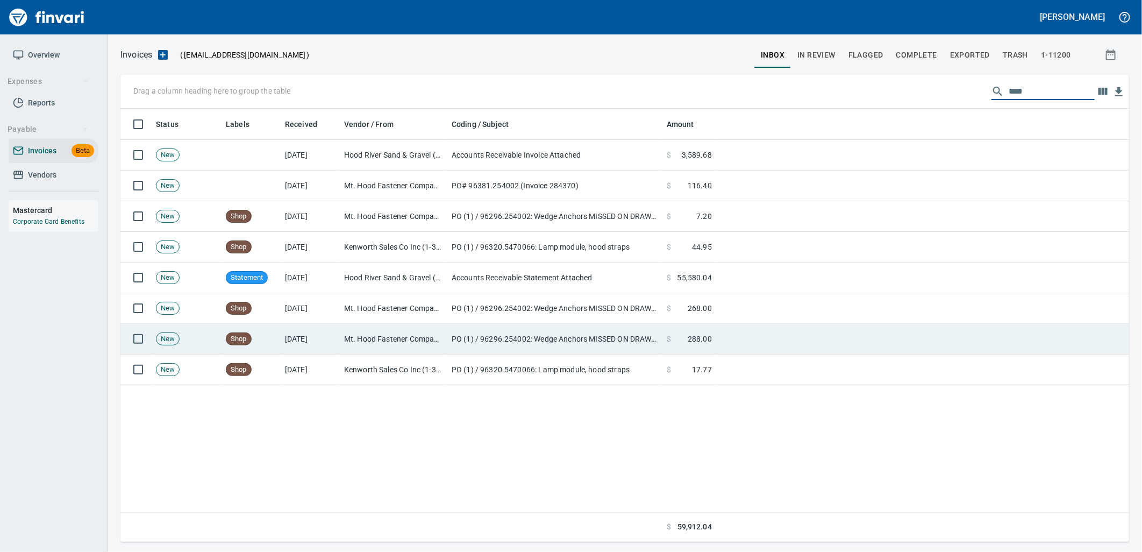
type input "****"
click at [502, 330] on td "PO (1) / 96296.254002: Wedge Anchors MISSED ON DRAWINGS / 1: SS Wedge Anchors" at bounding box center [554, 339] width 215 height 31
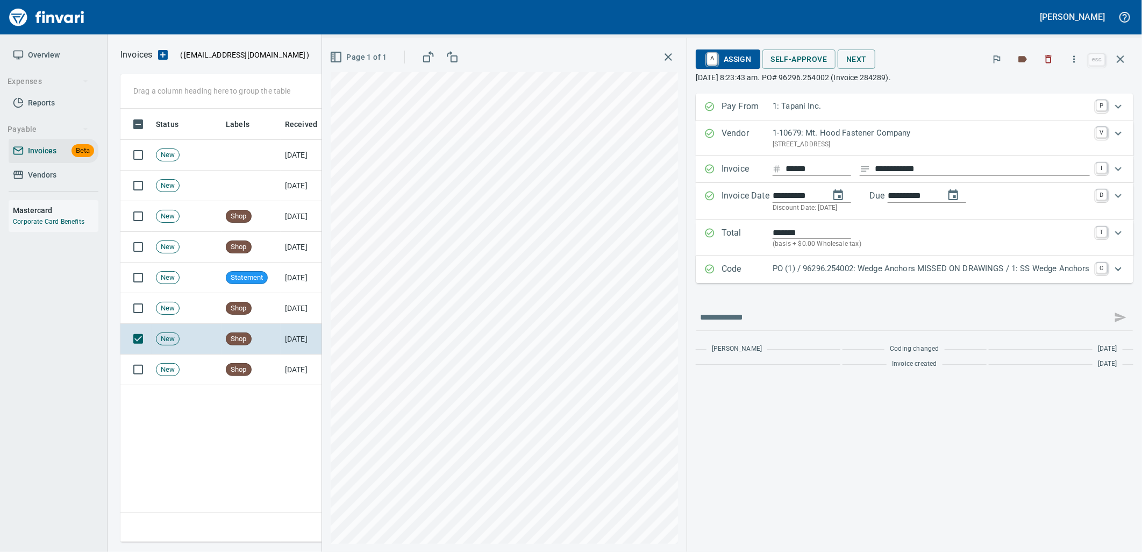
click at [833, 264] on p "PO (1) / 96296.254002: Wedge Anchors MISSED ON DRAWINGS / 1: SS Wedge Anchors" at bounding box center [930, 268] width 317 height 12
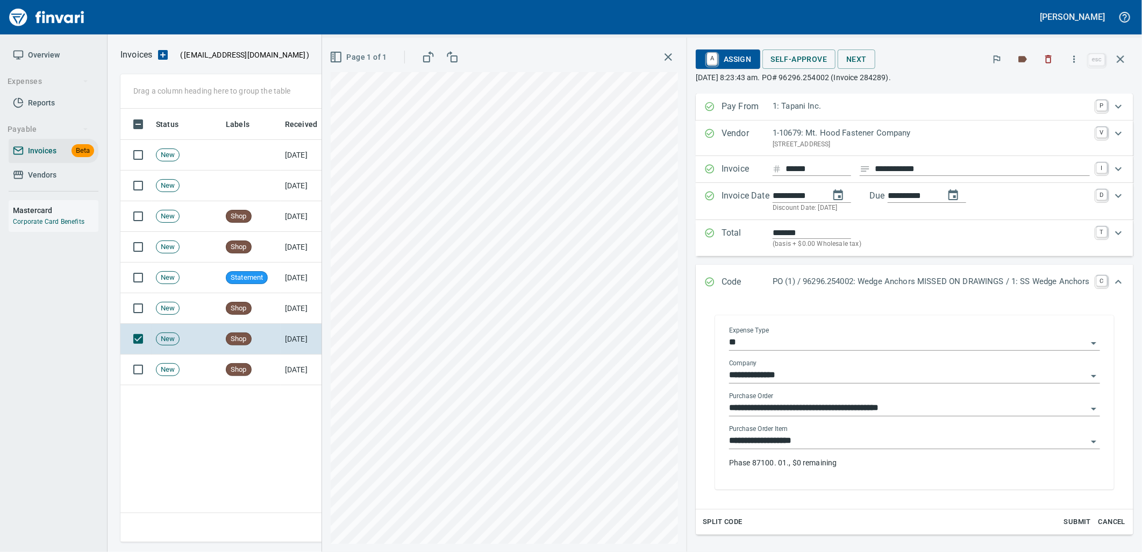
click at [823, 439] on input "**********" at bounding box center [908, 440] width 358 height 15
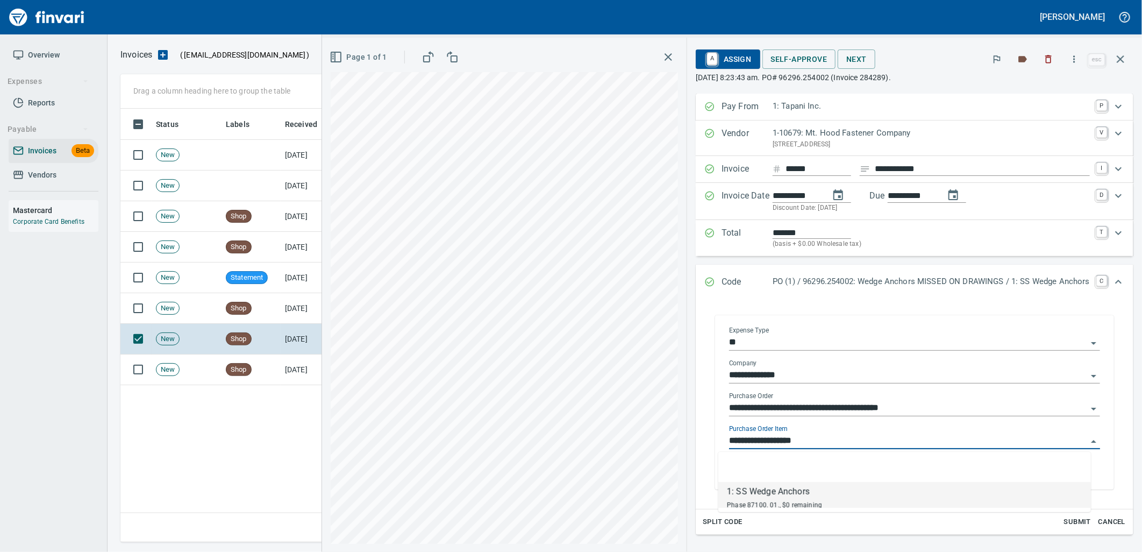
scroll to position [425, 999]
click at [288, 305] on td "[DATE]" at bounding box center [310, 308] width 59 height 31
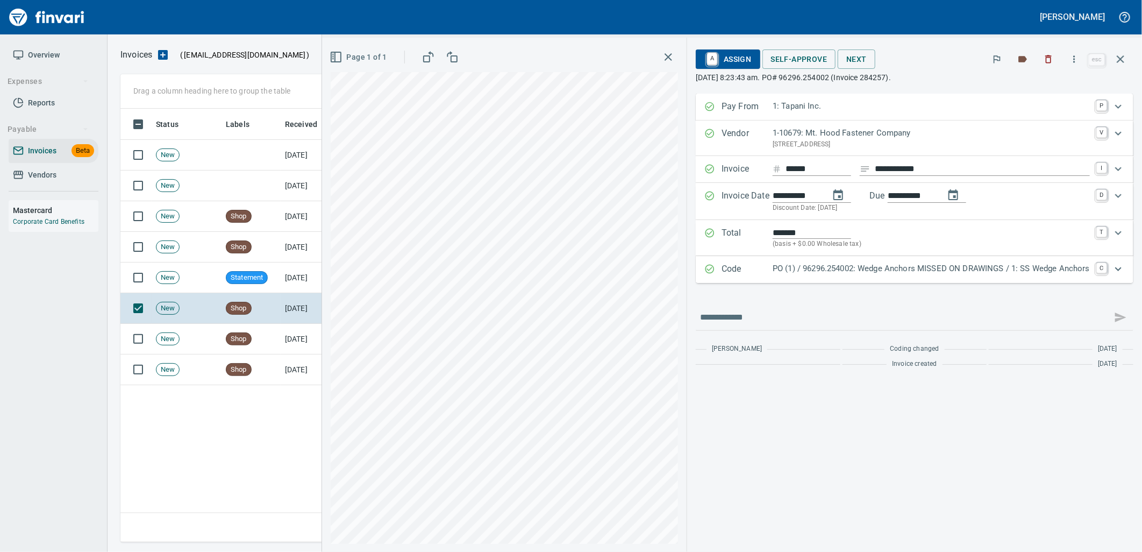
click at [855, 271] on p "PO (1) / 96296.254002: Wedge Anchors MISSED ON DRAWINGS / 1: SS Wedge Anchors" at bounding box center [930, 268] width 317 height 12
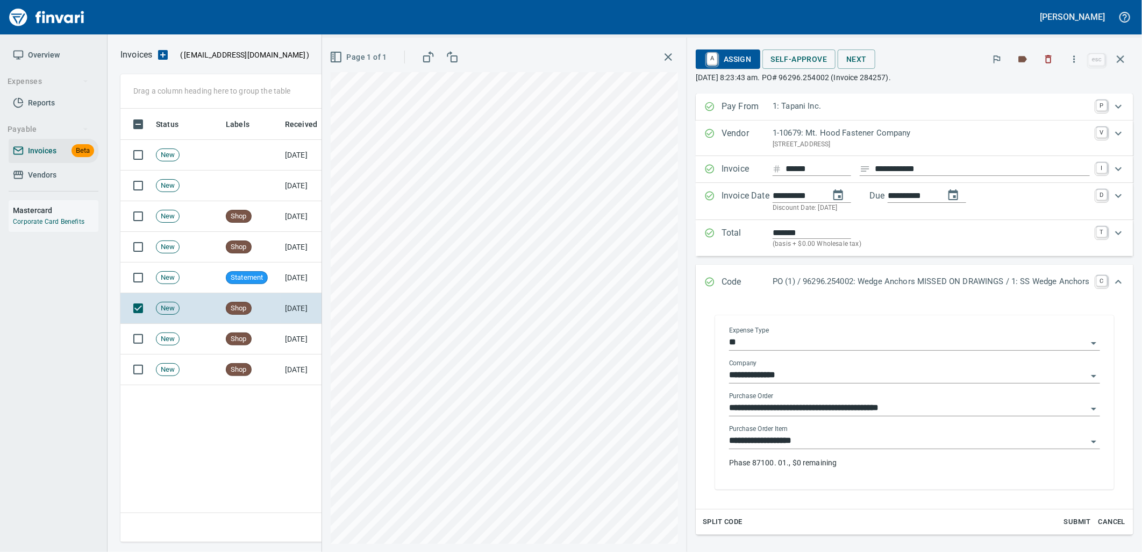
click at [852, 441] on input "**********" at bounding box center [908, 440] width 358 height 15
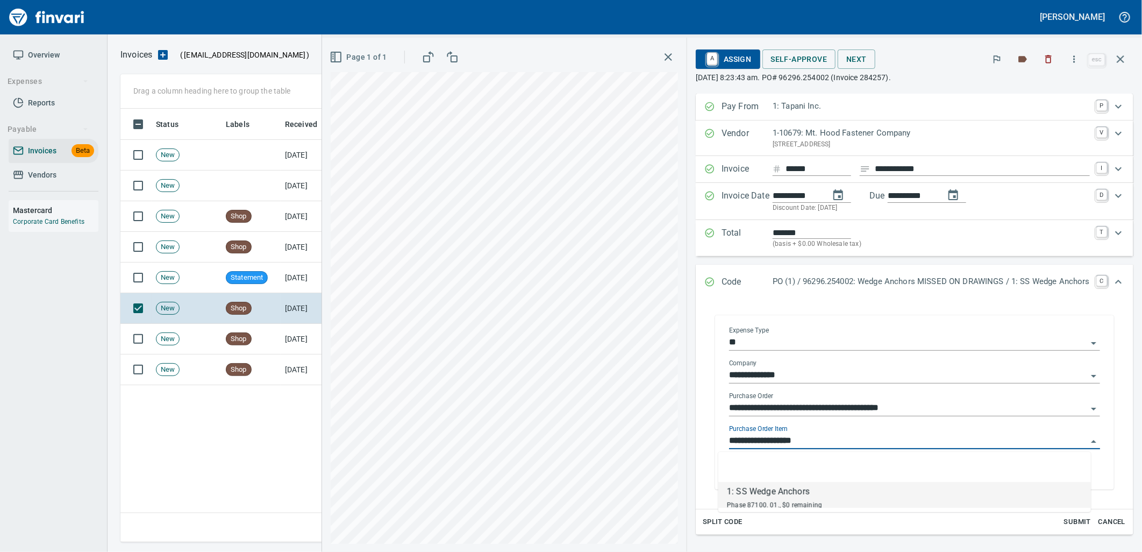
scroll to position [425, 999]
click at [274, 248] on td "Shop" at bounding box center [250, 247] width 59 height 31
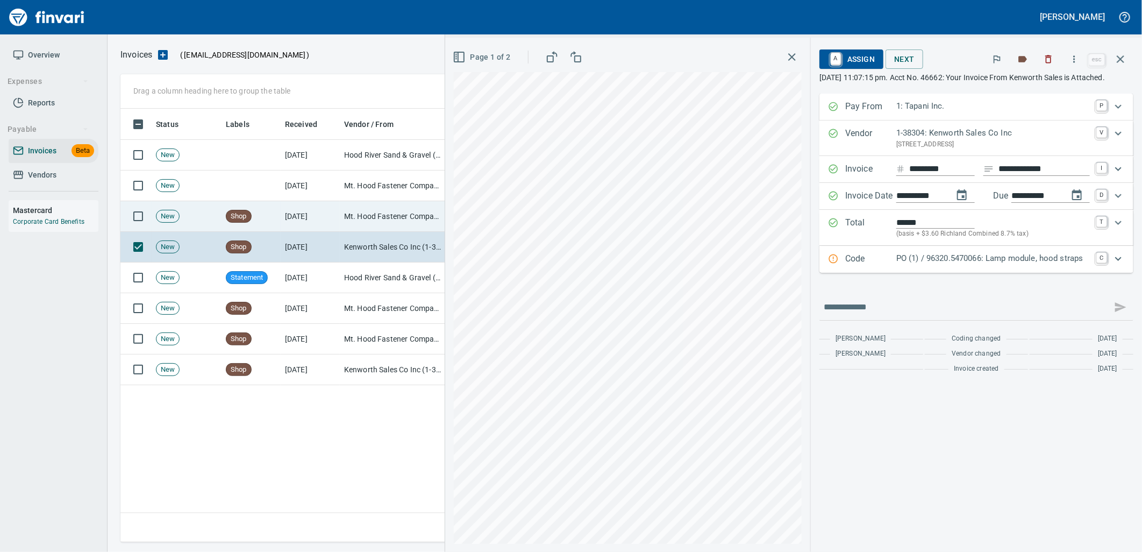
click at [385, 216] on td "Mt. Hood Fastener Company (1-10679)" at bounding box center [394, 216] width 108 height 31
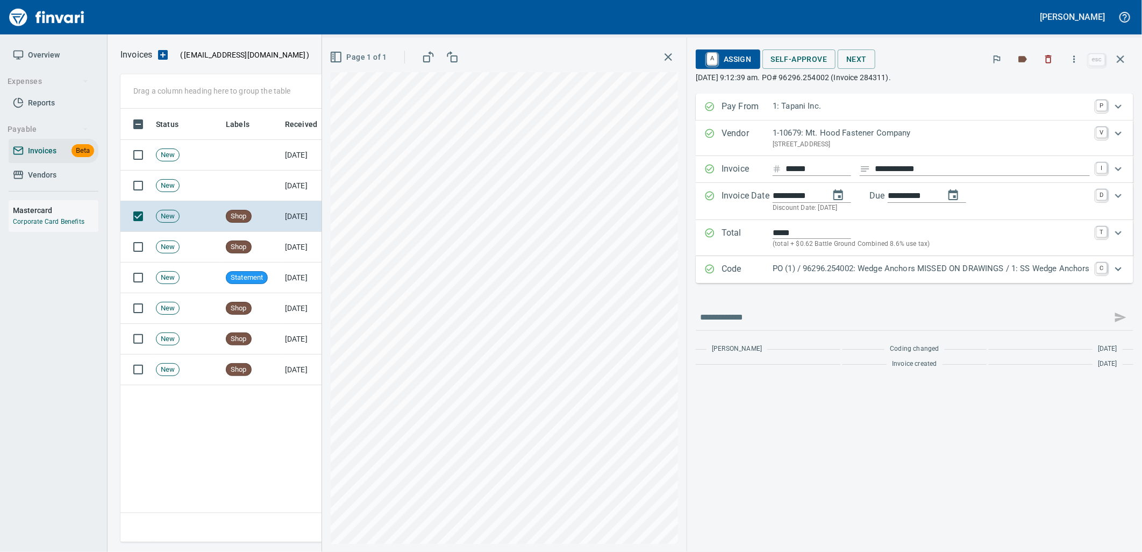
click at [855, 268] on p "PO (1) / 96296.254002: Wedge Anchors MISSED ON DRAWINGS / 1: SS Wedge Anchors" at bounding box center [930, 268] width 317 height 12
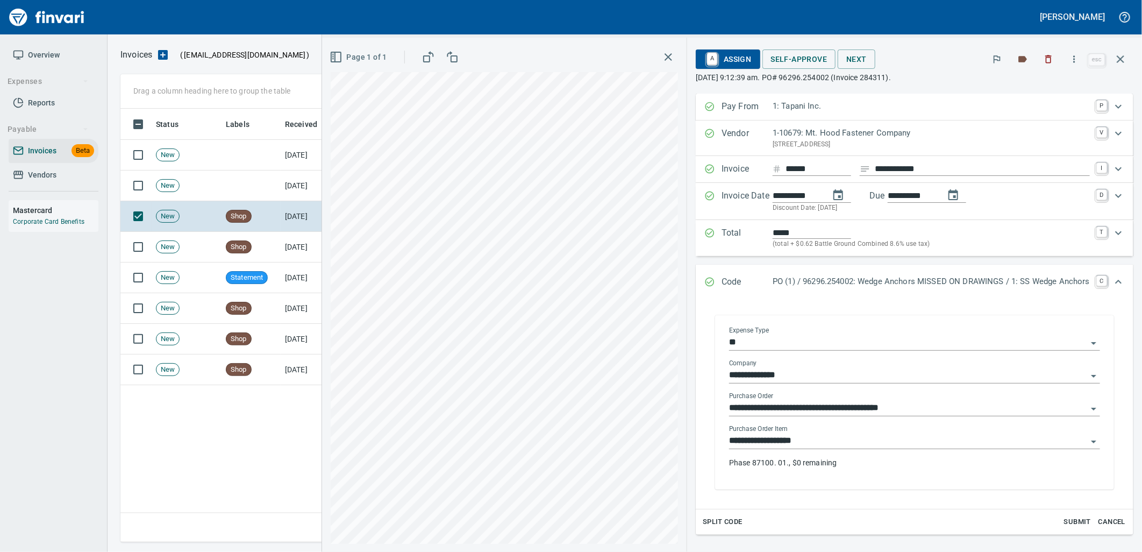
click at [819, 446] on input "**********" at bounding box center [908, 440] width 358 height 15
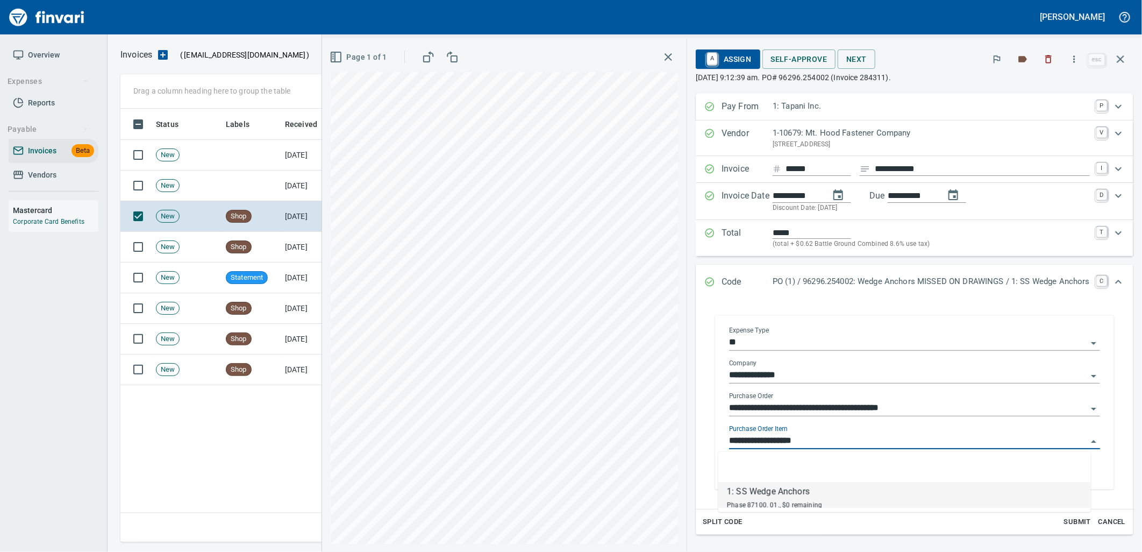
scroll to position [425, 999]
click at [1117, 61] on icon "button" at bounding box center [1120, 59] width 13 height 13
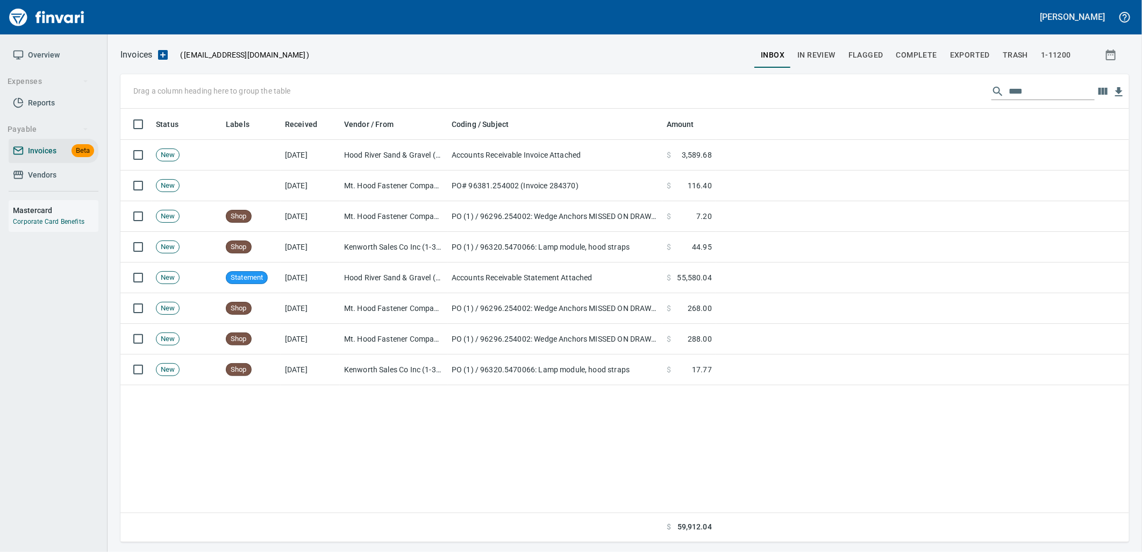
scroll to position [425, 999]
drag, startPoint x: 947, startPoint y: 83, endPoint x: 847, endPoint y: 84, distance: 100.5
click at [888, 84] on div "Drag a column heading here to group the table ****" at bounding box center [624, 91] width 1008 height 34
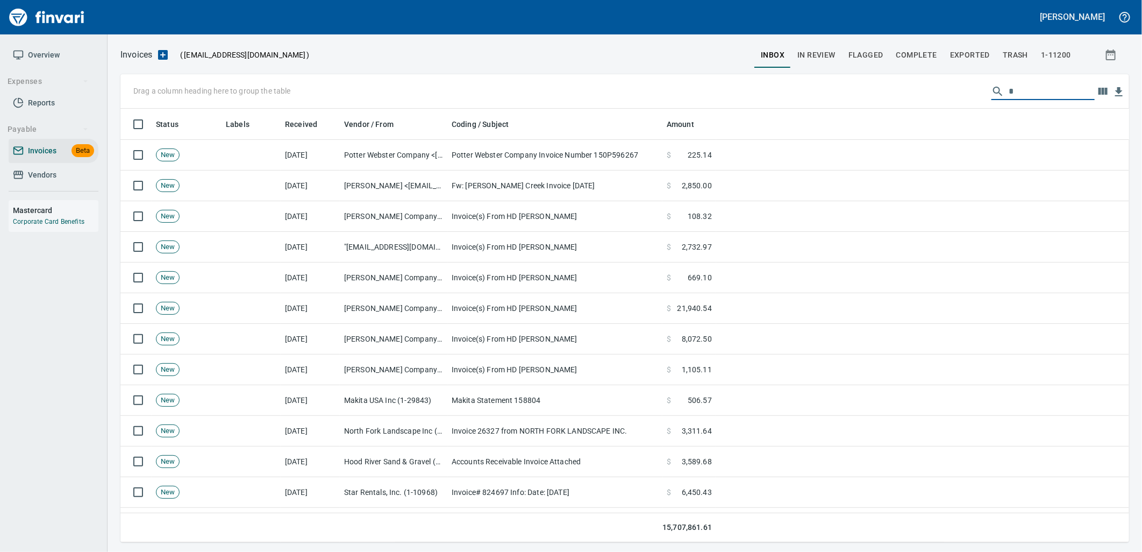
scroll to position [425, 991]
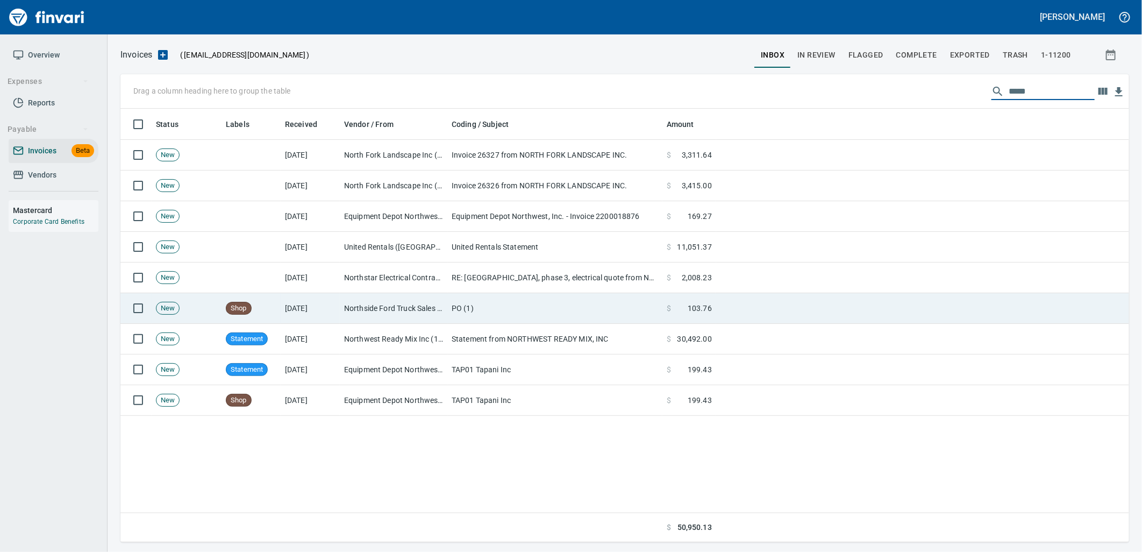
type input "*****"
click at [459, 305] on td "PO (1)" at bounding box center [554, 308] width 215 height 31
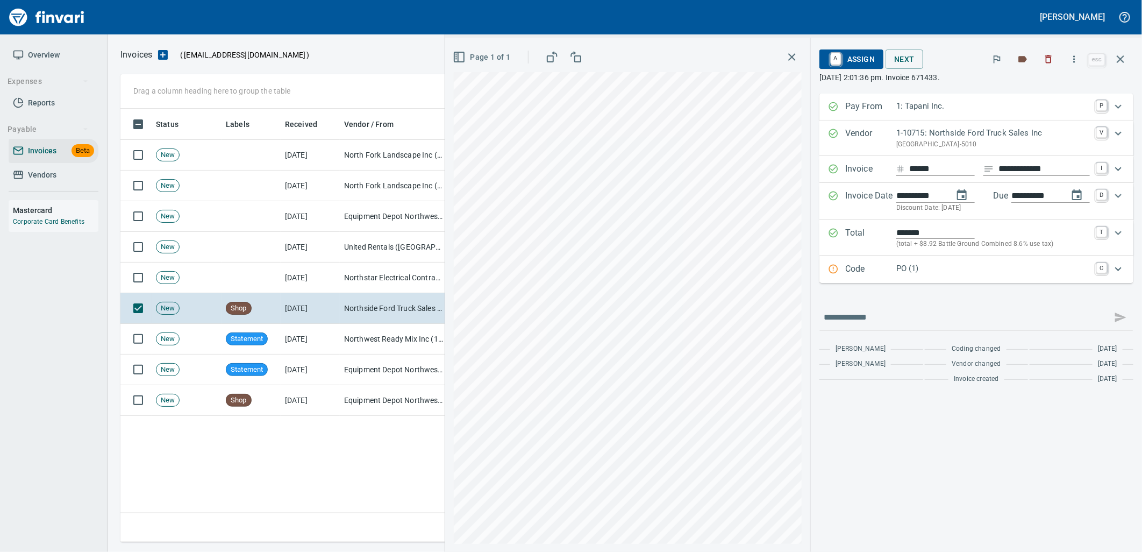
click at [910, 269] on p "PO (1)" at bounding box center [993, 268] width 194 height 12
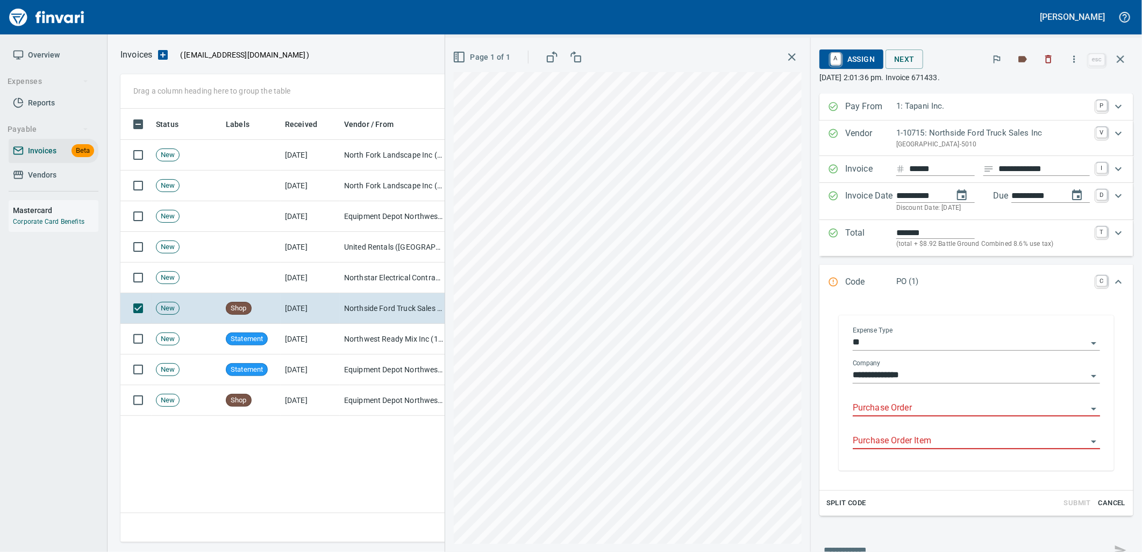
click at [891, 415] on input "Purchase Order" at bounding box center [970, 407] width 234 height 15
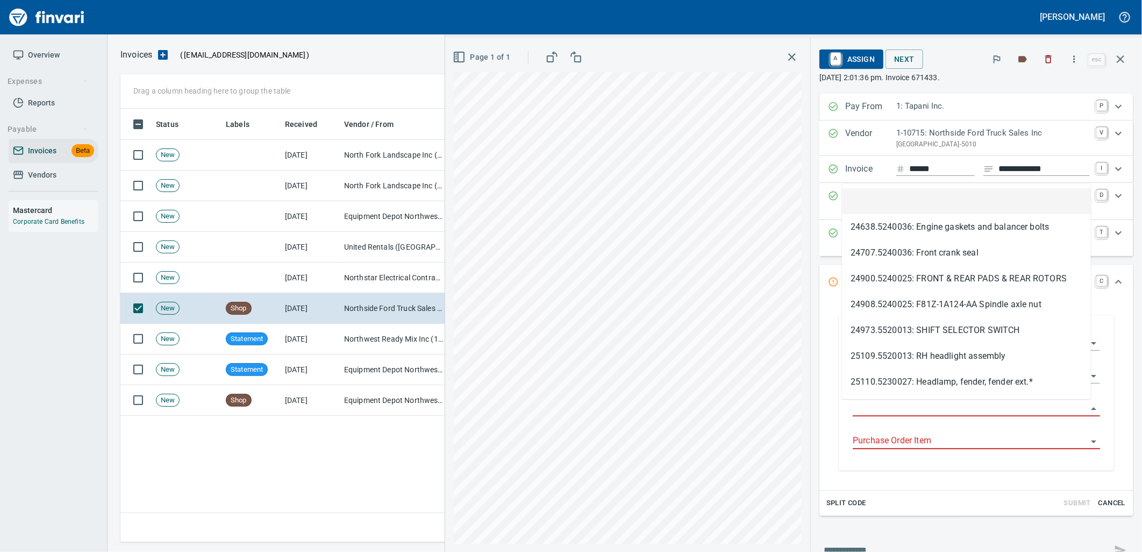
scroll to position [425, 999]
type input "**********"
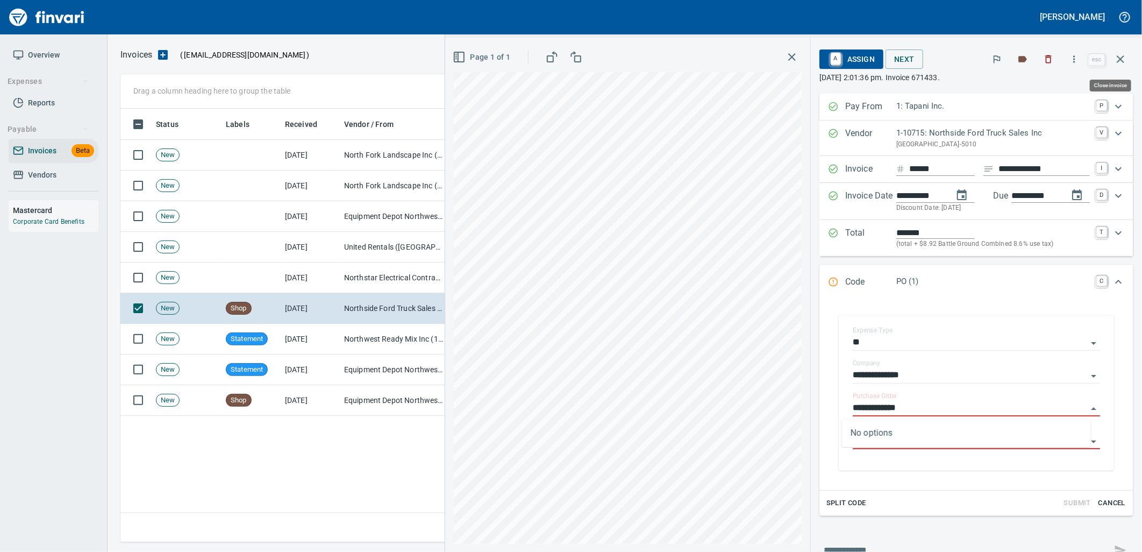
click at [1122, 63] on icon "button" at bounding box center [1120, 59] width 13 height 13
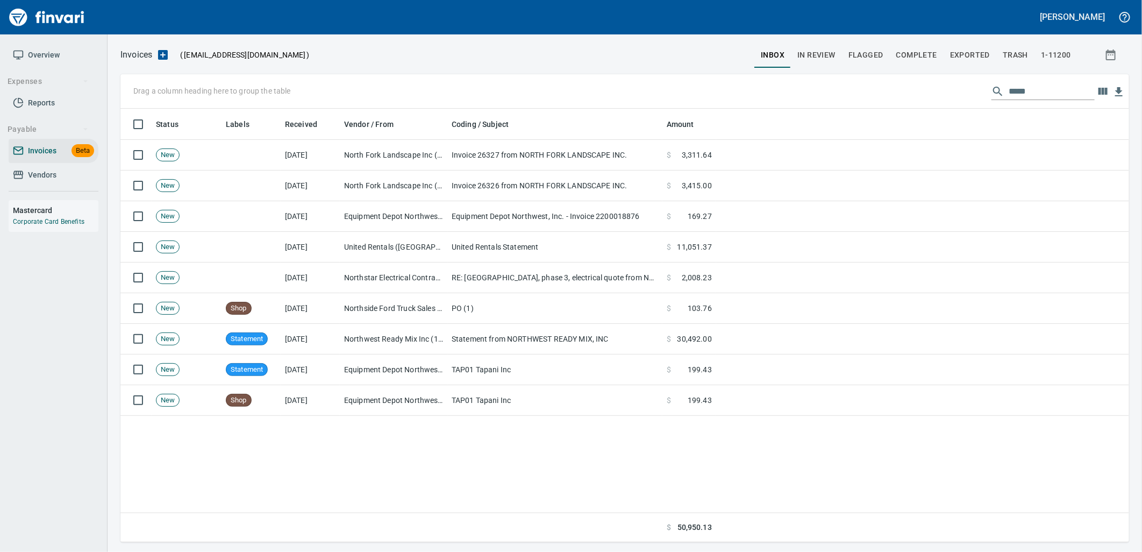
scroll to position [425, 999]
drag, startPoint x: 1024, startPoint y: 88, endPoint x: 898, endPoint y: 101, distance: 125.9
click at [902, 101] on div "Drag a column heading here to group the table *****" at bounding box center [624, 91] width 1008 height 34
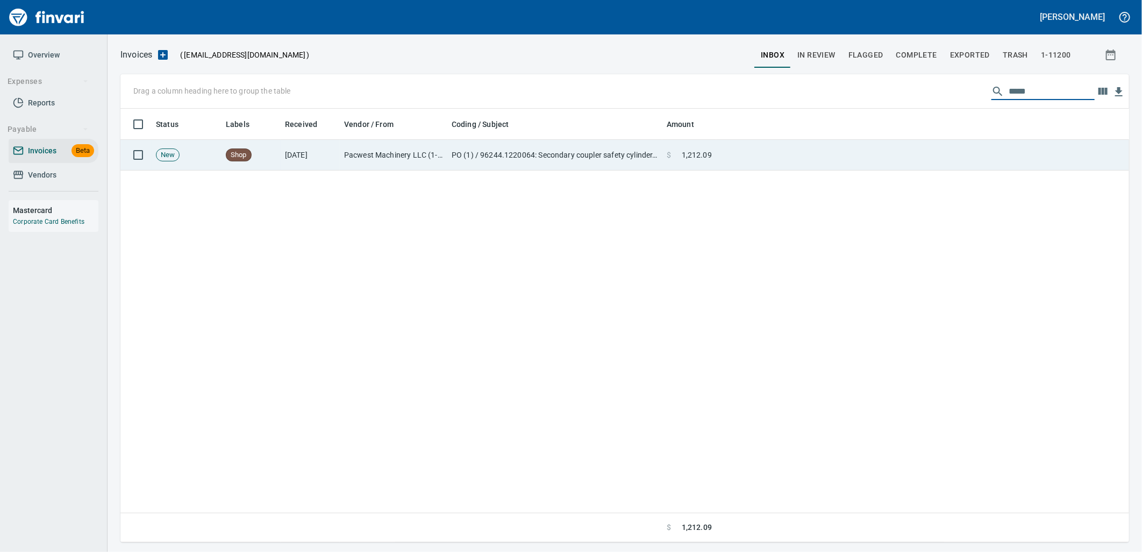
click at [599, 153] on td "PO (1) / 96244.1220064: Secondary coupler safety cylinder, hose / 1: Secondary …" at bounding box center [554, 155] width 215 height 31
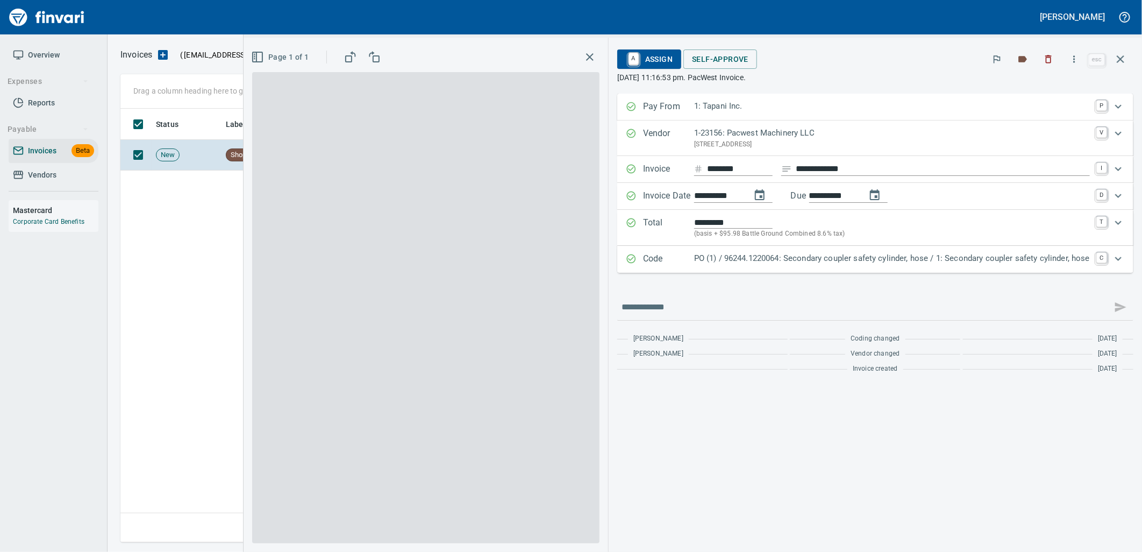
click at [911, 258] on p "PO (1) / 96244.1220064: Secondary coupler safety cylinder, hose / 1: Secondary …" at bounding box center [892, 258] width 396 height 12
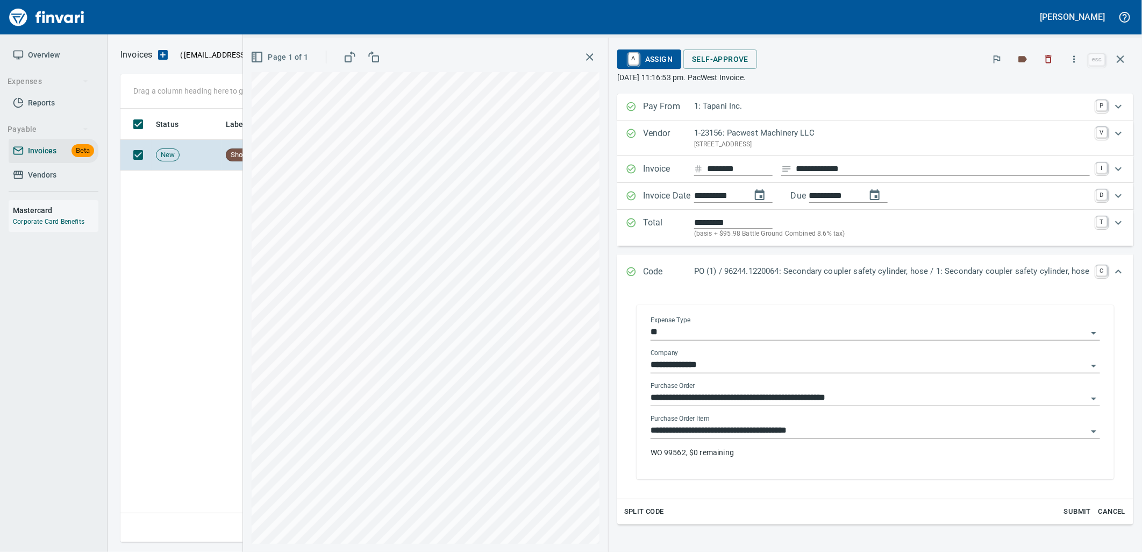
click at [834, 430] on input "**********" at bounding box center [868, 430] width 437 height 15
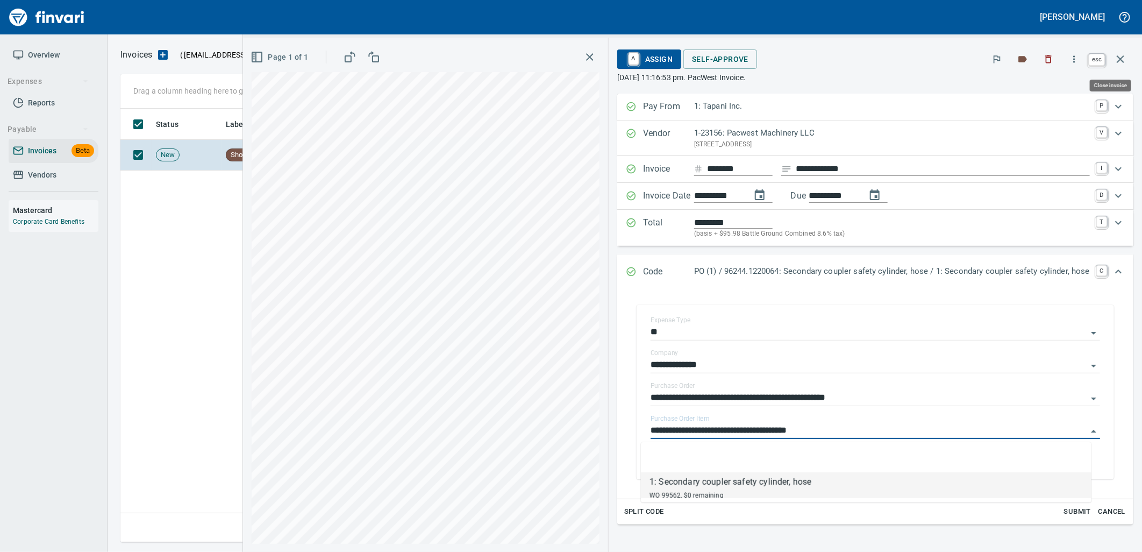
drag, startPoint x: 1122, startPoint y: 54, endPoint x: 1141, endPoint y: 81, distance: 32.9
click at [1122, 54] on icon "button" at bounding box center [1120, 59] width 13 height 13
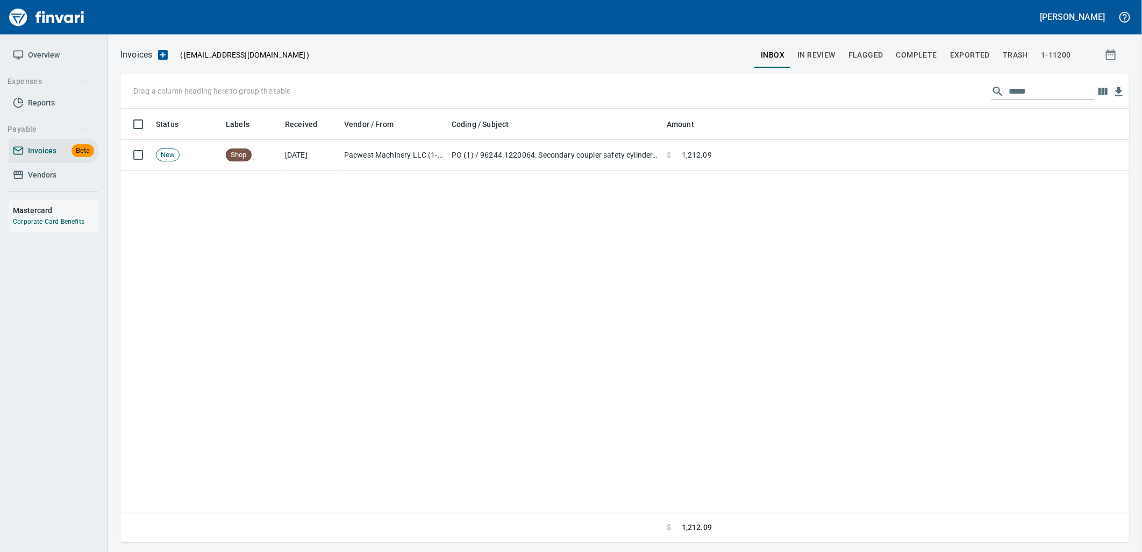
scroll to position [425, 999]
drag, startPoint x: 1040, startPoint y: 91, endPoint x: 904, endPoint y: 97, distance: 135.6
click at [904, 97] on div "Drag a column heading here to group the table *****" at bounding box center [624, 91] width 1008 height 34
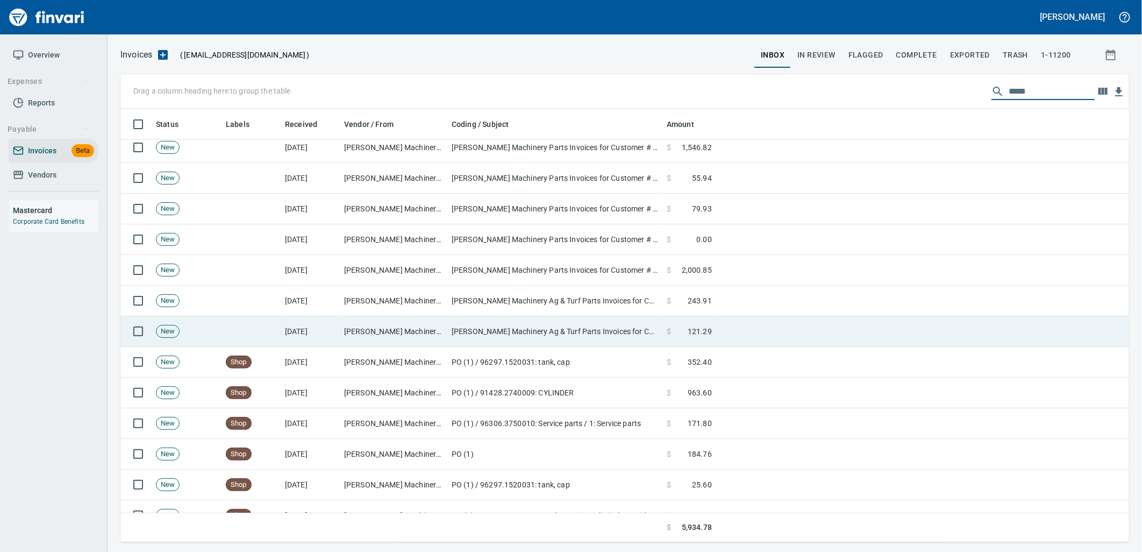
scroll to position [56, 0]
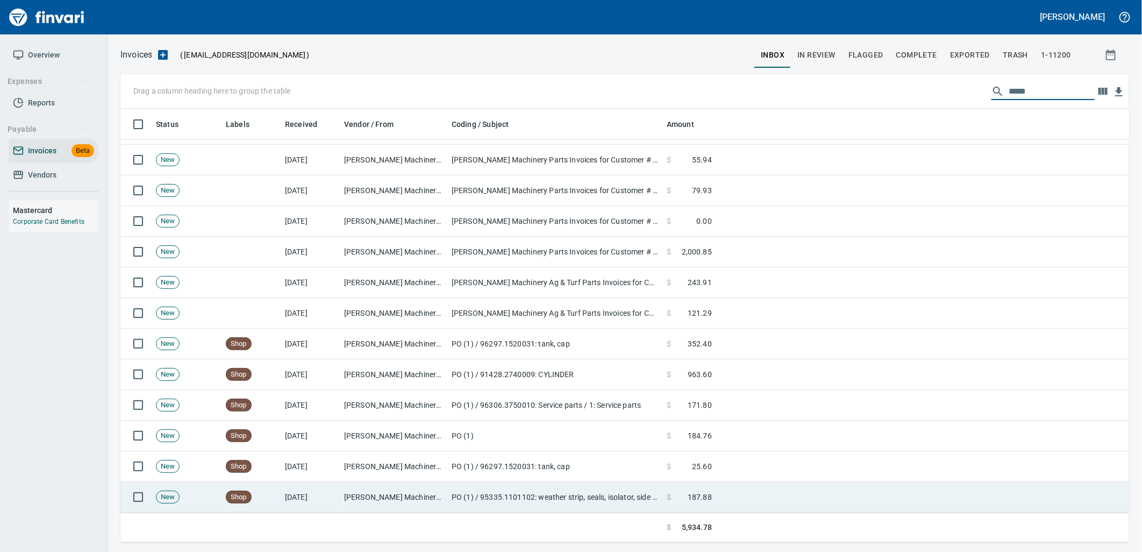
type input "*****"
click at [510, 499] on td "PO (1) / 95335.1101102: weather strip, seals, isolator, side cover, decal, bush…" at bounding box center [554, 497] width 215 height 31
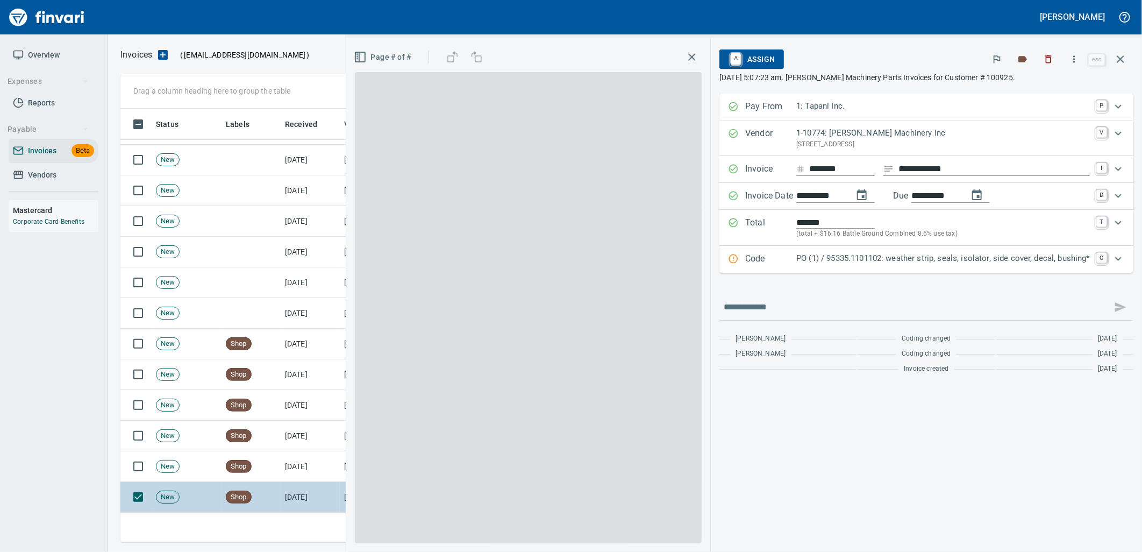
scroll to position [425, 990]
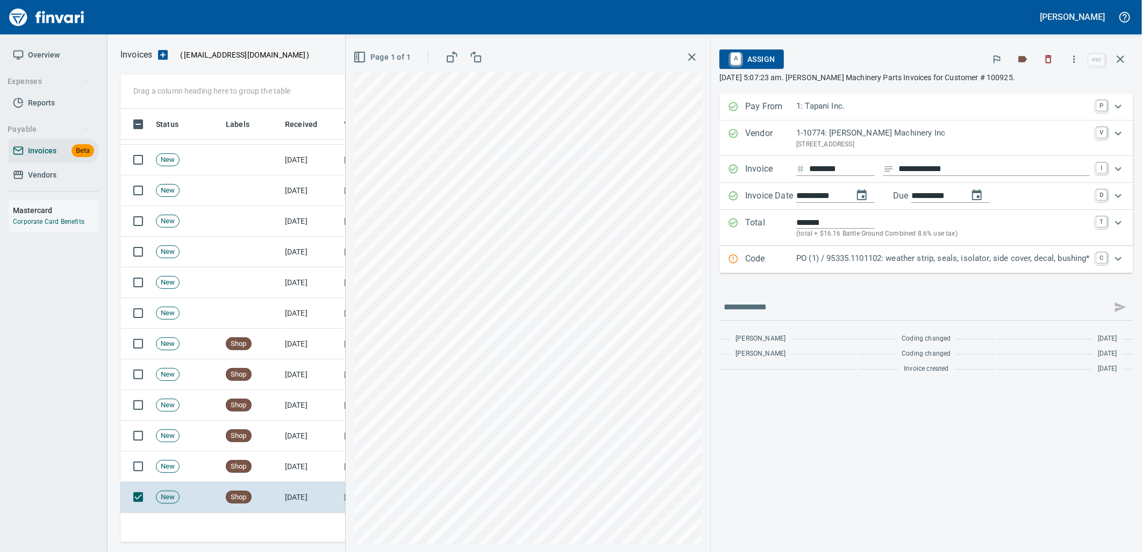
click at [853, 261] on p "PO (1) / 95335.1101102: weather strip, seals, isolator, side cover, decal, bush…" at bounding box center [943, 258] width 294 height 12
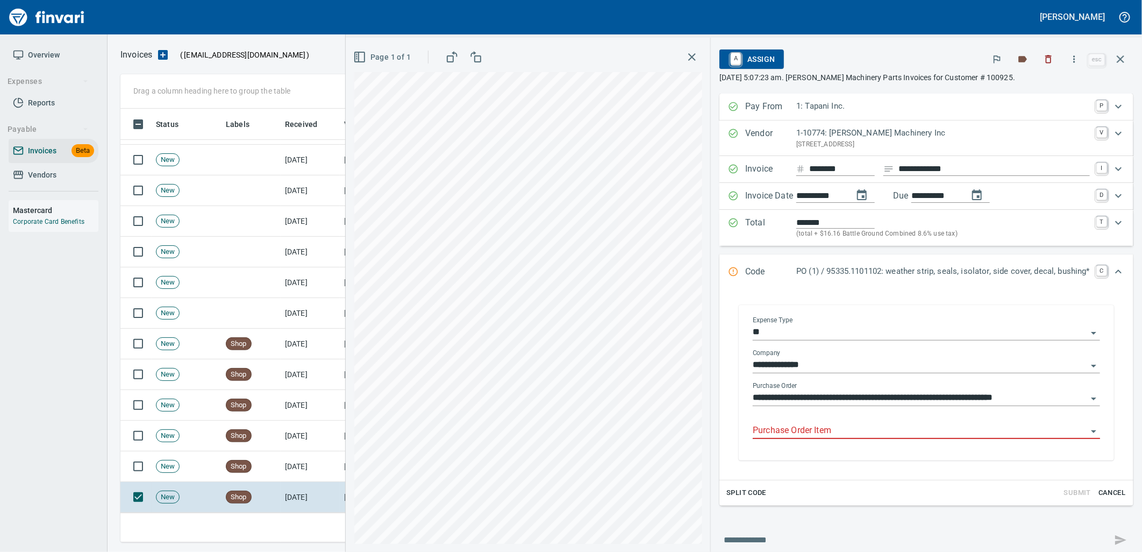
click at [845, 430] on input "Purchase Order Item" at bounding box center [920, 430] width 334 height 15
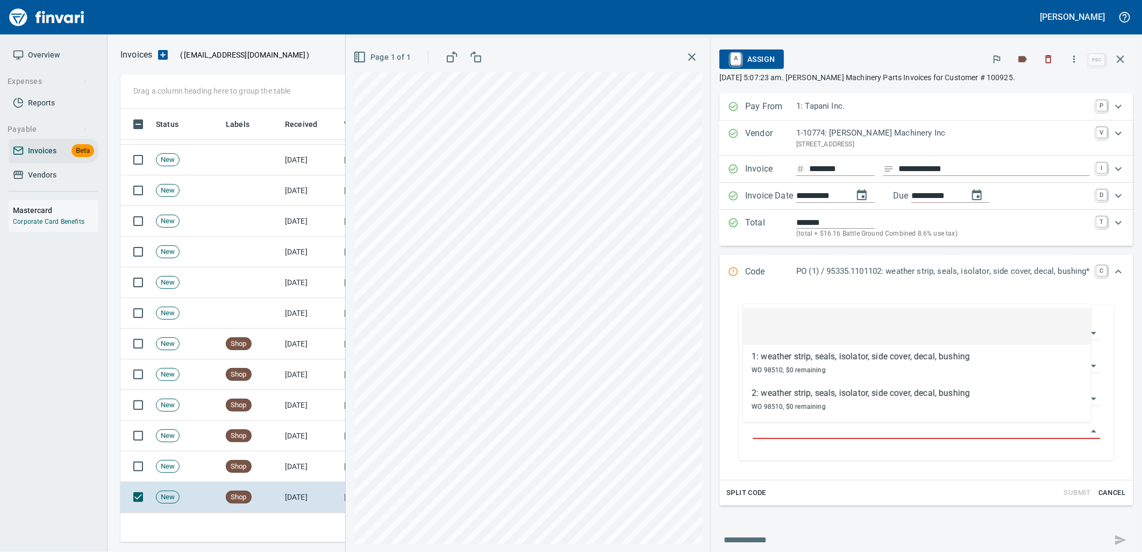
click at [757, 52] on span "A Assign" at bounding box center [751, 59] width 47 height 18
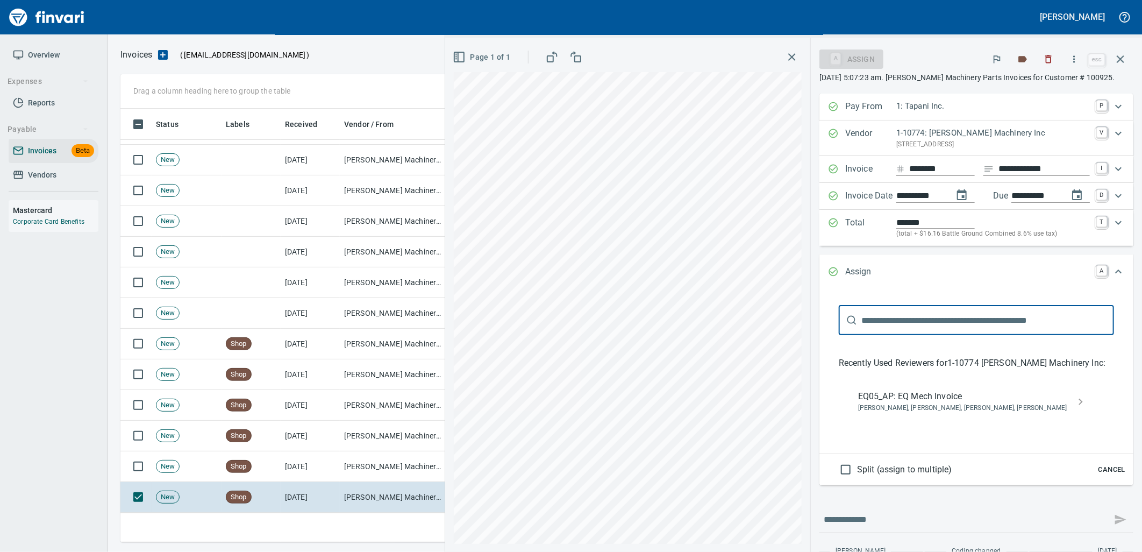
click at [880, 396] on span "EQ05_AP: EQ Mech Invoice" at bounding box center [967, 396] width 219 height 13
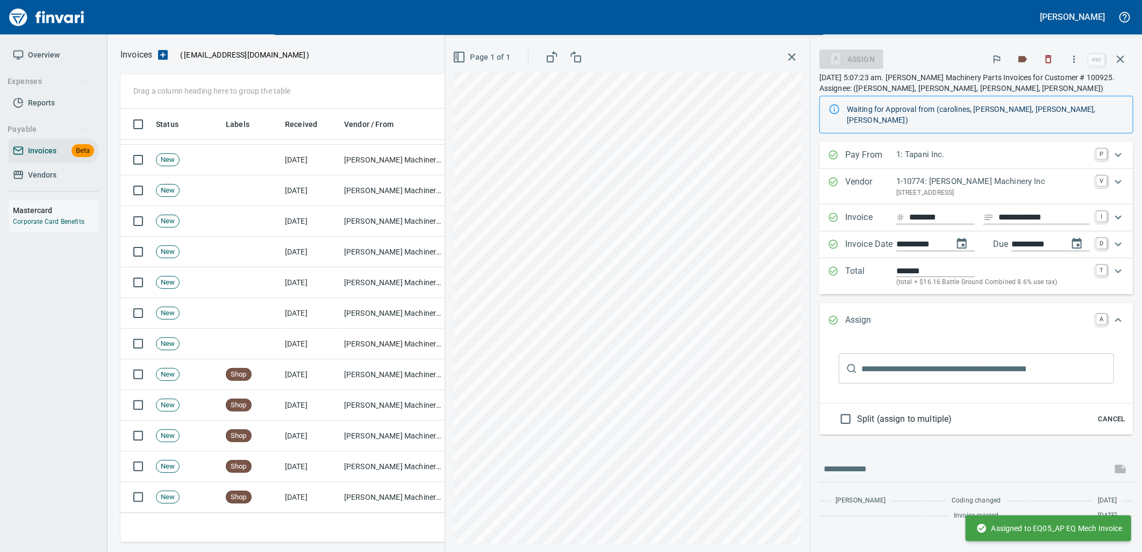
scroll to position [26, 0]
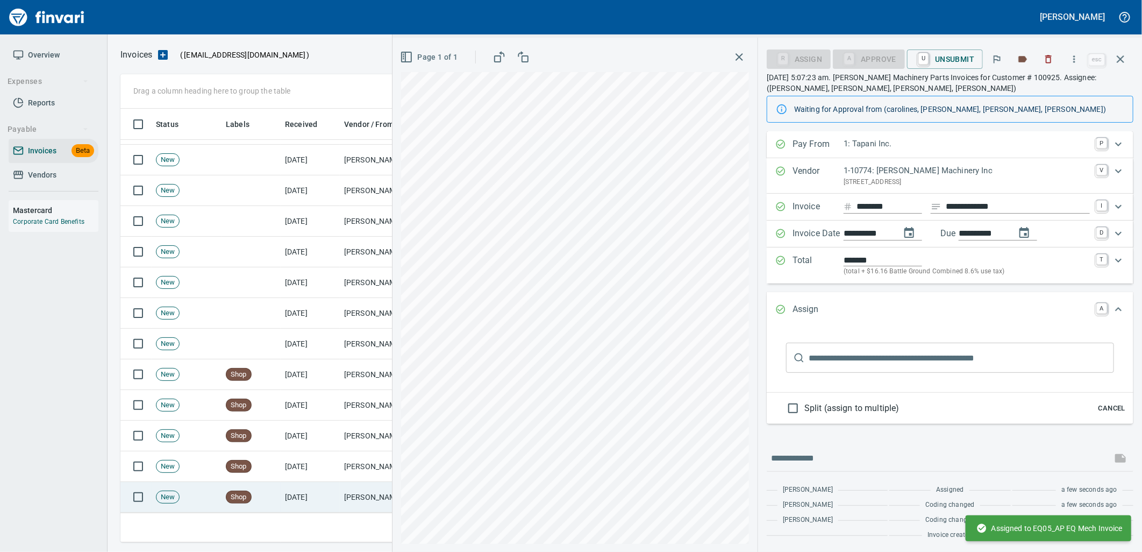
click at [332, 498] on td "[DATE]" at bounding box center [310, 497] width 59 height 31
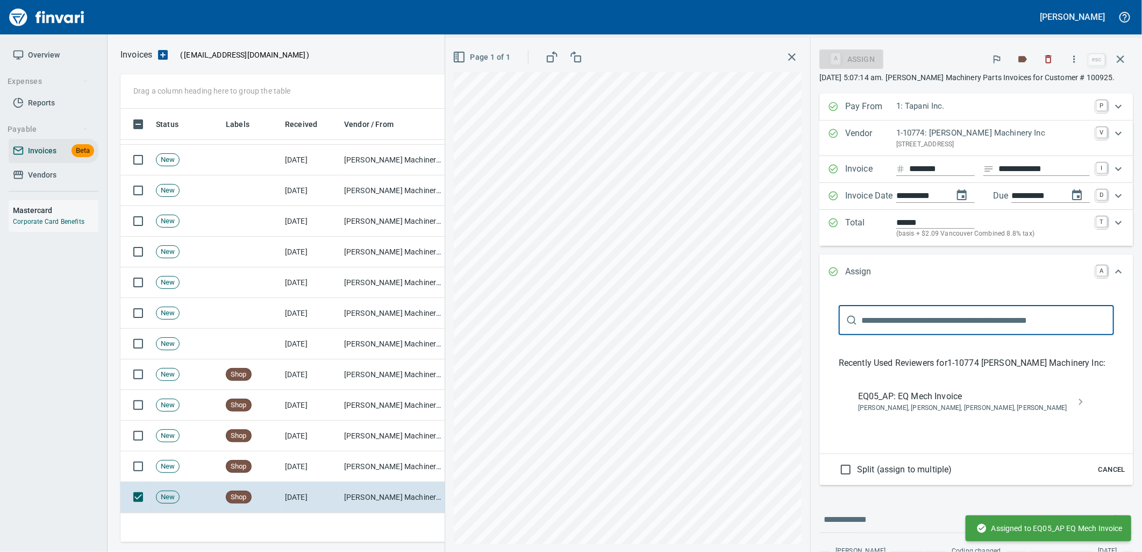
click at [1111, 474] on span "Cancel" at bounding box center [1111, 469] width 29 height 12
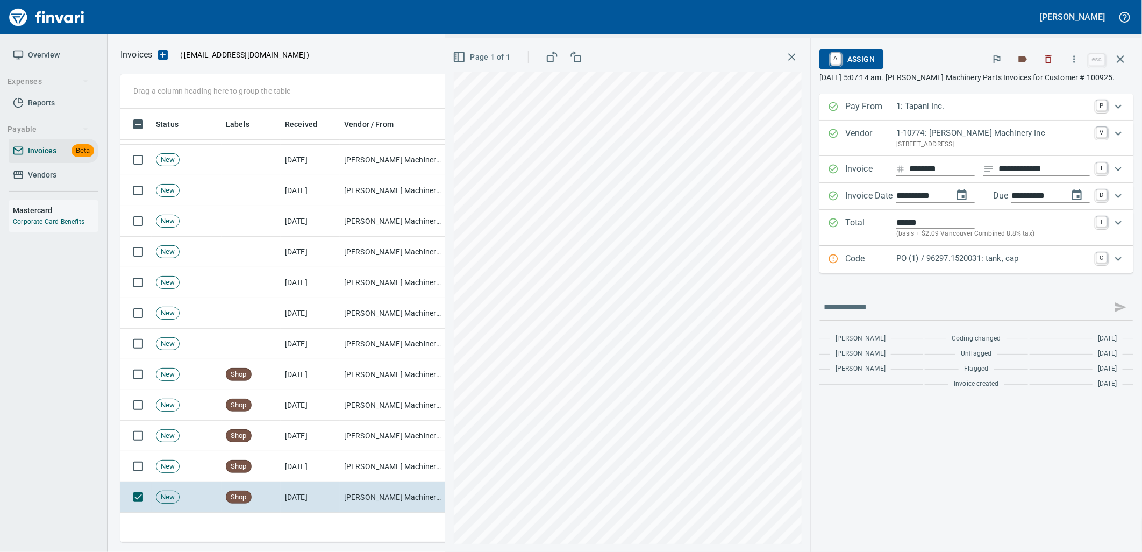
click at [977, 265] on div "PO (1) / 96297.1520031: tank, cap" at bounding box center [993, 259] width 194 height 14
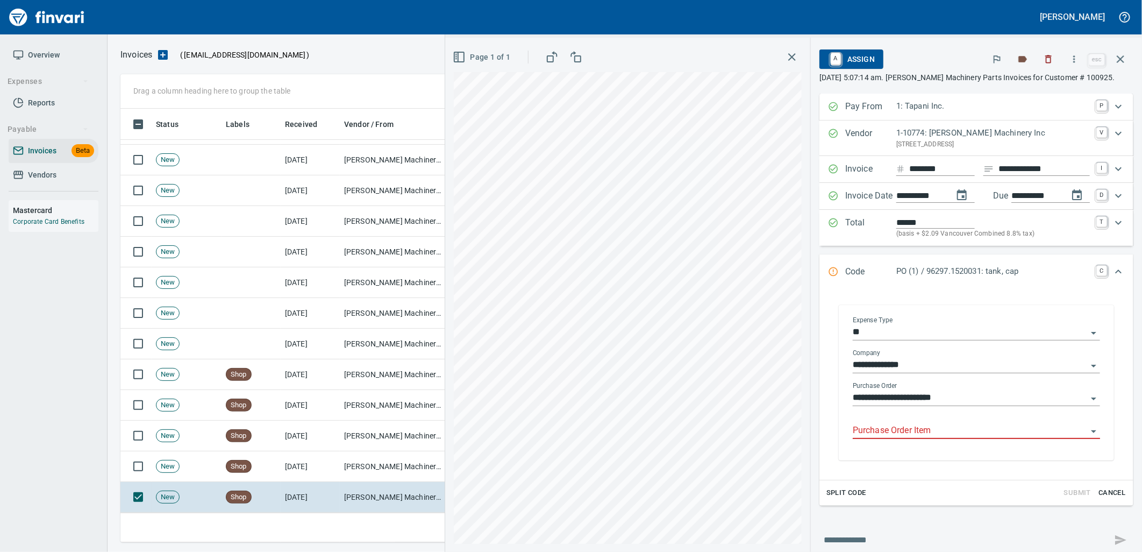
click at [918, 430] on input "Purchase Order Item" at bounding box center [970, 430] width 234 height 15
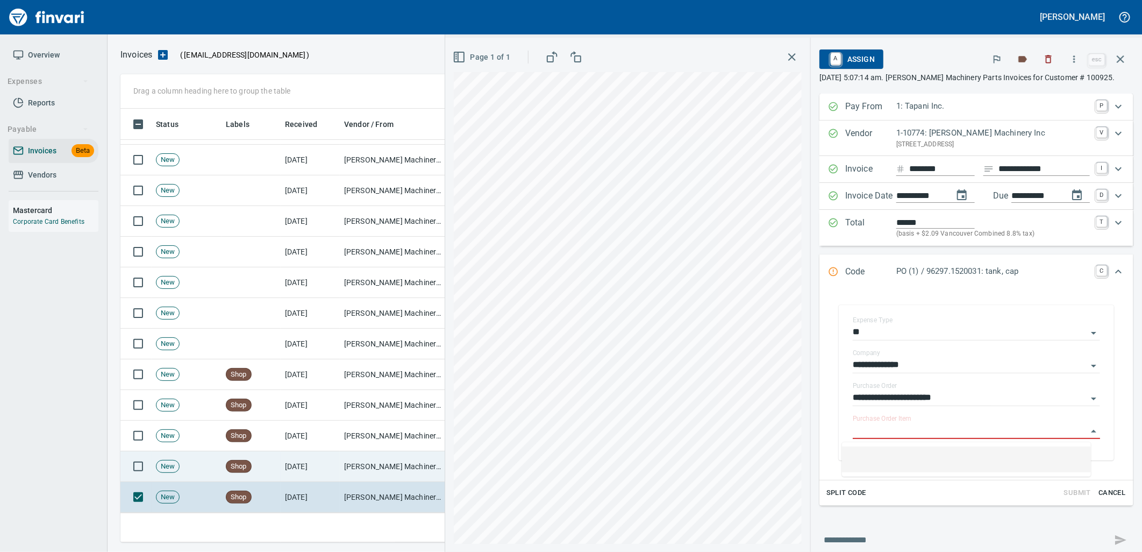
click at [309, 465] on td "[DATE]" at bounding box center [310, 466] width 59 height 31
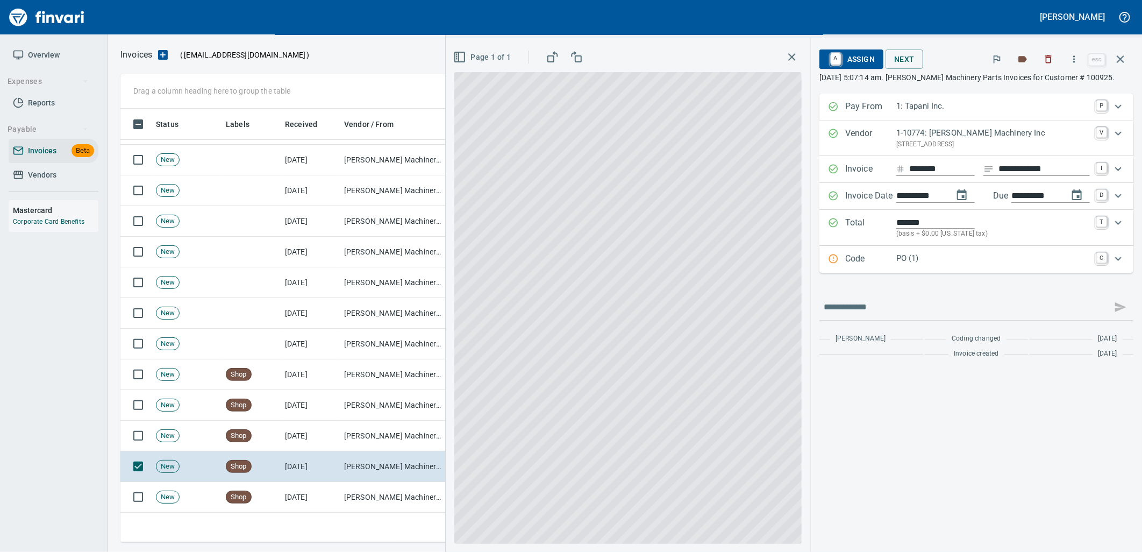
click at [939, 266] on div "PO (1)" at bounding box center [993, 259] width 194 height 14
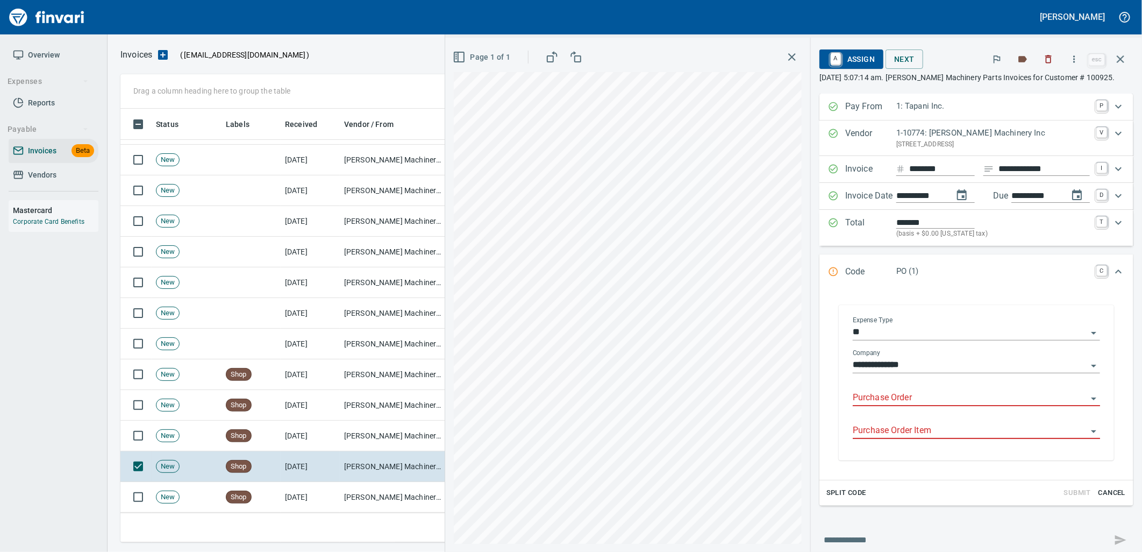
click at [921, 396] on input "Purchase Order" at bounding box center [970, 397] width 234 height 15
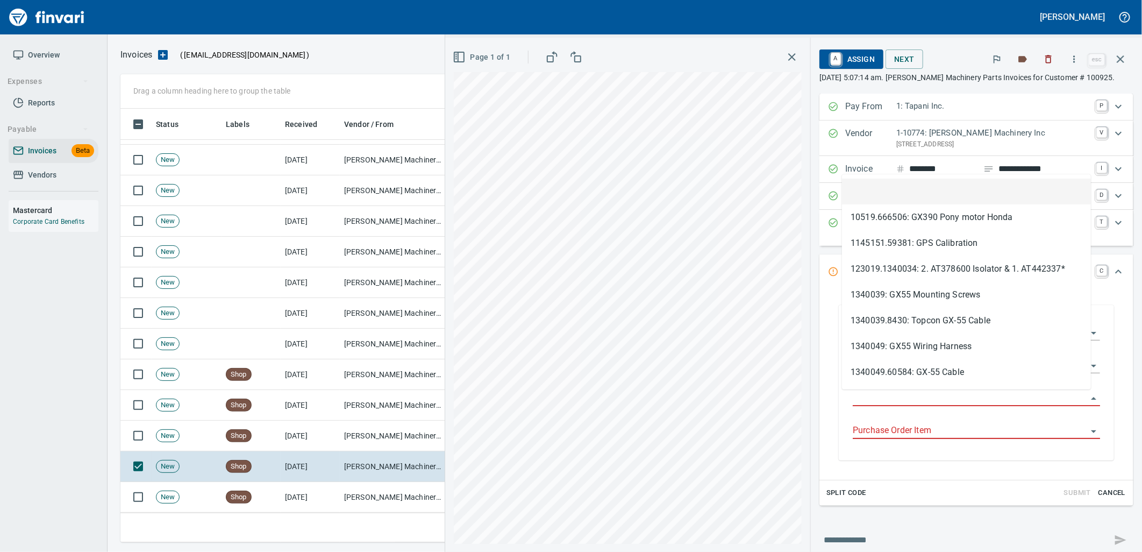
type input "**********"
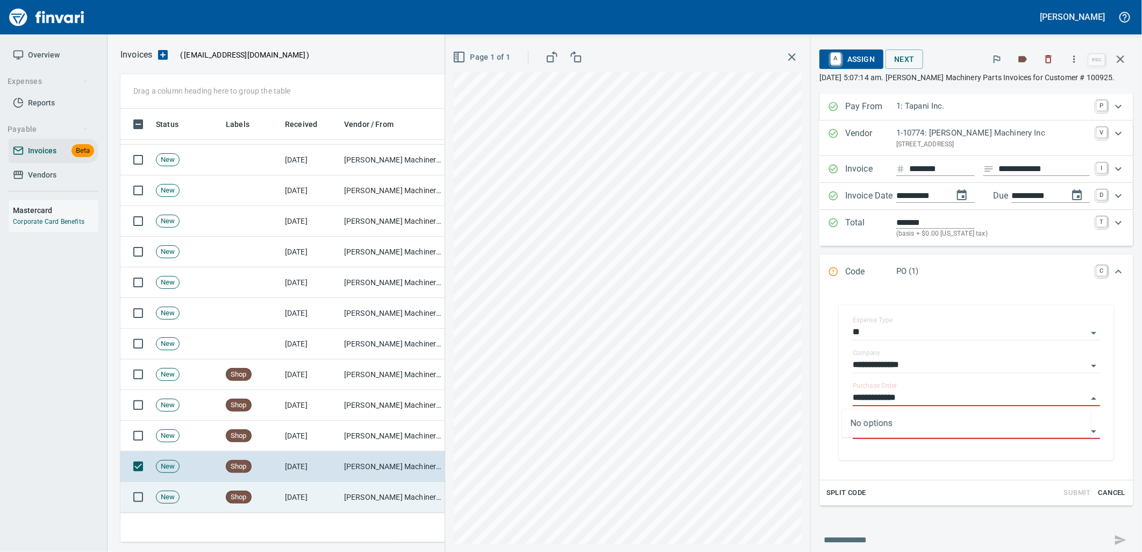
scroll to position [425, 990]
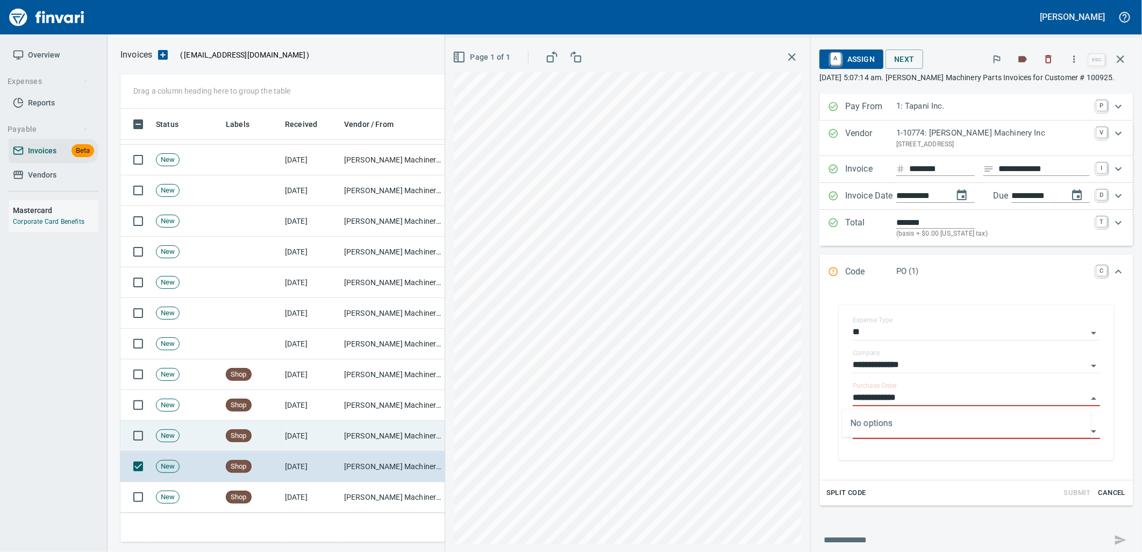
click at [339, 425] on td "[DATE]" at bounding box center [310, 435] width 59 height 31
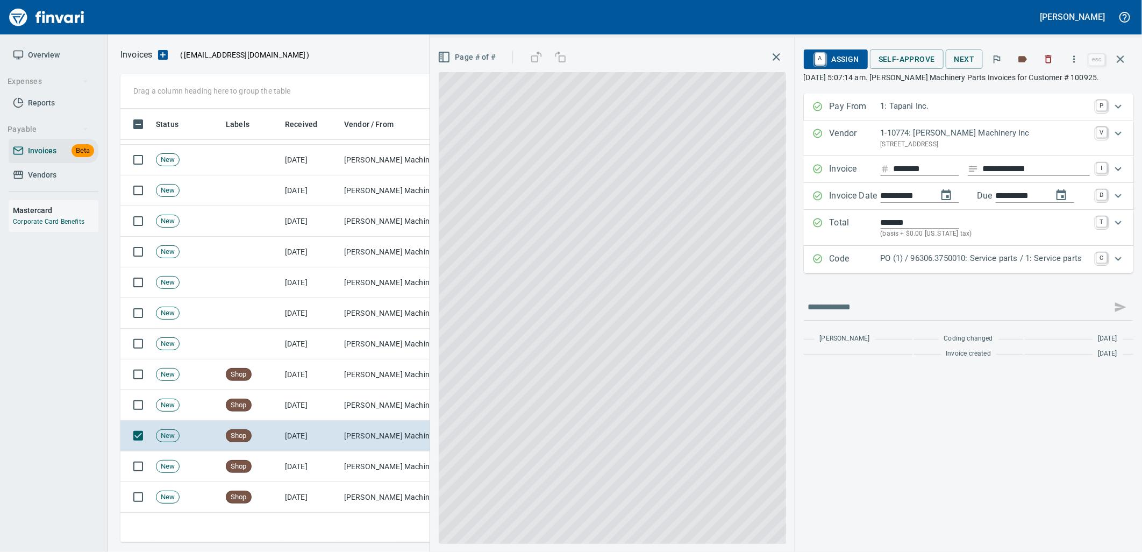
click at [979, 260] on p "PO (1) / 96306.3750010: Service parts / 1: Service parts" at bounding box center [985, 258] width 209 height 12
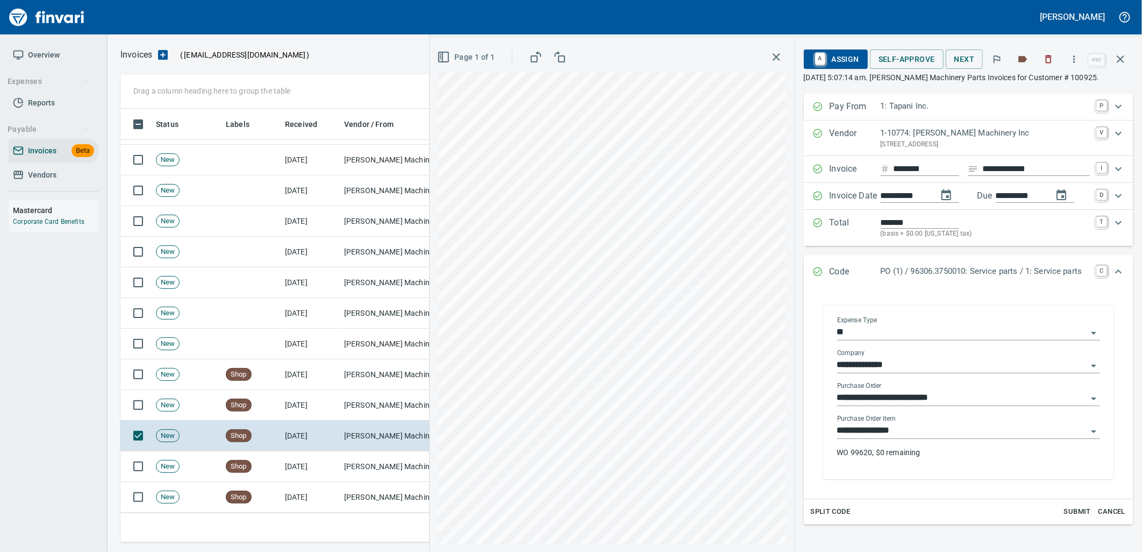
click at [920, 442] on div "**********" at bounding box center [968, 440] width 263 height 52
click at [911, 437] on input "**********" at bounding box center [962, 430] width 250 height 15
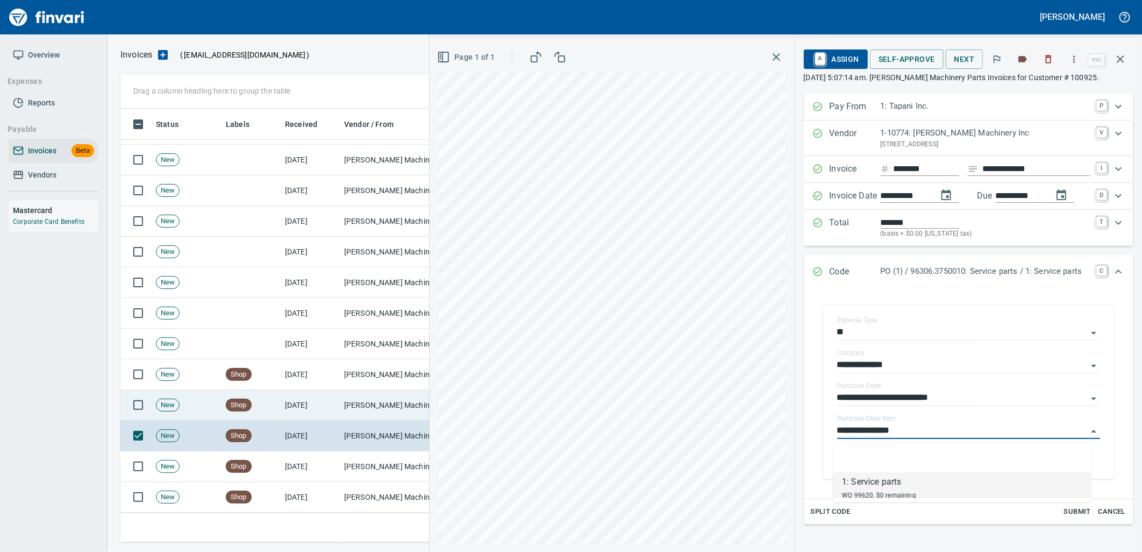
click at [404, 413] on td "Pape Machinery Inc (1-10774)" at bounding box center [394, 405] width 108 height 31
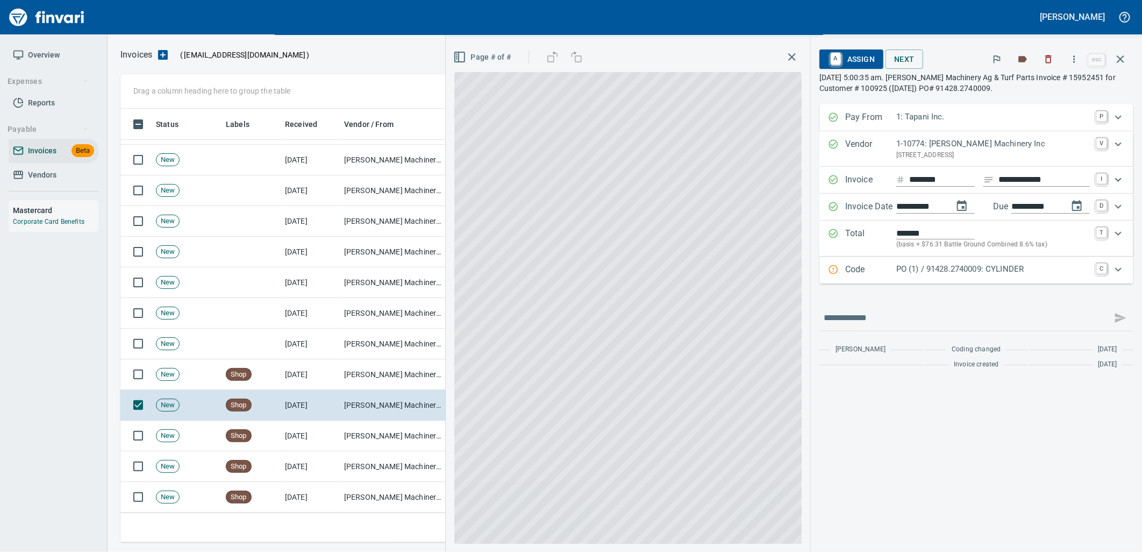
click at [968, 269] on p "PO (1) / 91428.2740009: CYLINDER" at bounding box center [993, 269] width 194 height 12
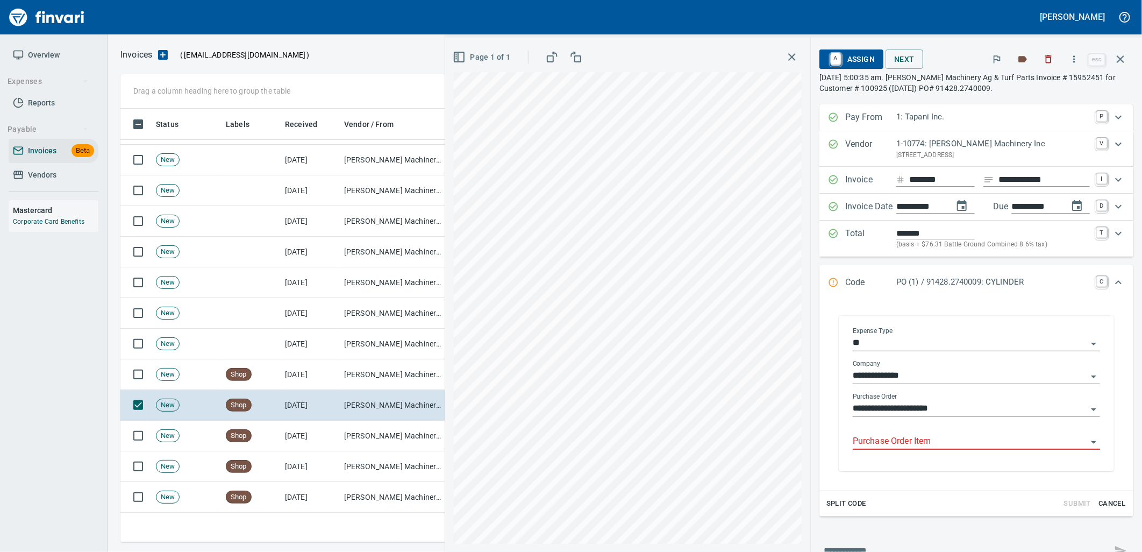
click at [922, 439] on input "Purchase Order Item" at bounding box center [970, 441] width 234 height 15
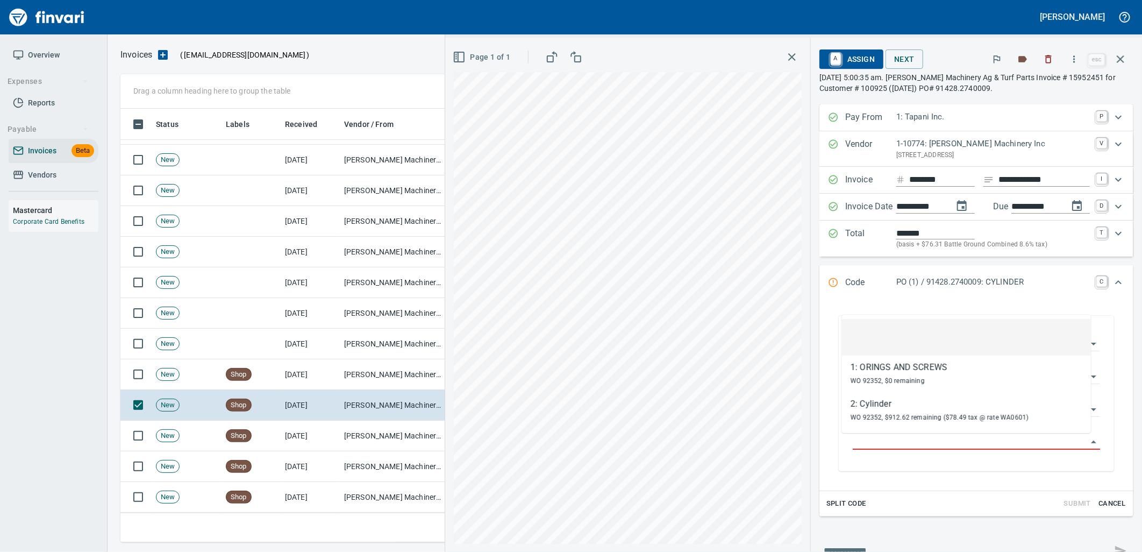
scroll to position [425, 990]
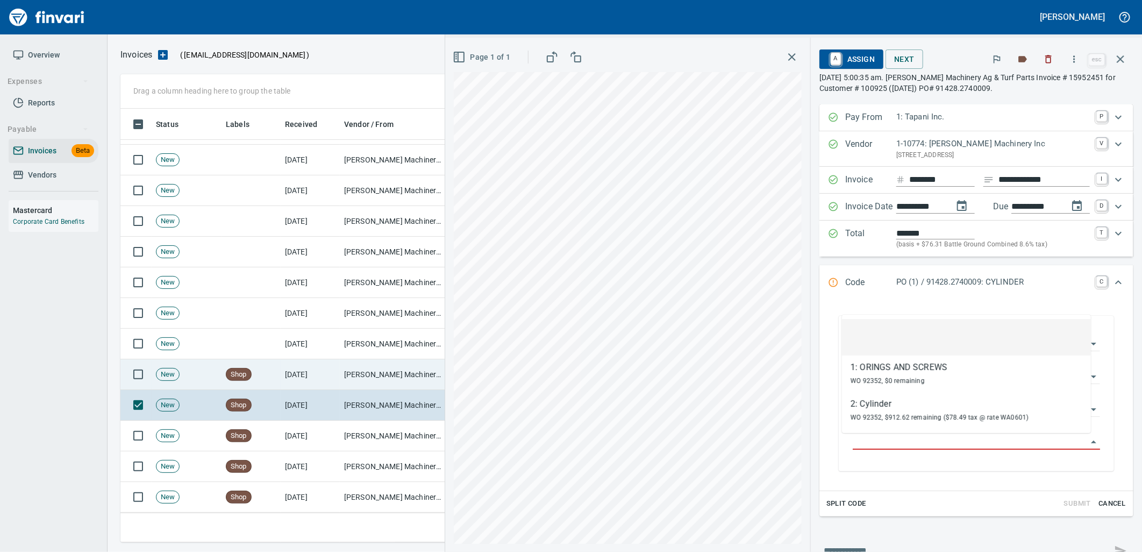
click at [366, 369] on td "Pape Machinery Inc (1-10774)" at bounding box center [394, 374] width 108 height 31
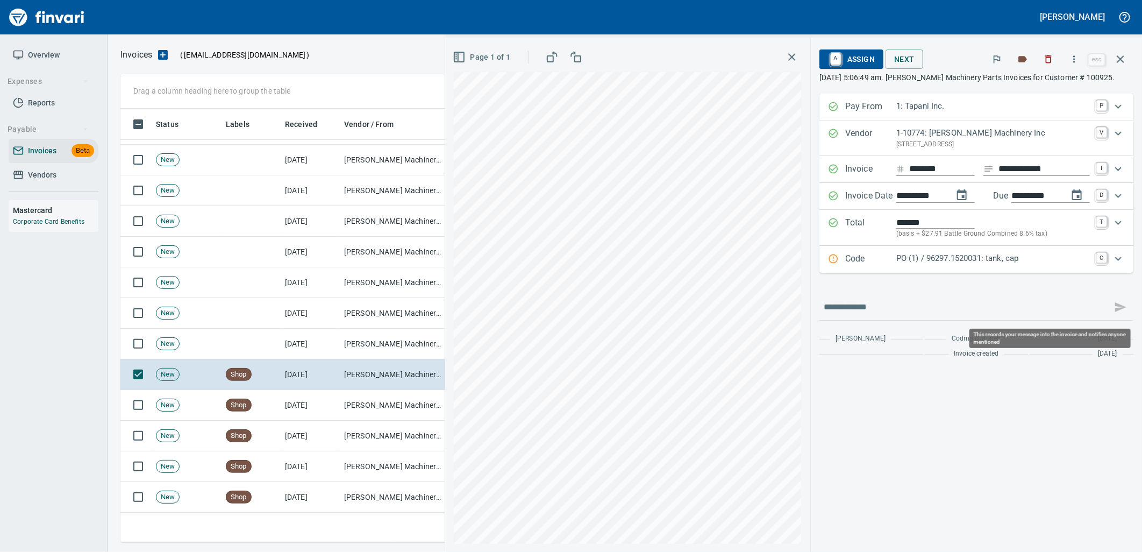
scroll to position [425, 990]
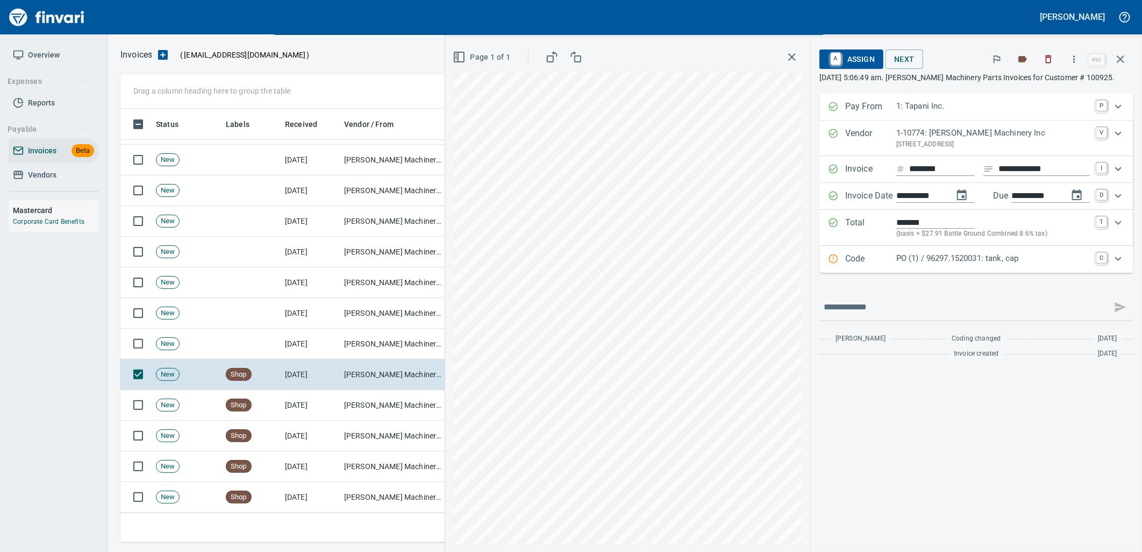
click at [1035, 260] on p "PO (1) / 96297.1520031: tank, cap" at bounding box center [993, 258] width 194 height 12
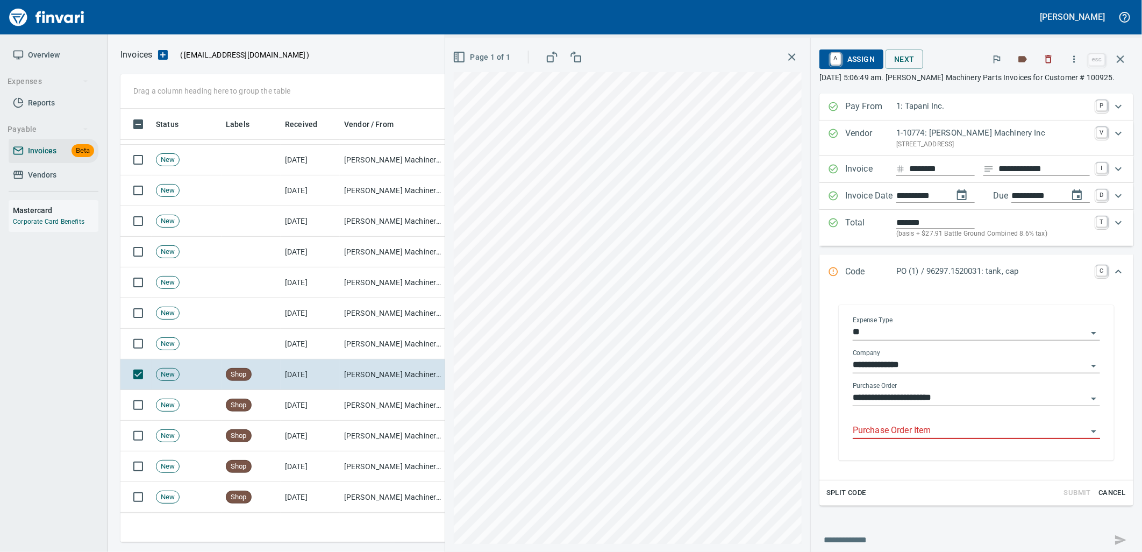
click at [939, 431] on input "Purchase Order Item" at bounding box center [970, 430] width 234 height 15
drag, startPoint x: 1111, startPoint y: 55, endPoint x: 998, endPoint y: 111, distance: 126.0
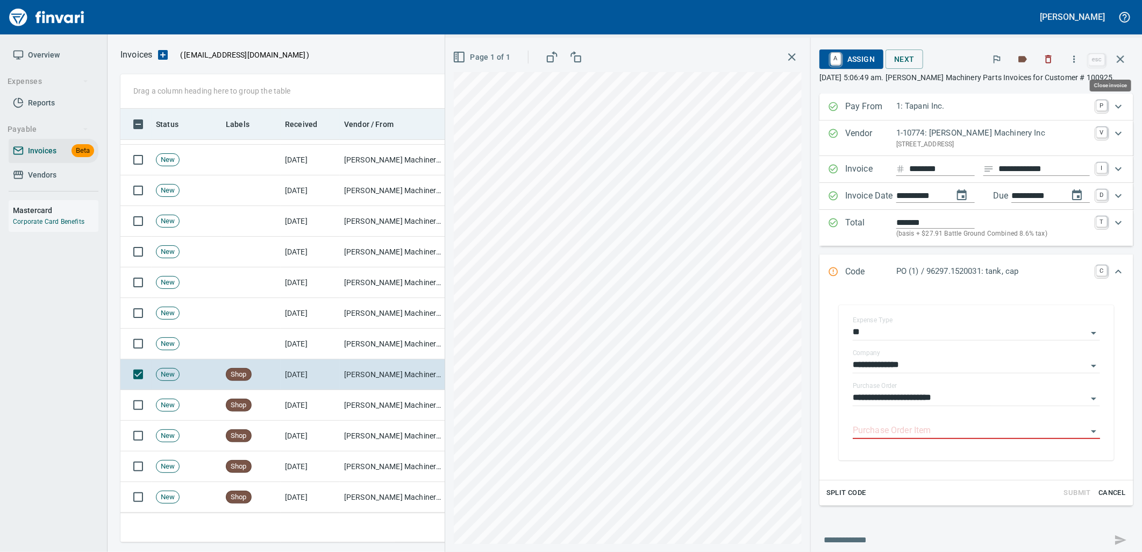
click at [1111, 55] on button "button" at bounding box center [1120, 59] width 26 height 26
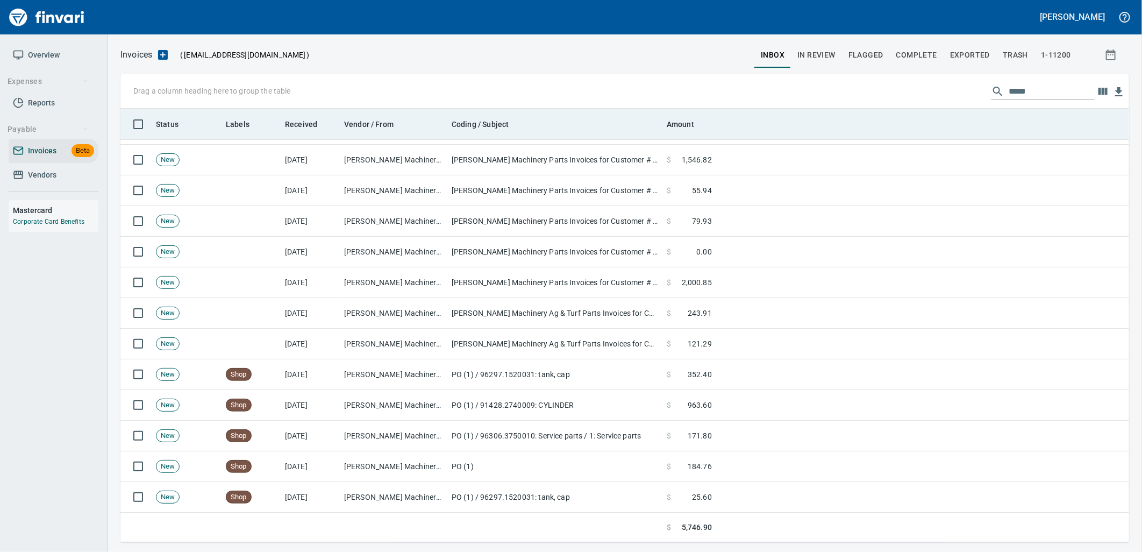
scroll to position [425, 990]
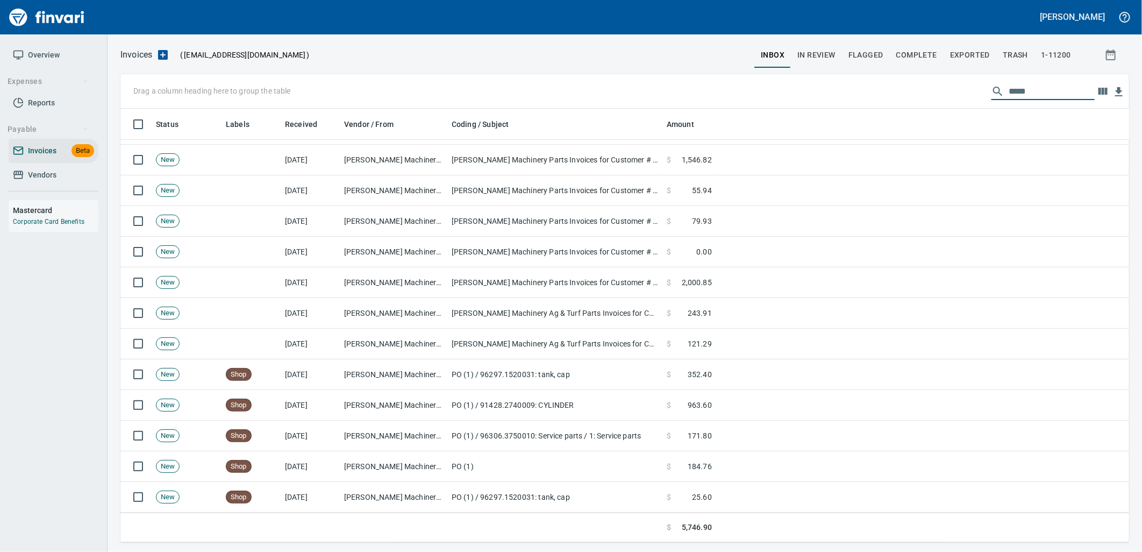
drag, startPoint x: 1039, startPoint y: 89, endPoint x: 776, endPoint y: 88, distance: 262.3
click at [848, 94] on div "Drag a column heading here to group the table *****" at bounding box center [624, 91] width 1008 height 34
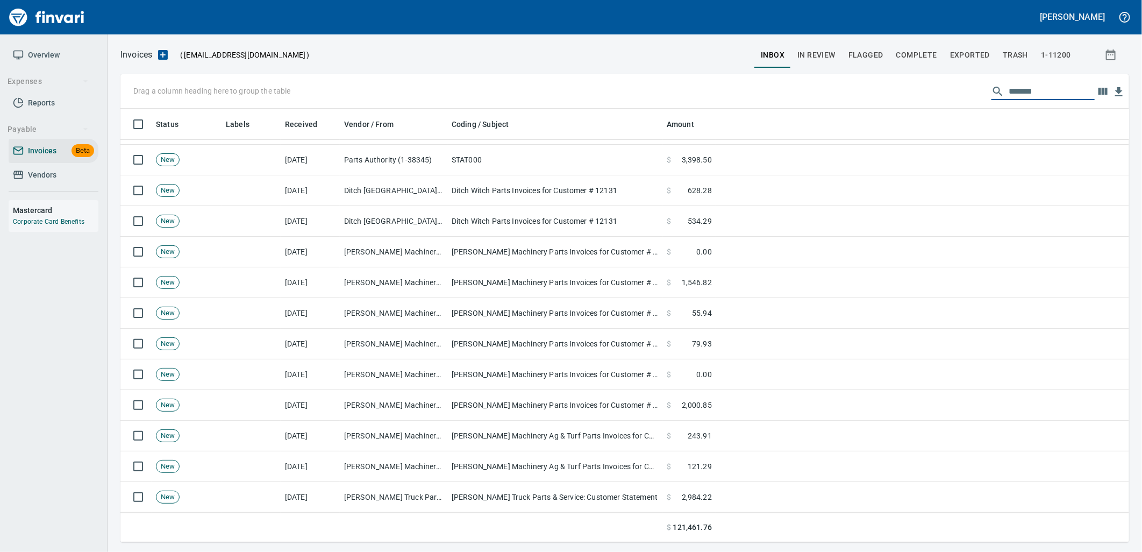
scroll to position [425, 1000]
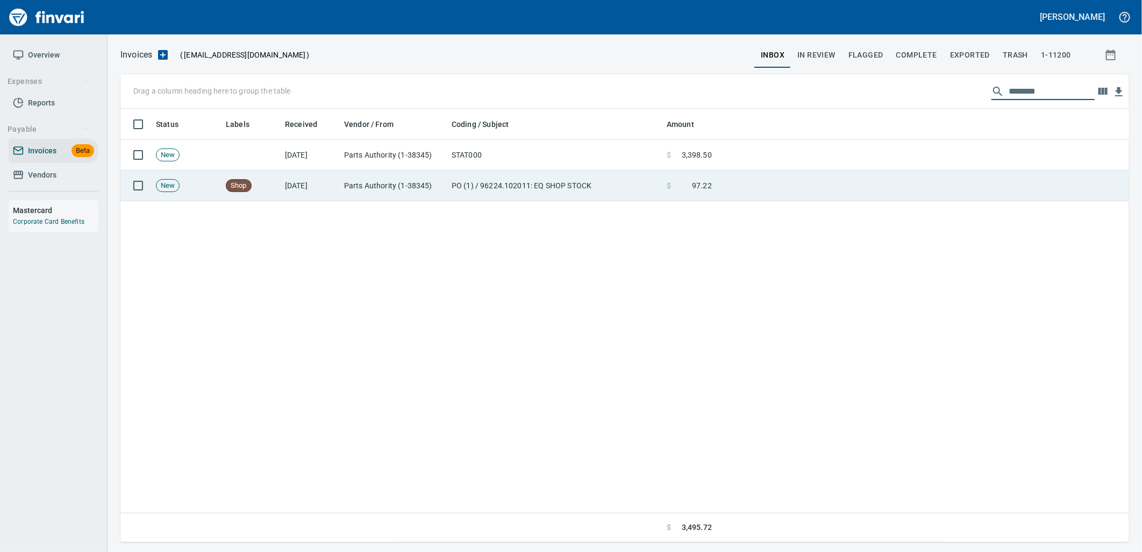
click at [425, 198] on td "Parts Authority (1-38345)" at bounding box center [394, 185] width 108 height 31
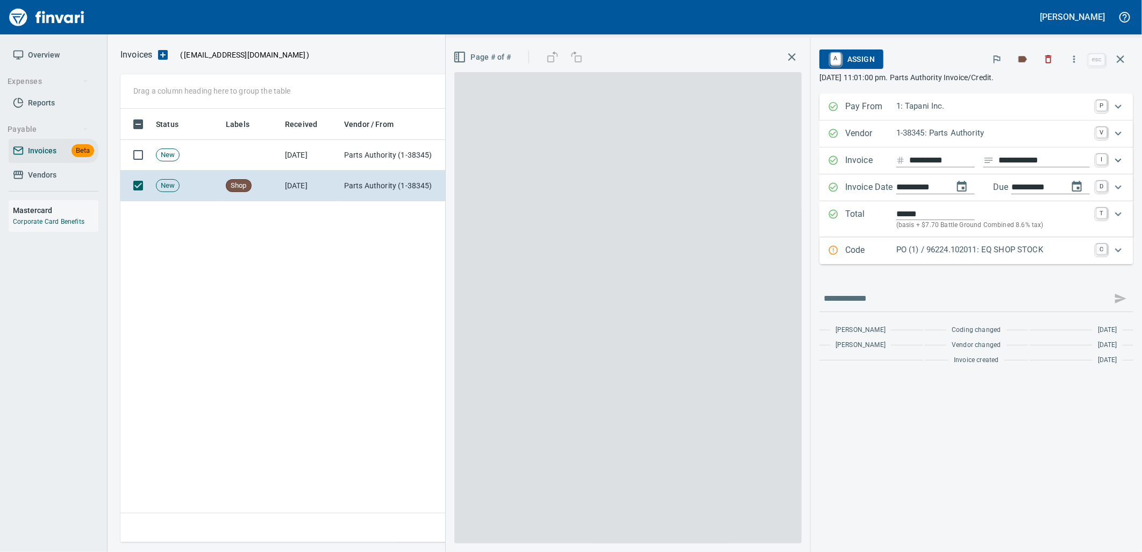
scroll to position [425, 999]
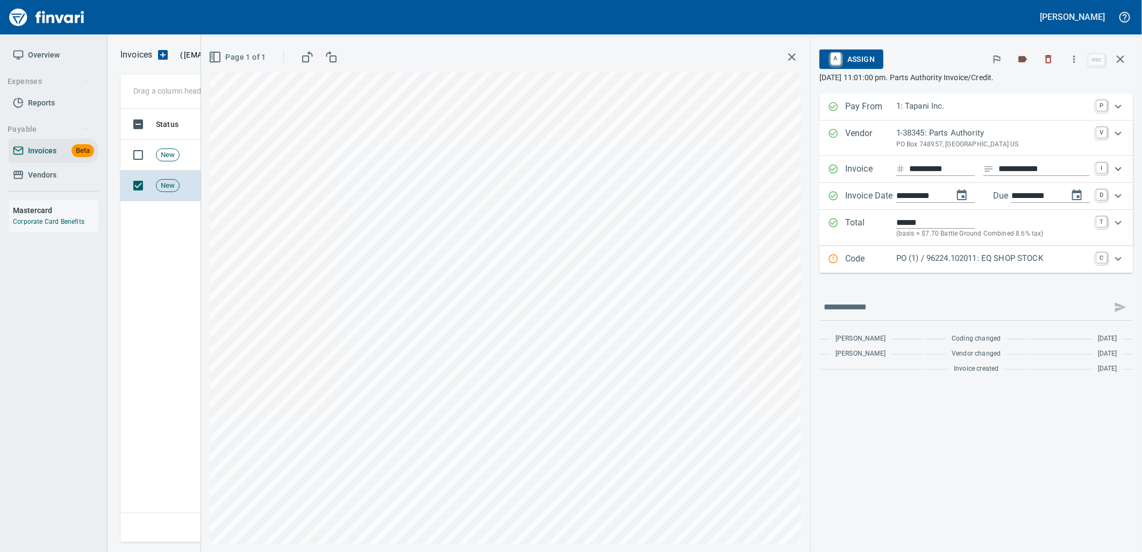
click at [974, 259] on p "PO (1) / 96224.102011: EQ SHOP STOCK" at bounding box center [993, 258] width 194 height 12
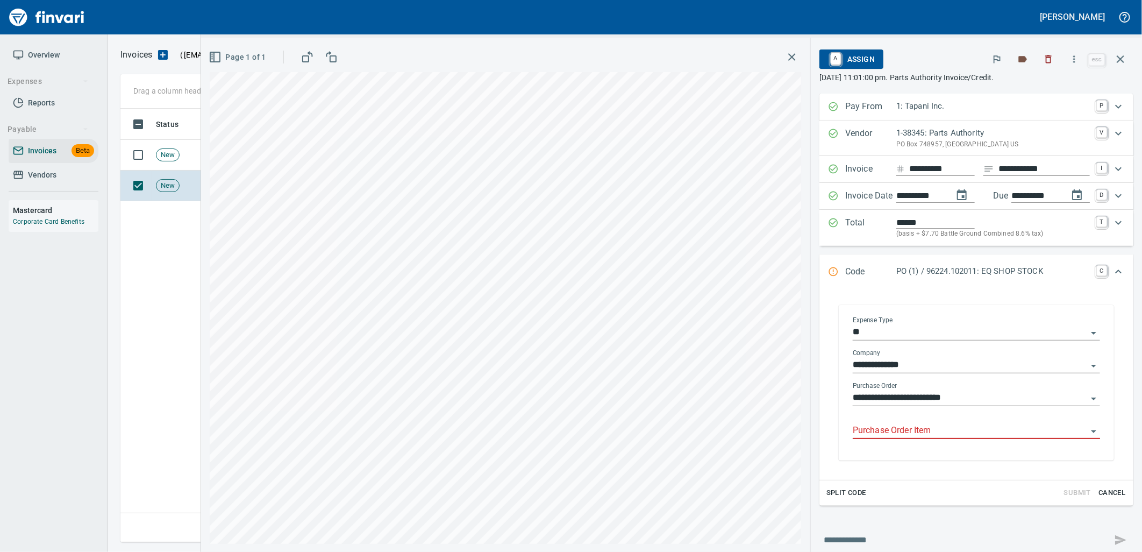
click at [931, 430] on input "Purchase Order Item" at bounding box center [970, 430] width 234 height 15
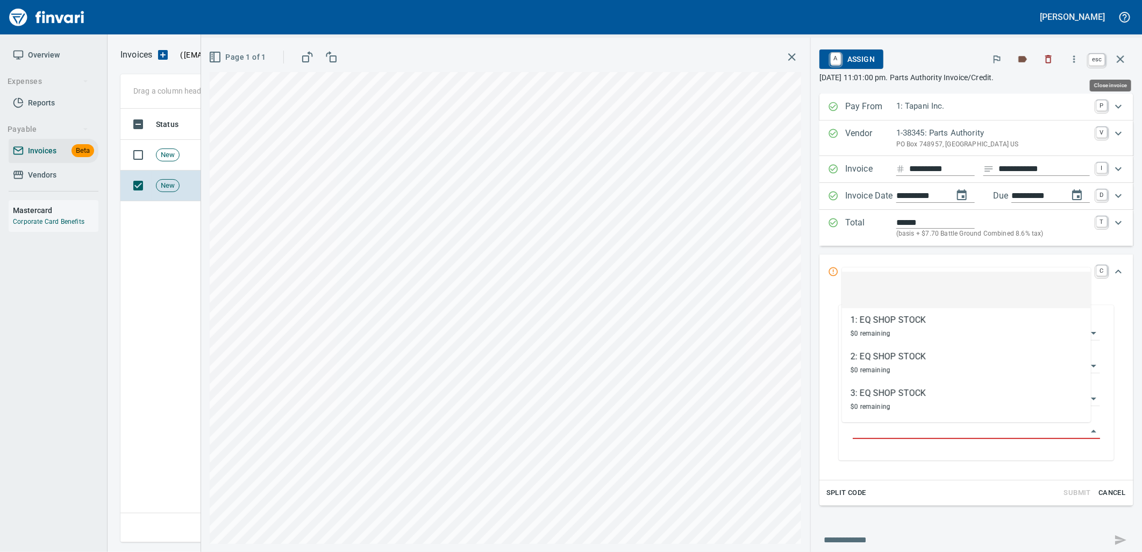
click at [1124, 58] on icon "button" at bounding box center [1120, 59] width 13 height 13
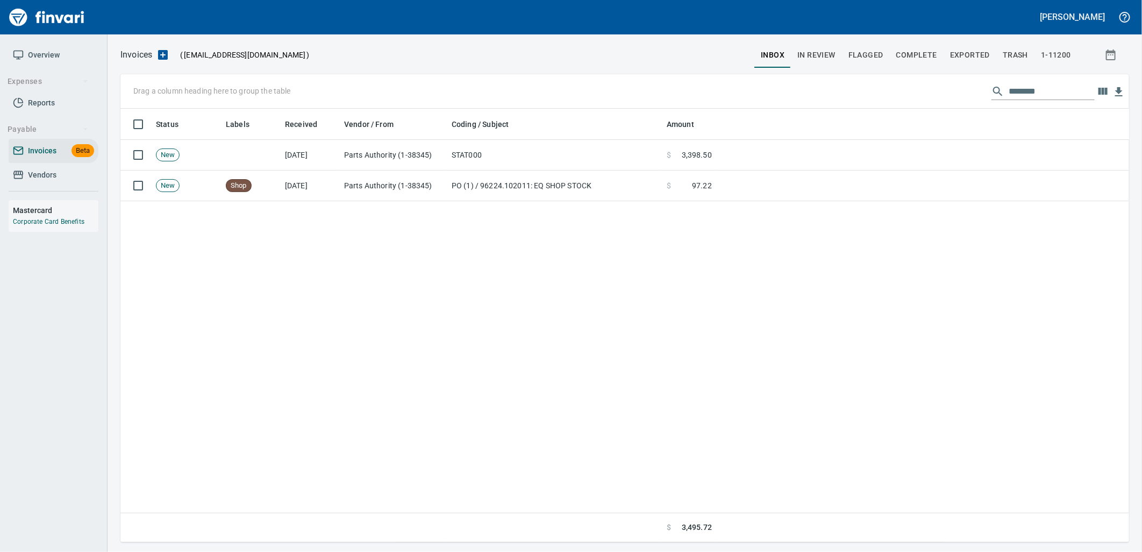
scroll to position [425, 999]
drag, startPoint x: 1046, startPoint y: 89, endPoint x: 868, endPoint y: 97, distance: 178.1
click at [875, 97] on div "Drag a column heading here to group the table ********" at bounding box center [624, 91] width 1008 height 34
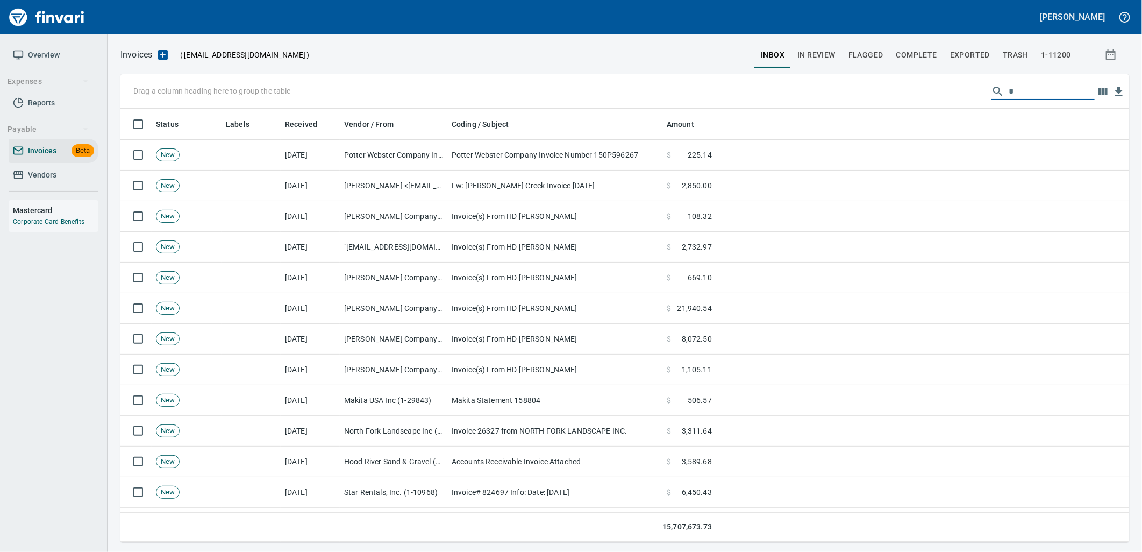
scroll to position [425, 991]
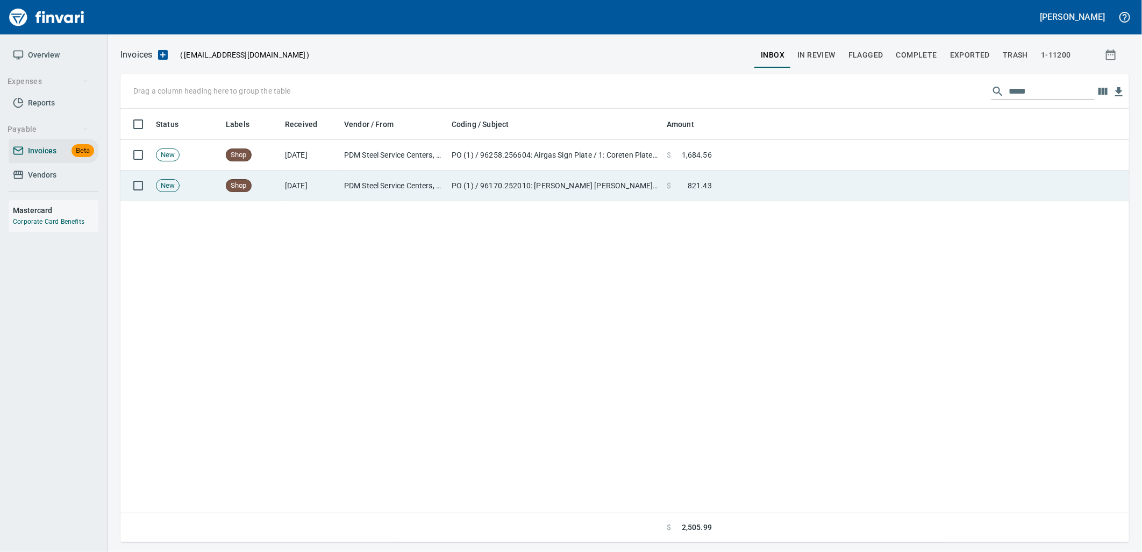
click at [548, 184] on td "PO (1) / 96170.252010: [PERSON_NAME] [PERSON_NAME] & Airgas Bollards" at bounding box center [554, 185] width 215 height 31
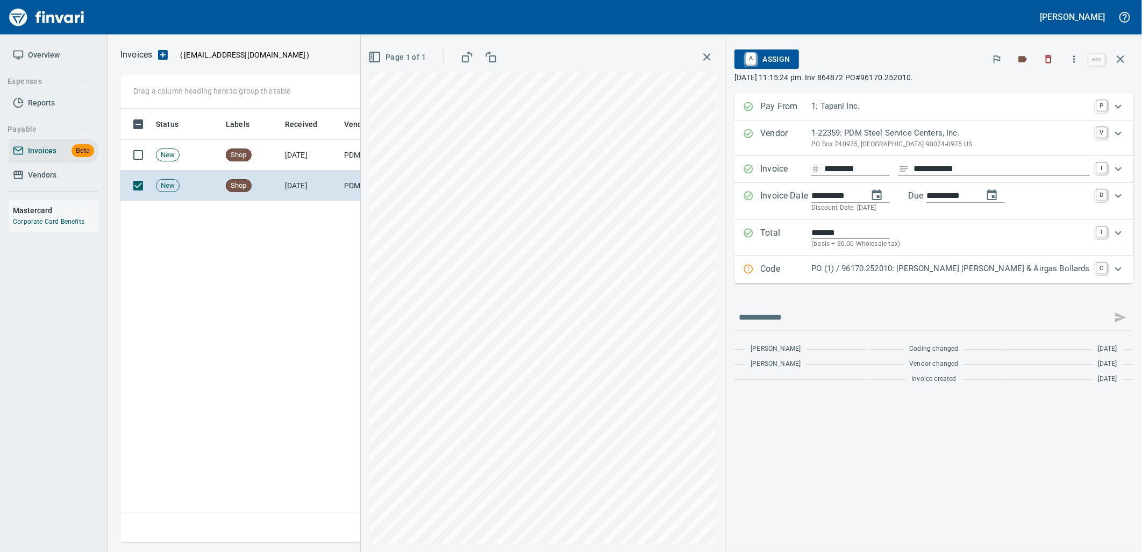
click at [923, 272] on p "PO (1) / 96170.252010: [PERSON_NAME] [PERSON_NAME] & Airgas Bollards" at bounding box center [950, 268] width 278 height 12
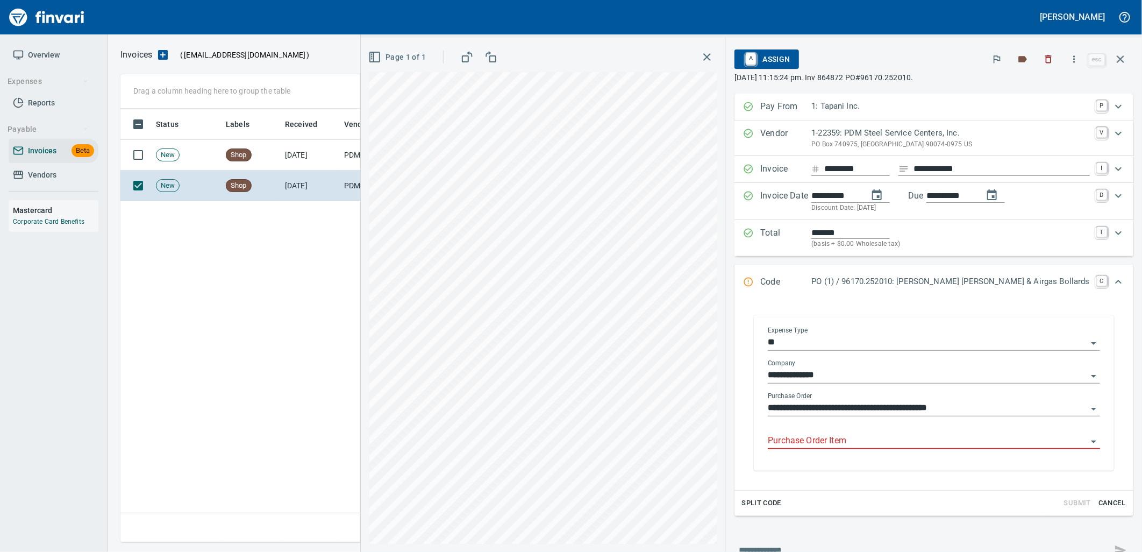
click at [904, 448] on input "Purchase Order Item" at bounding box center [927, 440] width 319 height 15
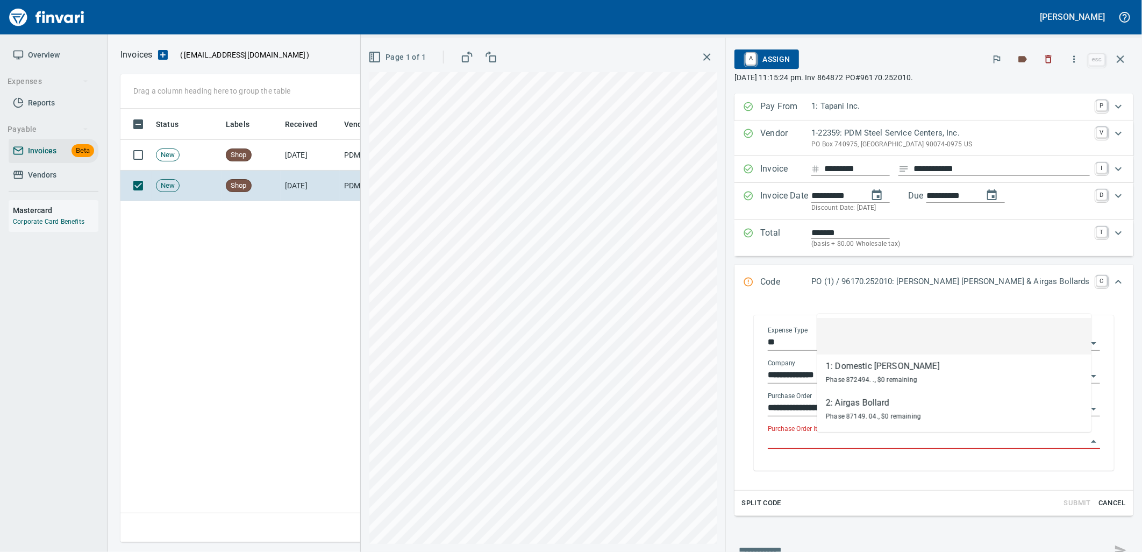
scroll to position [425, 999]
click at [790, 58] on span "A Assign" at bounding box center [766, 59] width 47 height 18
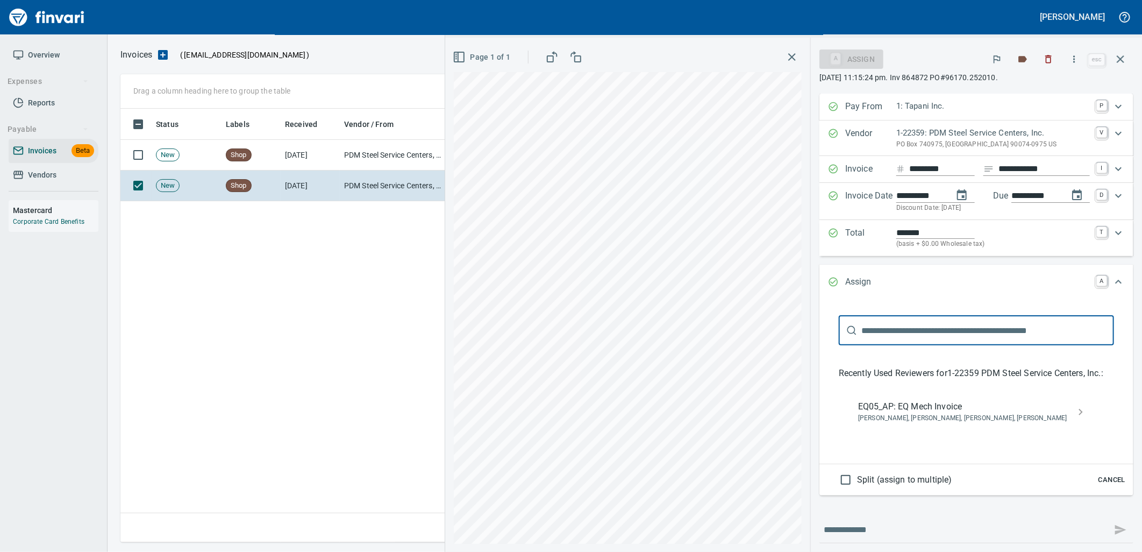
click at [906, 407] on span "EQ05_AP: EQ Mech Invoice" at bounding box center [967, 406] width 219 height 13
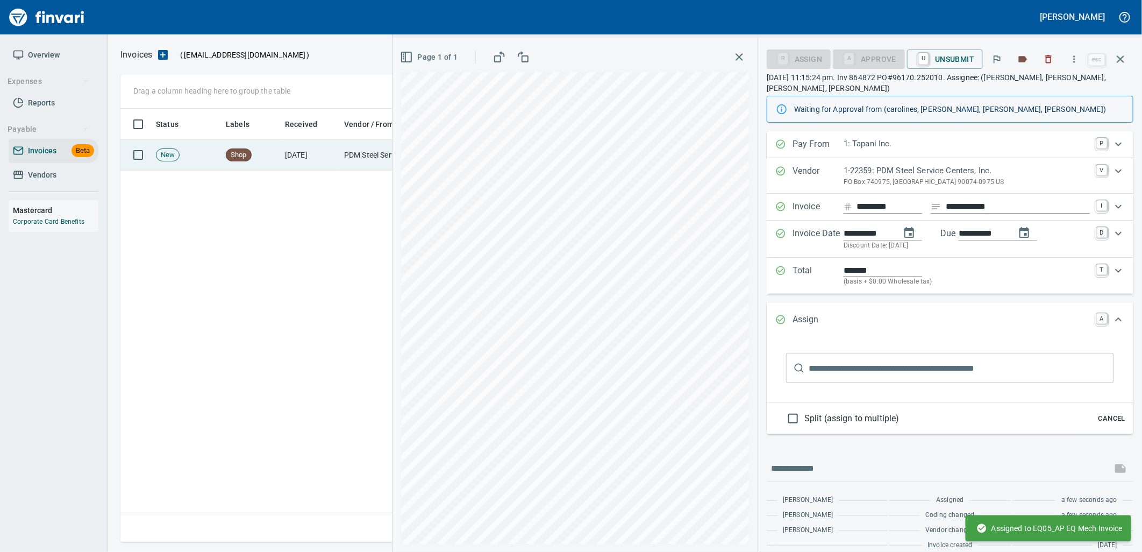
click at [361, 159] on td "PDM Steel Service Centers, Inc. (1-22359)" at bounding box center [394, 155] width 108 height 31
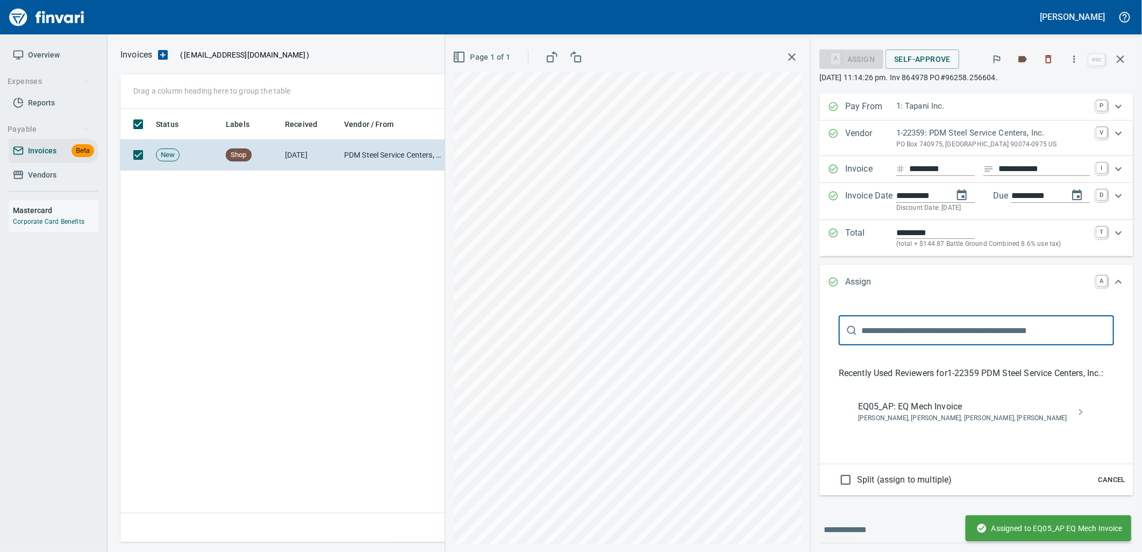
click at [1102, 480] on span "Cancel" at bounding box center [1111, 480] width 29 height 12
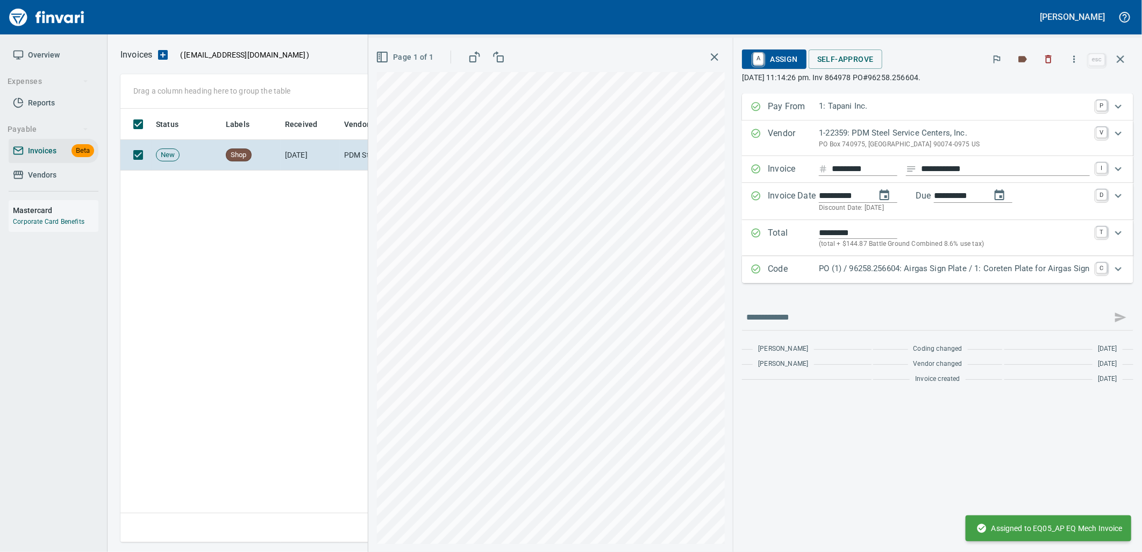
click at [940, 278] on div "Code PO (1) / 96258.256604: Airgas Sign Plate / 1: Coreten Plate for Airgas Sig…" at bounding box center [937, 269] width 391 height 27
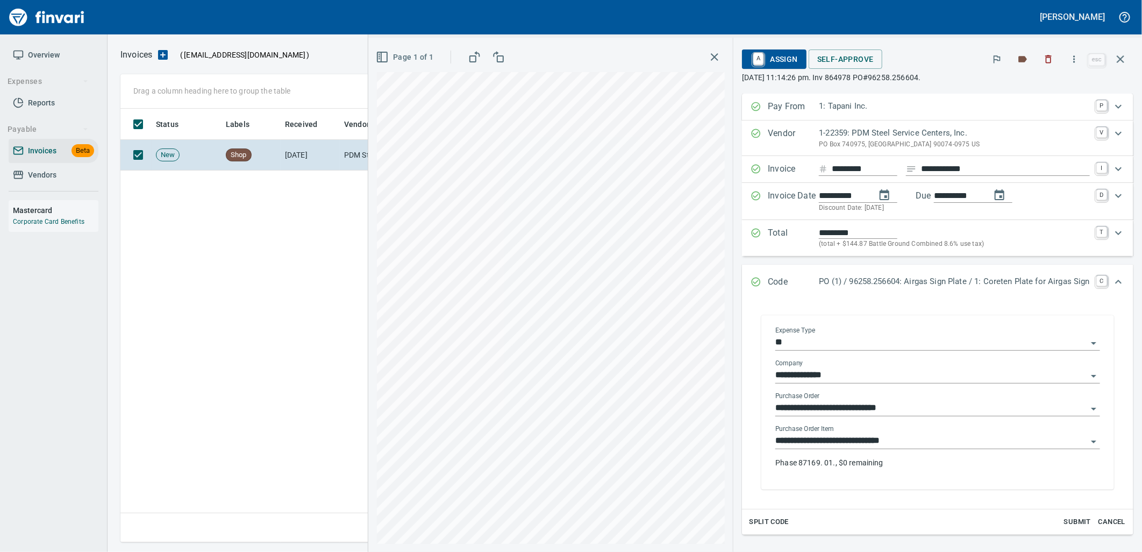
click at [917, 436] on input "**********" at bounding box center [931, 440] width 312 height 15
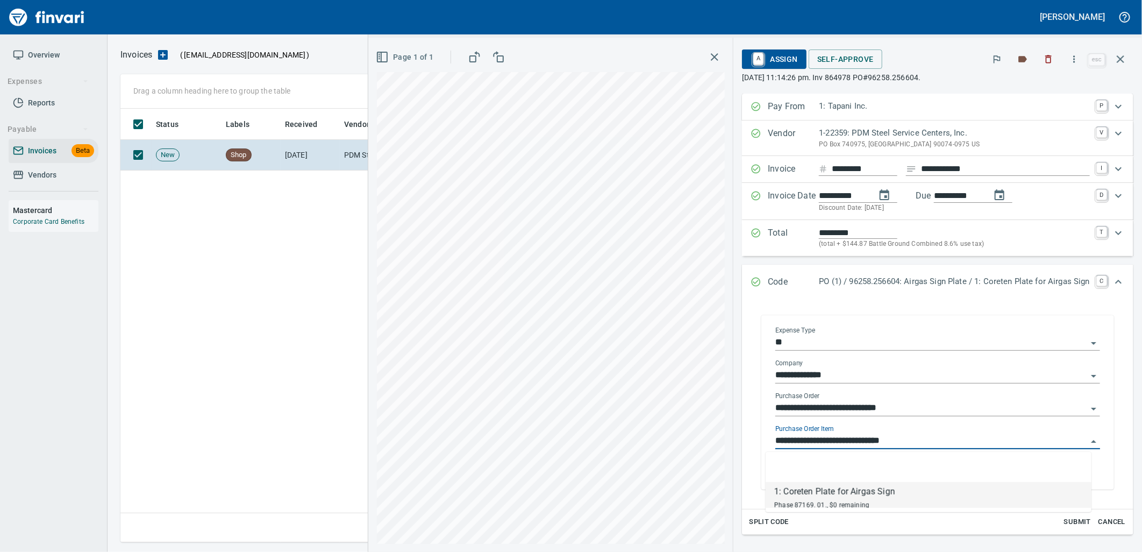
scroll to position [425, 999]
click at [776, 59] on span "A Assign" at bounding box center [773, 59] width 47 height 18
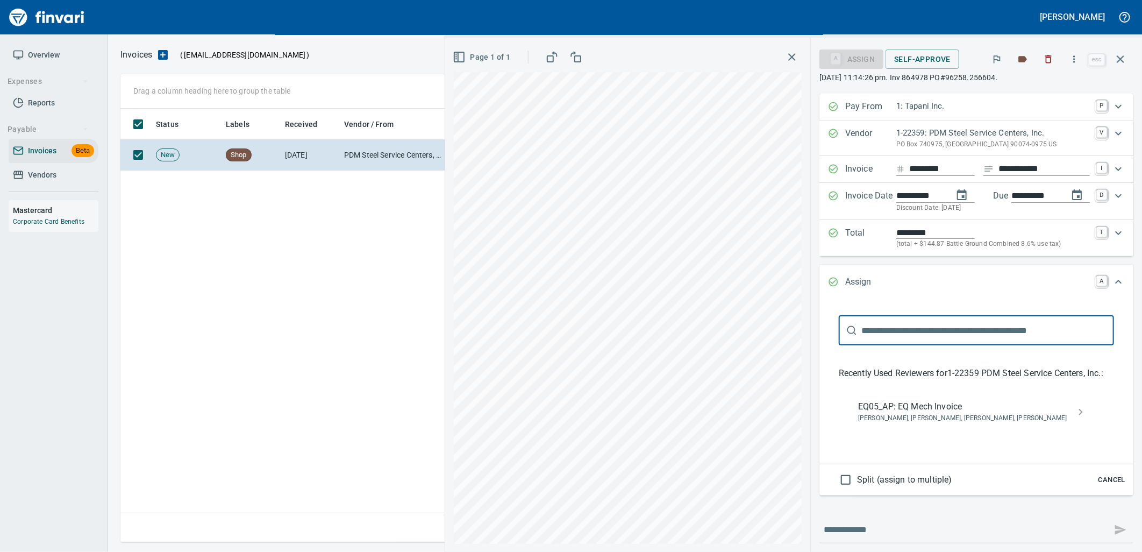
click at [875, 413] on span "[PERSON_NAME], [PERSON_NAME], [PERSON_NAME], [PERSON_NAME]" at bounding box center [967, 418] width 219 height 11
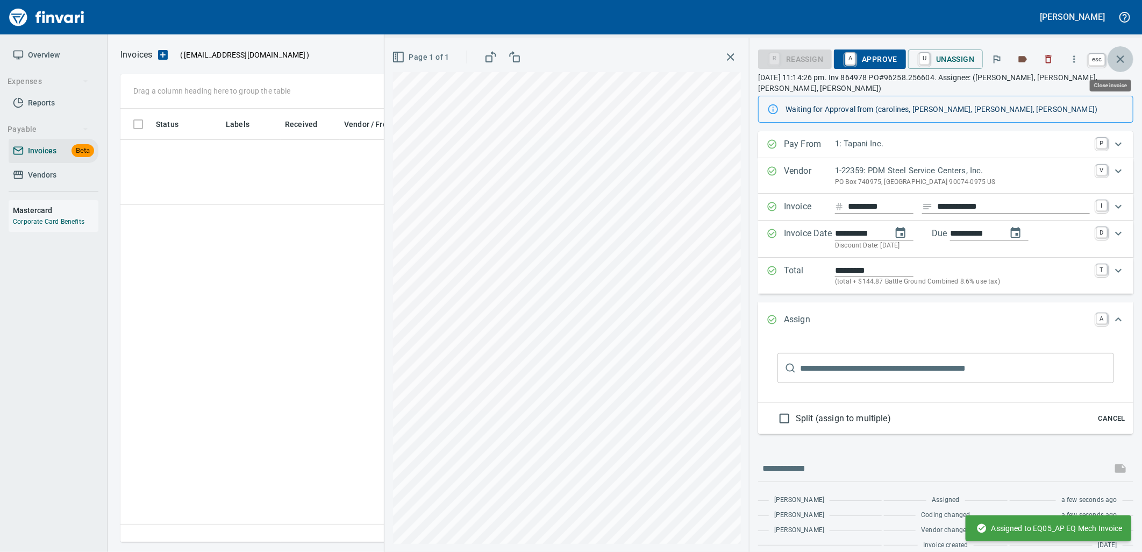
click at [1117, 66] on button "button" at bounding box center [1120, 59] width 26 height 26
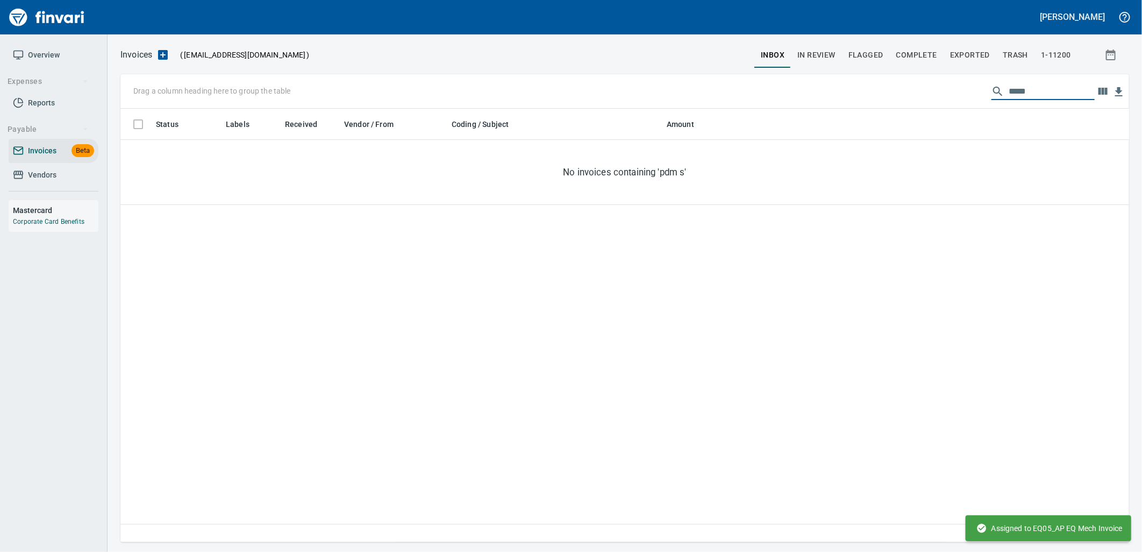
drag, startPoint x: 1044, startPoint y: 94, endPoint x: 904, endPoint y: 98, distance: 139.8
click at [915, 98] on div "Drag a column heading here to group the table *****" at bounding box center [624, 91] width 1008 height 34
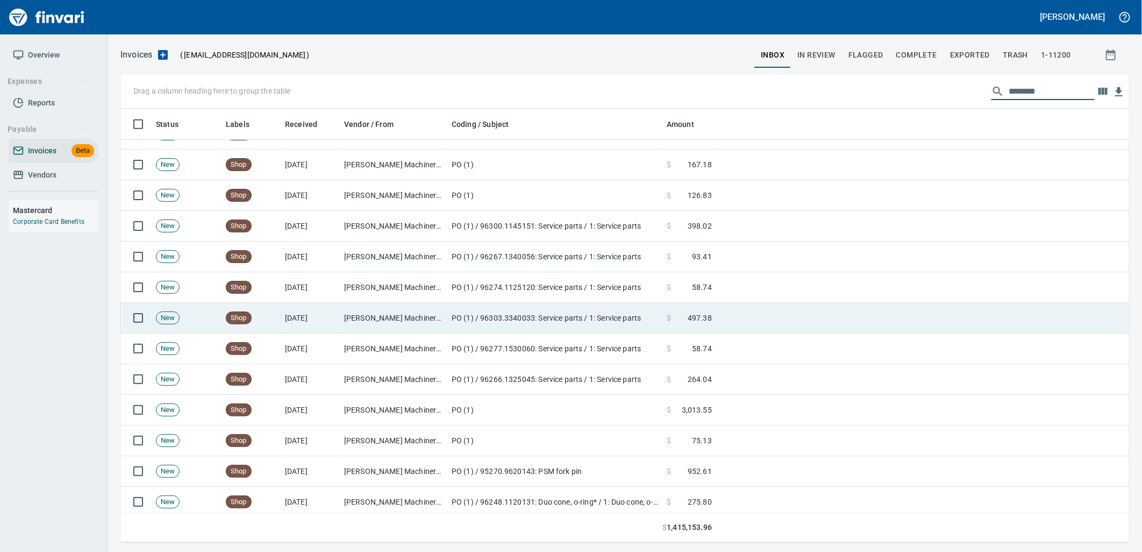
scroll to position [824, 0]
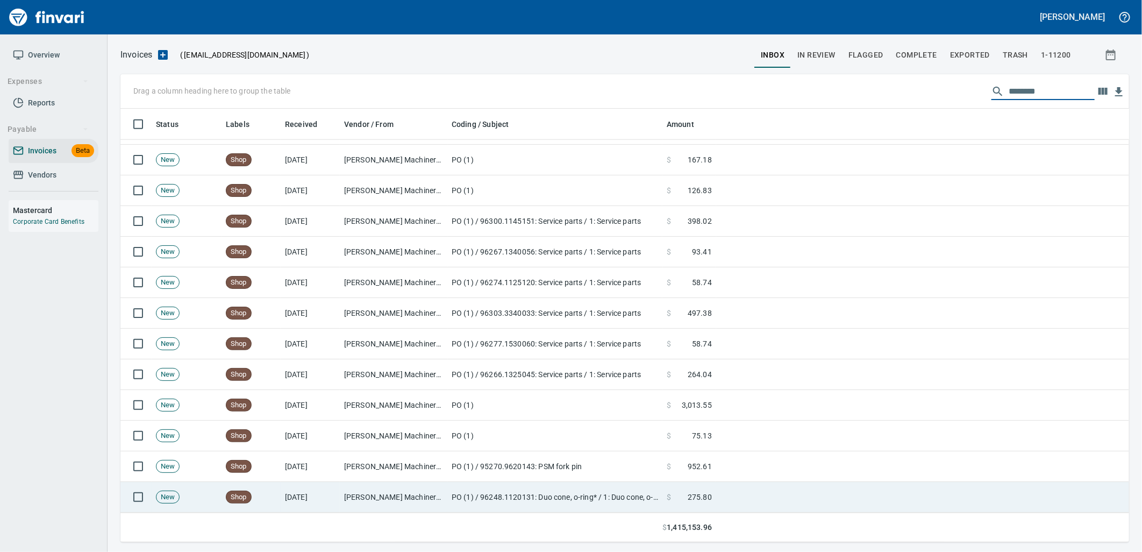
type input "********"
click at [601, 493] on td "PO (1) / 96248.1120131: Duo cone, o-ring* / 1: Duo cone, o-ring" at bounding box center [554, 497] width 215 height 31
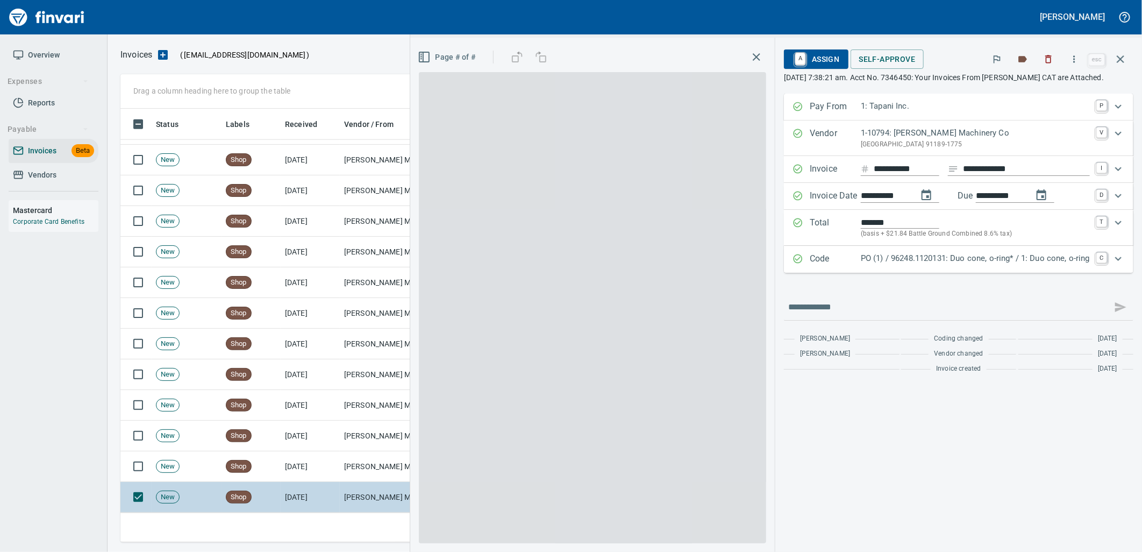
scroll to position [425, 990]
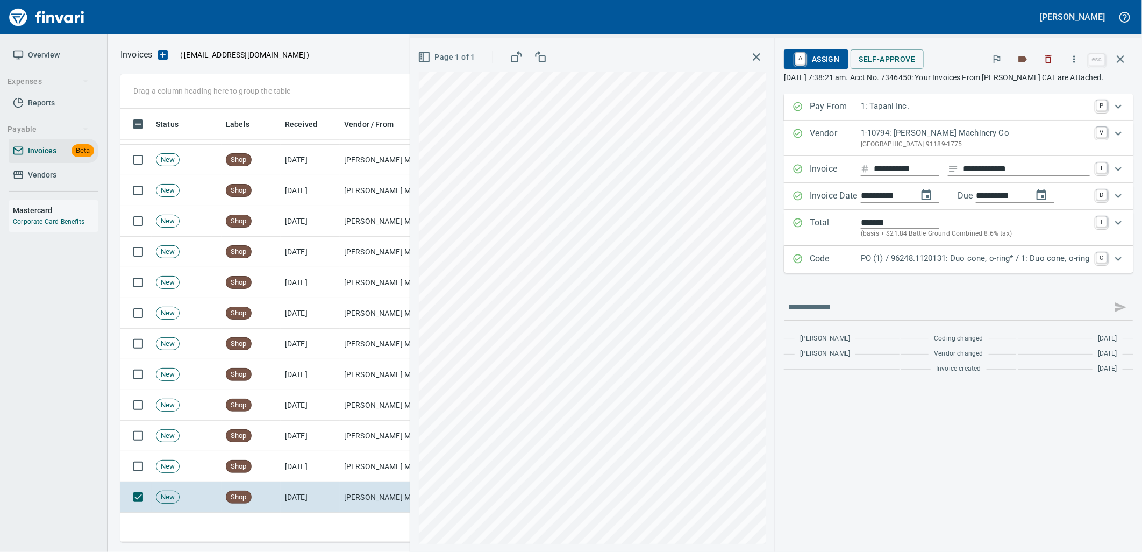
click at [990, 262] on p "PO (1) / 96248.1120131: Duo cone, o-ring* / 1: Duo cone, o-ring" at bounding box center [975, 258] width 229 height 12
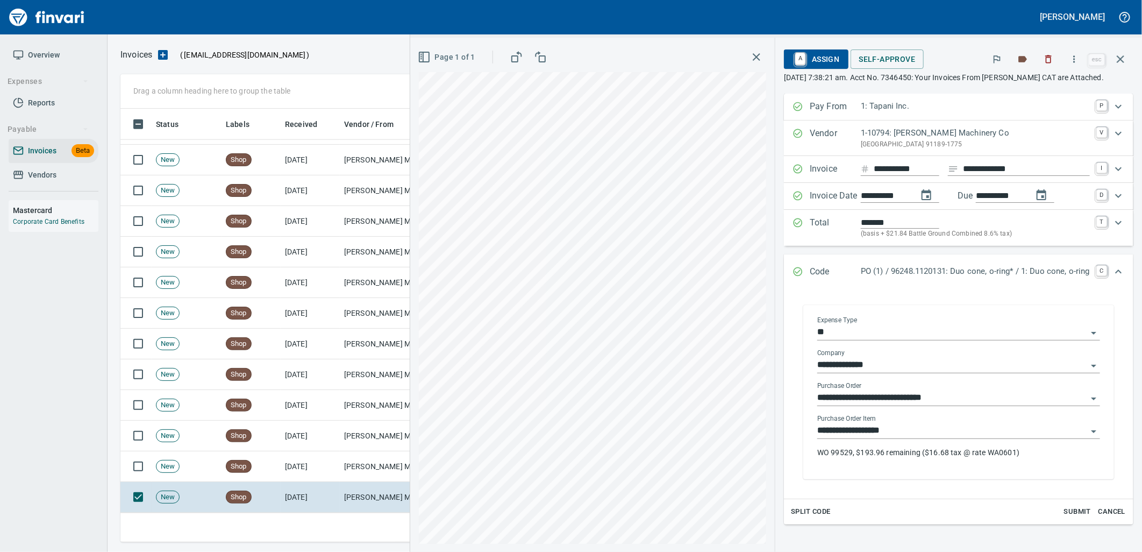
click at [962, 427] on input "**********" at bounding box center [952, 430] width 270 height 15
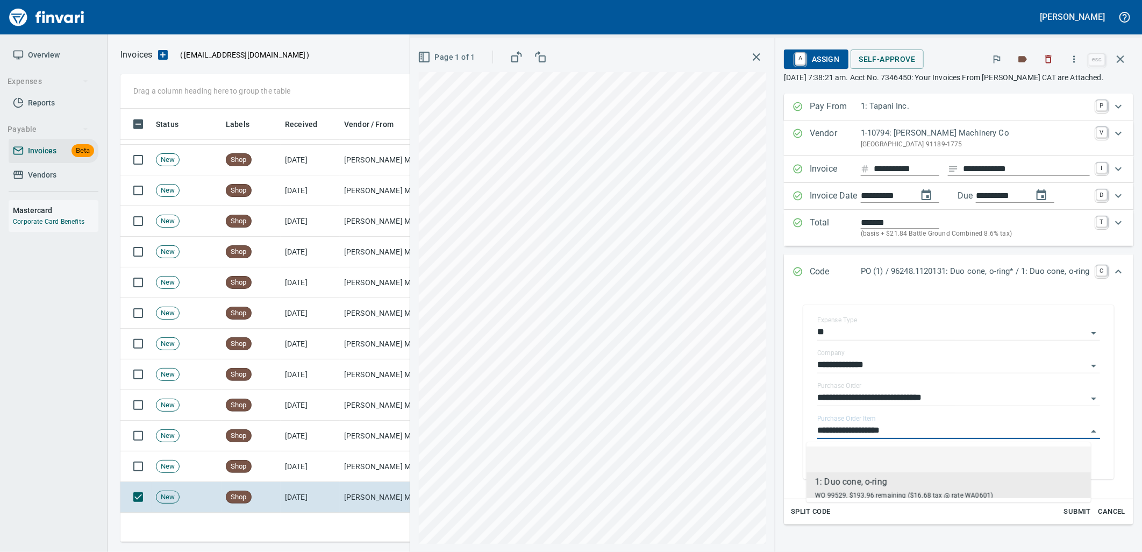
click at [826, 63] on span "A Assign" at bounding box center [815, 59] width 47 height 18
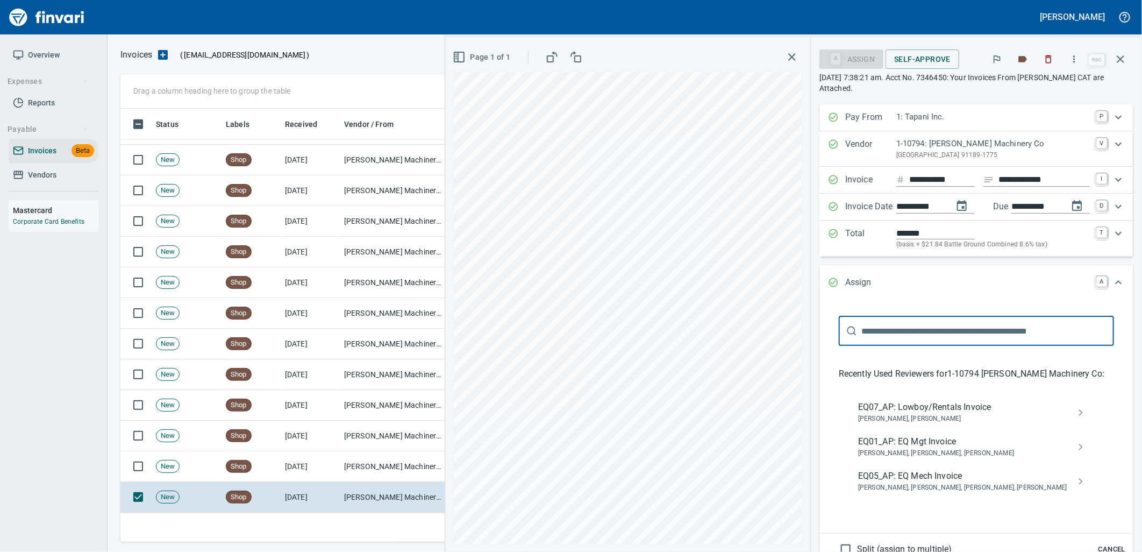
click at [919, 480] on span "EQ05_AP: EQ Mech Invoice" at bounding box center [967, 475] width 219 height 13
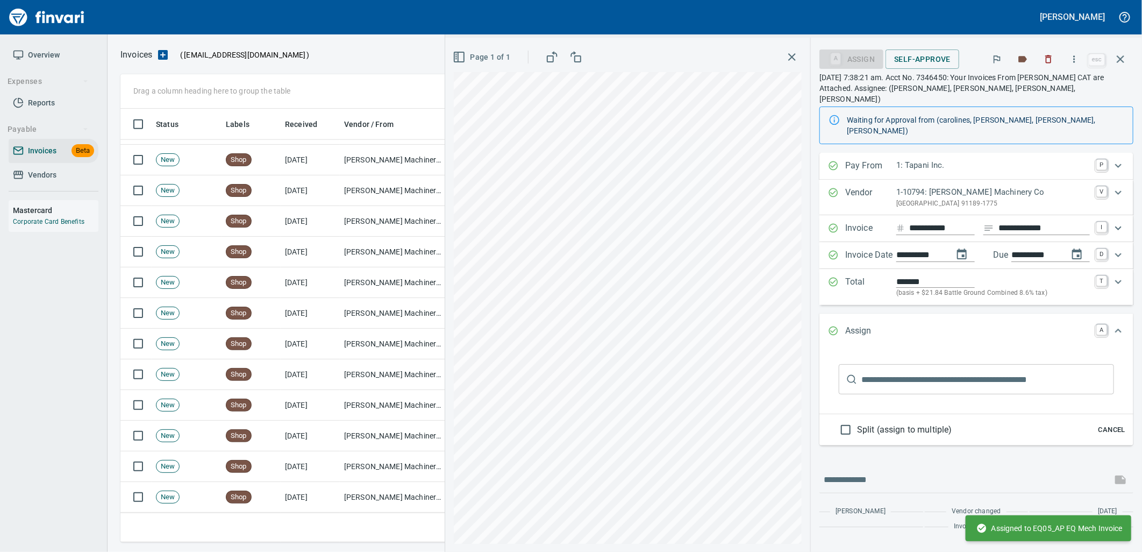
scroll to position [793, 0]
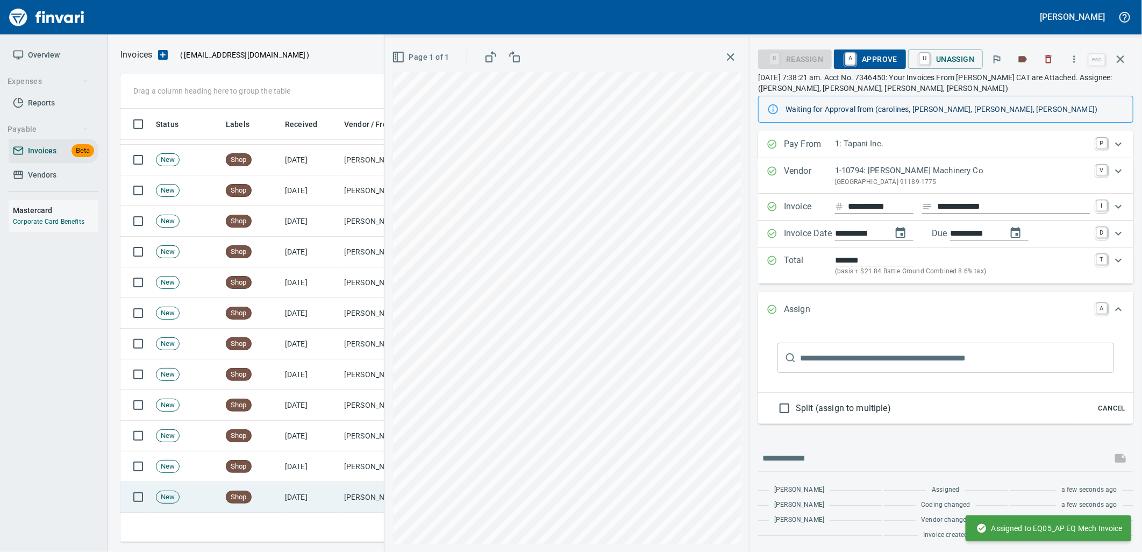
click at [328, 495] on td "[DATE]" at bounding box center [310, 497] width 59 height 31
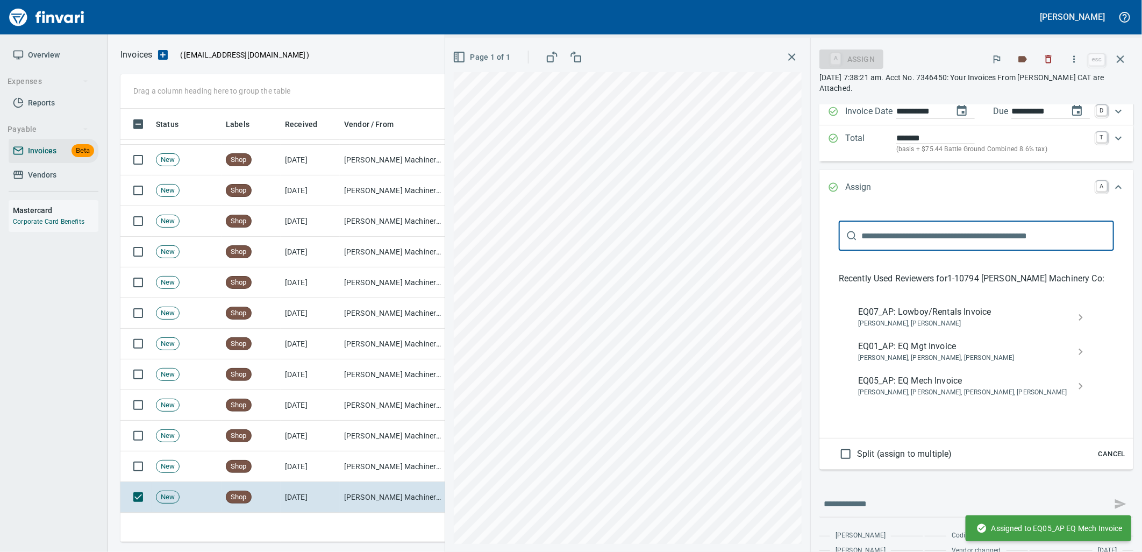
scroll to position [127, 0]
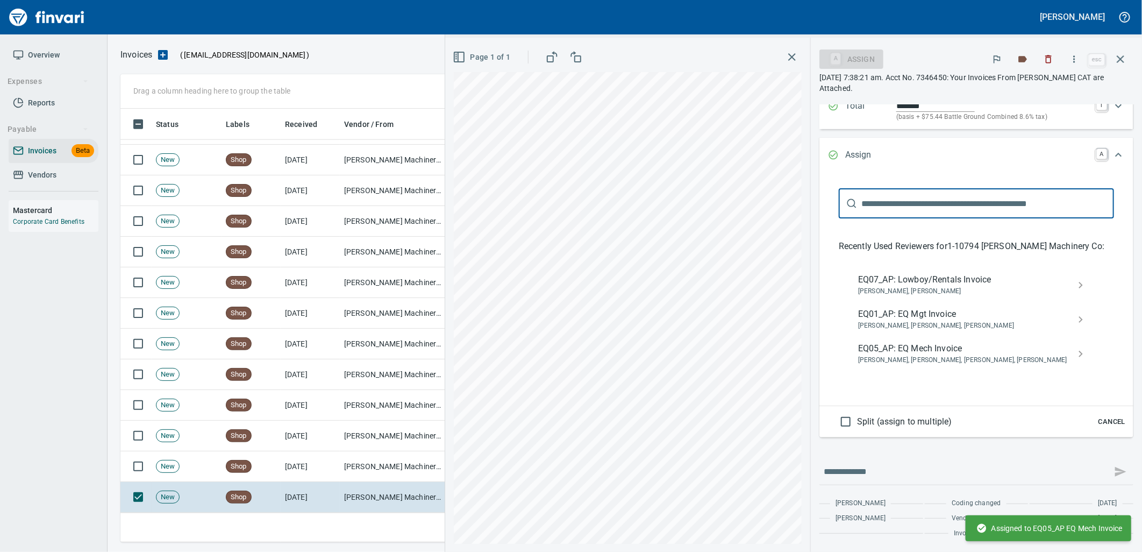
click at [1105, 430] on button "Cancel" at bounding box center [1111, 421] width 34 height 17
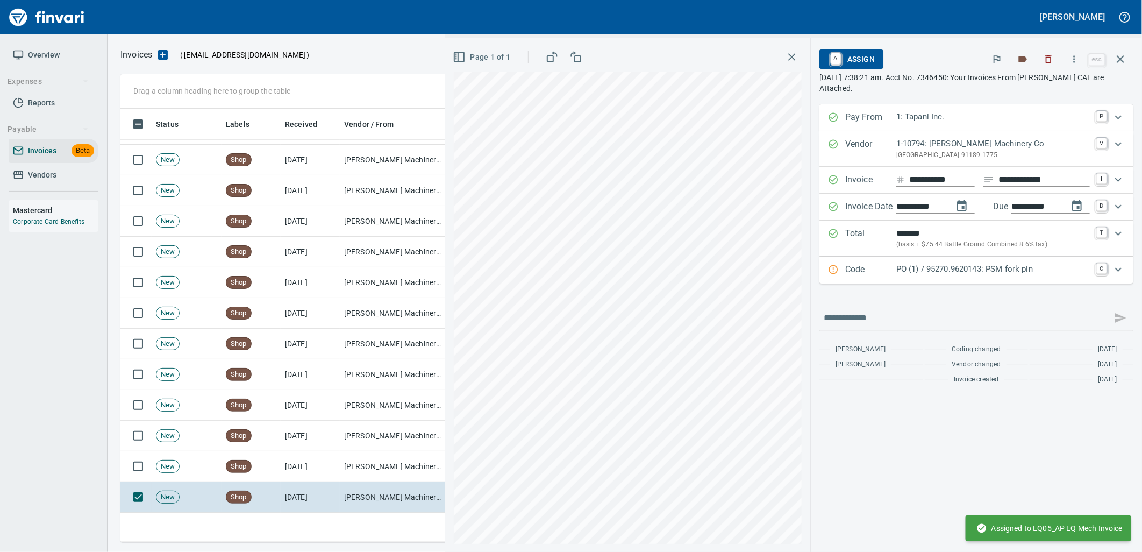
scroll to position [0, 0]
click at [999, 274] on p "PO (1) / 95270.9620143: PSM fork pin" at bounding box center [993, 269] width 194 height 12
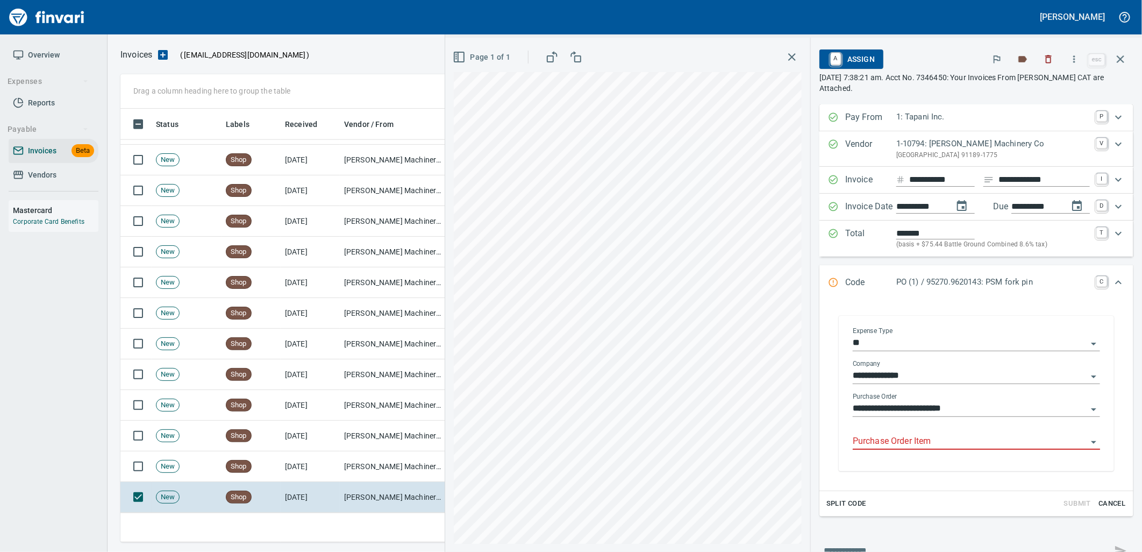
click at [931, 442] on input "Purchase Order Item" at bounding box center [970, 441] width 234 height 15
type input "**********"
click at [1020, 441] on input "**********" at bounding box center [970, 441] width 234 height 15
click at [1074, 443] on input "**********" at bounding box center [970, 441] width 234 height 15
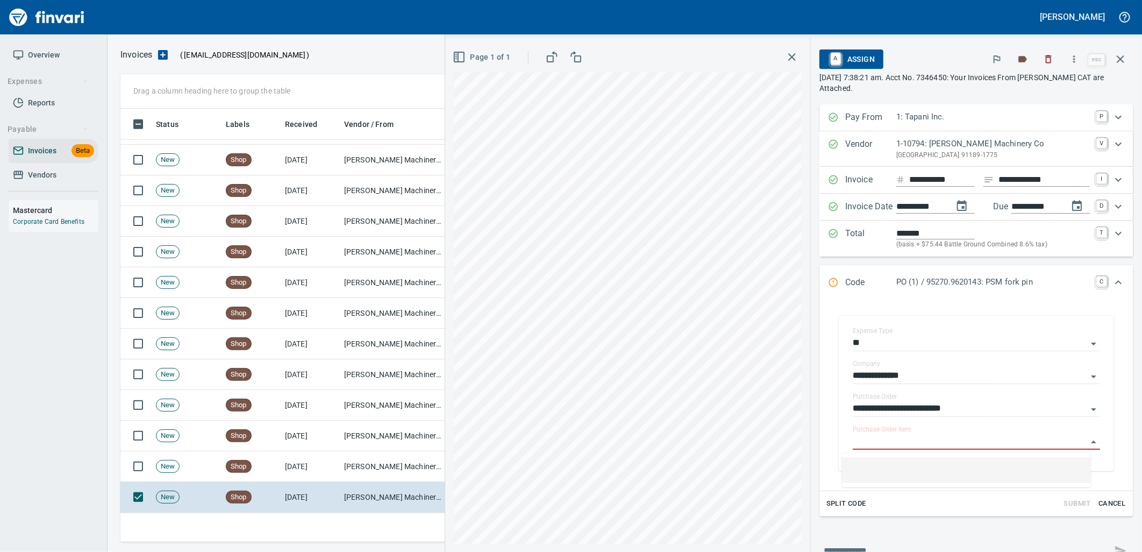
click at [844, 57] on span "A Assign" at bounding box center [851, 59] width 47 height 18
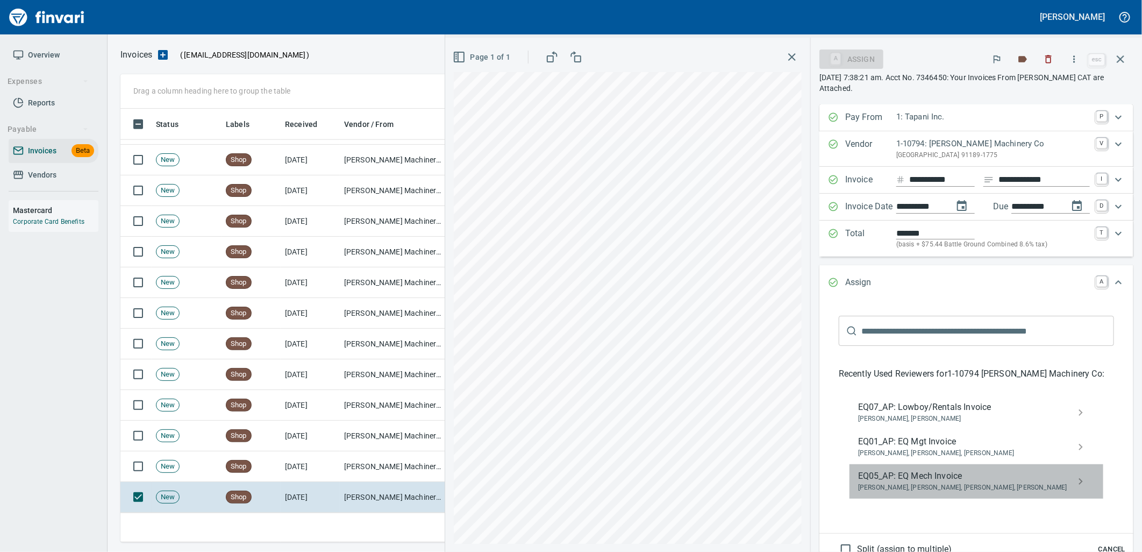
click at [900, 485] on span "[PERSON_NAME], [PERSON_NAME], [PERSON_NAME], [PERSON_NAME]" at bounding box center [967, 487] width 219 height 11
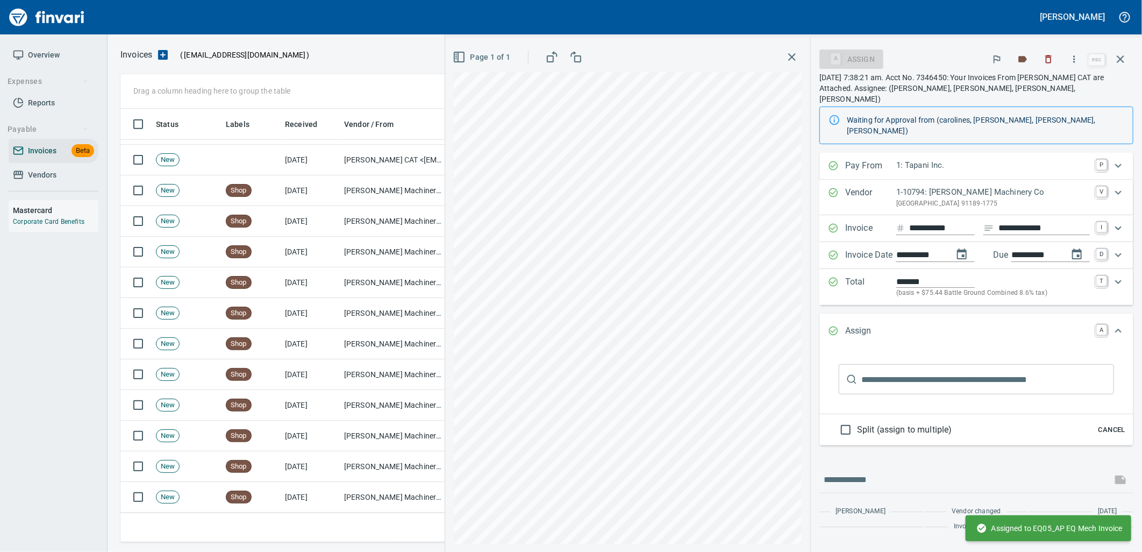
scroll to position [762, 0]
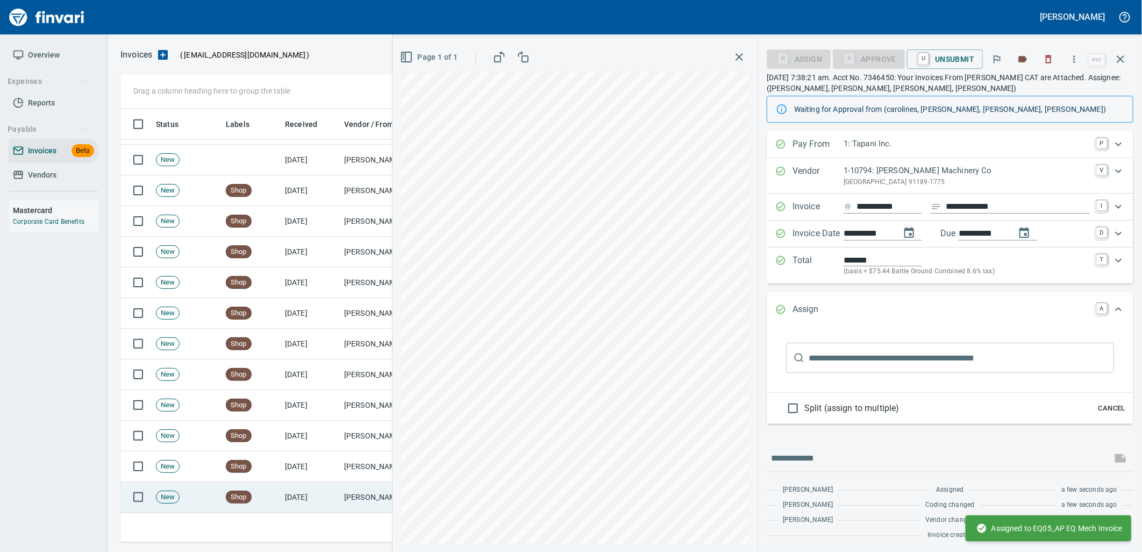
click at [338, 500] on td "[DATE]" at bounding box center [310, 497] width 59 height 31
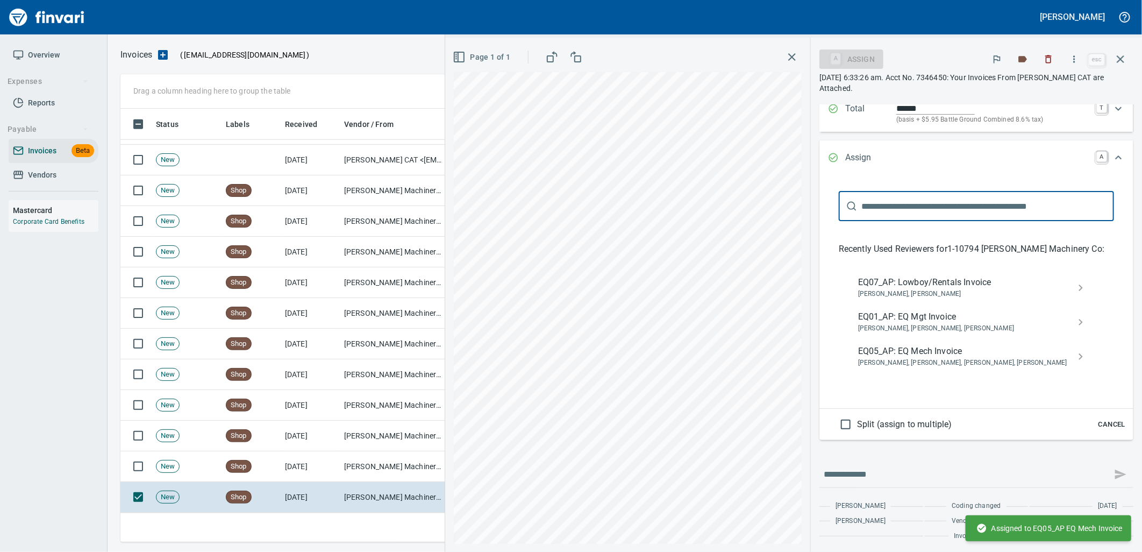
scroll to position [127, 0]
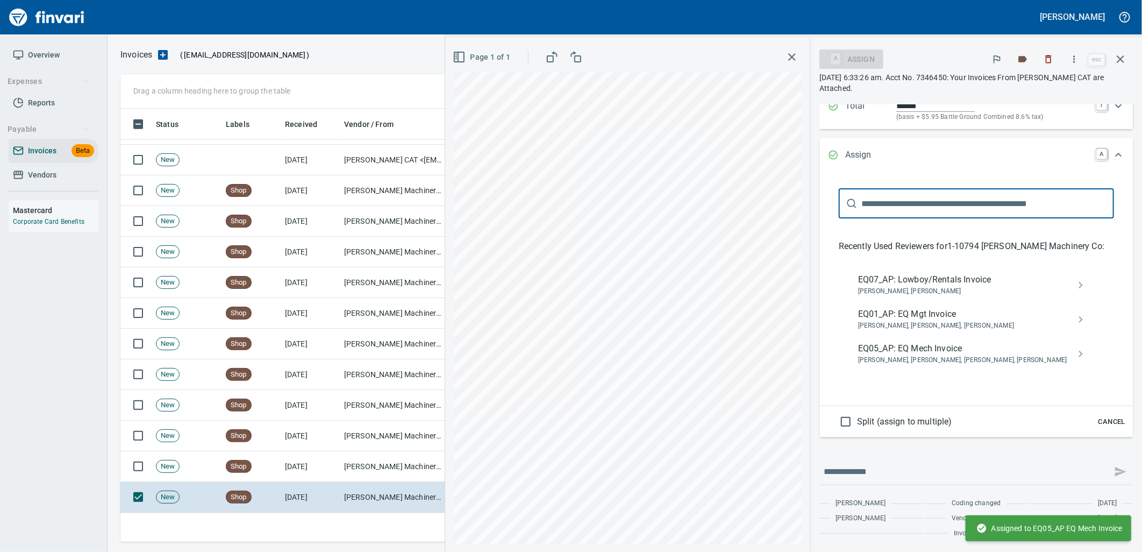
click at [1103, 421] on span "Cancel" at bounding box center [1111, 422] width 29 height 12
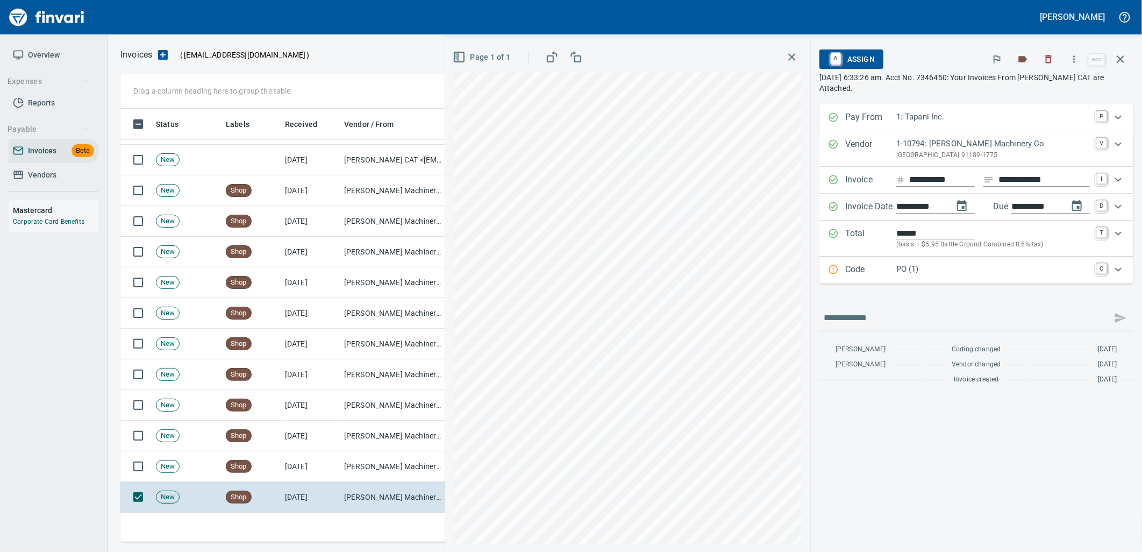
scroll to position [0, 0]
click at [982, 271] on p "PO (1)" at bounding box center [993, 269] width 194 height 12
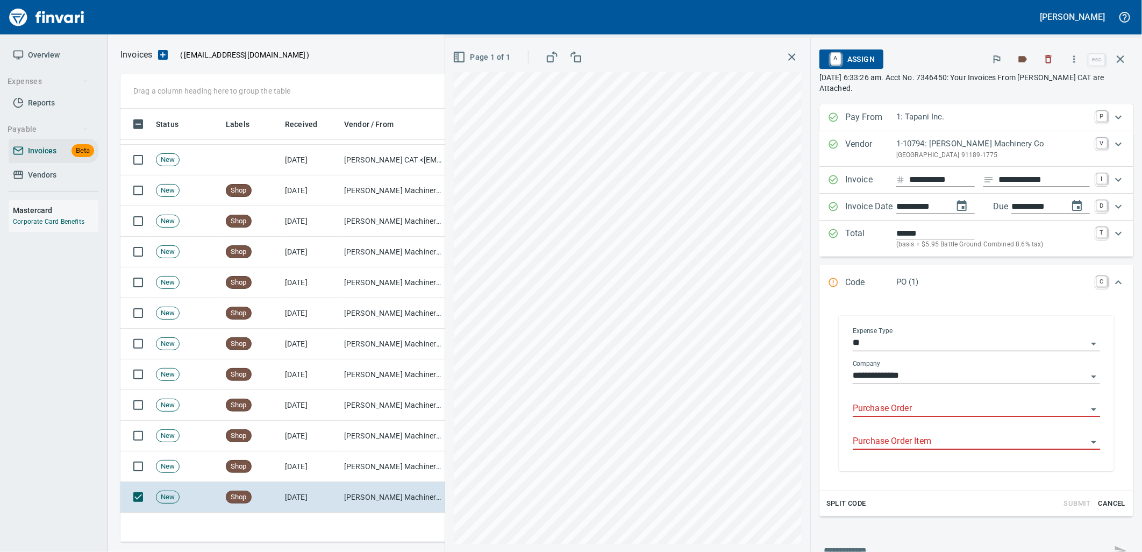
click at [889, 406] on input "Purchase Order" at bounding box center [970, 408] width 234 height 15
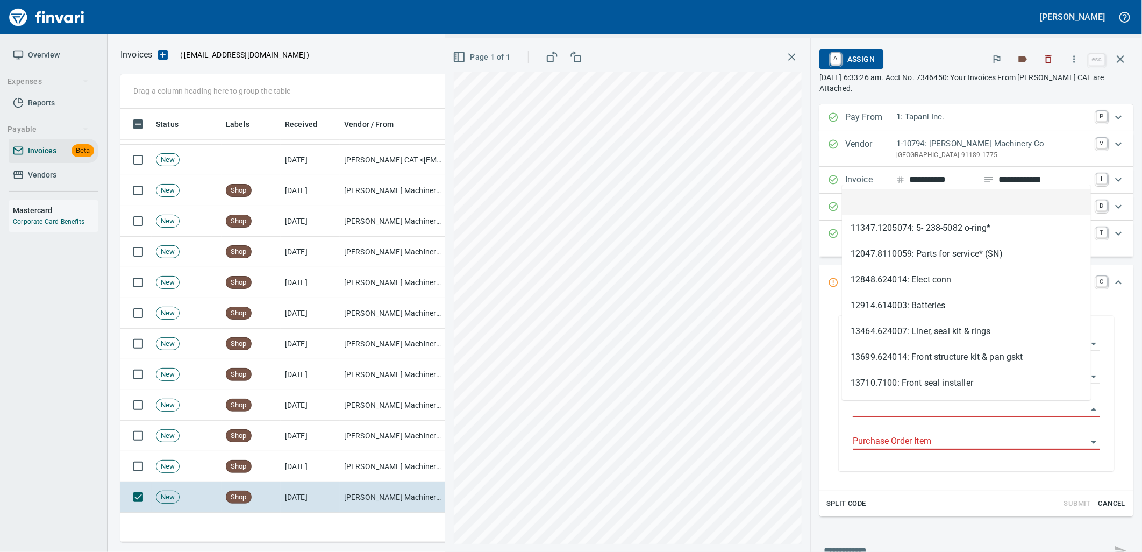
scroll to position [425, 990]
type input "**********"
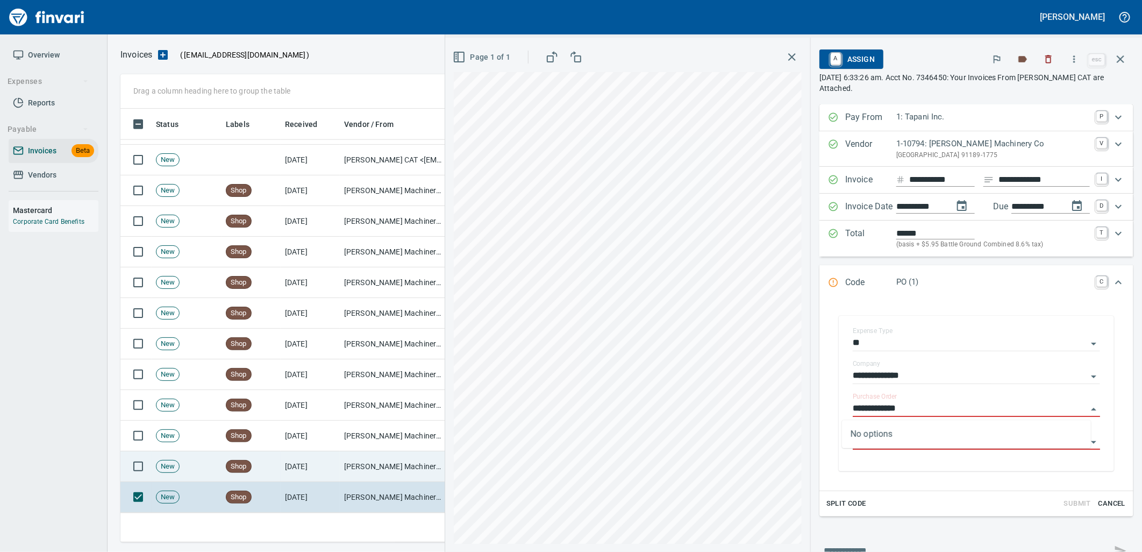
click at [303, 466] on td "[DATE]" at bounding box center [310, 466] width 59 height 31
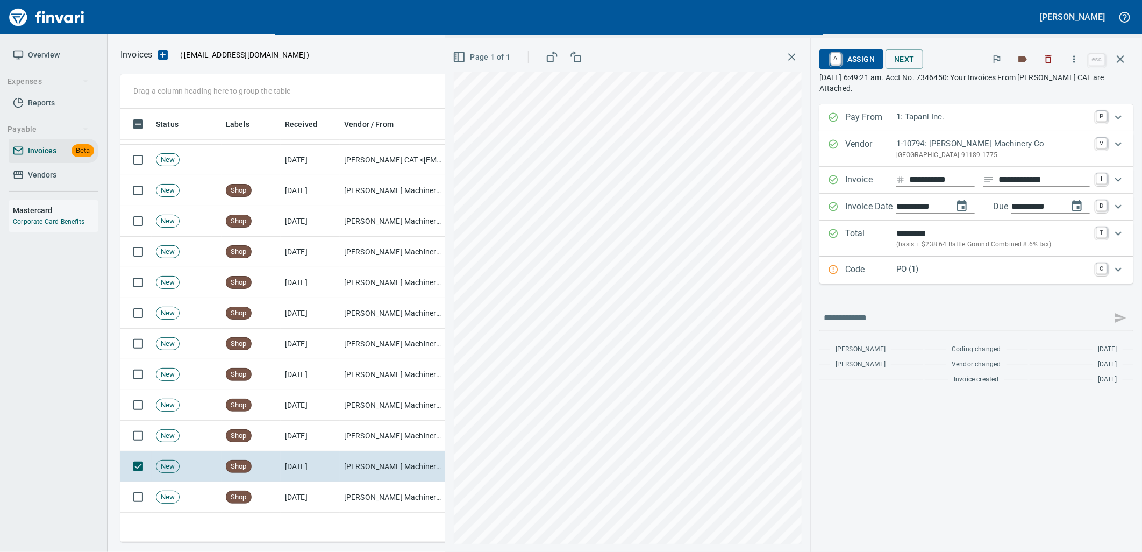
click at [955, 274] on p "PO (1)" at bounding box center [993, 269] width 194 height 12
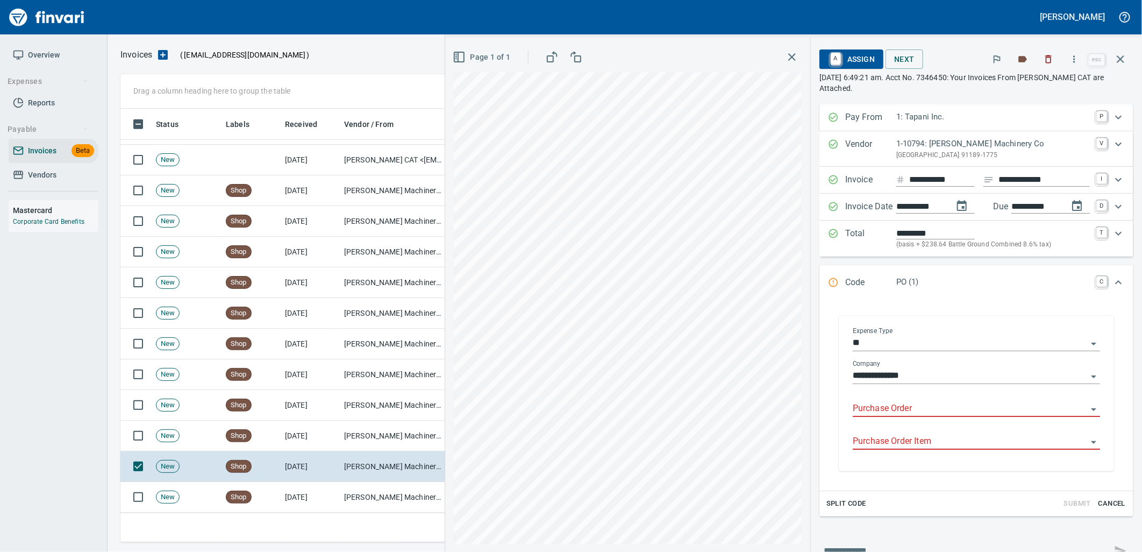
click at [915, 409] on input "Purchase Order" at bounding box center [970, 408] width 234 height 15
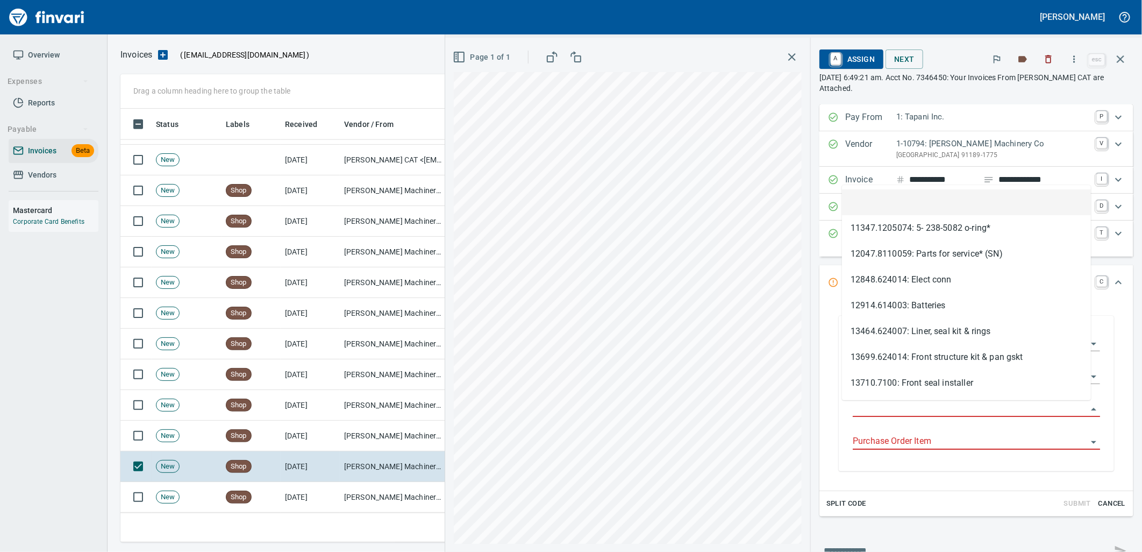
scroll to position [425, 990]
type input "**********"
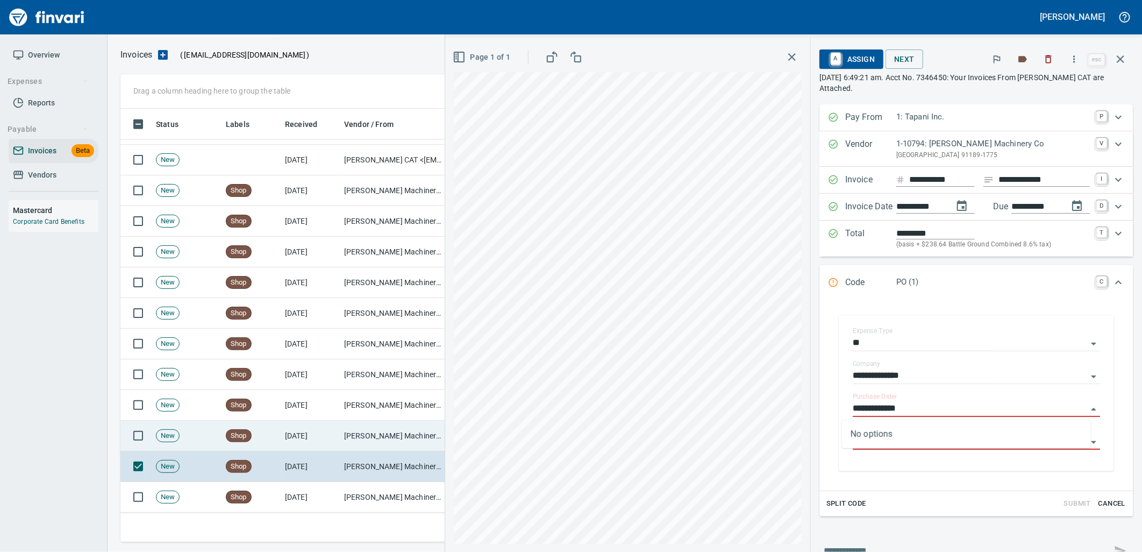
click at [362, 441] on td "Peterson Machinery Co (1-10794)" at bounding box center [394, 435] width 108 height 31
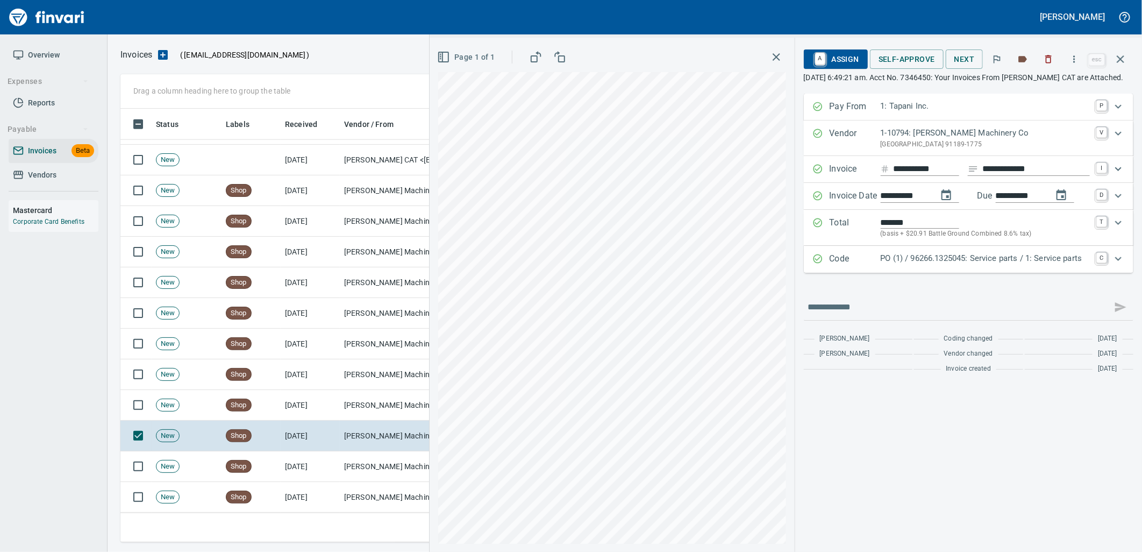
click at [910, 264] on p "PO (1) / 96266.1325045: Service parts / 1: Service parts" at bounding box center [985, 258] width 209 height 12
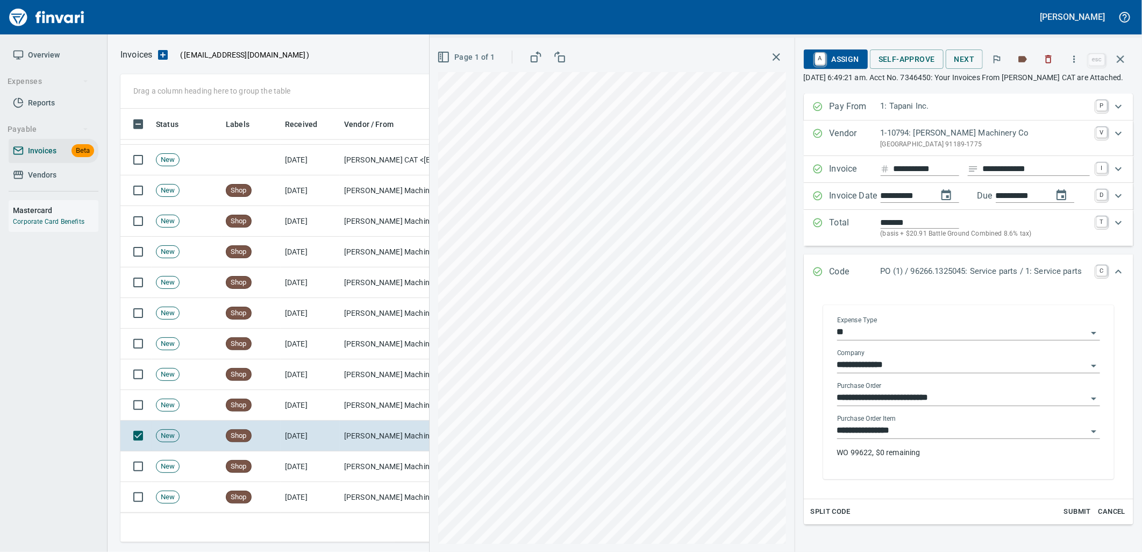
click at [904, 433] on input "**********" at bounding box center [962, 430] width 250 height 15
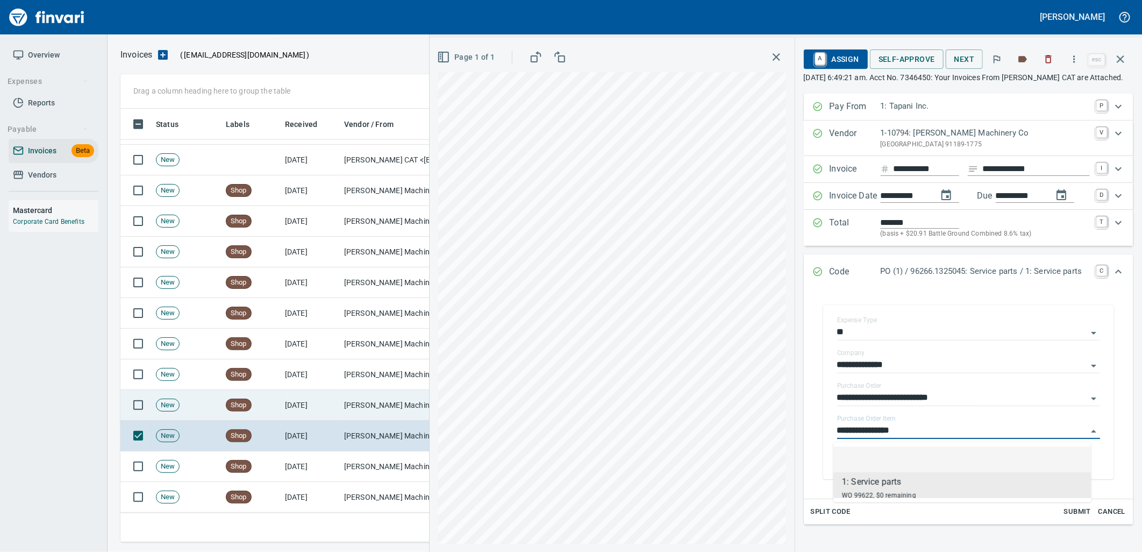
click at [276, 411] on td "Shop" at bounding box center [250, 405] width 59 height 31
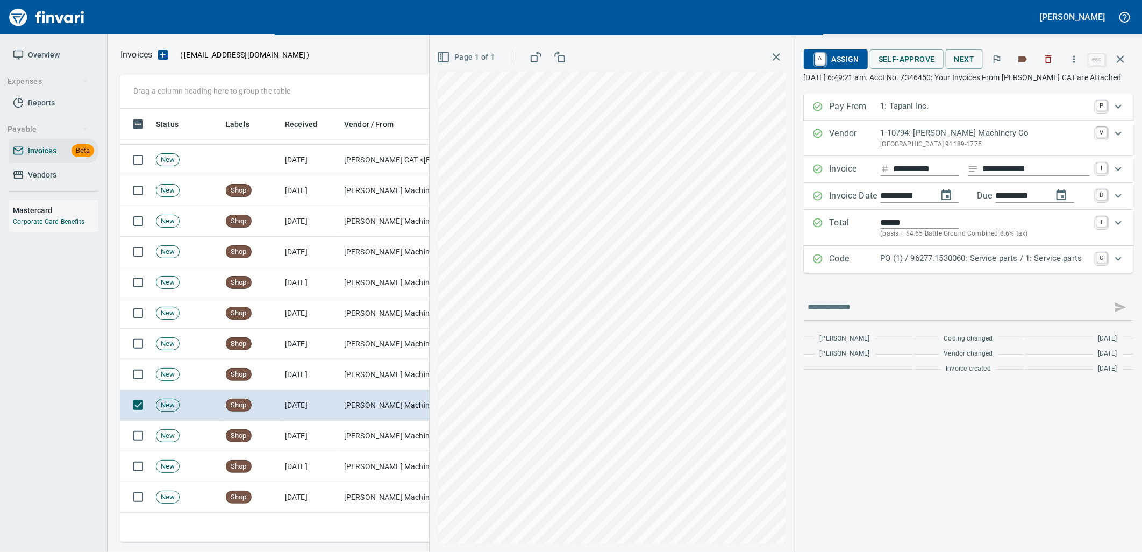
click at [944, 264] on p "PO (1) / 96277.1530060: Service parts / 1: Service parts" at bounding box center [985, 258] width 209 height 12
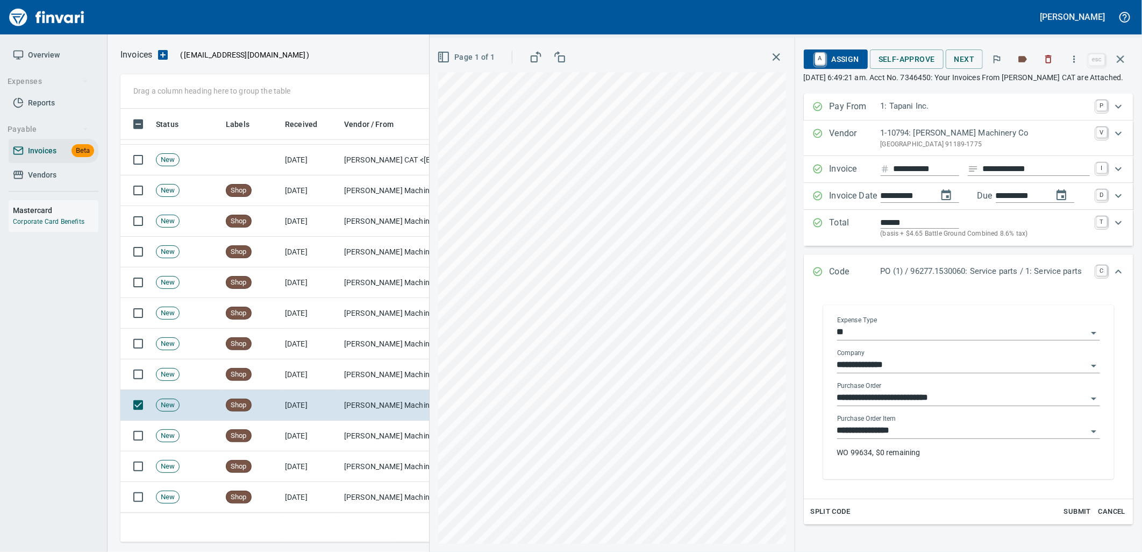
click at [909, 433] on input "**********" at bounding box center [962, 430] width 250 height 15
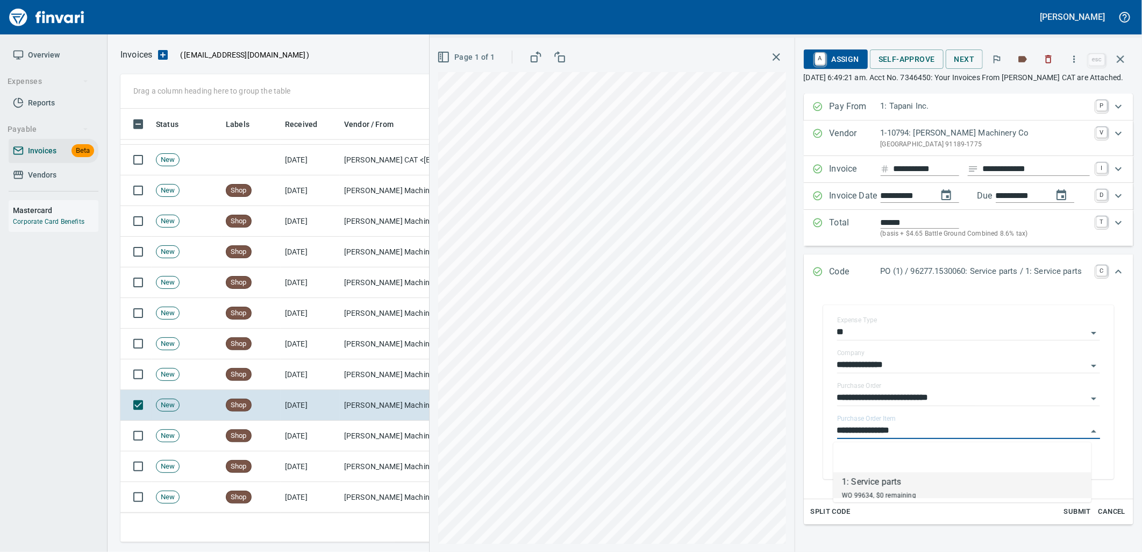
scroll to position [425, 990]
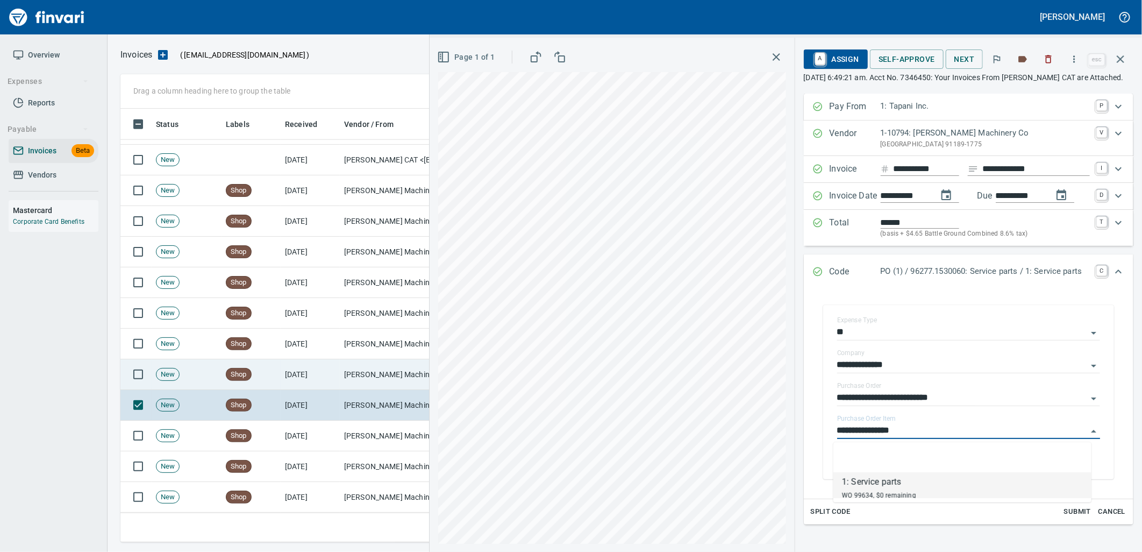
click at [341, 374] on td "Peterson Machinery Co (1-10794)" at bounding box center [394, 374] width 108 height 31
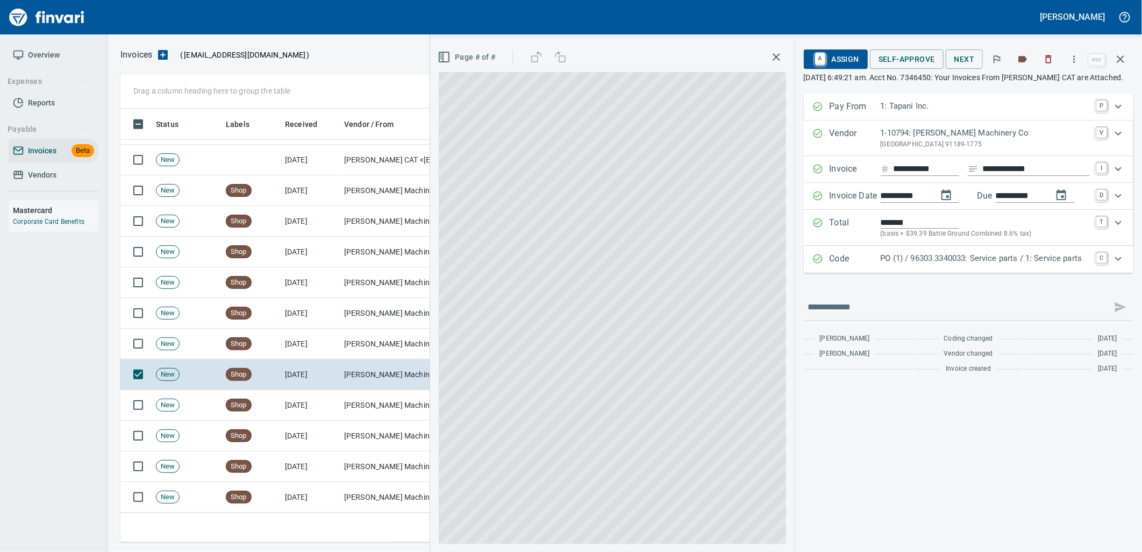
click at [934, 264] on p "PO (1) / 96303.3340033: Service parts / 1: Service parts" at bounding box center [985, 258] width 209 height 12
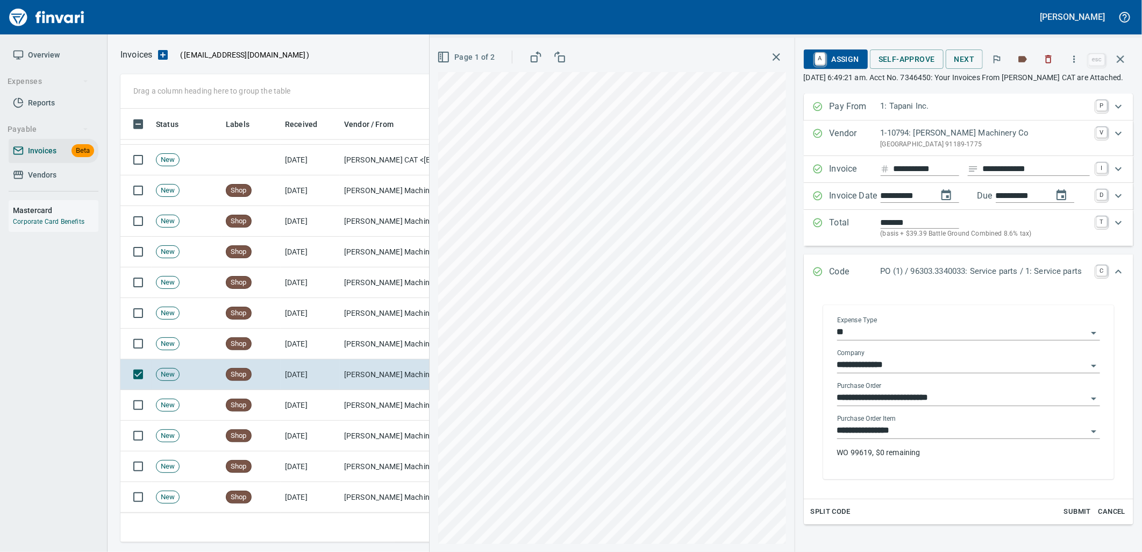
click at [918, 433] on input "**********" at bounding box center [962, 430] width 250 height 15
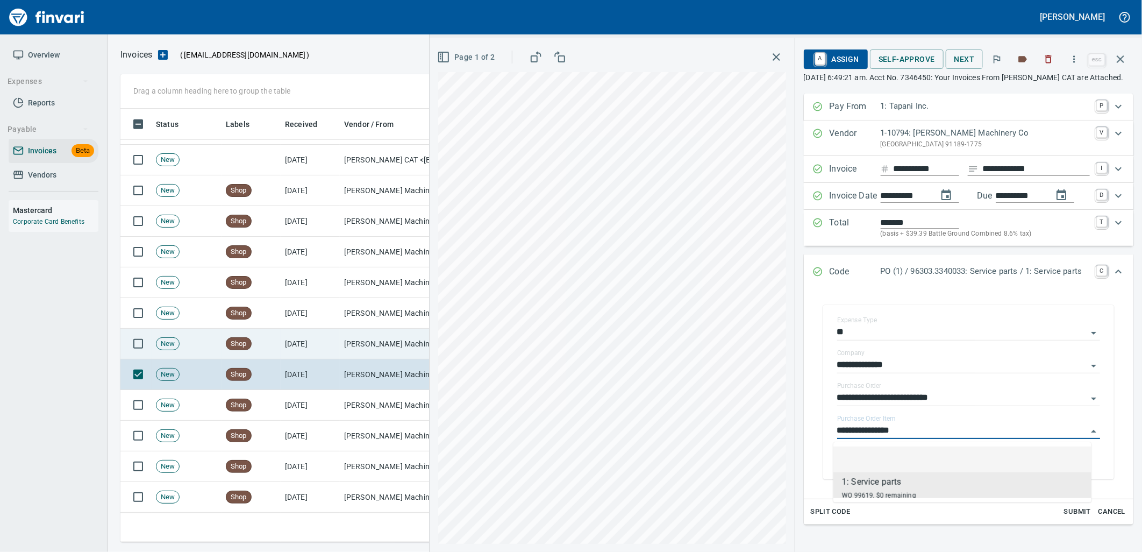
click at [363, 348] on td "Peterson Machinery Co (1-10794)" at bounding box center [394, 343] width 108 height 31
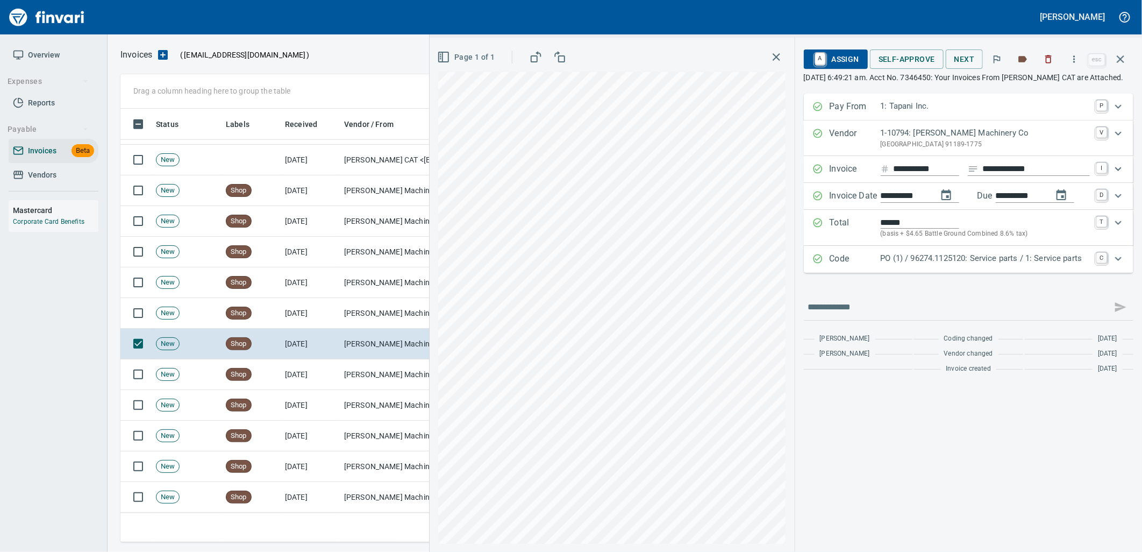
click at [979, 264] on p "PO (1) / 96274.1125120: Service parts / 1: Service parts" at bounding box center [985, 258] width 209 height 12
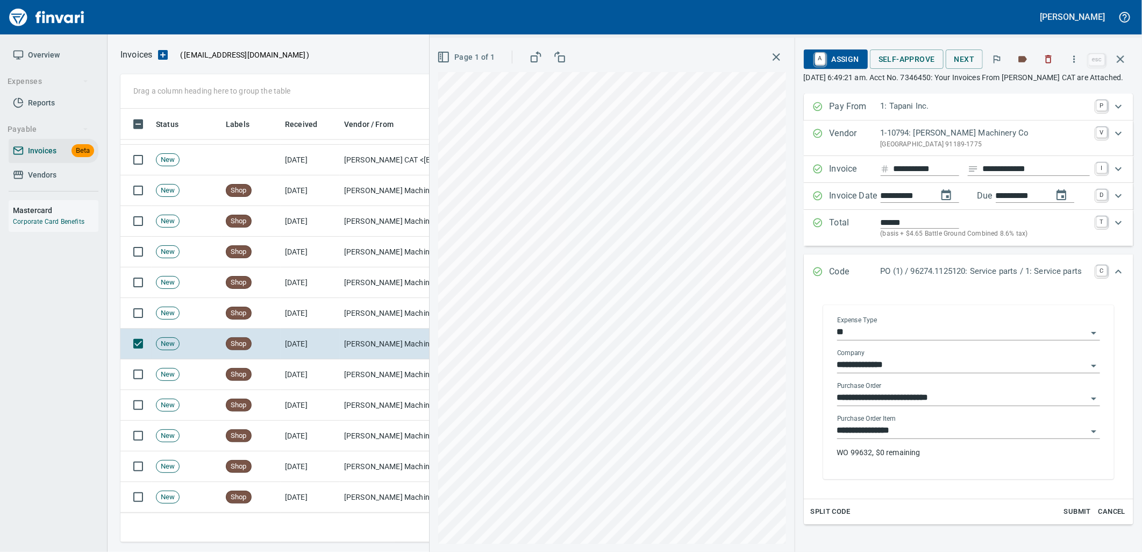
click at [925, 438] on input "**********" at bounding box center [962, 430] width 250 height 15
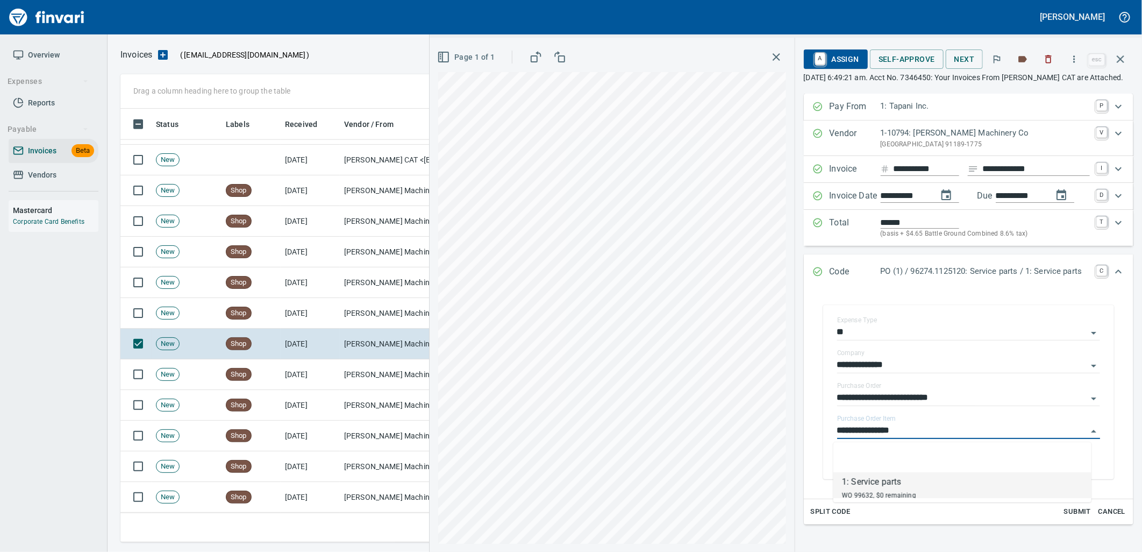
scroll to position [425, 990]
click at [343, 309] on td "Peterson Machinery Co (1-10794)" at bounding box center [394, 313] width 108 height 31
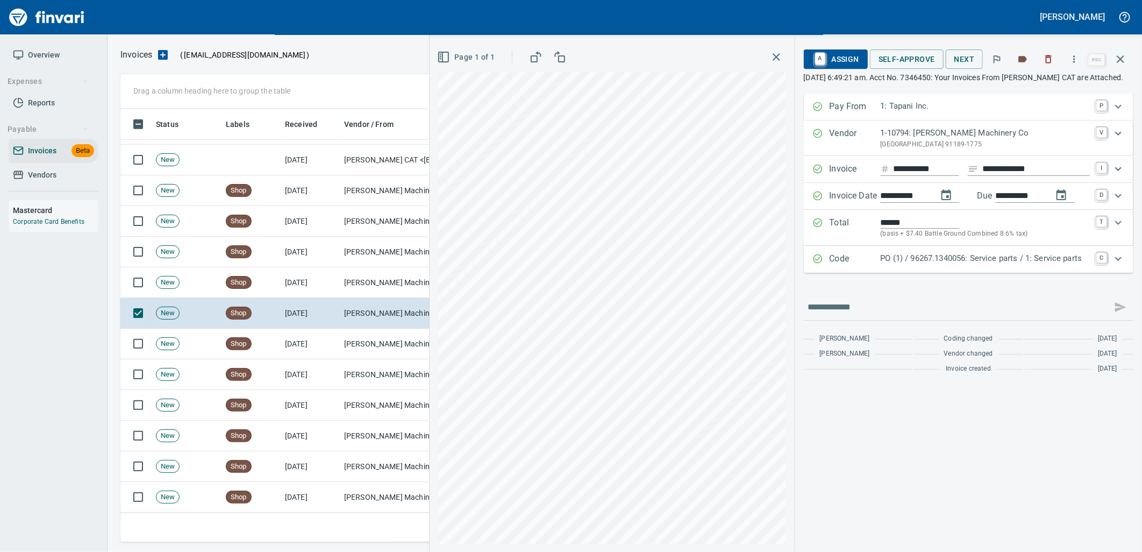
click at [941, 264] on p "PO (1) / 96267.1340056: Service parts / 1: Service parts" at bounding box center [985, 258] width 209 height 12
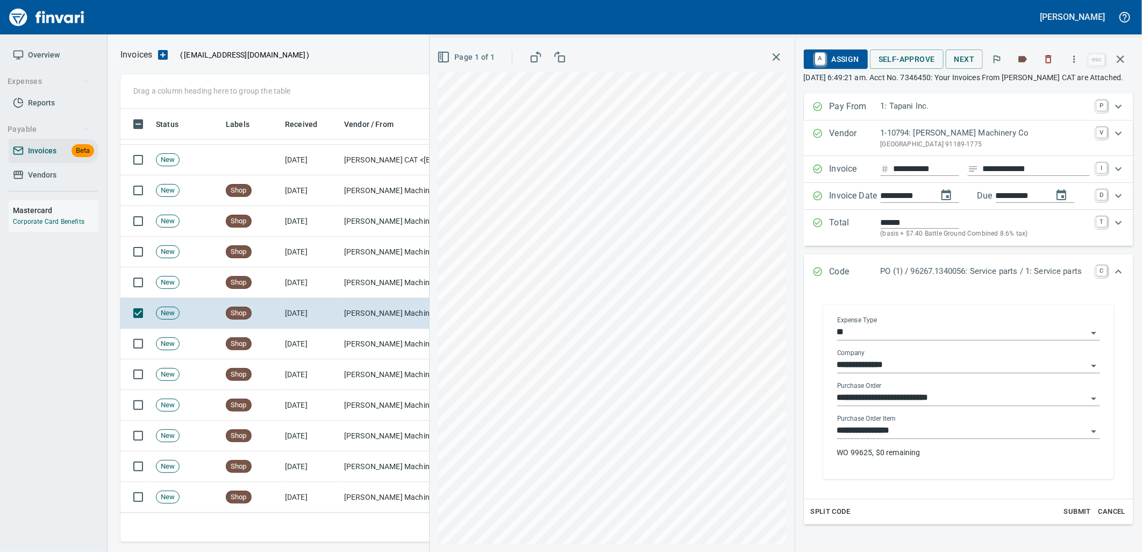
click at [932, 431] on input "**********" at bounding box center [962, 430] width 250 height 15
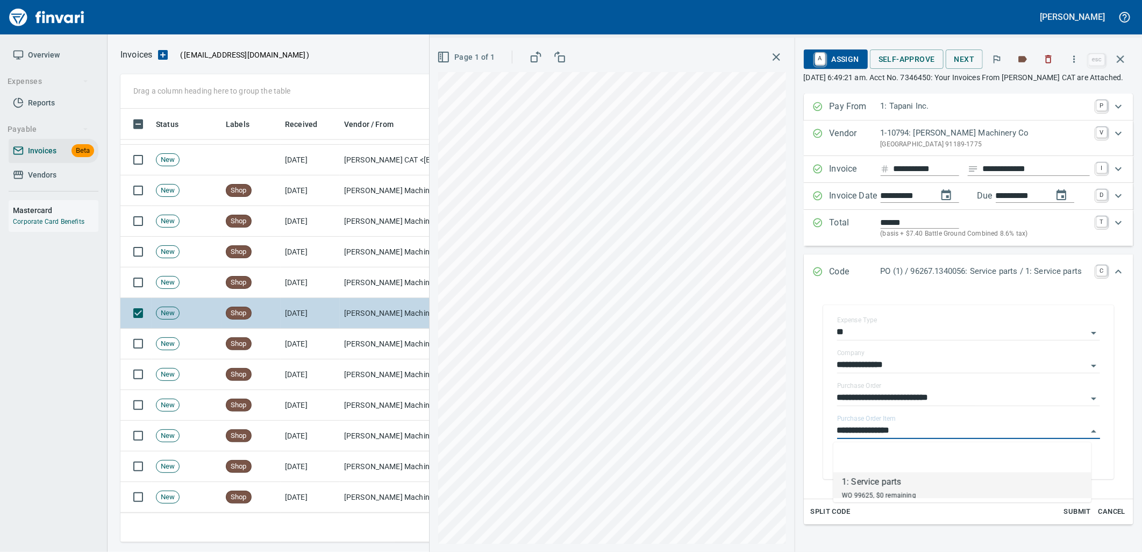
click at [251, 287] on td "Shop" at bounding box center [250, 282] width 59 height 31
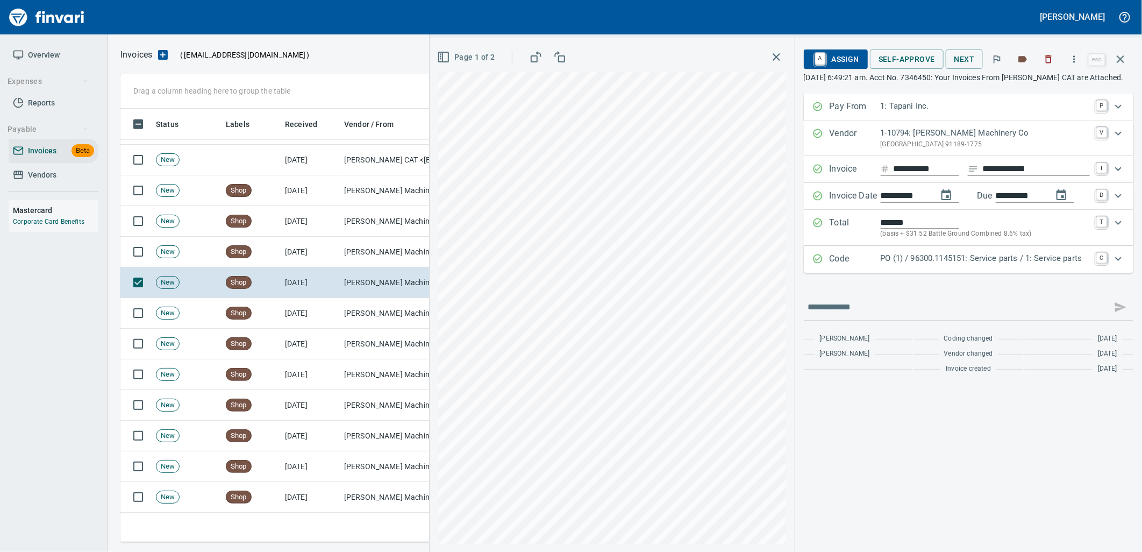
click at [928, 285] on div "**********" at bounding box center [969, 236] width 330 height 285
click at [927, 273] on div "Code PO (1) / 96300.1145151: Service parts / 1: Service parts C" at bounding box center [969, 259] width 330 height 27
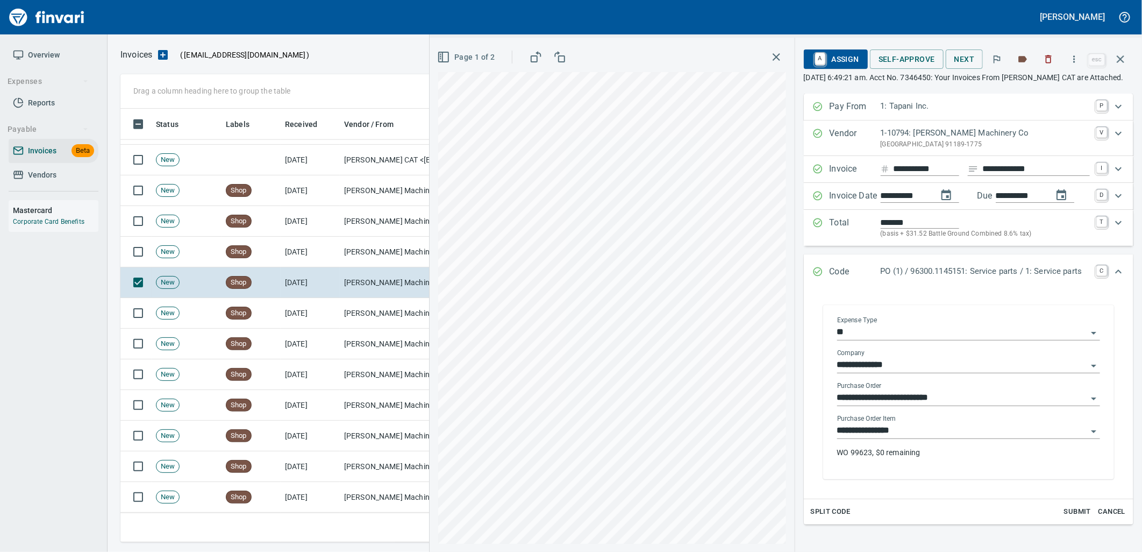
click at [947, 427] on input "**********" at bounding box center [962, 430] width 250 height 15
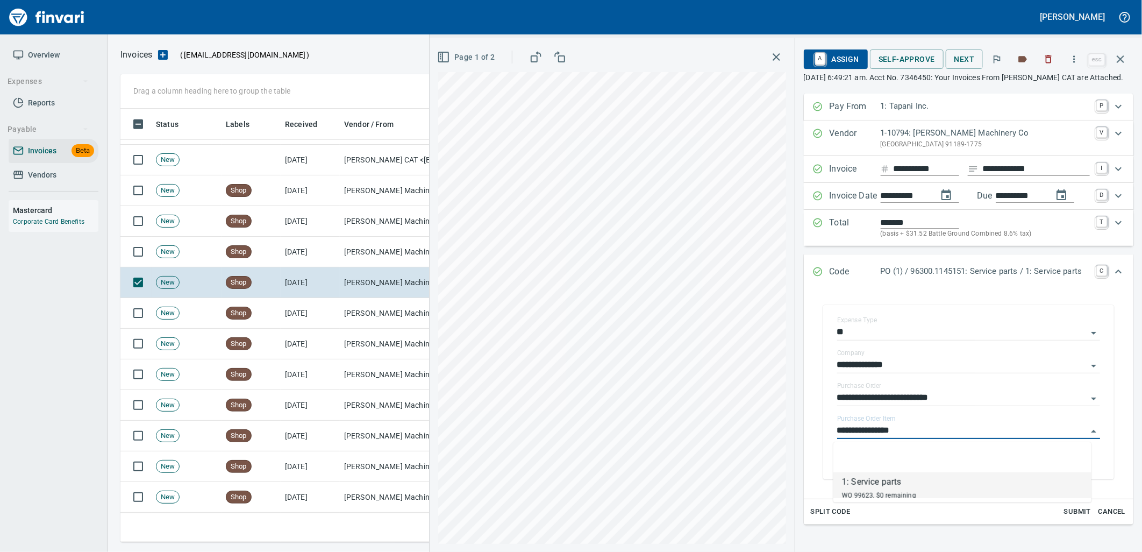
scroll to position [425, 990]
click at [361, 248] on td "Peterson Machinery Co (1-10794)" at bounding box center [394, 252] width 108 height 31
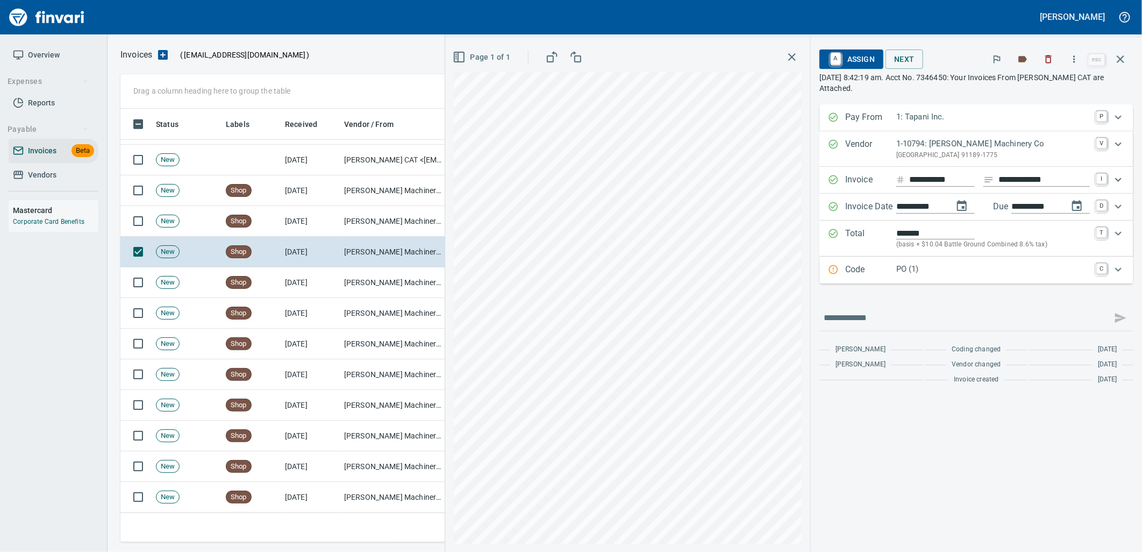
scroll to position [758, 0]
click at [919, 281] on div "Code PO (1) C" at bounding box center [976, 269] width 314 height 27
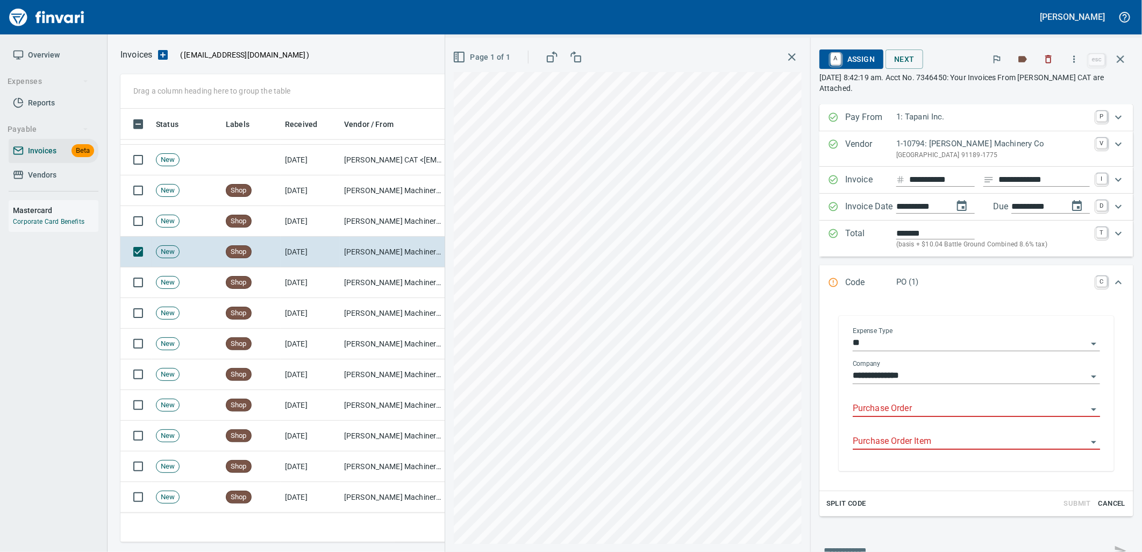
click at [904, 410] on input "Purchase Order" at bounding box center [970, 408] width 234 height 15
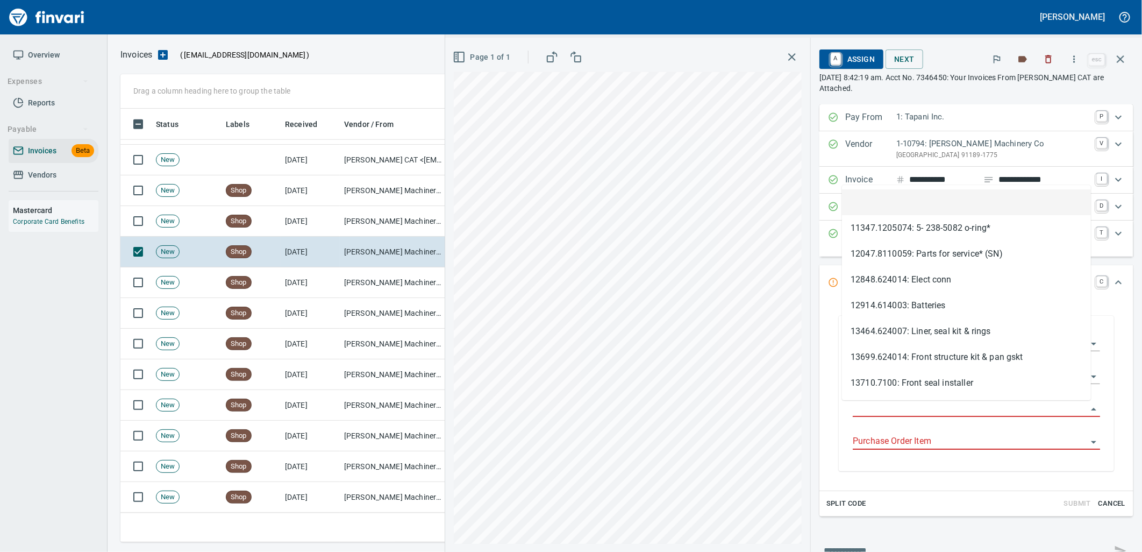
scroll to position [425, 990]
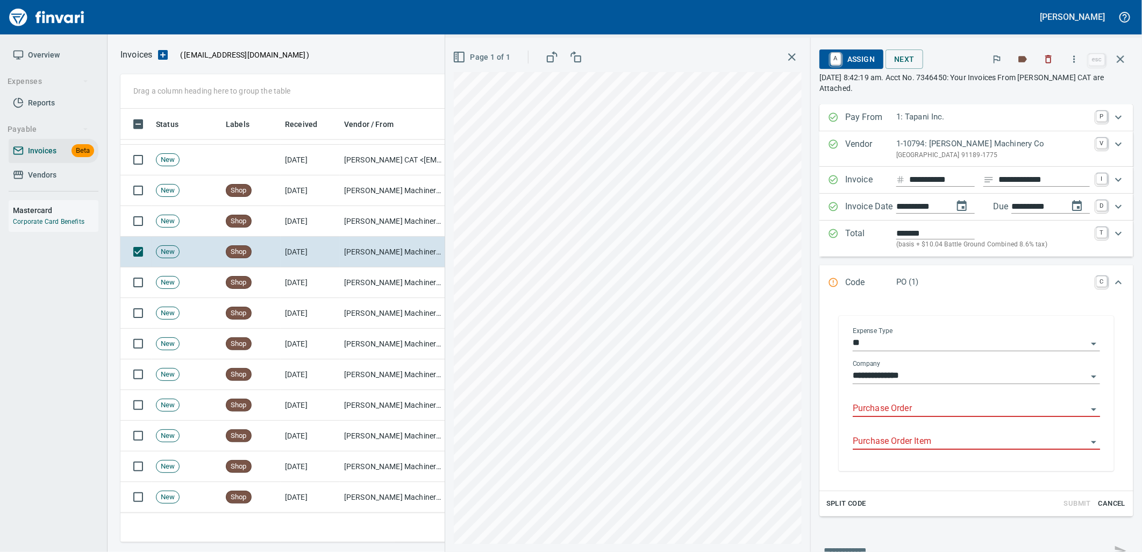
type input "**********"
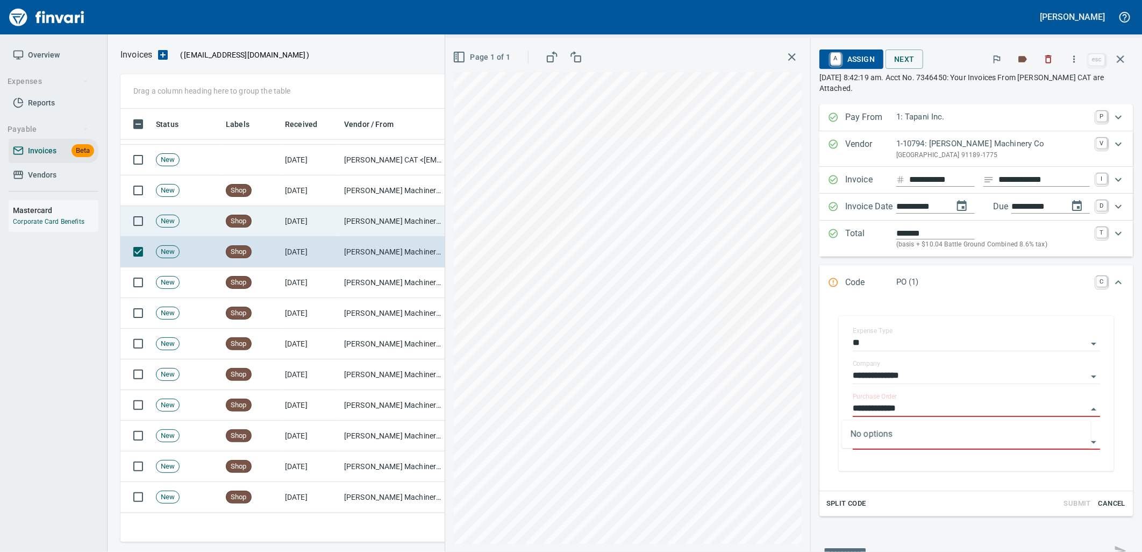
click at [330, 226] on td "[DATE]" at bounding box center [310, 221] width 59 height 31
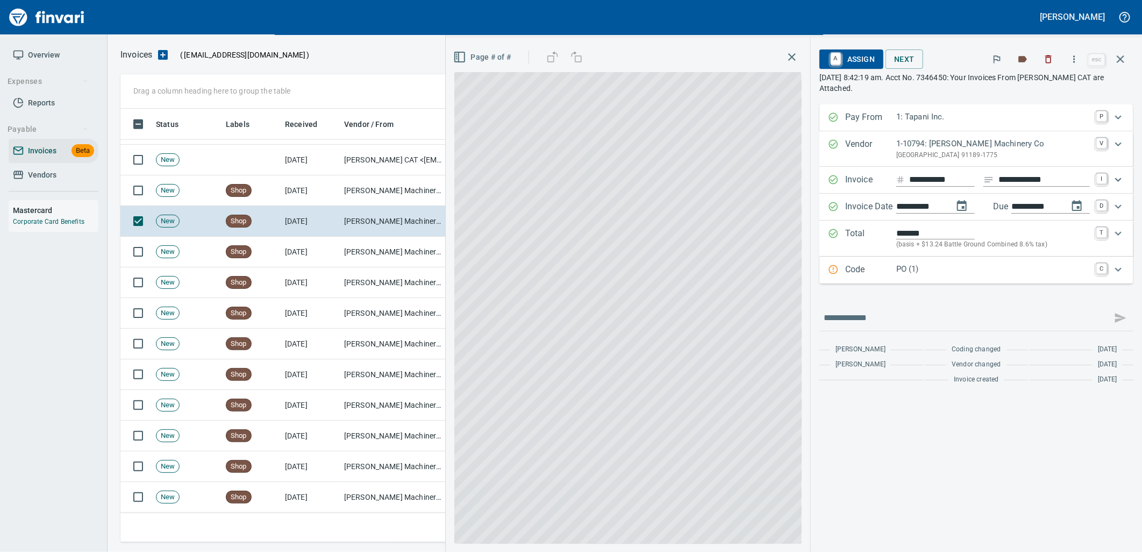
scroll to position [425, 990]
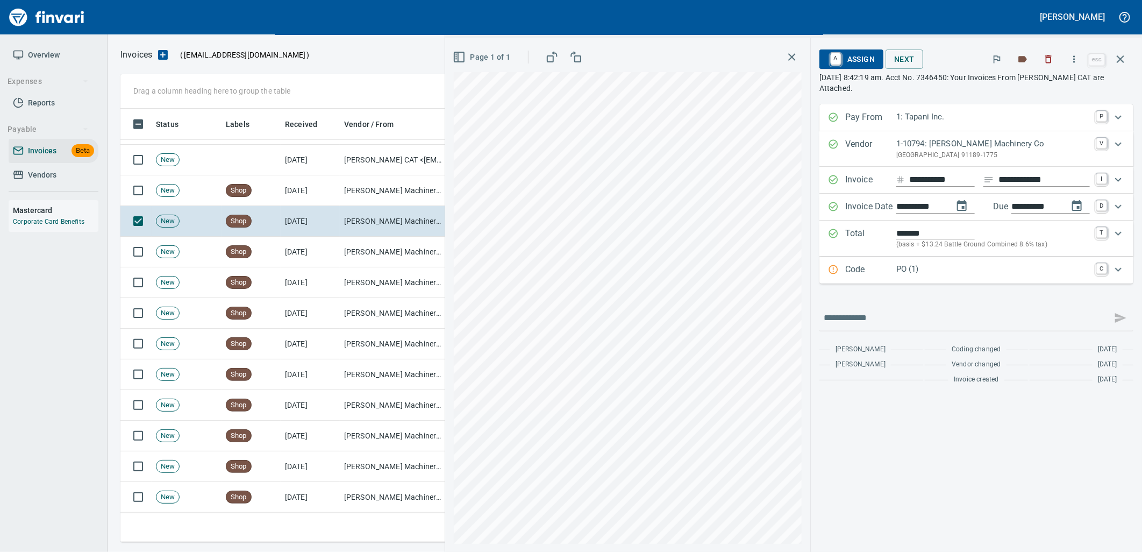
click at [926, 278] on div "Code PO (1) C" at bounding box center [976, 269] width 314 height 27
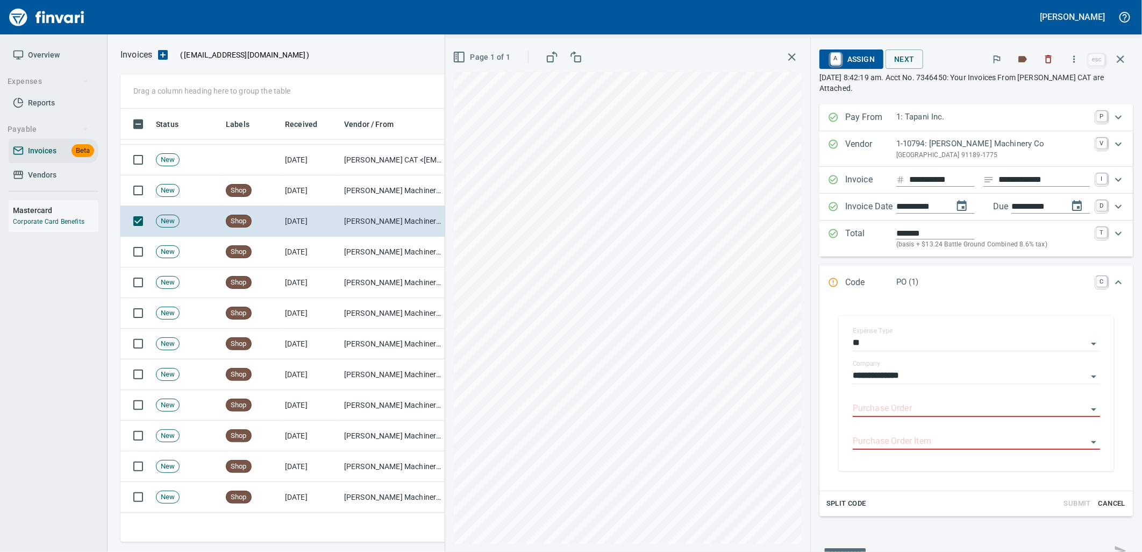
click at [894, 407] on input "Purchase Order" at bounding box center [970, 408] width 234 height 15
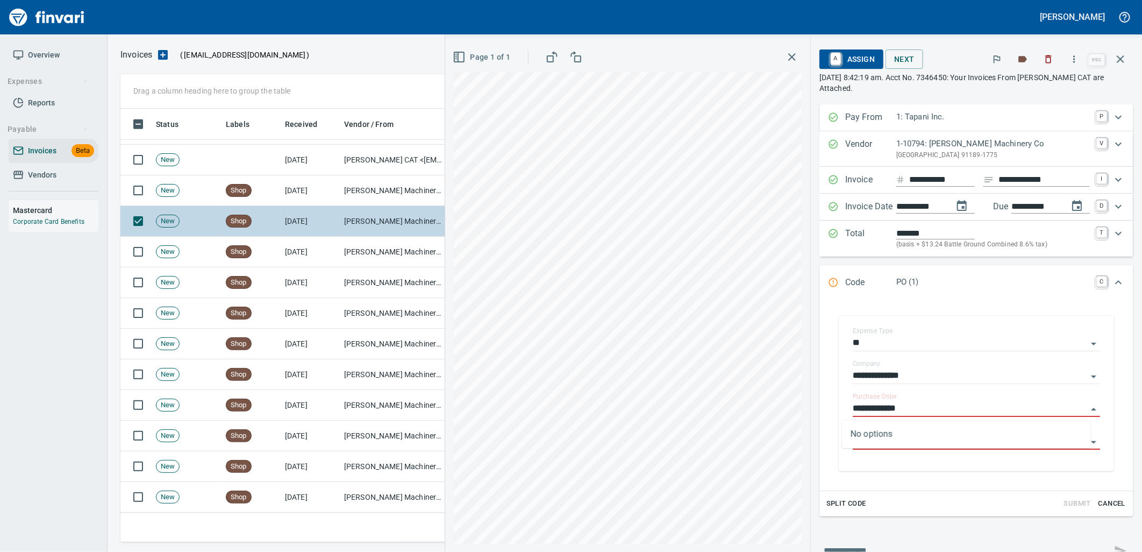
type input "**********"
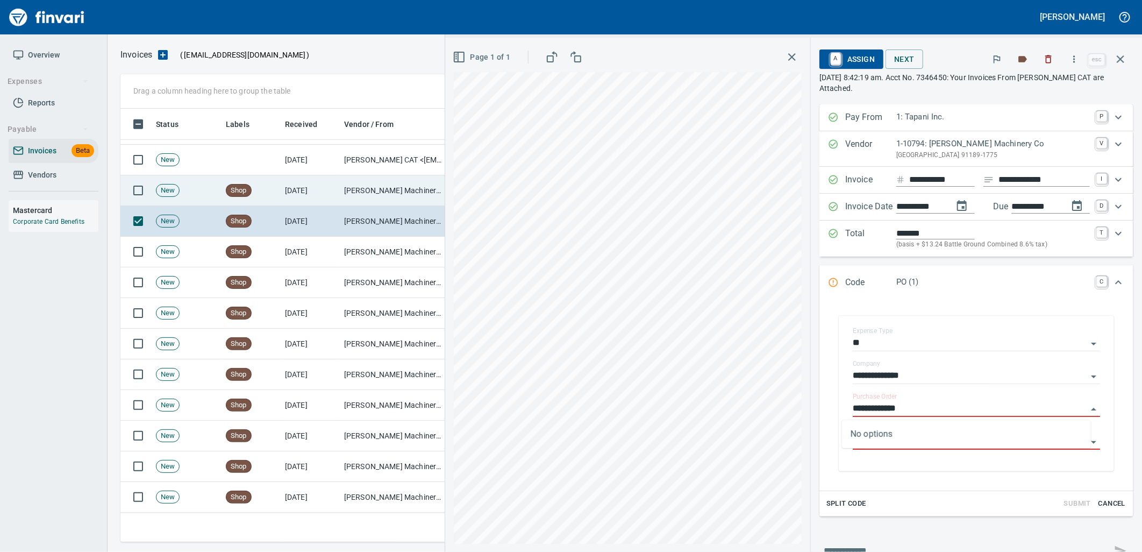
click at [389, 198] on td "Peterson Machinery Co (1-10794)" at bounding box center [394, 190] width 108 height 31
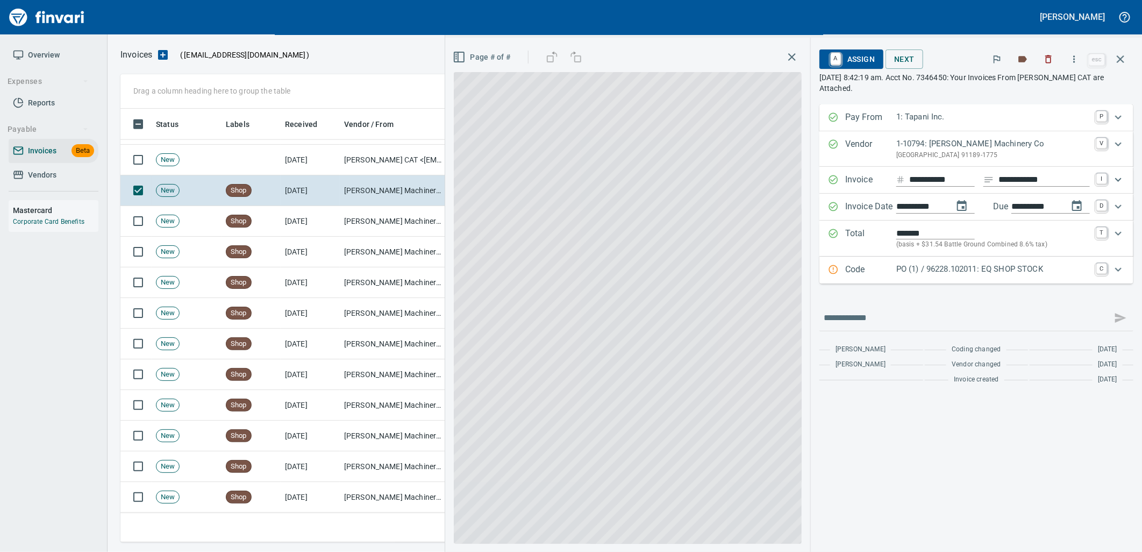
scroll to position [425, 990]
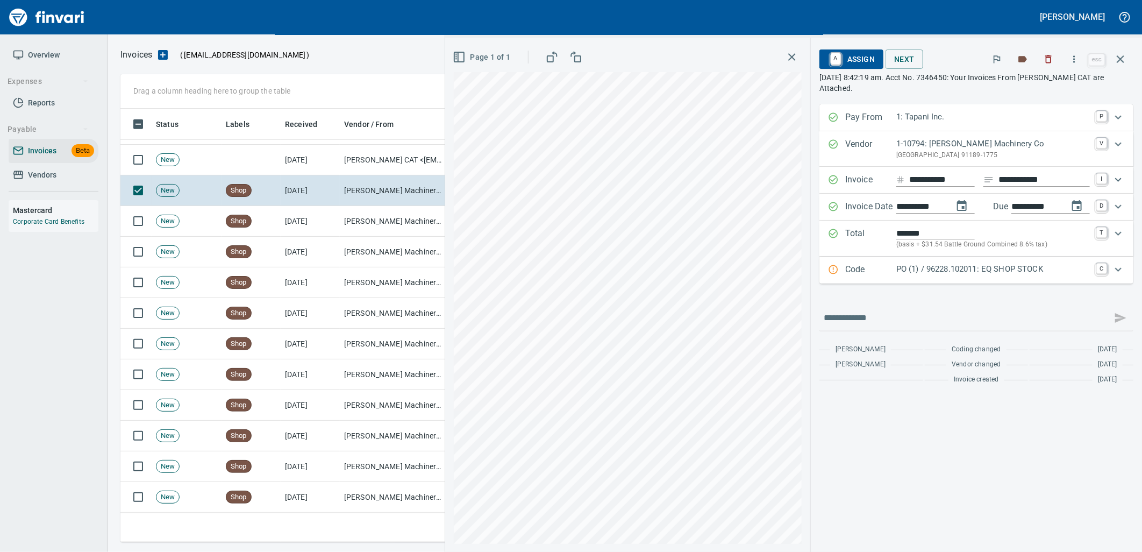
click at [960, 283] on div "Code PO (1) / 96228.102011: EQ SHOP STOCK C" at bounding box center [976, 269] width 314 height 27
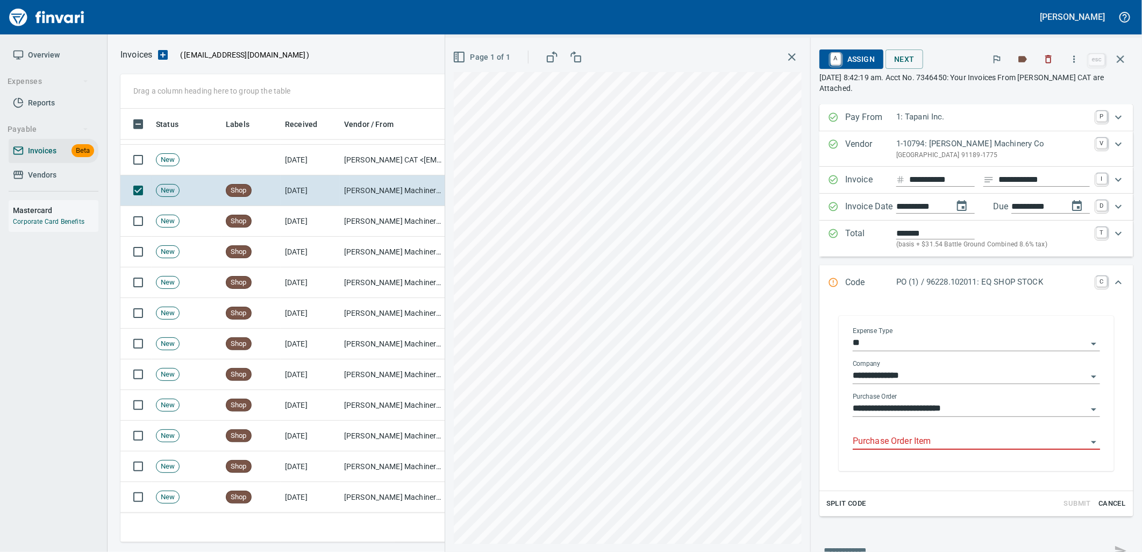
click at [917, 434] on body "Leah Wilson Overview Expenses Reports Payable Invoices Beta Vendors Mastercard …" at bounding box center [571, 276] width 1142 height 552
drag, startPoint x: 1115, startPoint y: 51, endPoint x: 1044, endPoint y: 84, distance: 78.2
click at [1115, 51] on button "button" at bounding box center [1120, 59] width 26 height 26
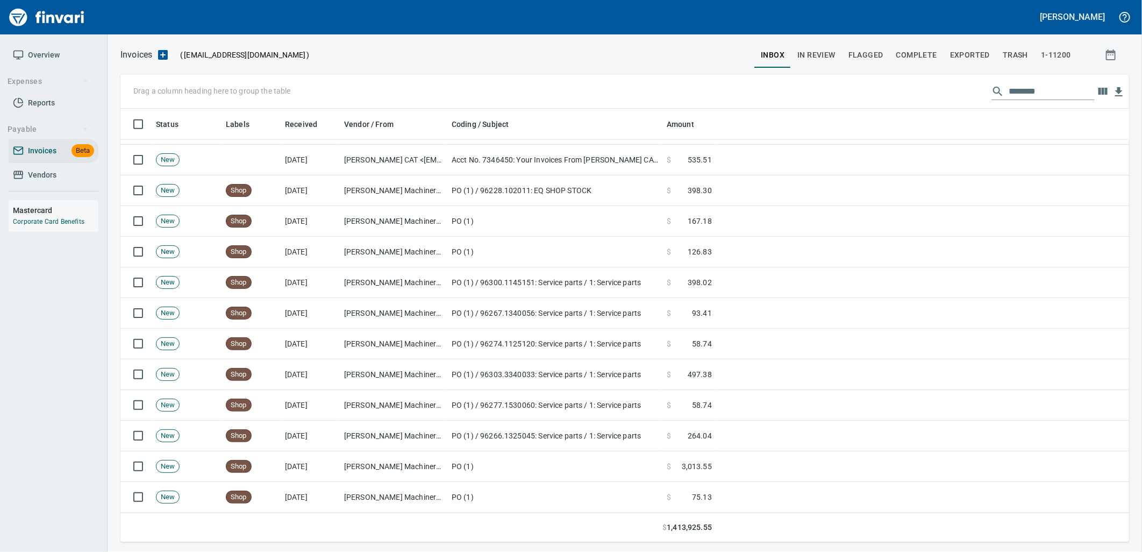
scroll to position [425, 990]
drag, startPoint x: 1063, startPoint y: 93, endPoint x: 893, endPoint y: 98, distance: 169.4
click at [906, 94] on div "Drag a column heading here to group the table ********" at bounding box center [624, 91] width 1008 height 34
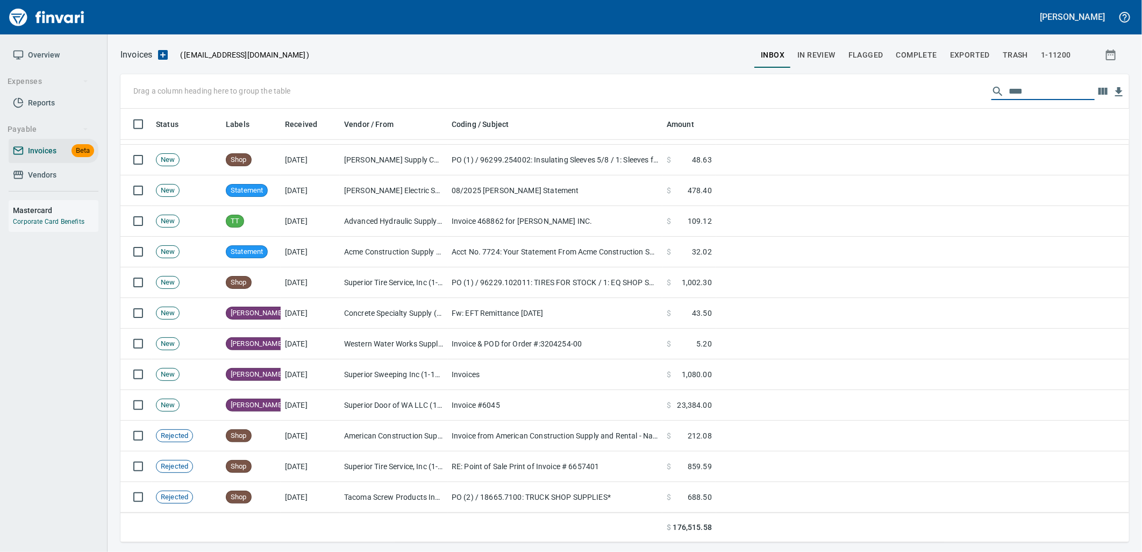
scroll to position [425, 1000]
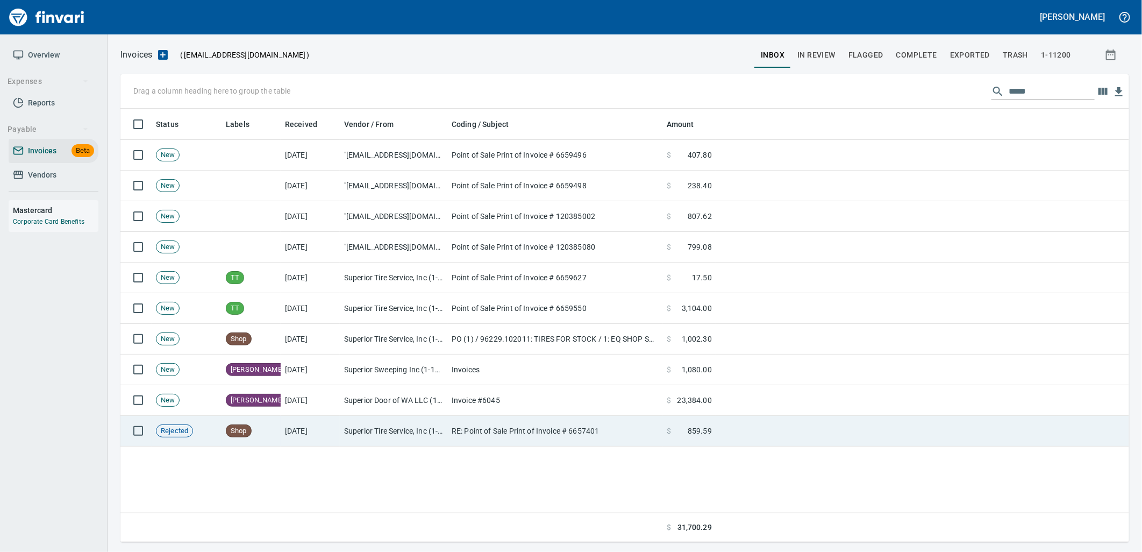
click at [610, 428] on td "RE: Point of Sale Print of Invoice # 6657401" at bounding box center [554, 431] width 215 height 31
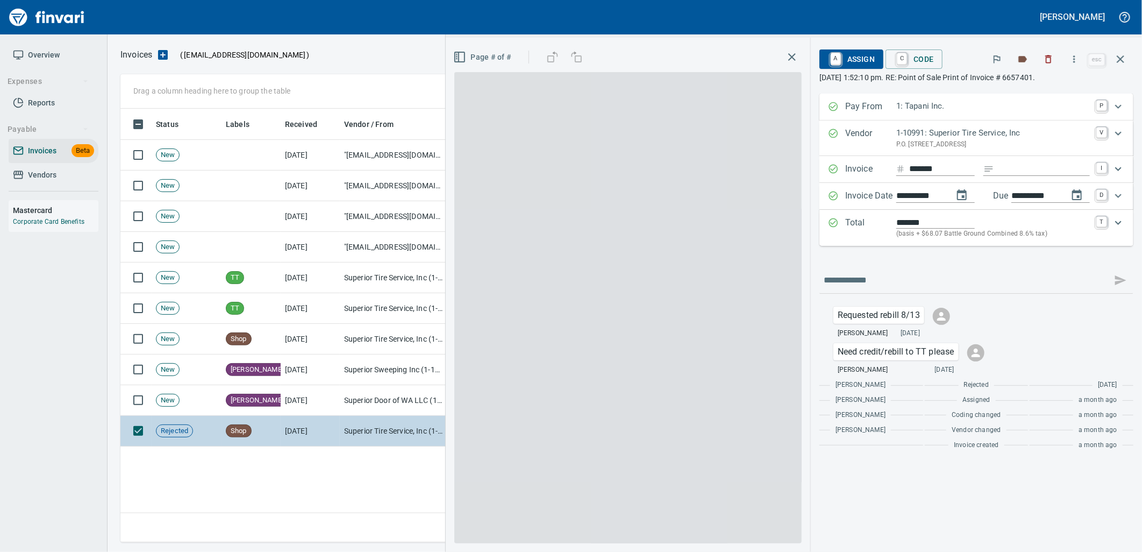
scroll to position [425, 999]
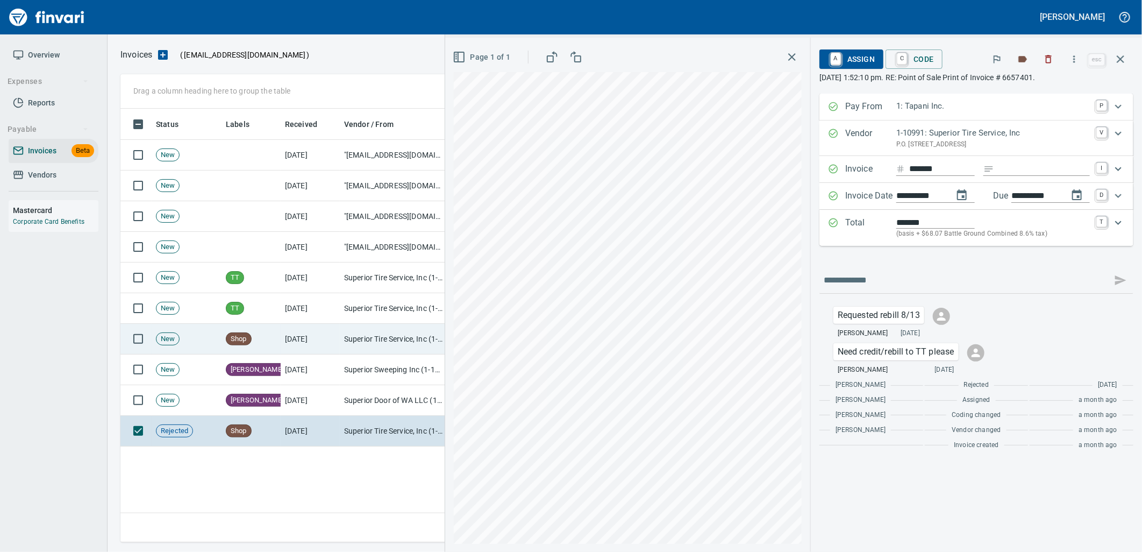
click at [334, 352] on td "[DATE]" at bounding box center [310, 339] width 59 height 31
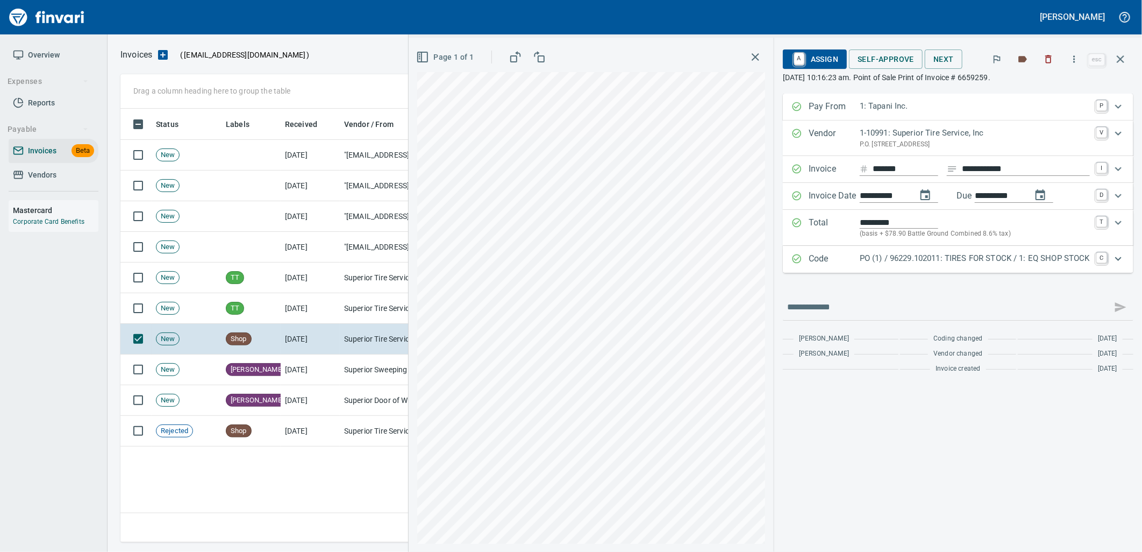
click at [939, 260] on p "PO (1) / 96229.102011: TIRES FOR STOCK / 1: EQ SHOP STOCK" at bounding box center [975, 258] width 230 height 12
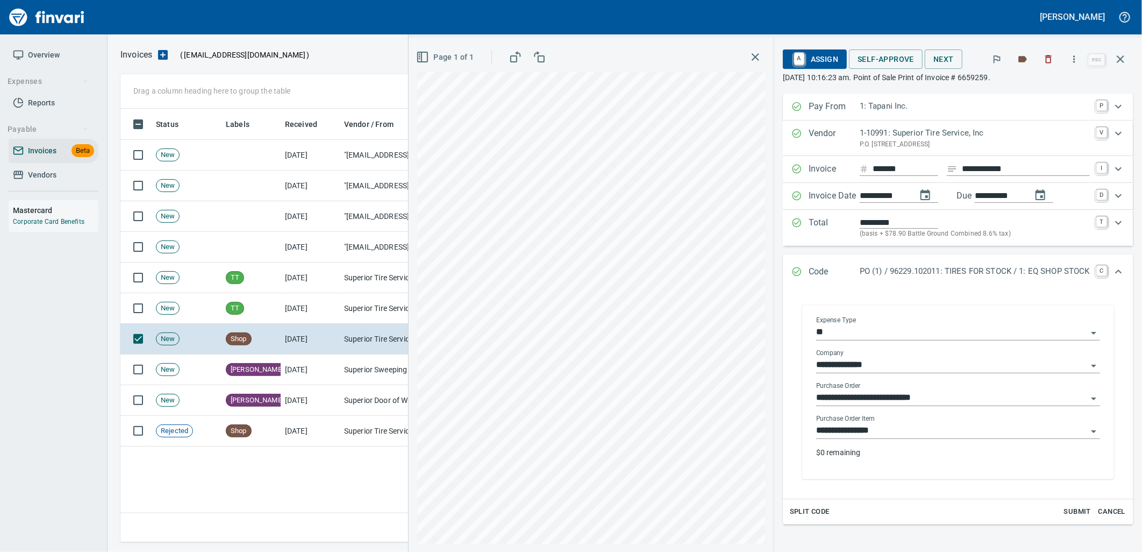
click at [913, 436] on input "**********" at bounding box center [951, 430] width 271 height 15
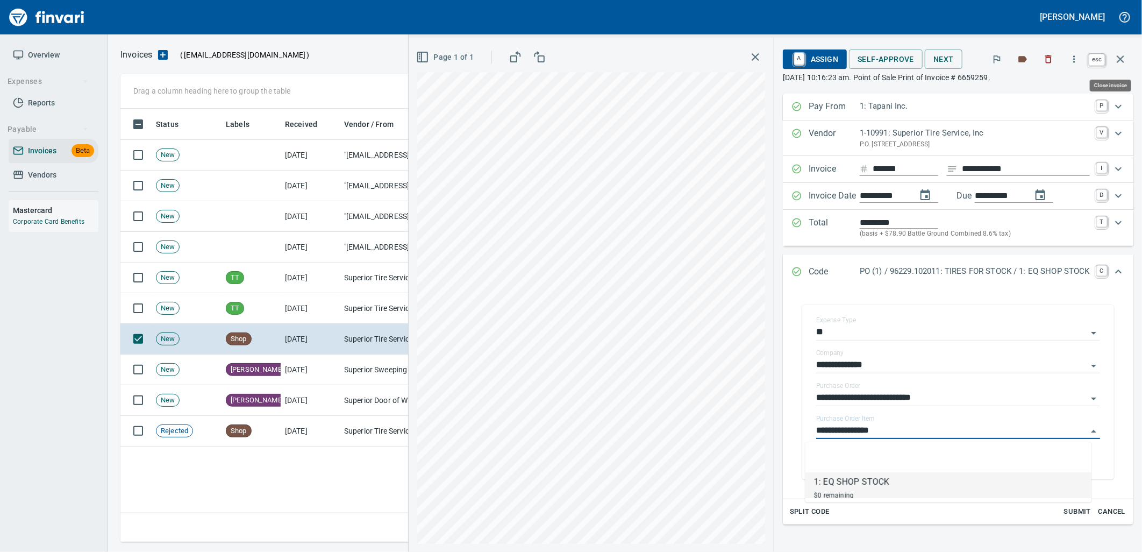
click at [1127, 58] on button "button" at bounding box center [1120, 59] width 26 height 26
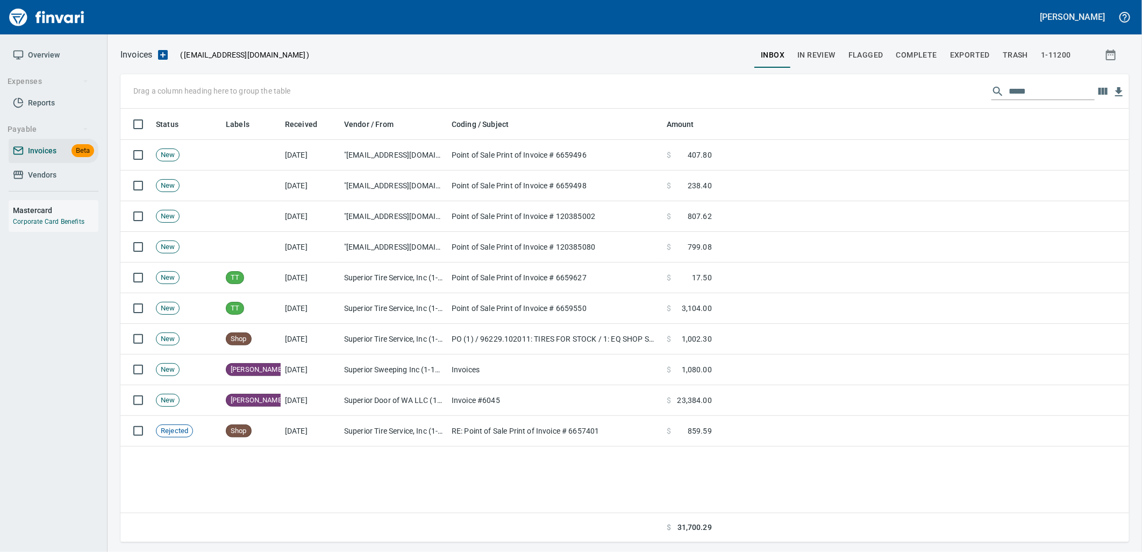
scroll to position [425, 999]
drag, startPoint x: 1050, startPoint y: 93, endPoint x: 900, endPoint y: 100, distance: 149.6
click at [905, 100] on div "Drag a column heading here to group the table *****" at bounding box center [624, 91] width 1008 height 34
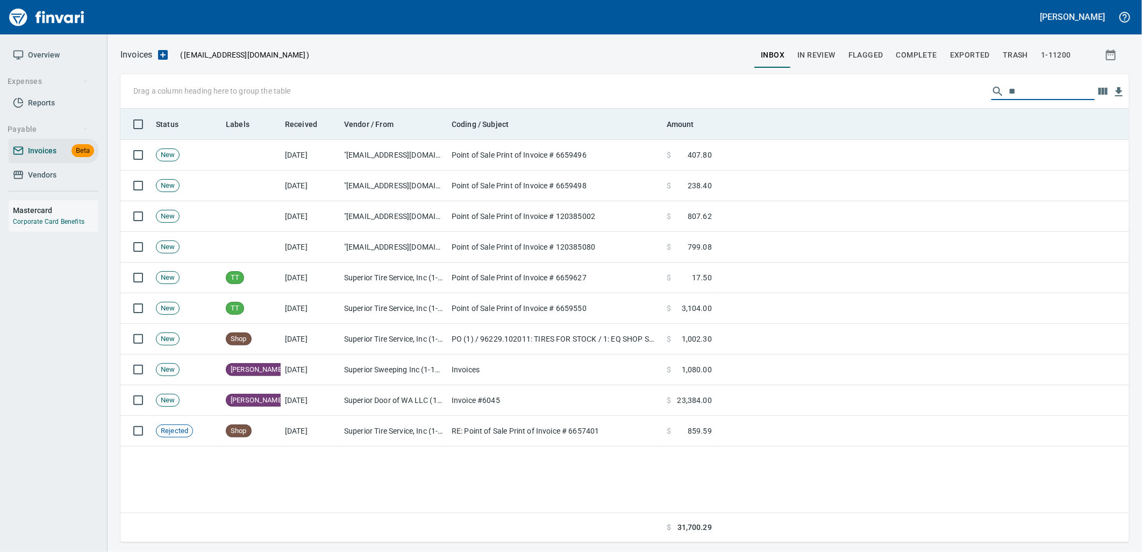
scroll to position [425, 991]
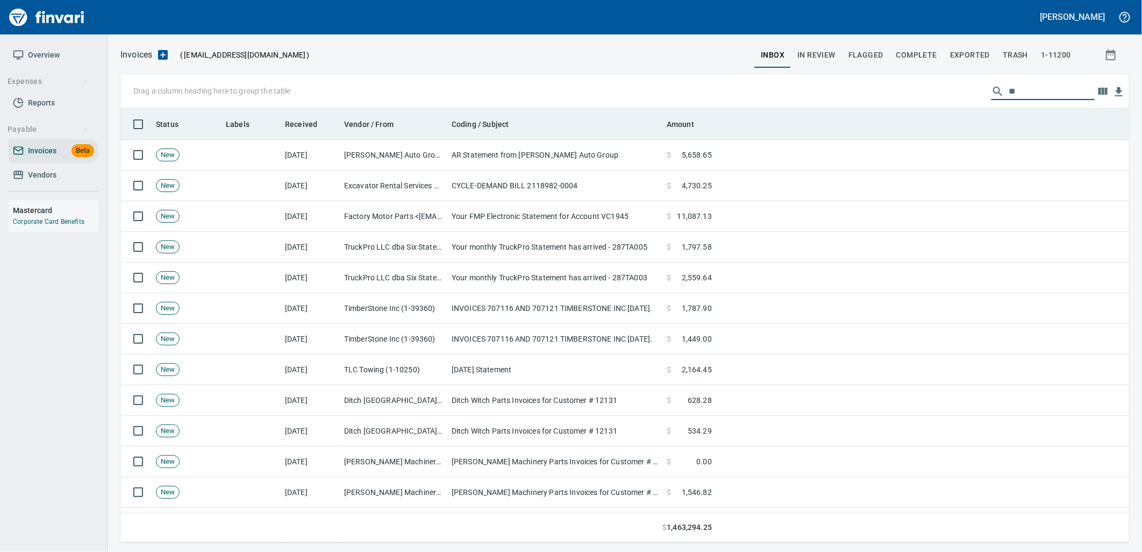
type input "***"
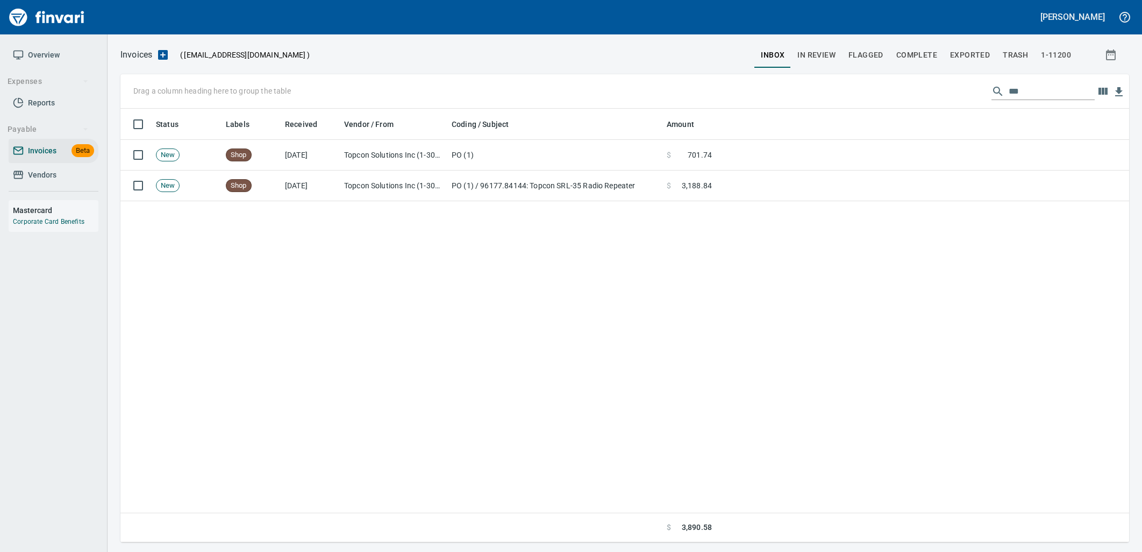
click at [669, 189] on span "$" at bounding box center [669, 185] width 4 height 11
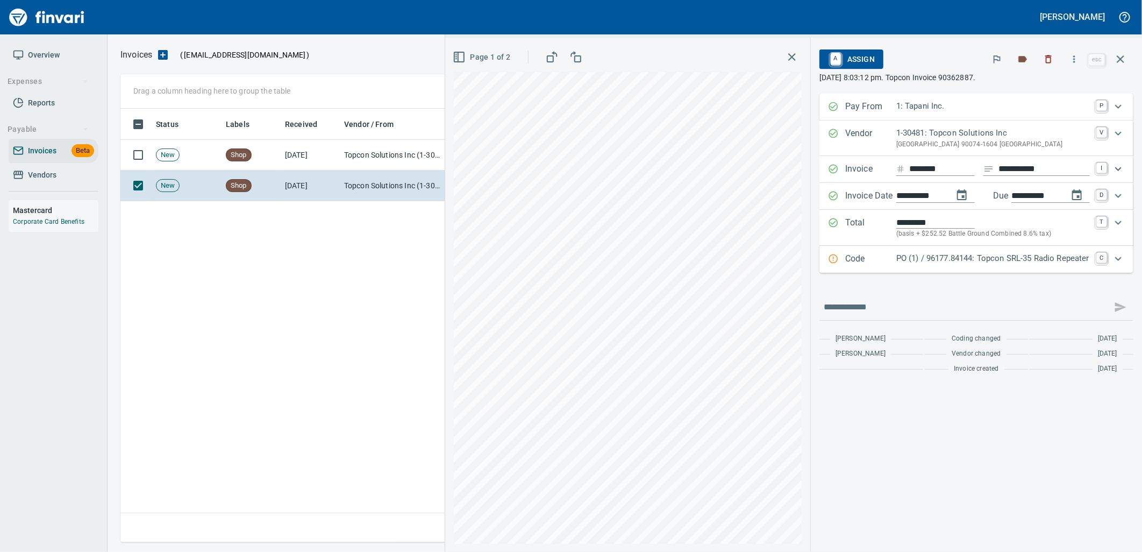
click at [1007, 269] on div "Code PO (1) / 96177.84144: Topcon SRL-35 Radio Repeater C" at bounding box center [976, 259] width 314 height 27
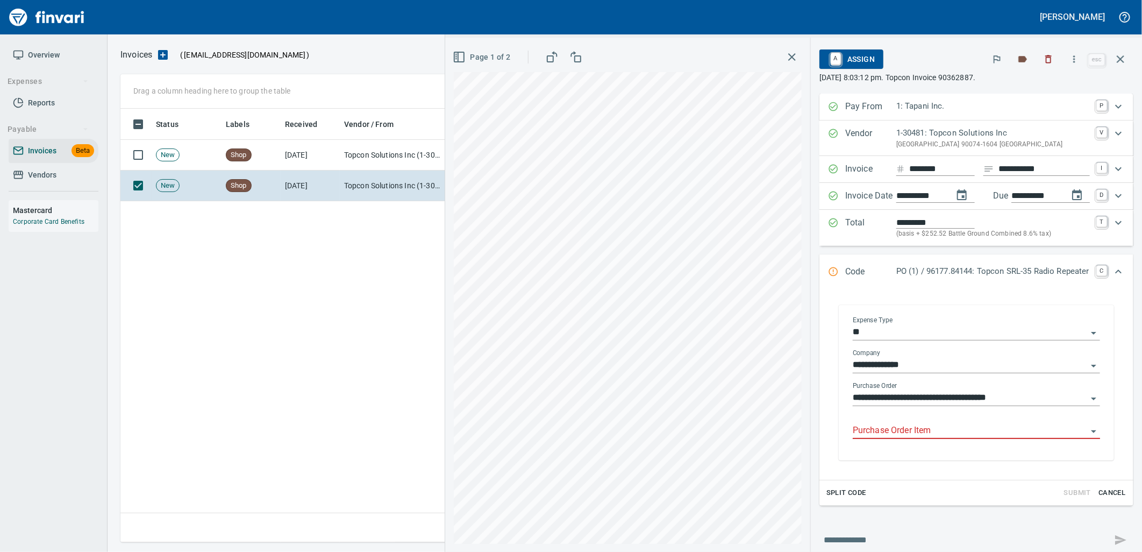
click at [899, 429] on input "Purchase Order Item" at bounding box center [970, 430] width 234 height 15
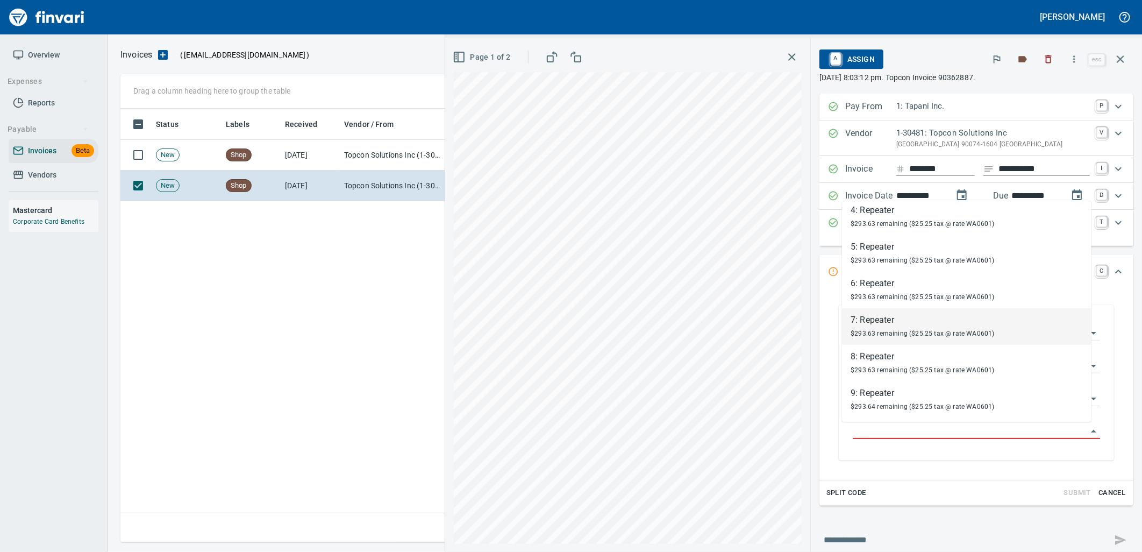
scroll to position [425, 999]
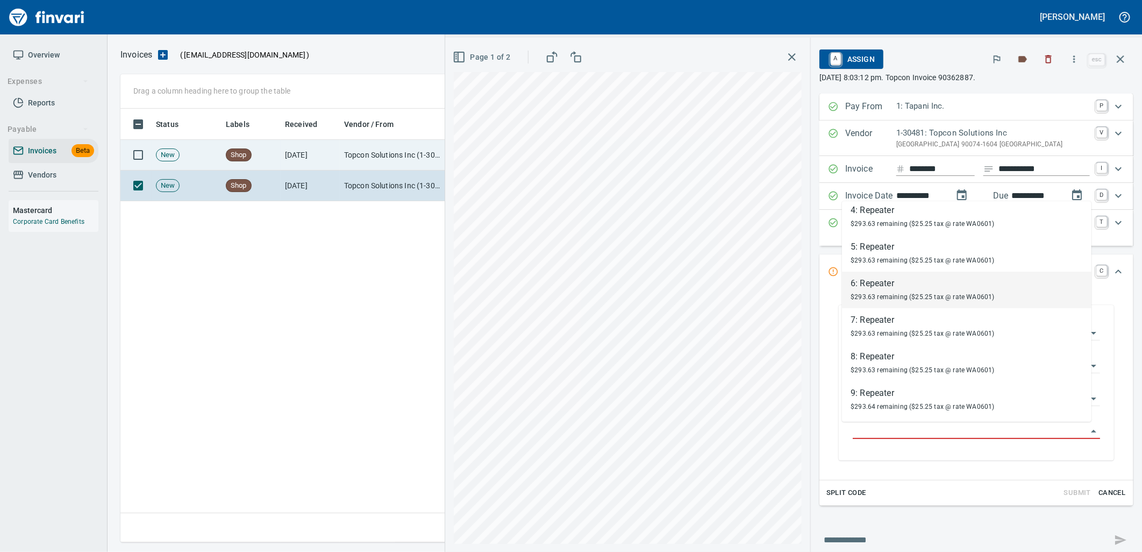
click at [354, 157] on td "Topcon Solutions Inc (1-30481)" at bounding box center [394, 155] width 108 height 31
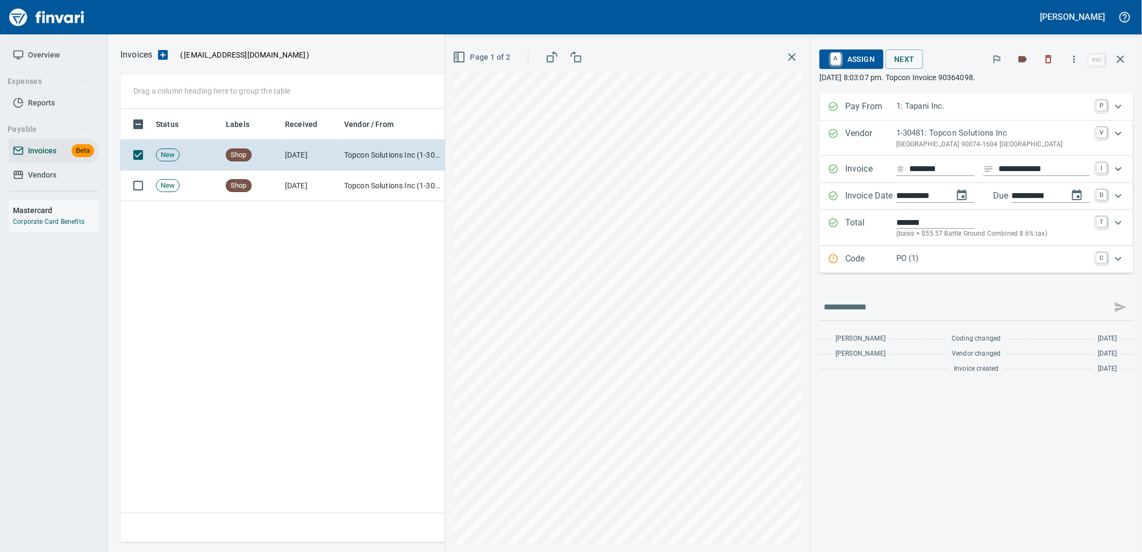
click at [939, 261] on p "PO (1)" at bounding box center [993, 258] width 194 height 12
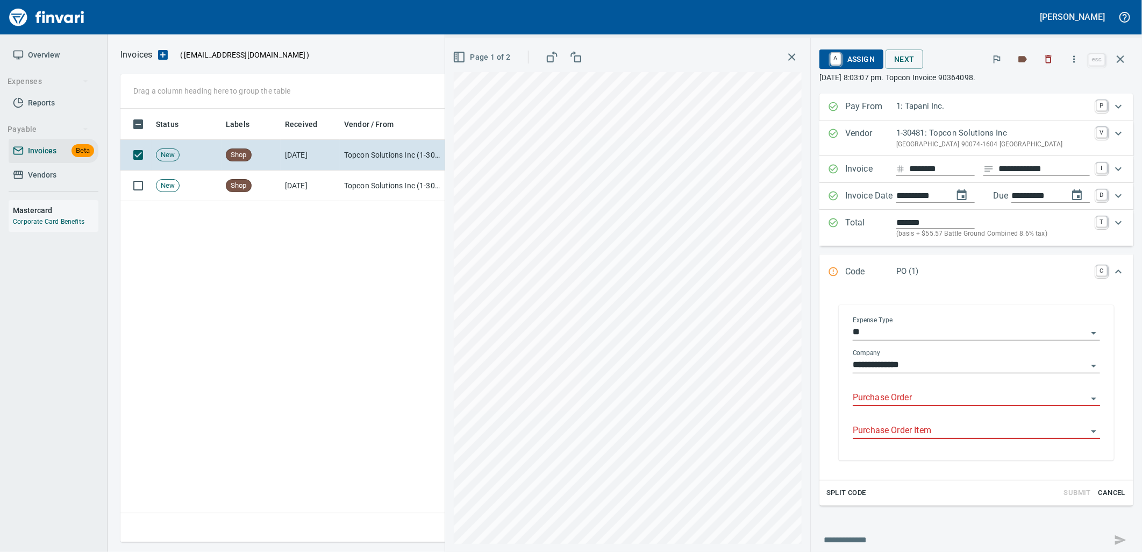
click at [911, 404] on input "Purchase Order" at bounding box center [970, 397] width 234 height 15
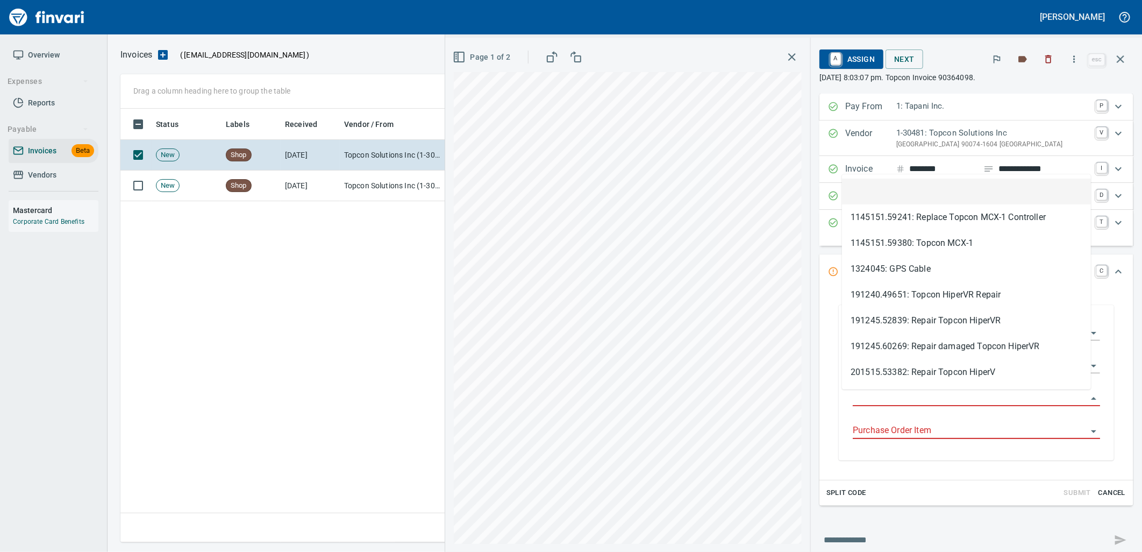
type input "**********"
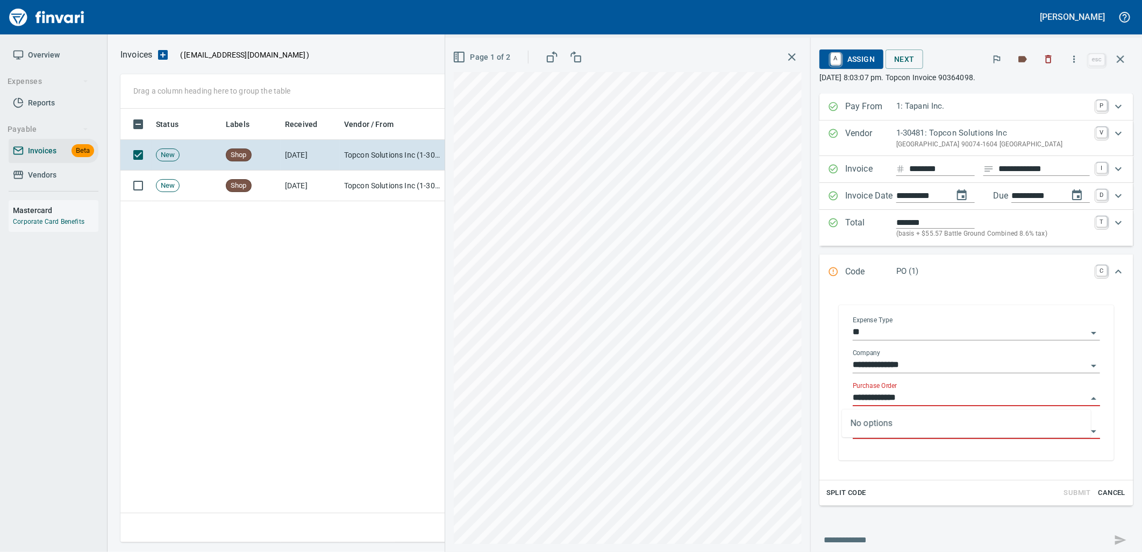
scroll to position [425, 999]
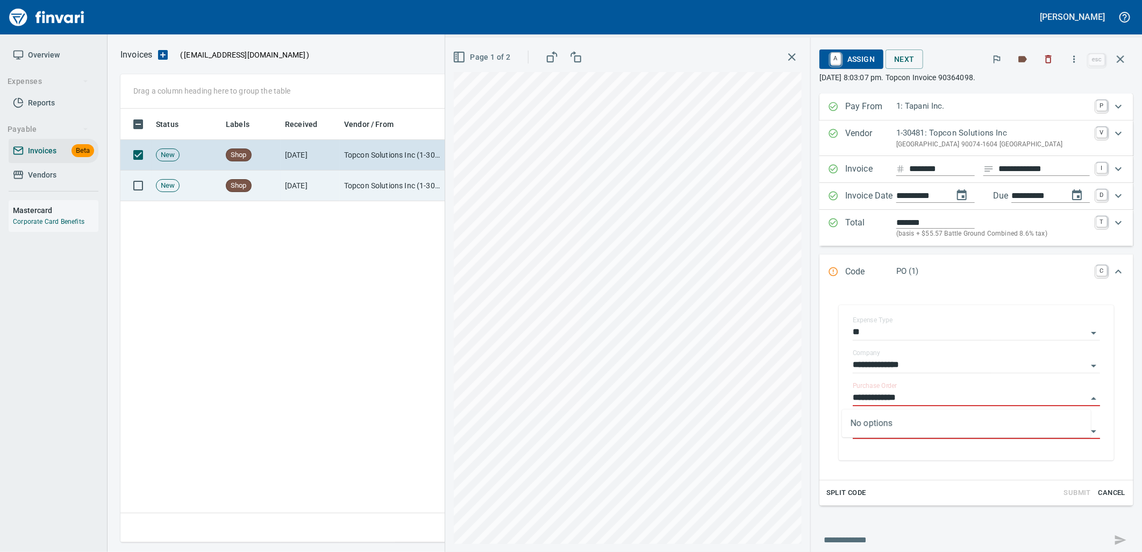
click at [334, 195] on td "[DATE]" at bounding box center [310, 185] width 59 height 31
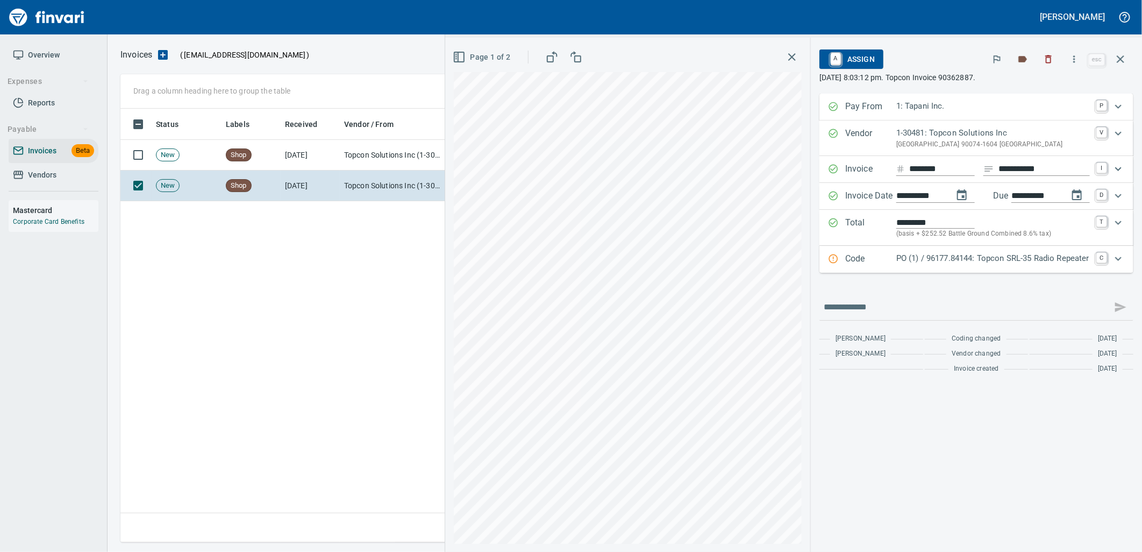
click at [861, 65] on span "A Assign" at bounding box center [851, 59] width 47 height 18
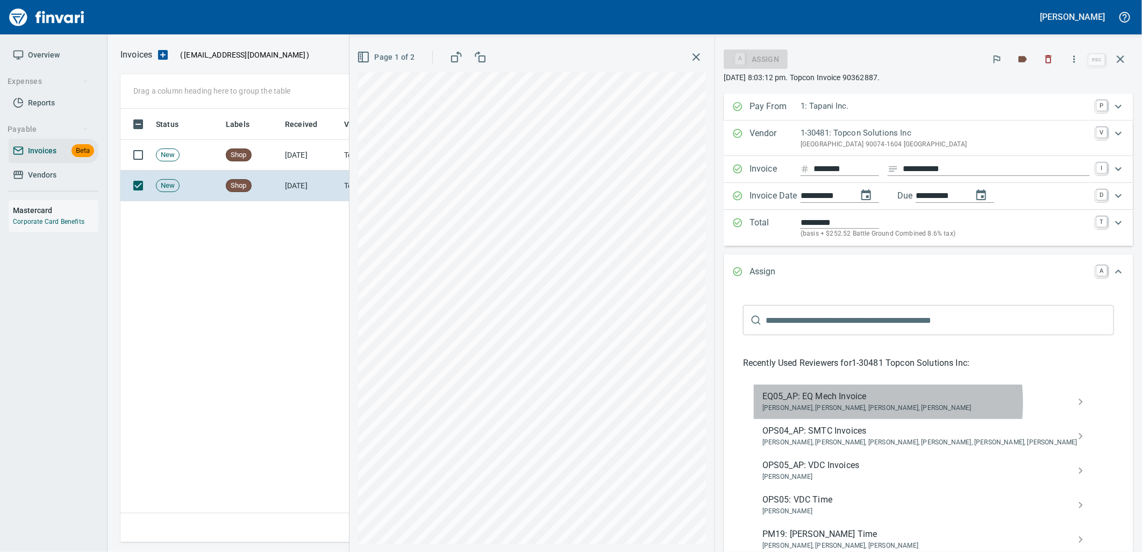
click at [903, 403] on span "[PERSON_NAME], [PERSON_NAME], [PERSON_NAME], [PERSON_NAME]" at bounding box center [919, 408] width 315 height 11
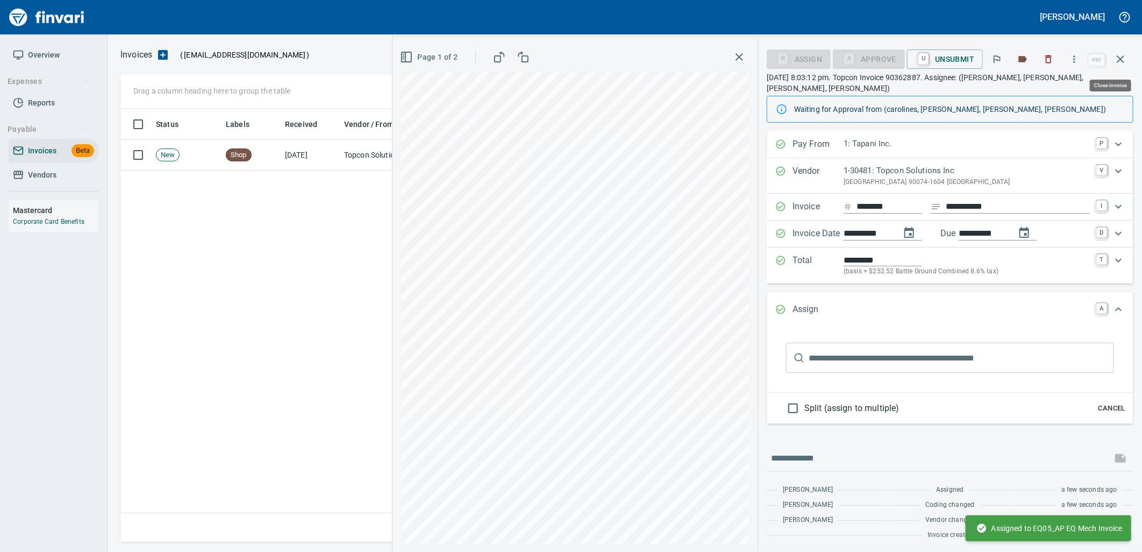
drag, startPoint x: 1119, startPoint y: 61, endPoint x: 1100, endPoint y: 67, distance: 19.2
click at [1119, 61] on icon "button" at bounding box center [1121, 59] width 8 height 8
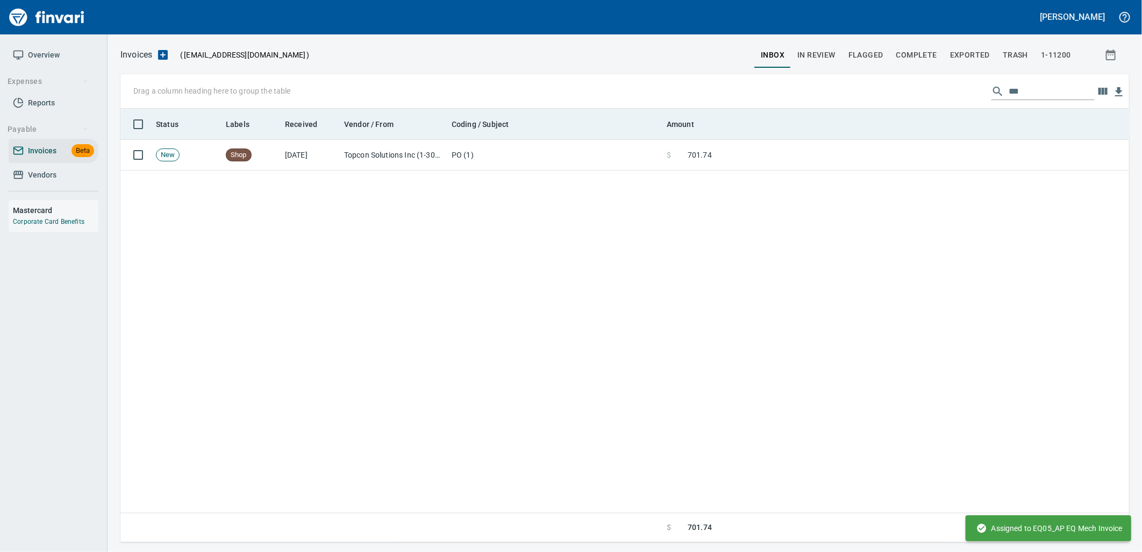
drag, startPoint x: 1038, startPoint y: 93, endPoint x: 942, endPoint y: 109, distance: 96.9
click at [944, 109] on div "Drag a column heading here to group the table *** Status Labels Received Vendor…" at bounding box center [624, 308] width 1008 height 468
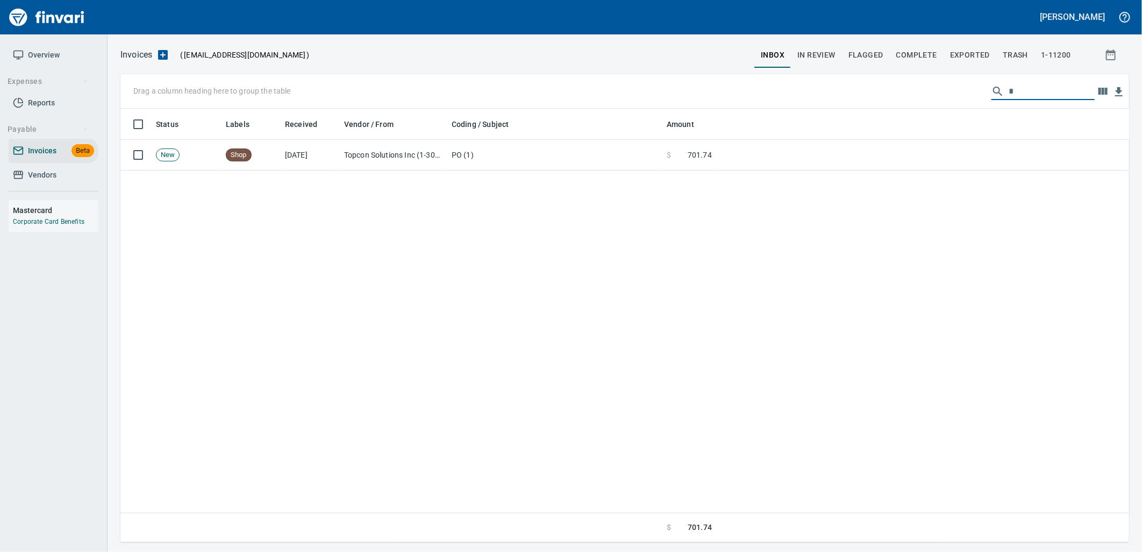
scroll to position [425, 991]
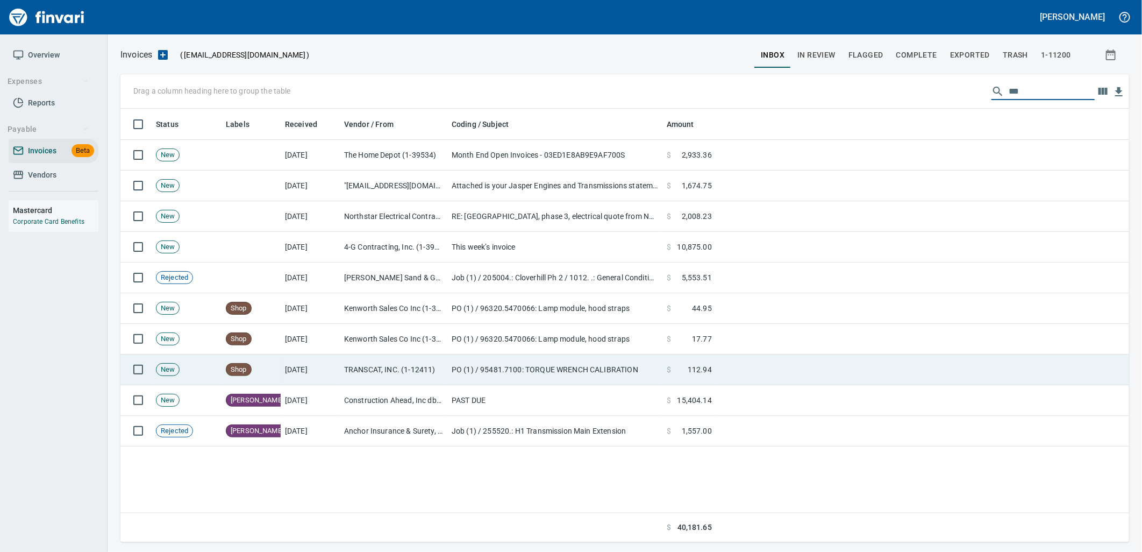
type input "***"
click at [579, 366] on td "PO (1) / 95481.7100: TORQUE WRENCH CALIBRATION" at bounding box center [554, 369] width 215 height 31
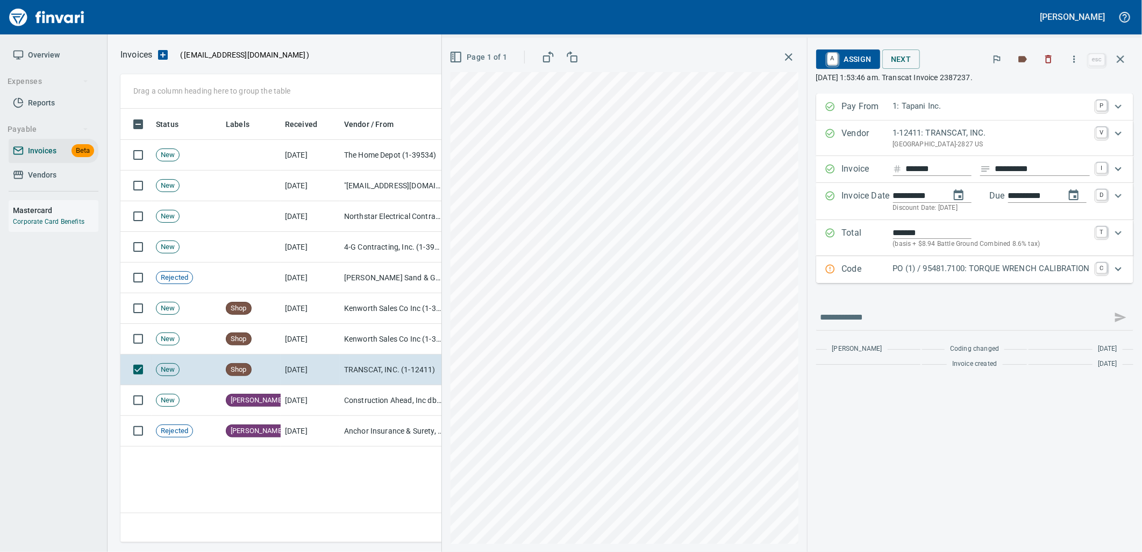
click at [1027, 277] on div "Code PO (1) / 95481.7100: TORQUE WRENCH CALIBRATION C" at bounding box center [974, 269] width 317 height 27
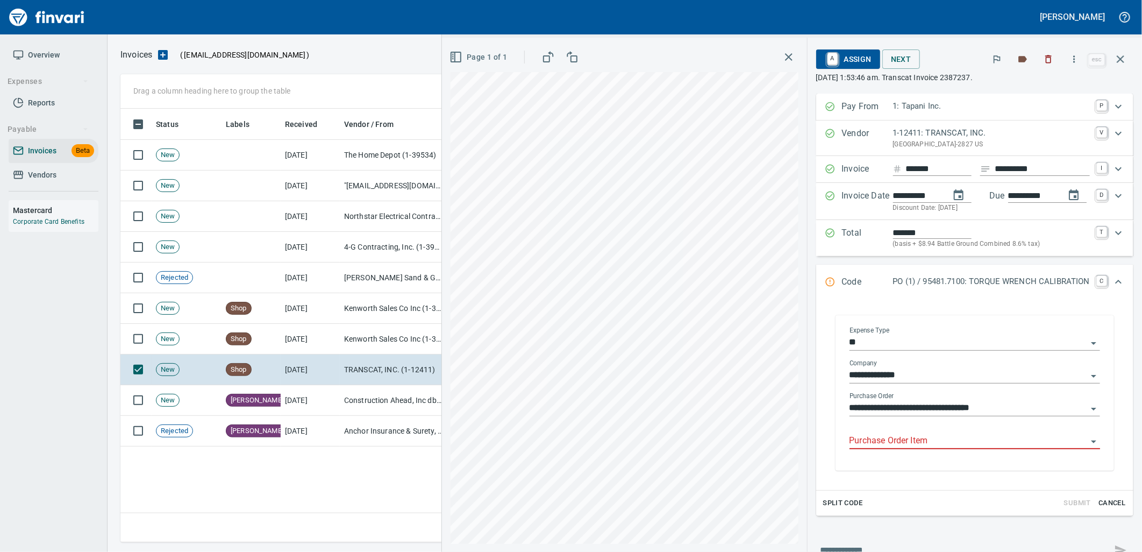
click at [944, 437] on input "Purchase Order Item" at bounding box center [968, 440] width 238 height 15
click at [840, 65] on span "A Assign" at bounding box center [848, 59] width 47 height 18
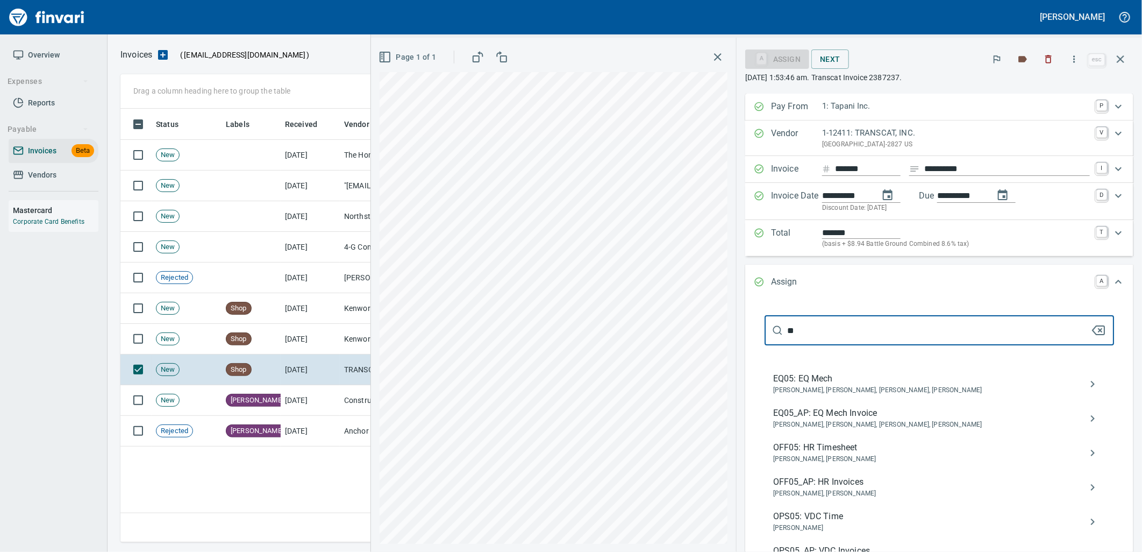
type input "**"
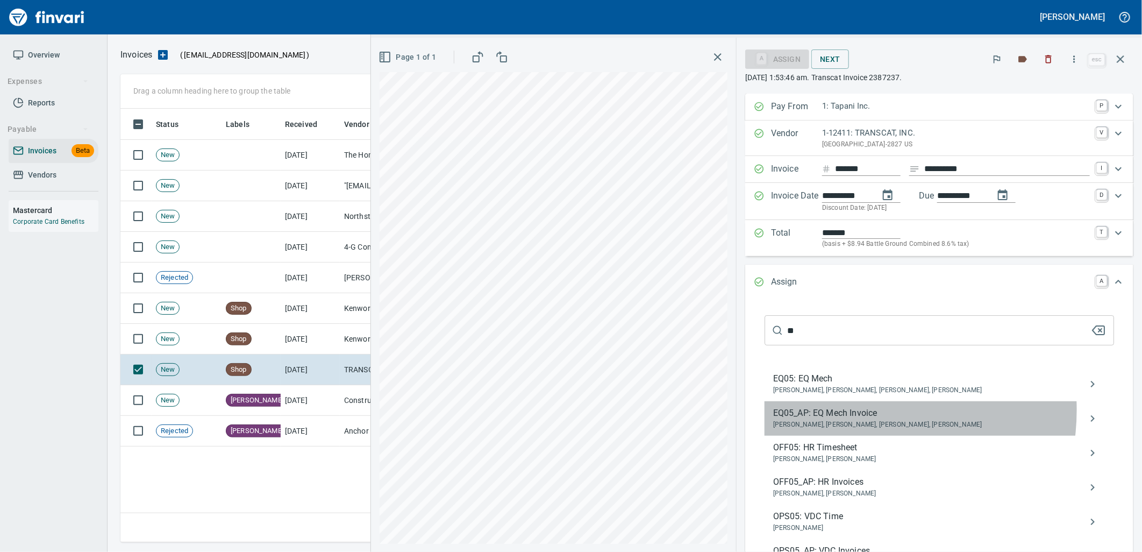
drag, startPoint x: 879, startPoint y: 410, endPoint x: 1141, endPoint y: 503, distance: 278.2
click at [880, 410] on span "EQ05_AP: EQ Mech Invoice" at bounding box center [930, 412] width 315 height 13
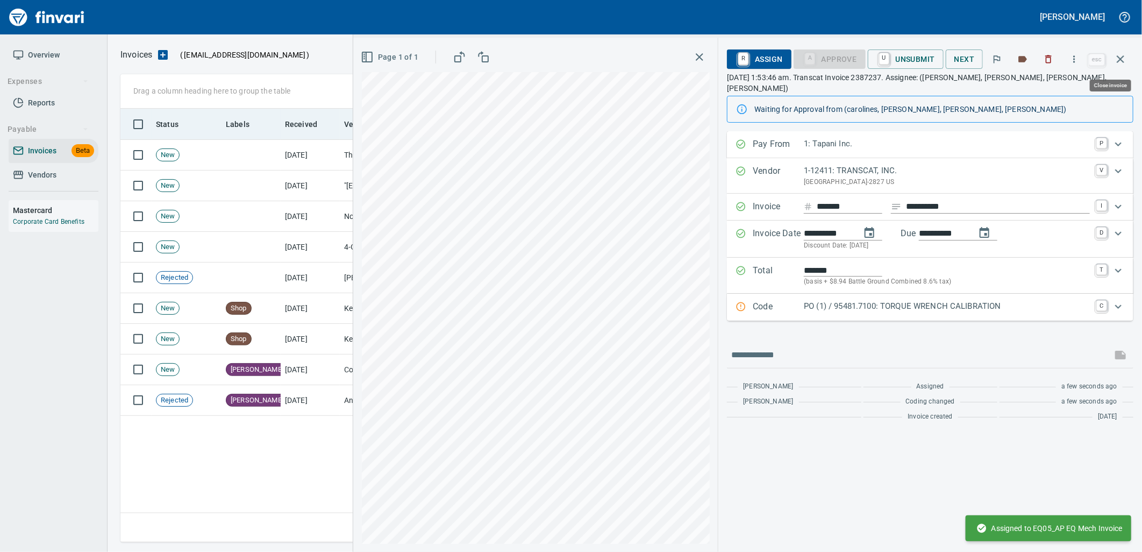
drag, startPoint x: 1126, startPoint y: 54, endPoint x: 1024, endPoint y: 121, distance: 122.4
click at [1126, 54] on icon "button" at bounding box center [1120, 59] width 13 height 13
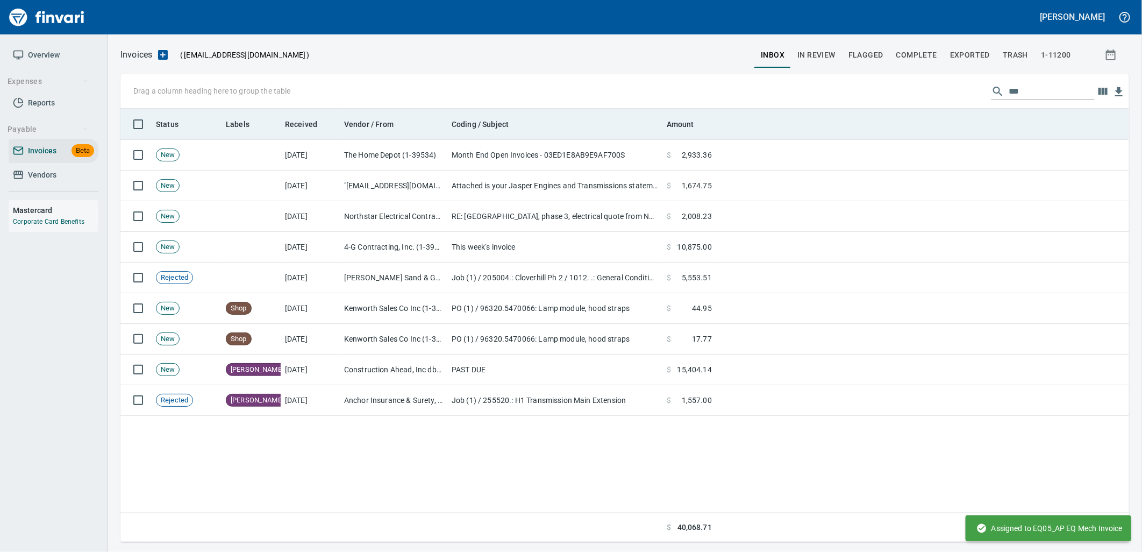
scroll to position [425, 999]
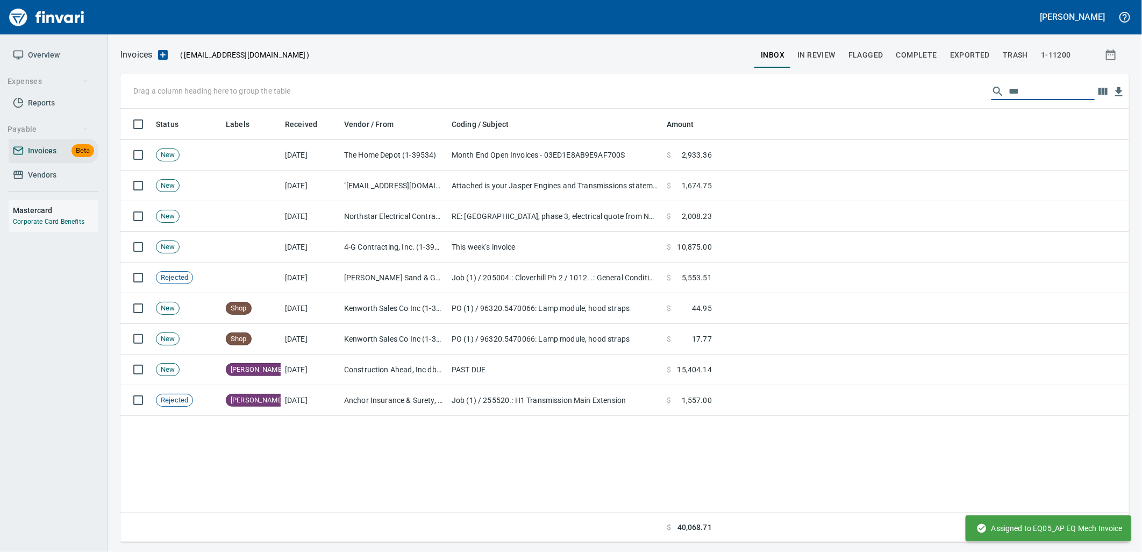
drag, startPoint x: 1042, startPoint y: 91, endPoint x: 943, endPoint y: 104, distance: 99.1
click at [946, 103] on div "Drag a column heading here to group the table ***" at bounding box center [624, 91] width 1008 height 34
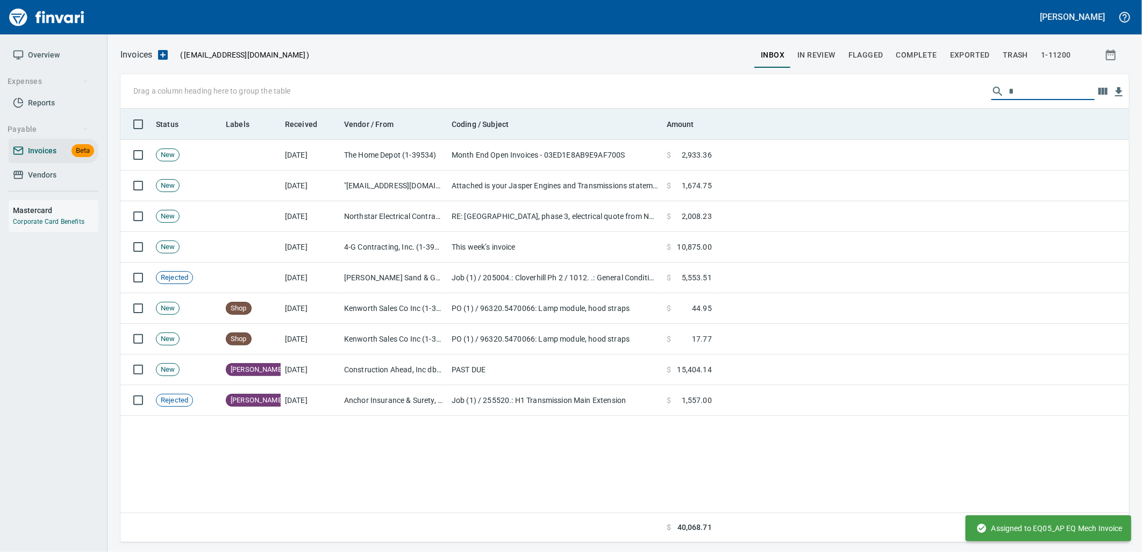
scroll to position [425, 991]
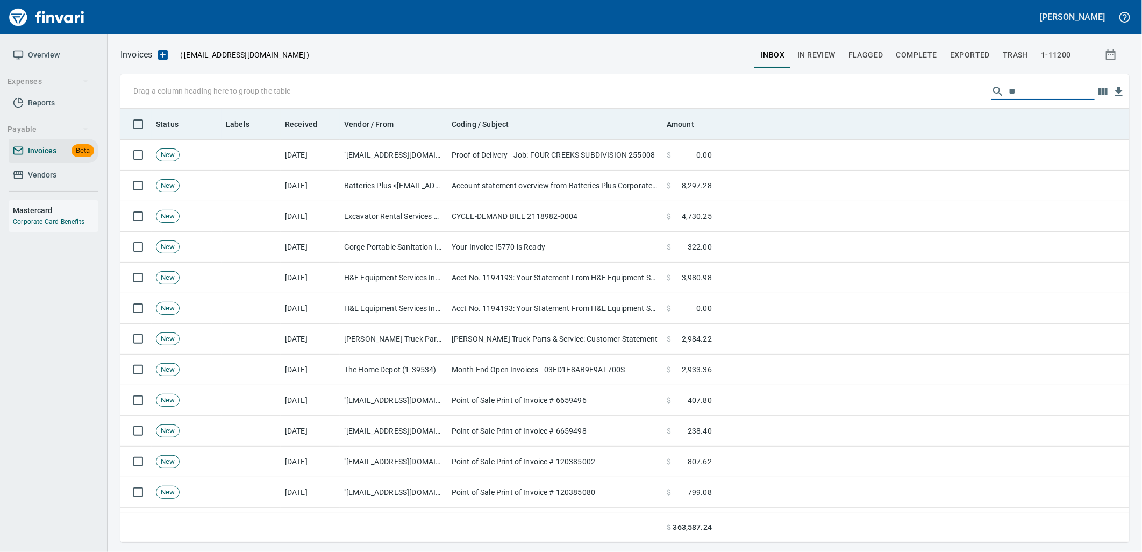
type input "*"
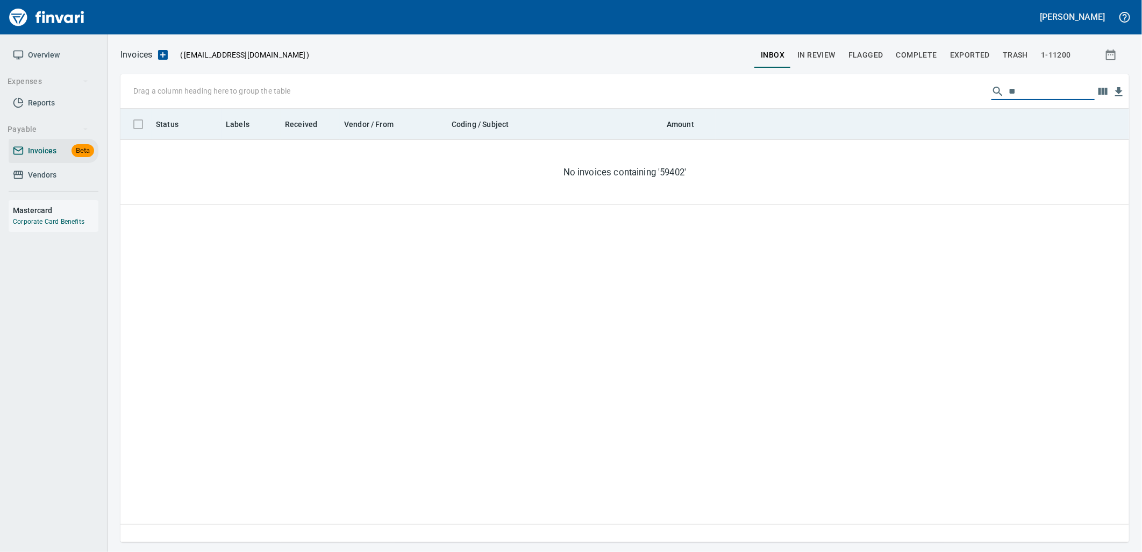
type input "*"
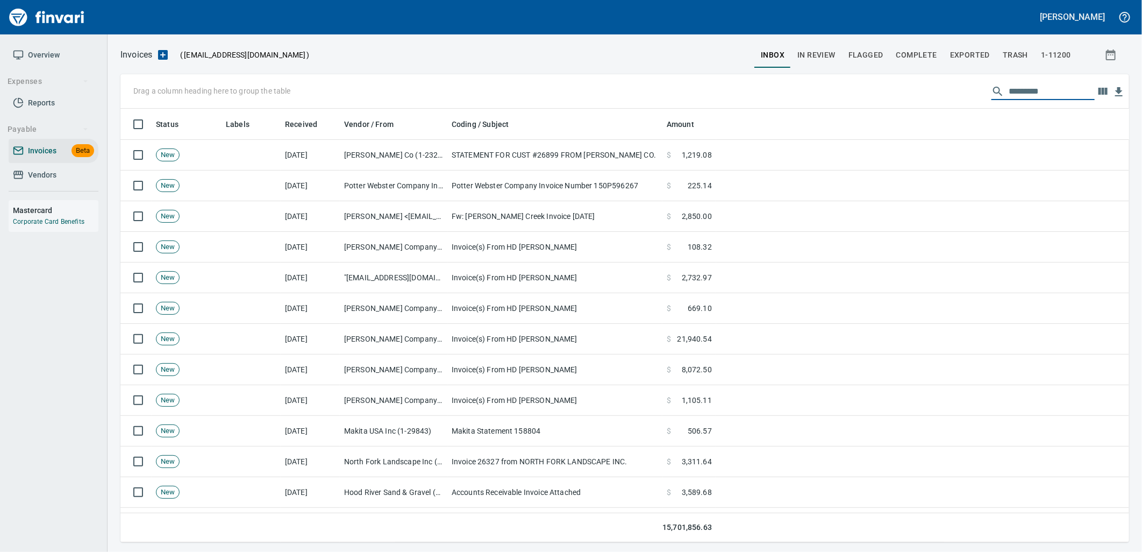
click at [1060, 88] on input "text" at bounding box center [1051, 91] width 86 height 17
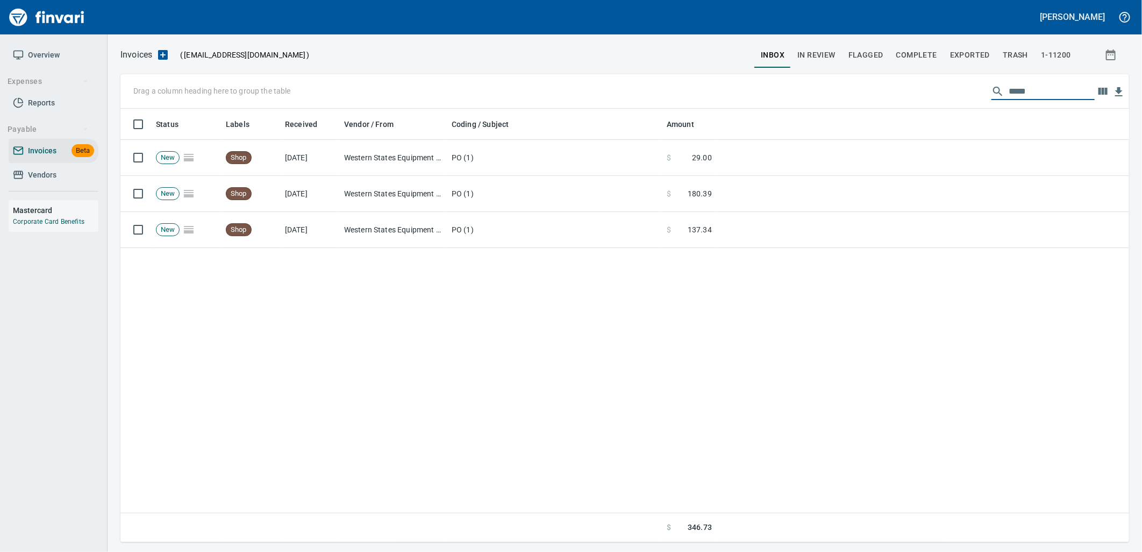
type input "*****"
click at [457, 253] on div "Status Labels Received Vendor / From Coding / Subject Amount New Shop 8/29/2025…" at bounding box center [624, 326] width 1008 height 434
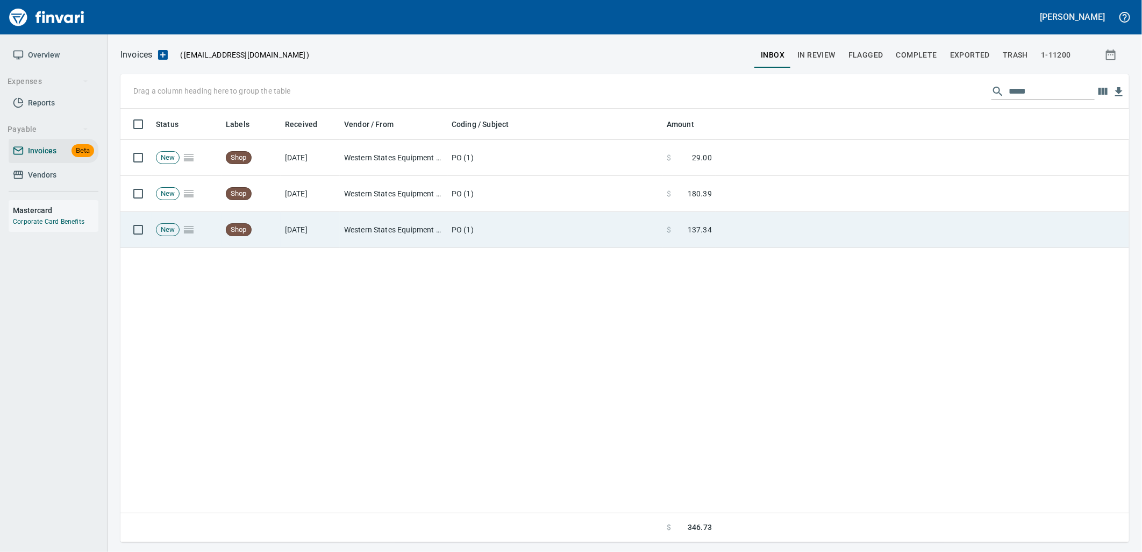
click at [475, 240] on td "PO (1)" at bounding box center [554, 230] width 215 height 36
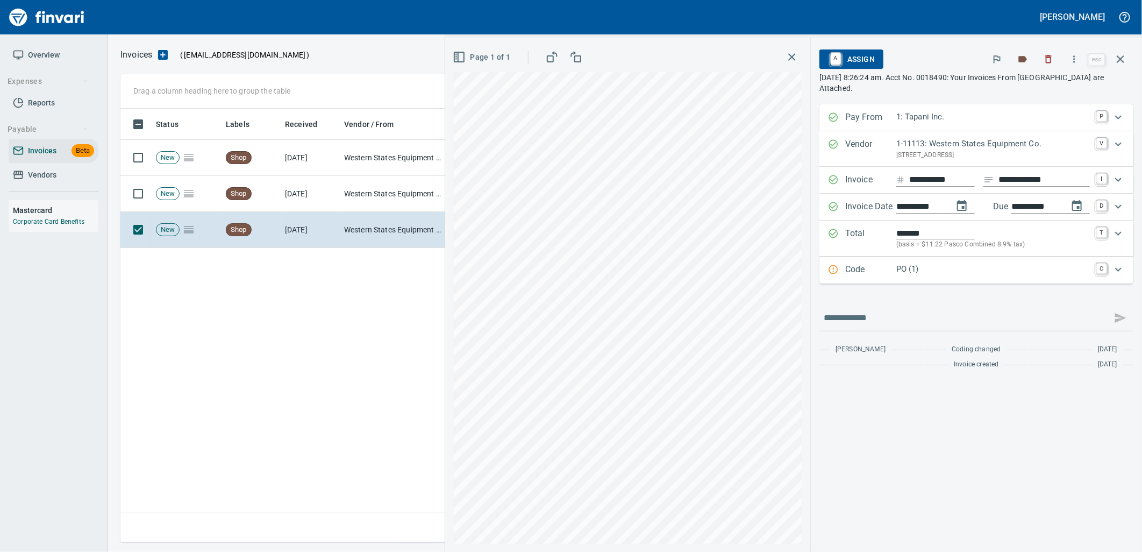
click at [981, 275] on p "PO (1)" at bounding box center [993, 269] width 194 height 12
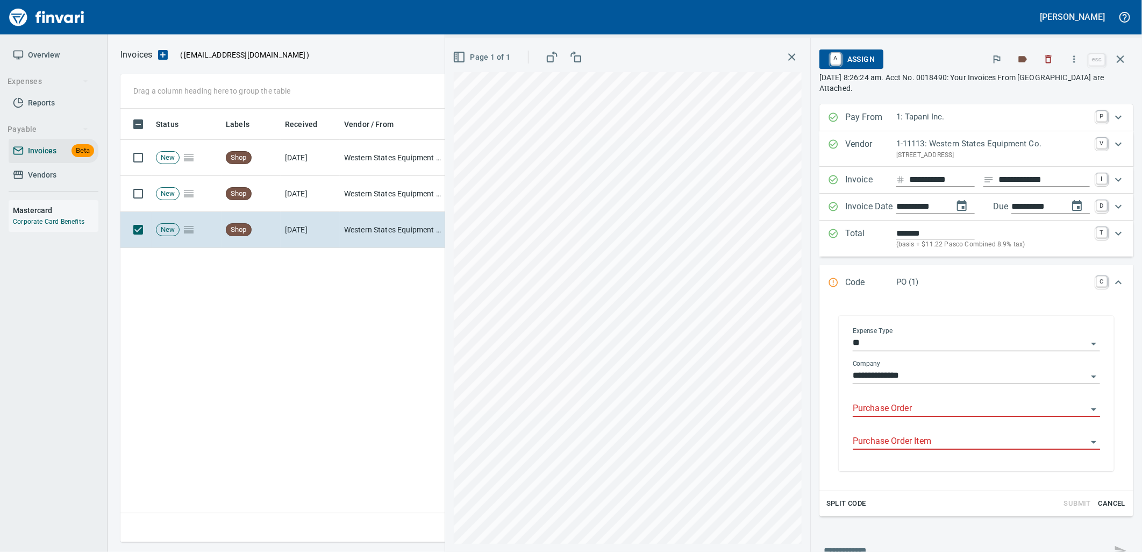
click at [898, 407] on input "Purchase Order" at bounding box center [970, 408] width 234 height 15
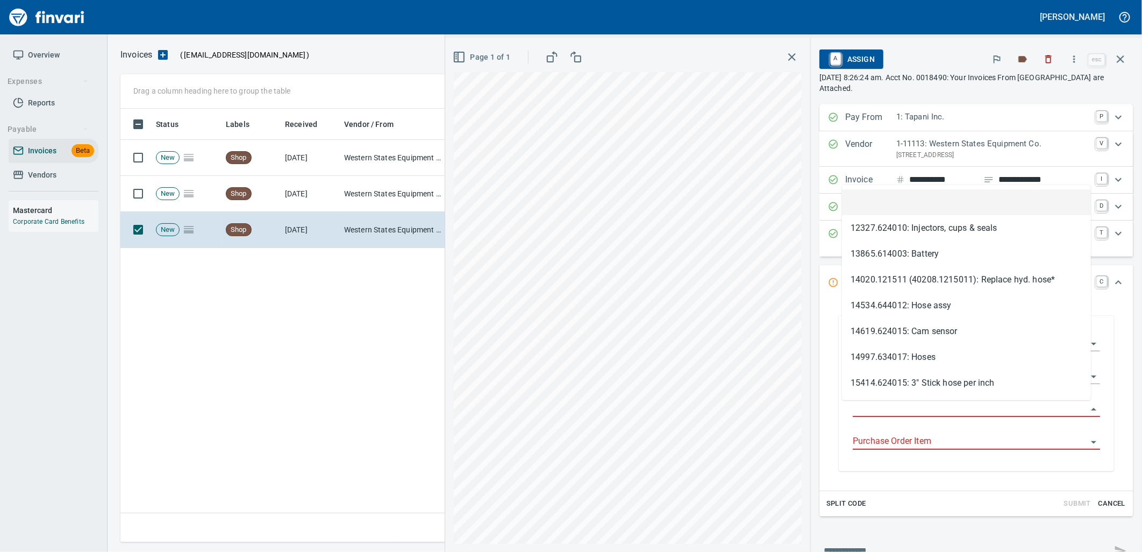
type input "**********"
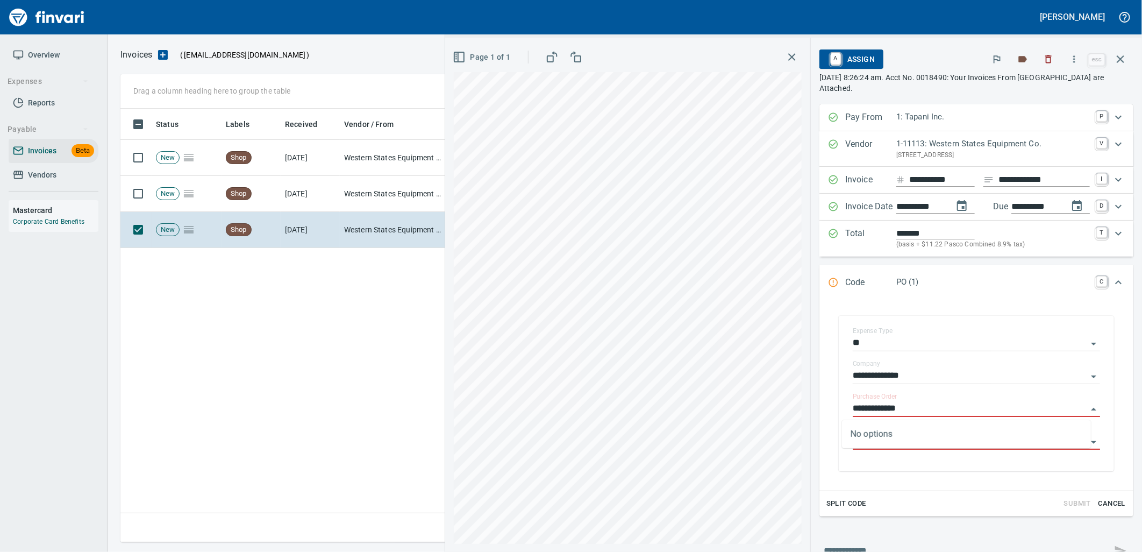
click at [395, 210] on td "Western States Equipment Co. (1-11113)" at bounding box center [394, 194] width 108 height 36
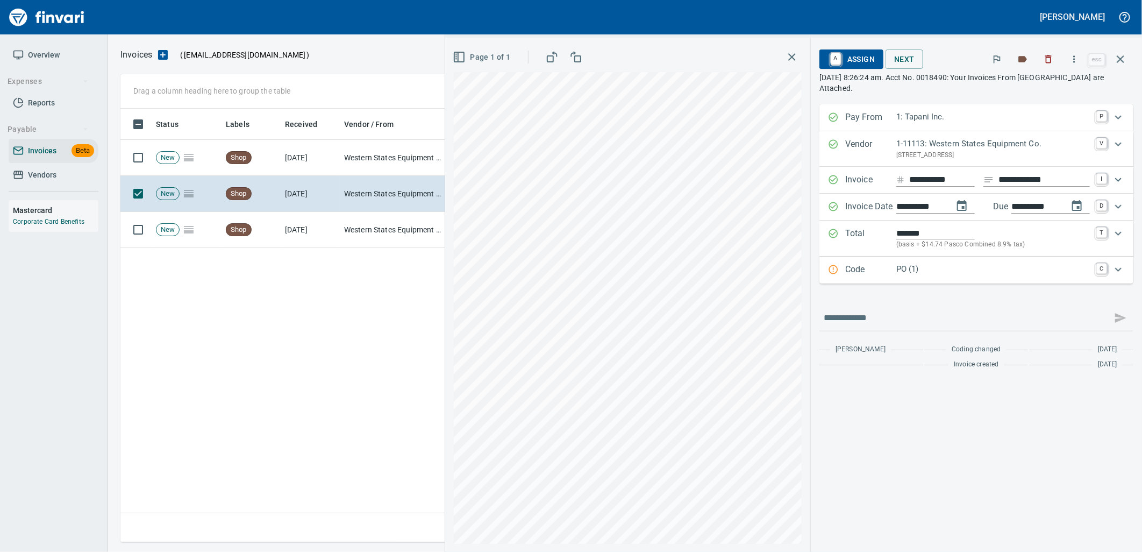
click at [930, 276] on div "PO (1)" at bounding box center [993, 270] width 194 height 14
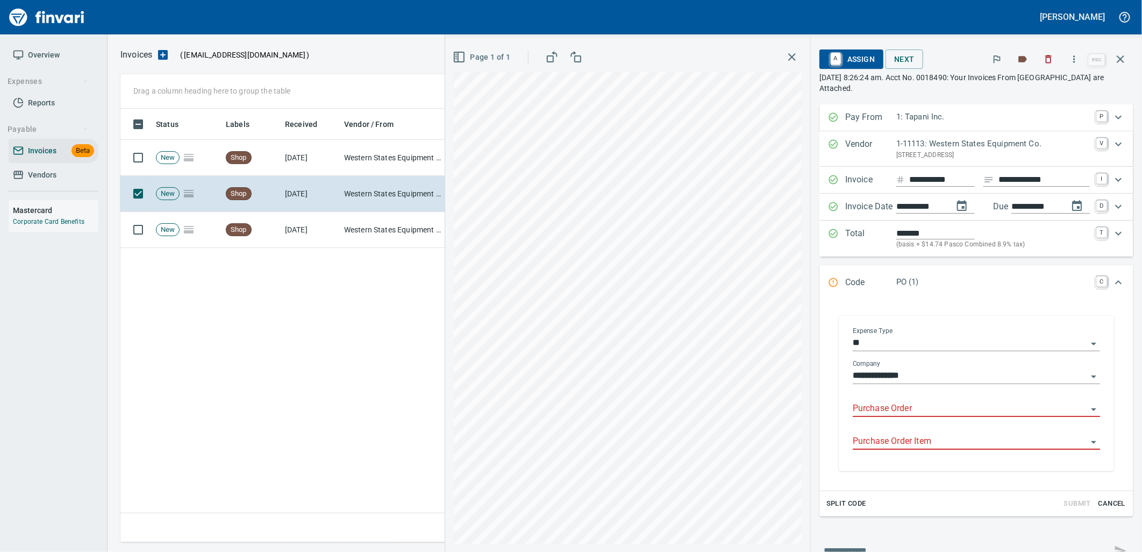
click at [885, 406] on input "Purchase Order" at bounding box center [970, 408] width 234 height 15
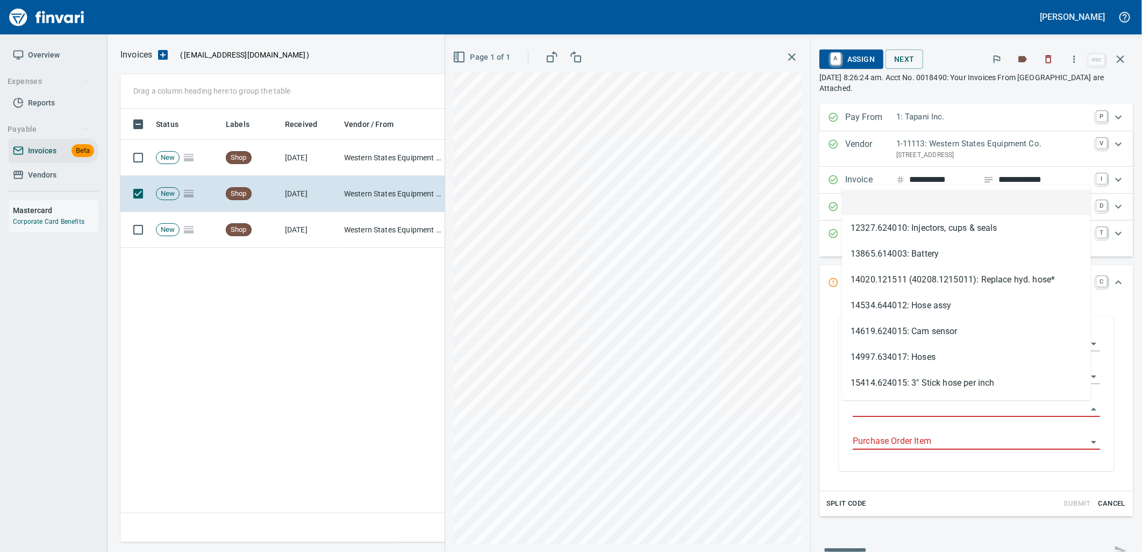
scroll to position [425, 999]
type input "**********"
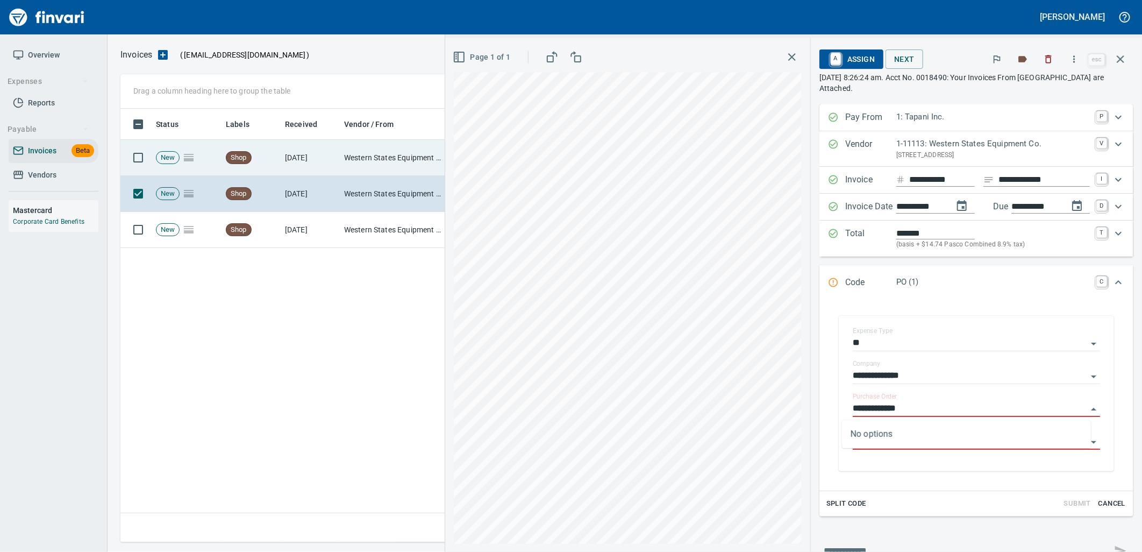
click at [368, 162] on td "Western States Equipment Co. (1-11113)" at bounding box center [394, 158] width 108 height 36
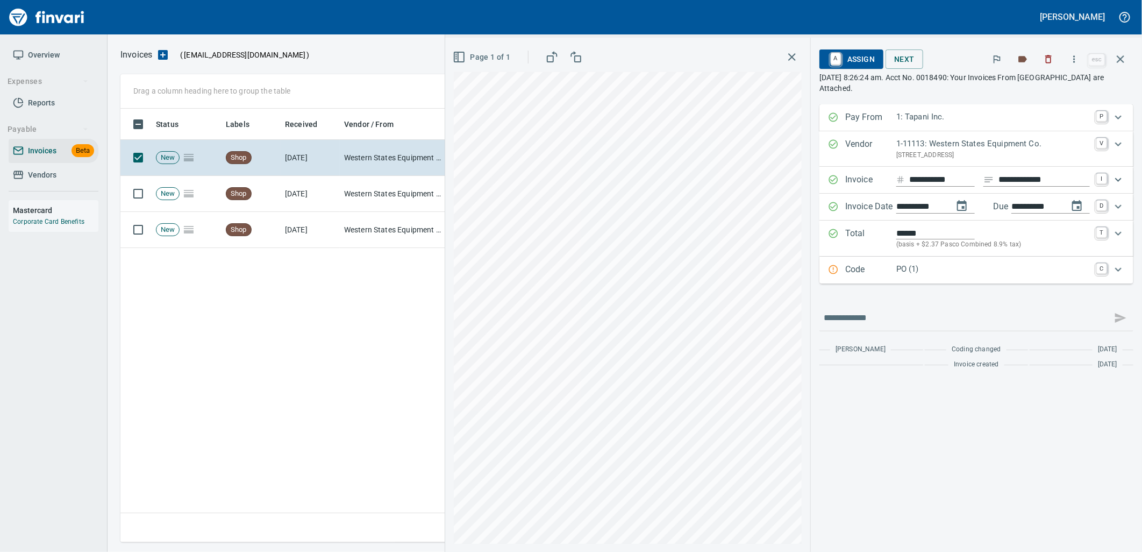
click at [926, 275] on p "PO (1)" at bounding box center [993, 269] width 194 height 12
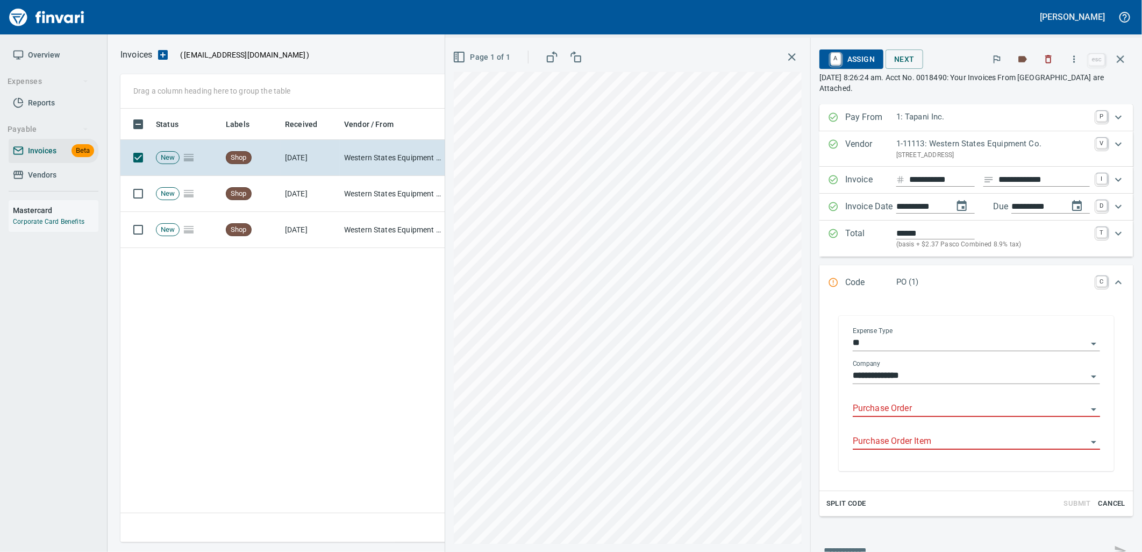
click at [904, 413] on input "Purchase Order" at bounding box center [970, 408] width 234 height 15
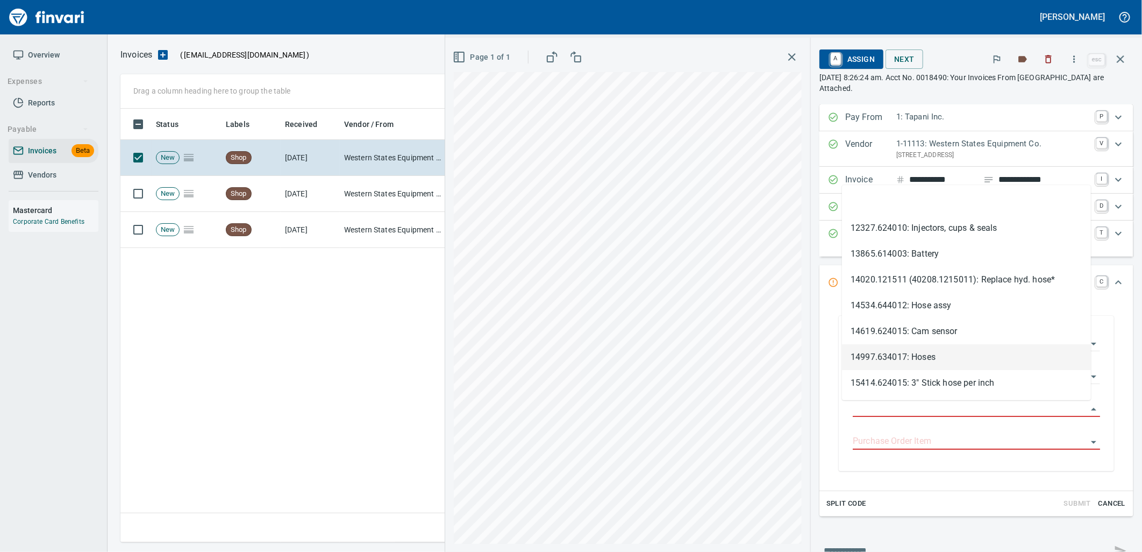
scroll to position [425, 999]
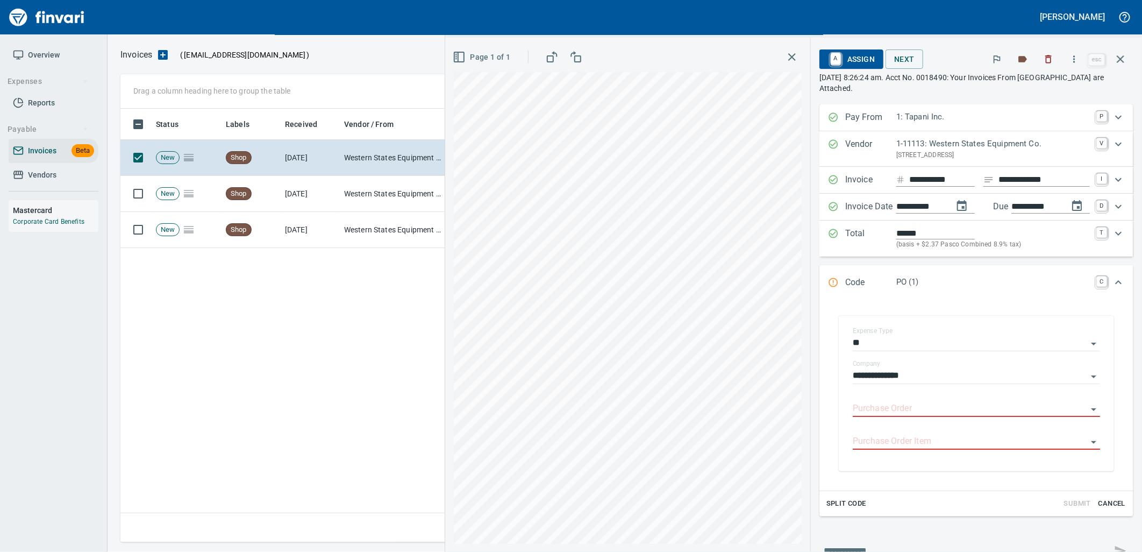
type input "**********"
click at [1125, 56] on icon "button" at bounding box center [1120, 59] width 13 height 13
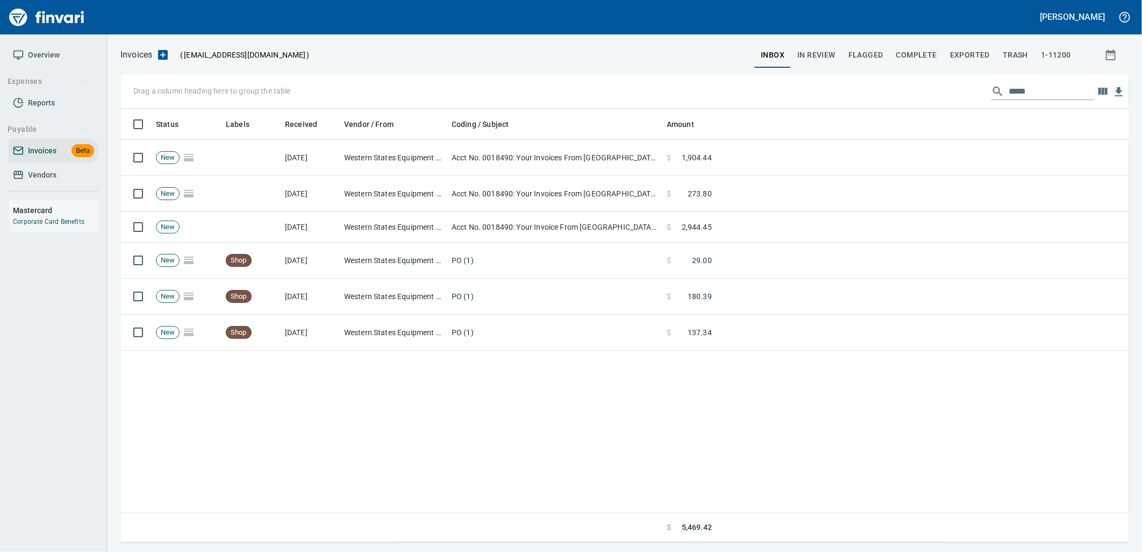
scroll to position [425, 1000]
drag, startPoint x: 1061, startPoint y: 90, endPoint x: 984, endPoint y: 94, distance: 77.0
click at [991, 94] on div "*****" at bounding box center [1042, 91] width 103 height 17
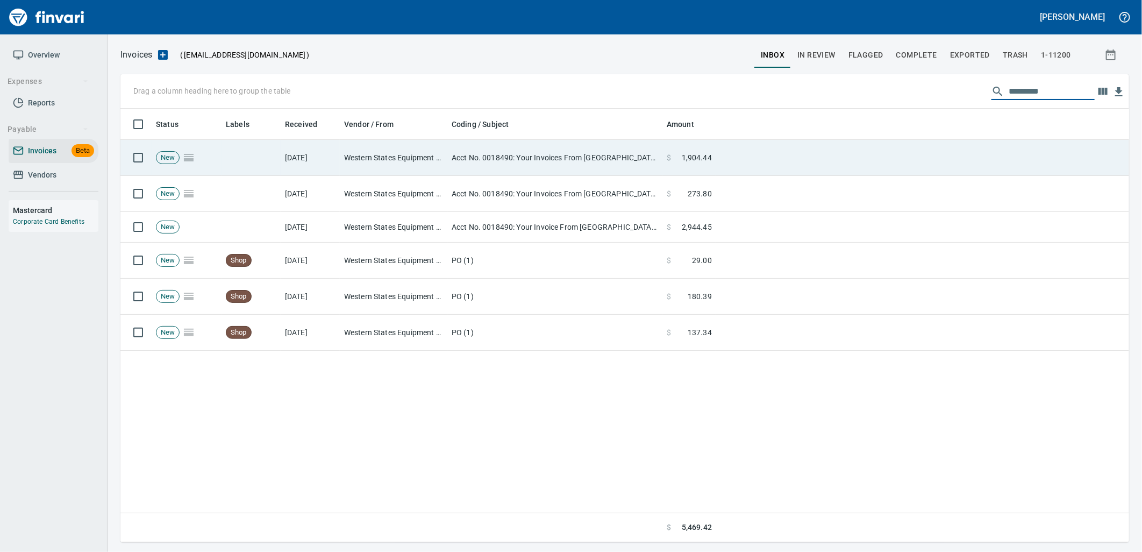
scroll to position [425, 991]
